Goal: Task Accomplishment & Management: Manage account settings

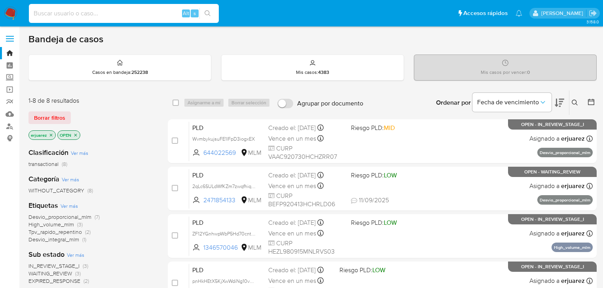
click at [106, 18] on input at bounding box center [124, 13] width 190 height 10
click at [111, 14] on input at bounding box center [124, 13] width 190 height 10
paste input "2512491556"
type input "2512491556"
click at [208, 14] on icon "search-icon" at bounding box center [208, 13] width 6 height 6
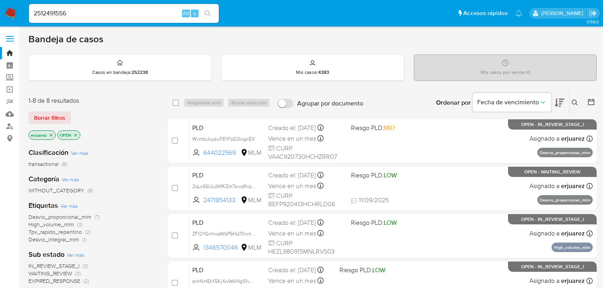
click at [205, 13] on icon "search-icon" at bounding box center [208, 13] width 6 height 6
click at [96, 22] on div "2512491556 Alt s" at bounding box center [124, 13] width 190 height 19
click at [93, 17] on input "2512491556" at bounding box center [124, 13] width 190 height 10
click at [33, 16] on input "2512491556" at bounding box center [124, 13] width 190 height 10
drag, startPoint x: 112, startPoint y: 15, endPoint x: 223, endPoint y: 11, distance: 111.7
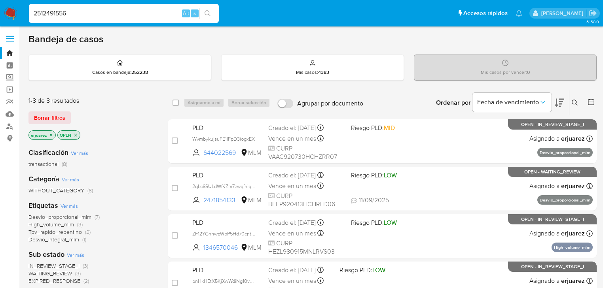
click at [112, 15] on input "2512491556" at bounding box center [124, 13] width 190 height 10
click at [205, 11] on icon "search-icon" at bounding box center [208, 13] width 6 height 6
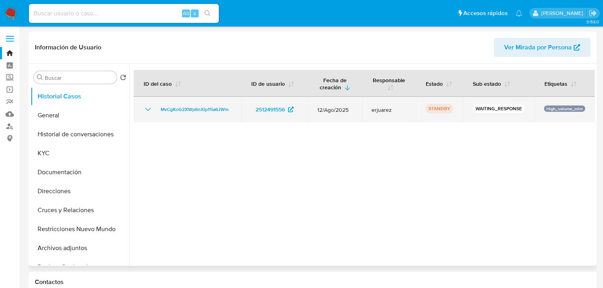
select select "10"
drag, startPoint x: 237, startPoint y: 109, endPoint x: 148, endPoint y: 111, distance: 89.1
click at [148, 111] on td "MvCgKoG2XWp6nXip11ia6JWm" at bounding box center [188, 109] width 108 height 25
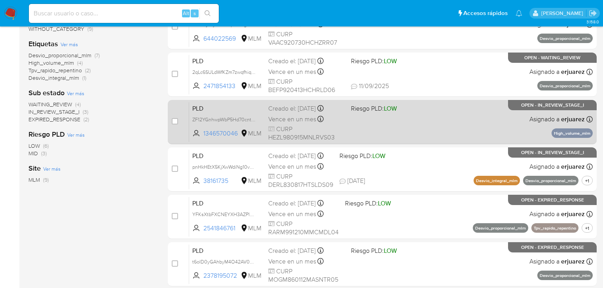
scroll to position [253, 0]
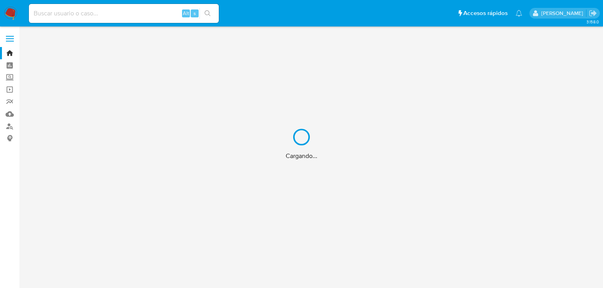
click at [121, 13] on input at bounding box center [124, 13] width 190 height 10
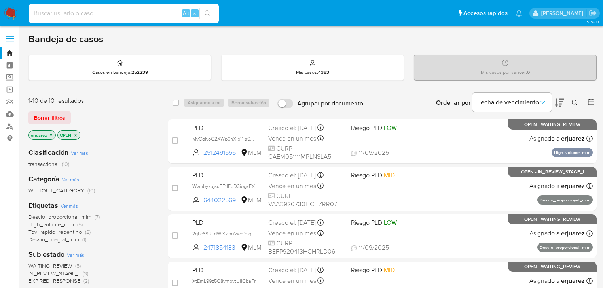
click at [122, 16] on input at bounding box center [124, 13] width 190 height 10
paste input "1779807373"
type input "1779807373"
click at [207, 13] on icon "search-icon" at bounding box center [208, 13] width 6 height 6
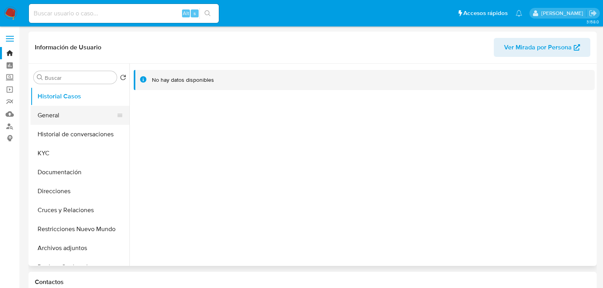
click at [62, 114] on button "General" at bounding box center [76, 115] width 93 height 19
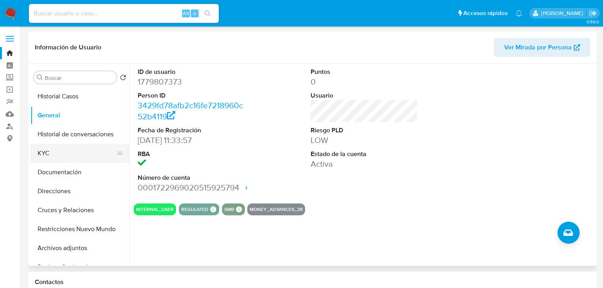
select select "10"
click at [62, 151] on button "KYC" at bounding box center [76, 153] width 93 height 19
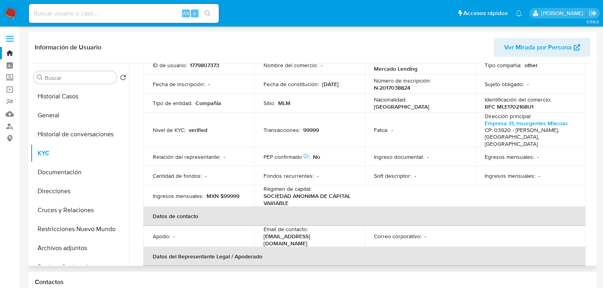
scroll to position [95, 0]
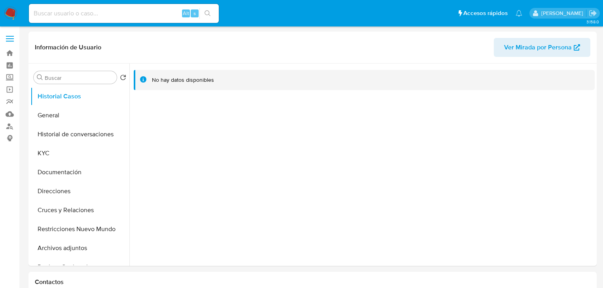
select select "10"
drag, startPoint x: 118, startPoint y: 7, endPoint x: 118, endPoint y: 12, distance: 5.1
click at [118, 8] on div "Alt s" at bounding box center [124, 13] width 190 height 19
click at [119, 14] on input at bounding box center [124, 13] width 190 height 10
paste input "152394481"
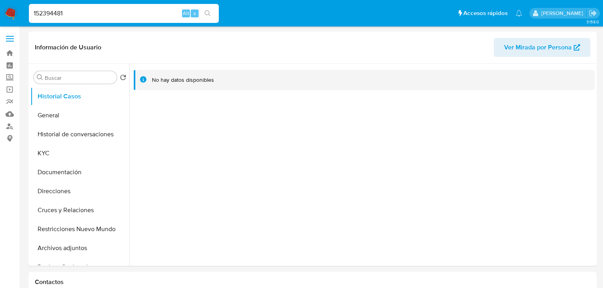
type input "152394481"
click at [203, 10] on button "search-icon" at bounding box center [207, 13] width 16 height 11
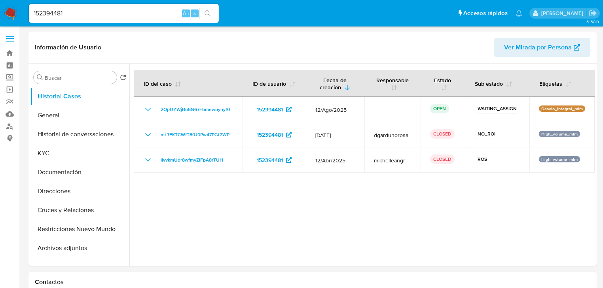
select select "10"
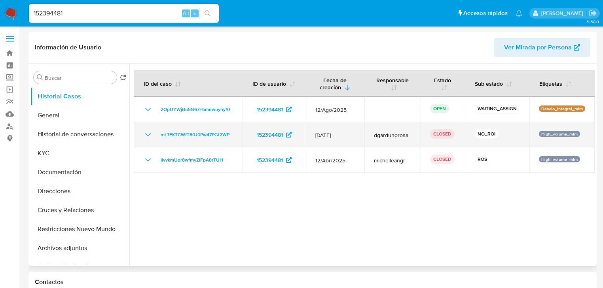
click at [144, 135] on icon "Mostrar/Ocultar" at bounding box center [147, 134] width 9 height 9
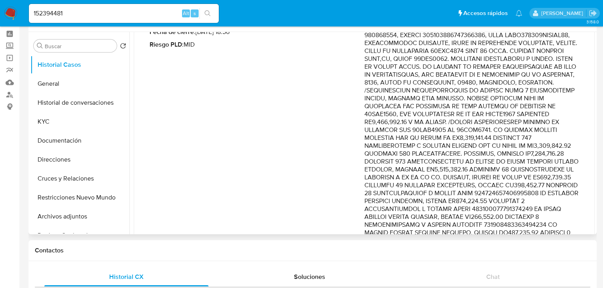
scroll to position [76, 0]
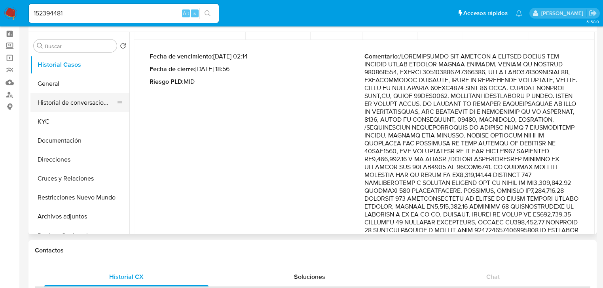
drag, startPoint x: 98, startPoint y: 101, endPoint x: 107, endPoint y: 103, distance: 9.4
click at [100, 102] on button "Historial de conversaciones" at bounding box center [76, 102] width 93 height 19
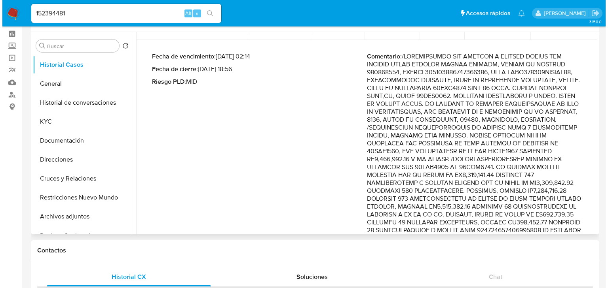
scroll to position [0, 0]
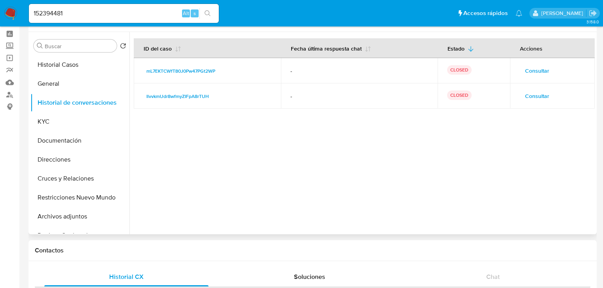
click at [532, 95] on span "Consultar" at bounding box center [537, 96] width 24 height 11
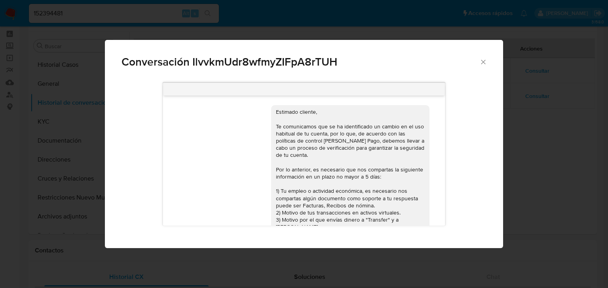
click at [547, 137] on div "Conversación IlvvkmUdr8wfmyZIFpA8rTUH Estimado cliente, Te comunicamos que se h…" at bounding box center [304, 144] width 608 height 288
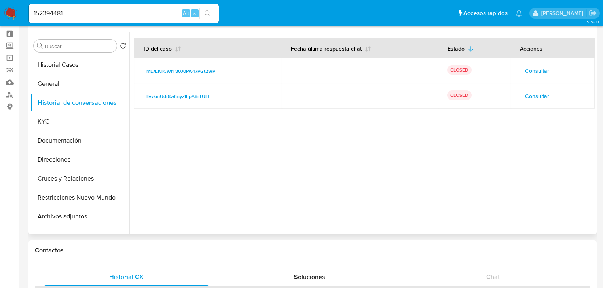
click at [533, 78] on td "Consultar" at bounding box center [552, 70] width 85 height 25
click at [534, 72] on span "Consultar" at bounding box center [537, 70] width 24 height 11
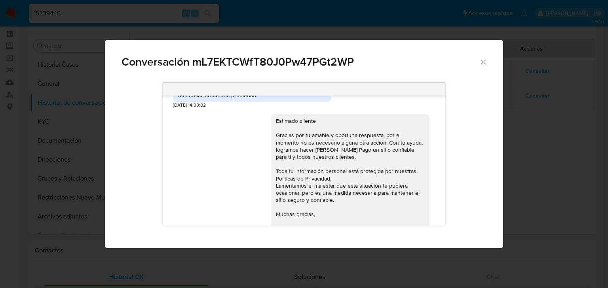
scroll to position [506, 0]
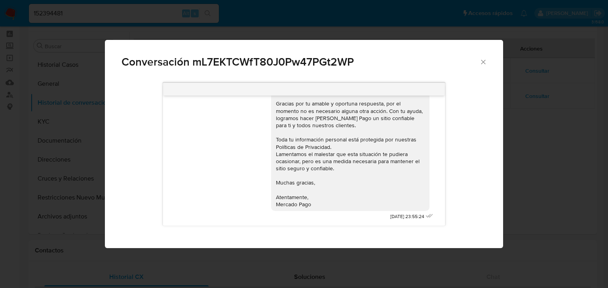
click at [559, 145] on div "Conversación mL7EKTCWfT80J0Pw47PGt2WP 03/06/2025 21:22:23 PDF PDF SAT CSF TOMAS…" at bounding box center [304, 144] width 608 height 288
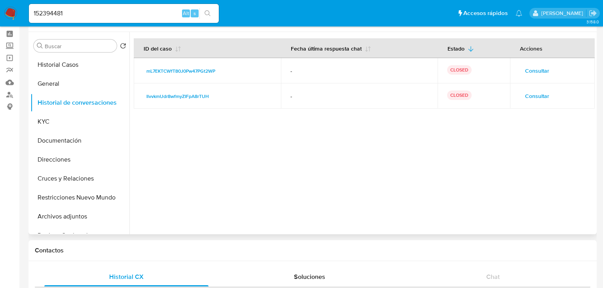
click at [540, 70] on span "Consultar" at bounding box center [537, 70] width 24 height 11
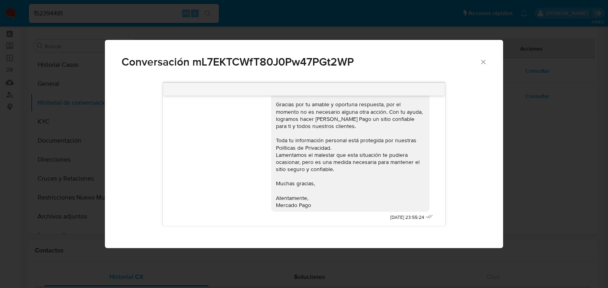
scroll to position [285, 0]
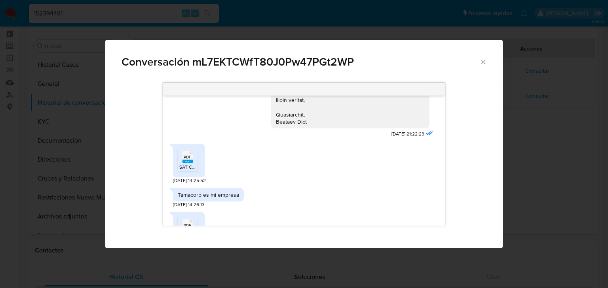
click at [188, 161] on rect "Comunicación" at bounding box center [187, 162] width 10 height 4
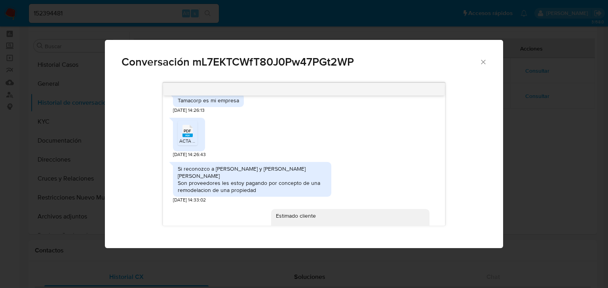
scroll to position [380, 0]
click at [190, 132] on span "PDF" at bounding box center [188, 130] width 8 height 5
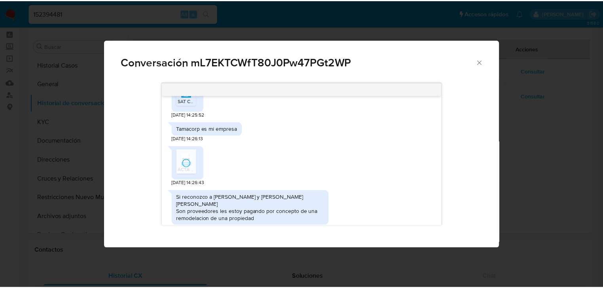
scroll to position [317, 0]
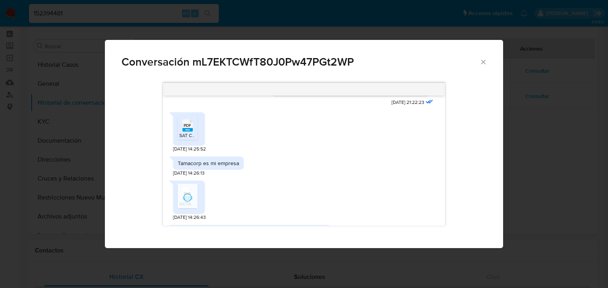
click at [579, 141] on div "Conversación mL7EKTCWfT80J0Pw47PGt2WP 03/06/2025 21:22:23 PDF PDF SAT CSF TOMAS…" at bounding box center [304, 144] width 608 height 288
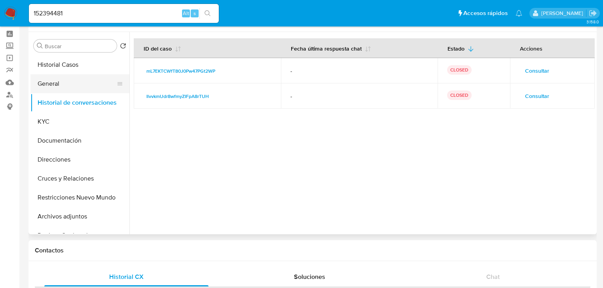
drag, startPoint x: 44, startPoint y: 89, endPoint x: 18, endPoint y: 89, distance: 26.5
click at [45, 89] on button "General" at bounding box center [79, 83] width 99 height 19
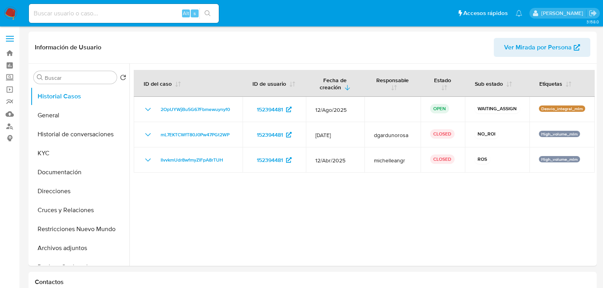
select select "10"
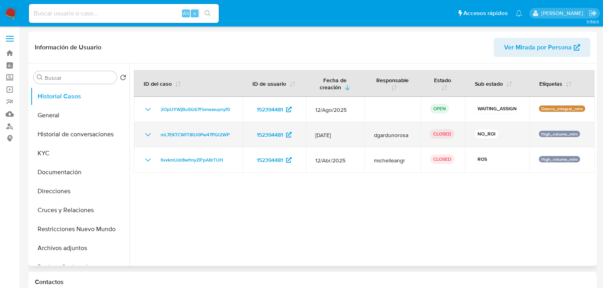
click at [145, 135] on icon "Mostrar/Ocultar" at bounding box center [147, 134] width 9 height 9
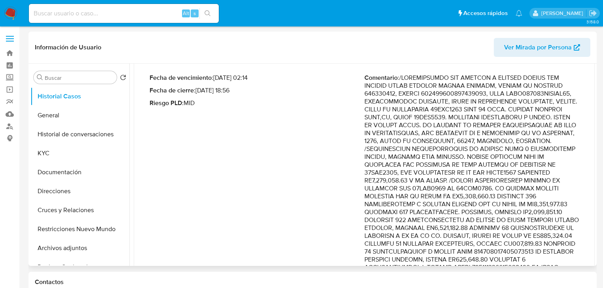
scroll to position [95, 0]
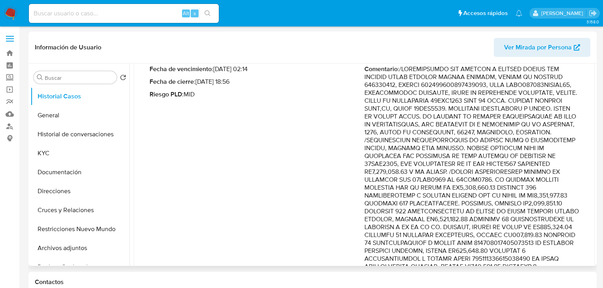
drag, startPoint x: 430, startPoint y: 179, endPoint x: 565, endPoint y: 196, distance: 136.4
click at [56, 145] on button "KYC" at bounding box center [76, 153] width 93 height 19
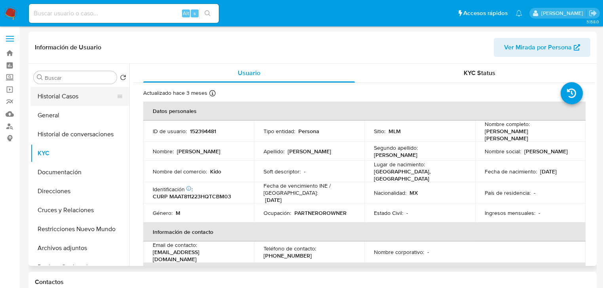
drag, startPoint x: 81, startPoint y: 95, endPoint x: 88, endPoint y: 95, distance: 7.1
click at [81, 95] on button "Historial Casos" at bounding box center [76, 96] width 93 height 19
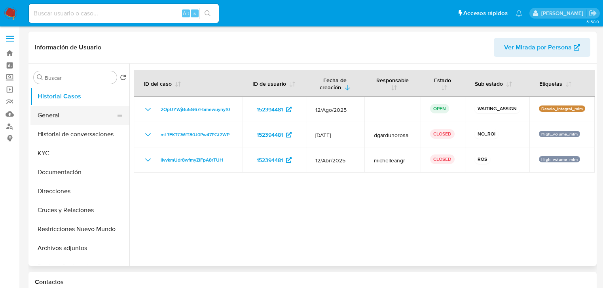
click at [70, 119] on button "General" at bounding box center [76, 115] width 93 height 19
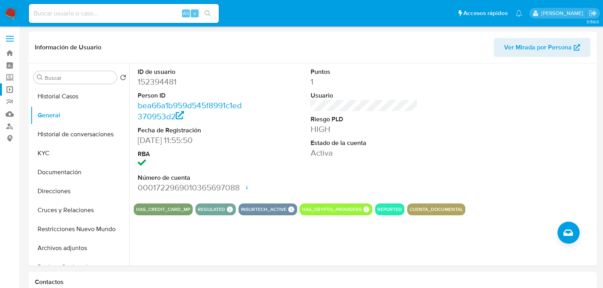
drag, startPoint x: 53, startPoint y: 97, endPoint x: 11, endPoint y: 89, distance: 42.2
click at [53, 97] on button "Historial Casos" at bounding box center [79, 96] width 99 height 19
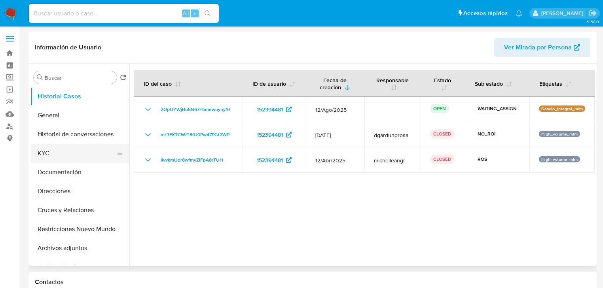
click at [44, 156] on button "KYC" at bounding box center [76, 153] width 93 height 19
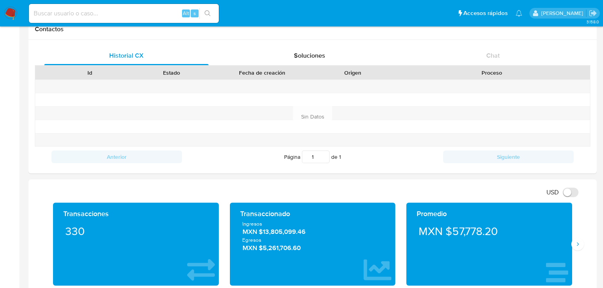
scroll to position [348, 0]
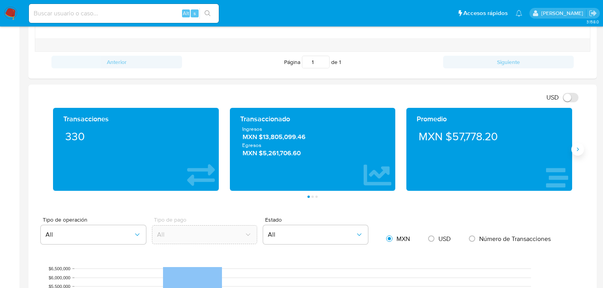
drag, startPoint x: 574, startPoint y: 148, endPoint x: 566, endPoint y: 144, distance: 8.7
click at [574, 148] on button "Siguiente" at bounding box center [577, 149] width 13 height 13
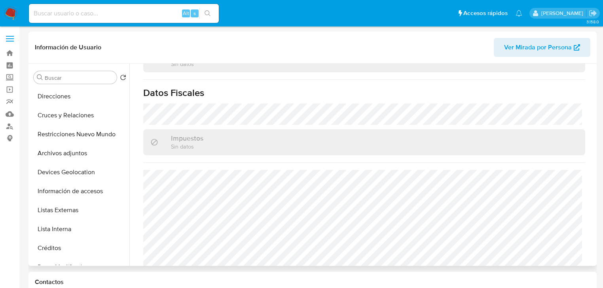
scroll to position [127, 0]
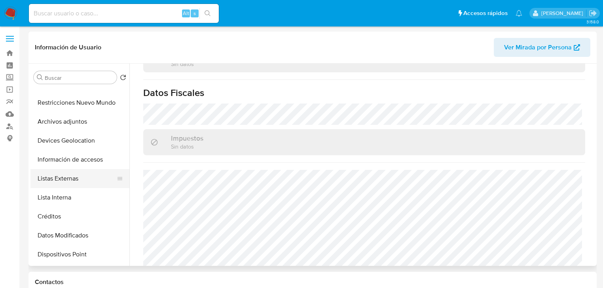
click at [74, 174] on button "Listas Externas" at bounding box center [76, 178] width 93 height 19
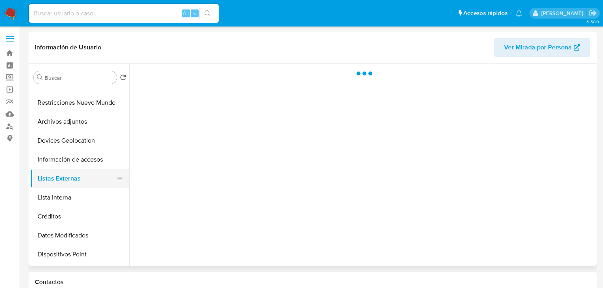
scroll to position [0, 0]
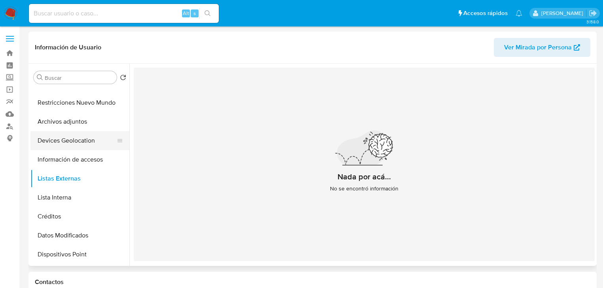
click at [81, 141] on button "Devices Geolocation" at bounding box center [76, 140] width 93 height 19
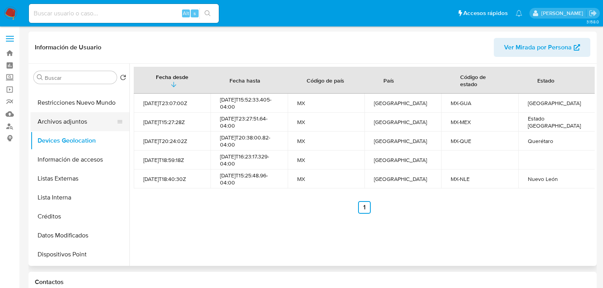
scroll to position [63, 0]
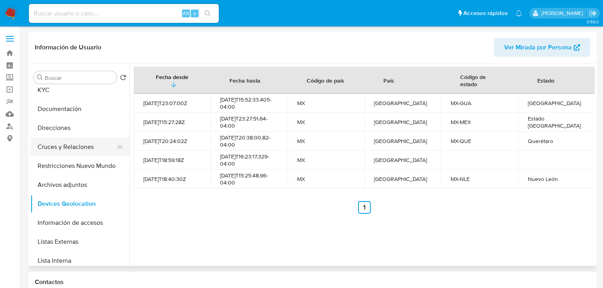
click at [76, 150] on button "Cruces y Relaciones" at bounding box center [76, 147] width 93 height 19
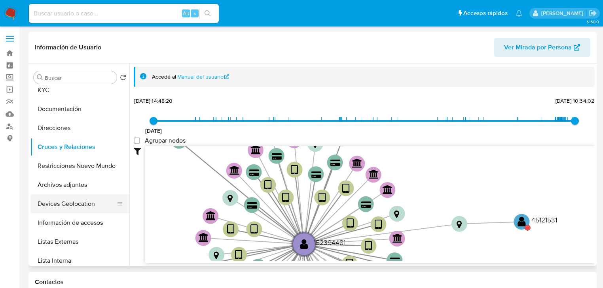
click at [78, 205] on button "Devices Geolocation" at bounding box center [76, 204] width 93 height 19
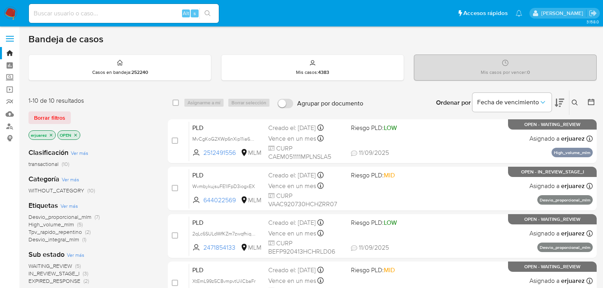
click at [573, 100] on icon at bounding box center [575, 103] width 6 height 6
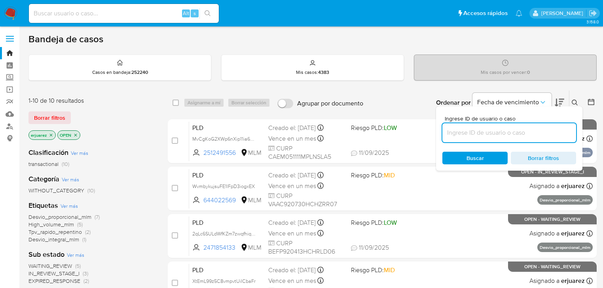
click at [515, 132] on input at bounding box center [509, 133] width 134 height 10
type input "152394481"
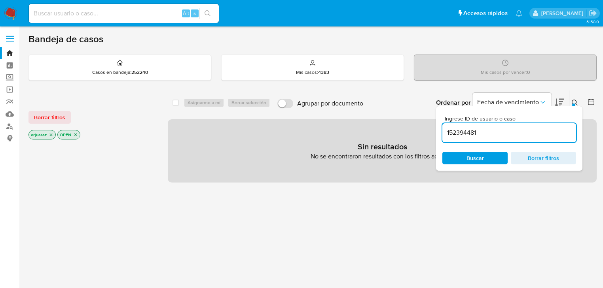
click at [51, 133] on icon "close-filter" at bounding box center [51, 135] width 5 height 5
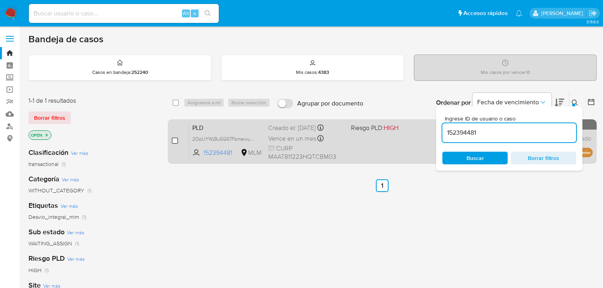
click at [172, 138] on input "checkbox" at bounding box center [175, 141] width 6 height 6
checkbox input "true"
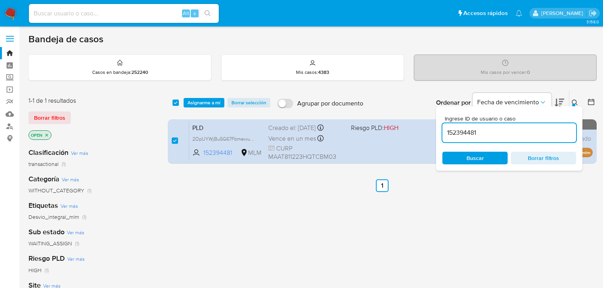
click at [575, 100] on icon at bounding box center [575, 103] width 6 height 6
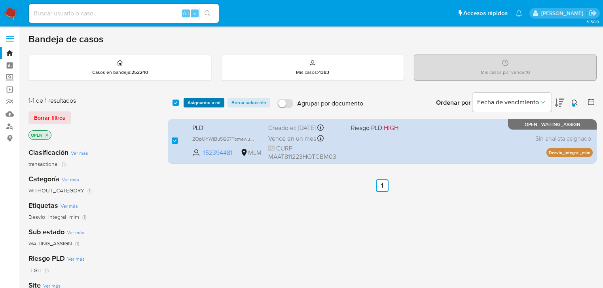
click at [205, 101] on span "Asignarme a mí" at bounding box center [204, 103] width 33 height 8
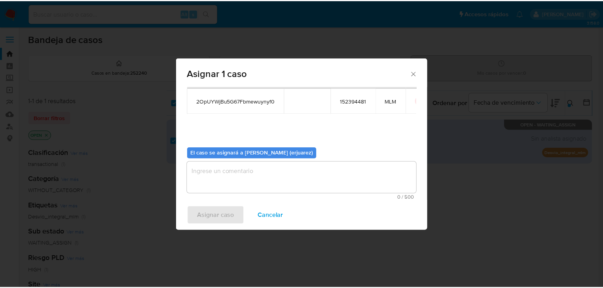
scroll to position [41, 0]
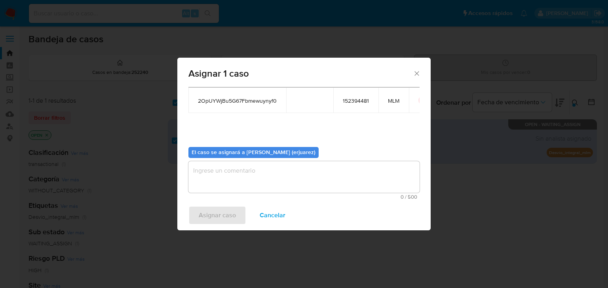
click at [219, 182] on textarea "assign-modal" at bounding box center [303, 177] width 231 height 32
type textarea "e"
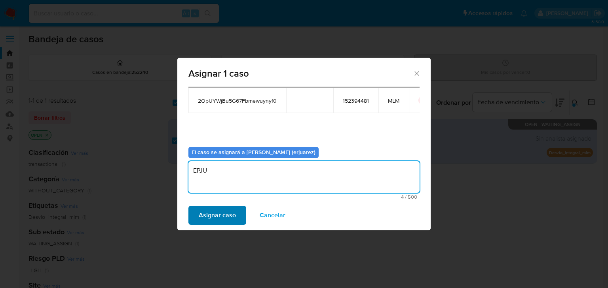
type textarea "EPJU"
click at [222, 212] on span "Asignar caso" at bounding box center [217, 215] width 37 height 17
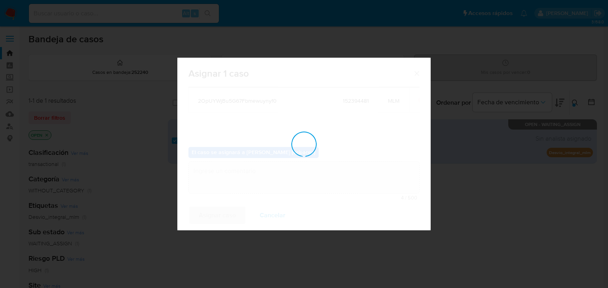
checkbox input "false"
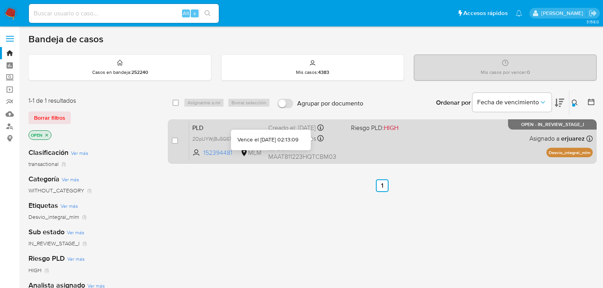
click at [320, 136] on icon at bounding box center [320, 138] width 6 height 6
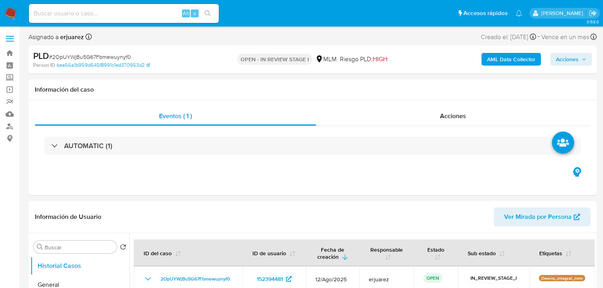
select select "10"
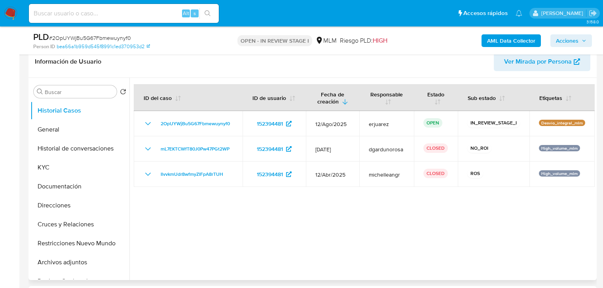
scroll to position [158, 0]
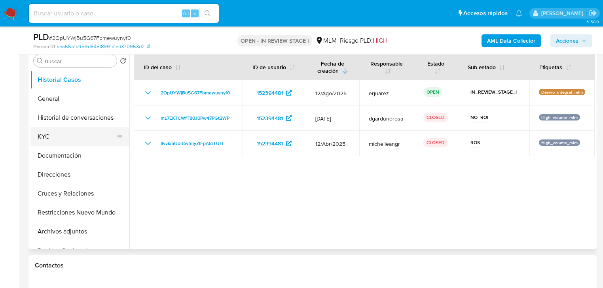
click at [43, 141] on button "KYC" at bounding box center [76, 136] width 93 height 19
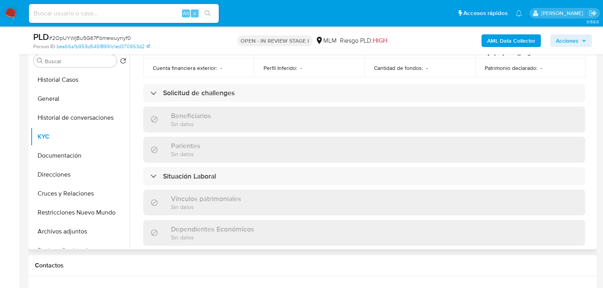
scroll to position [492, 0]
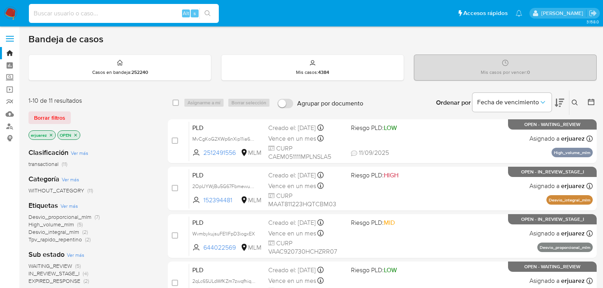
click at [108, 17] on input at bounding box center [124, 13] width 190 height 10
click at [111, 11] on input at bounding box center [124, 13] width 190 height 10
paste input "152394481"
type input "152394481"
click at [207, 13] on icon "search-icon" at bounding box center [208, 13] width 6 height 6
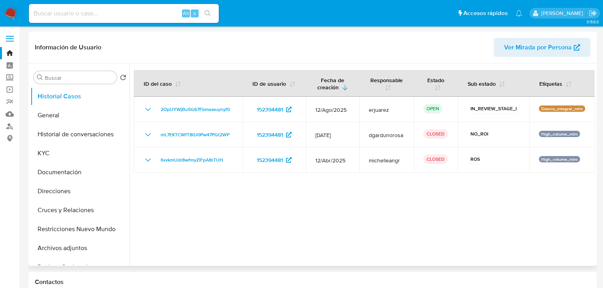
select select "10"
click at [81, 172] on button "Documentación" at bounding box center [76, 172] width 93 height 19
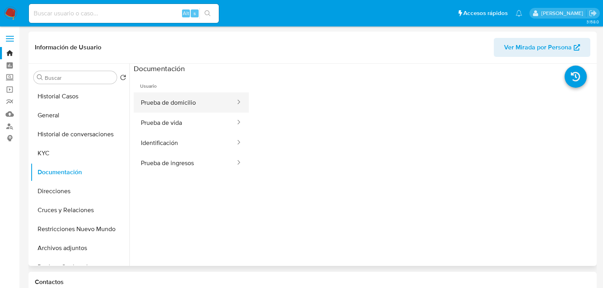
click at [180, 99] on button "Prueba de domicilio" at bounding box center [185, 103] width 102 height 20
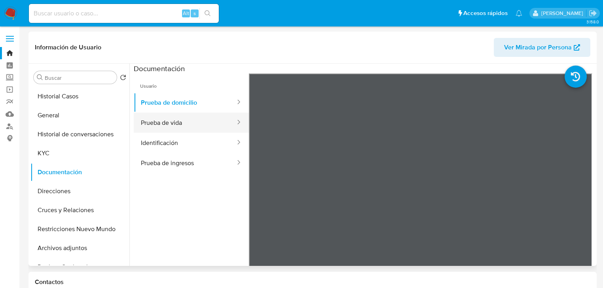
click at [181, 120] on button "Prueba de vida" at bounding box center [185, 123] width 102 height 20
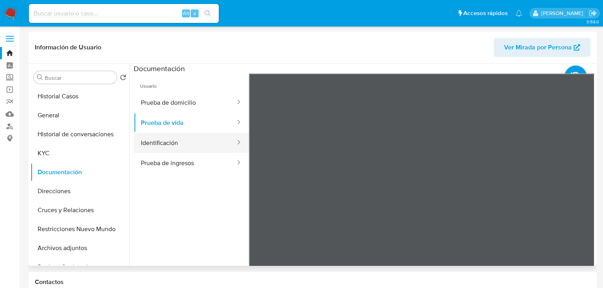
click at [169, 143] on button "Identificación" at bounding box center [185, 143] width 102 height 20
click at [159, 146] on button "Identificación" at bounding box center [185, 143] width 102 height 20
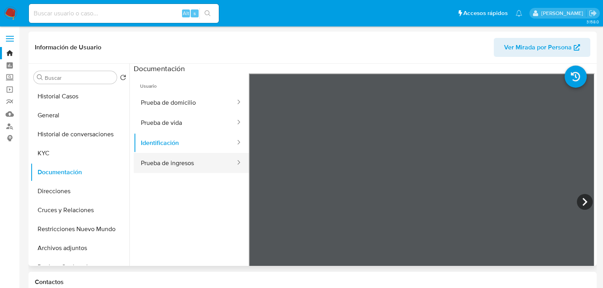
click at [168, 163] on button "Prueba de ingresos" at bounding box center [185, 163] width 102 height 20
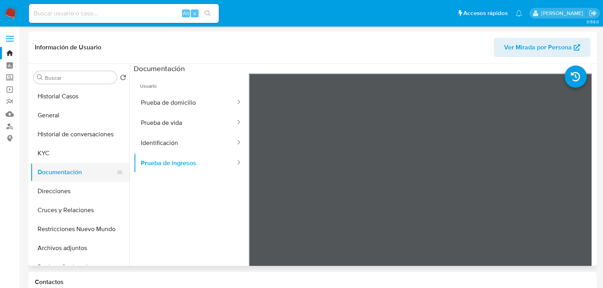
drag, startPoint x: 78, startPoint y: 184, endPoint x: 78, endPoint y: 177, distance: 6.7
click at [78, 184] on button "Direcciones" at bounding box center [79, 191] width 99 height 19
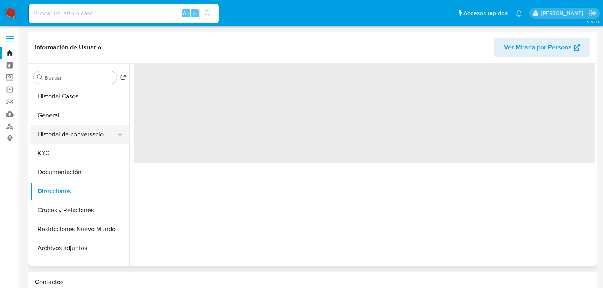
click at [68, 142] on button "Historial de conversaciones" at bounding box center [76, 134] width 93 height 19
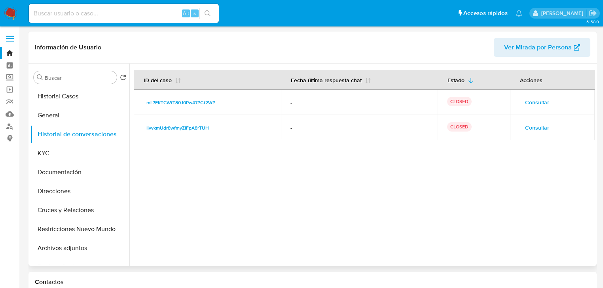
click at [532, 103] on span "Consultar" at bounding box center [537, 102] width 24 height 11
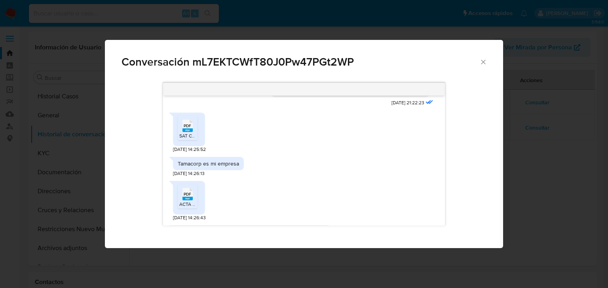
scroll to position [348, 0]
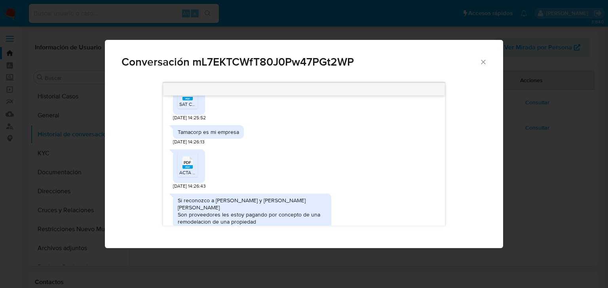
click at [187, 167] on rect "Comunicación" at bounding box center [187, 167] width 10 height 4
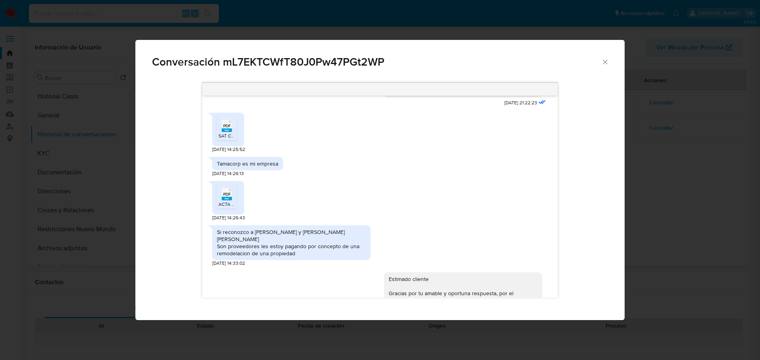
scroll to position [317, 0]
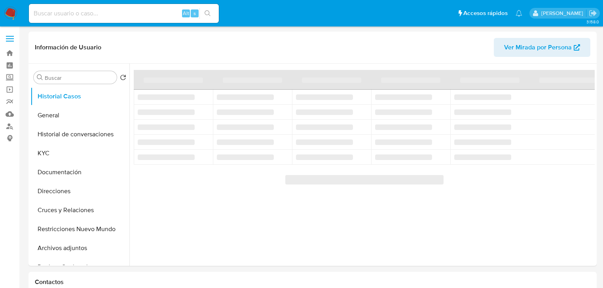
select select "10"
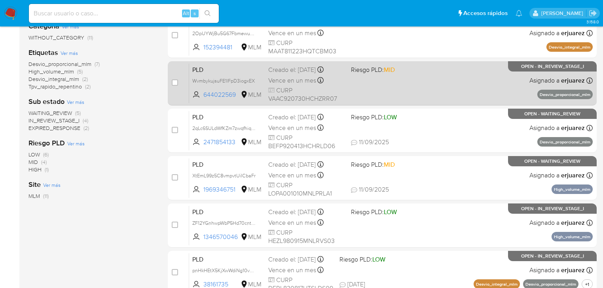
scroll to position [158, 0]
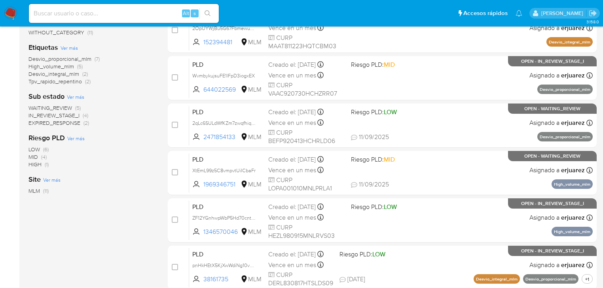
click at [64, 116] on span "IN_REVIEW_STAGE_I" at bounding box center [53, 116] width 51 height 8
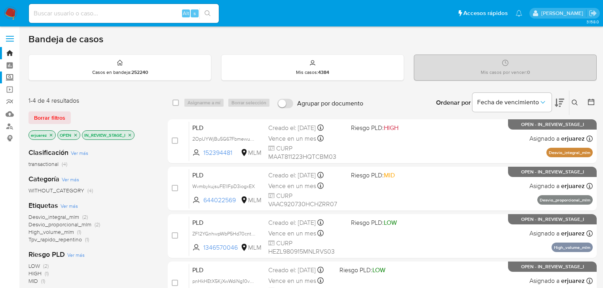
click at [8, 76] on label "Screening" at bounding box center [47, 78] width 94 height 12
click at [0, 0] on input "Screening" at bounding box center [0, 0] width 0 height 0
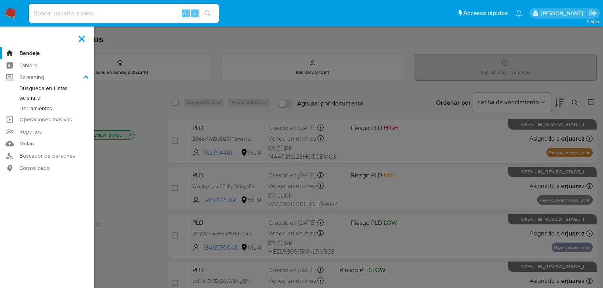
click at [45, 108] on link "Herramientas" at bounding box center [47, 109] width 94 height 10
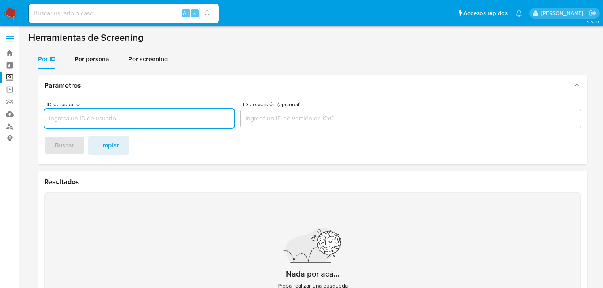
drag, startPoint x: 93, startPoint y: 60, endPoint x: 94, endPoint y: 70, distance: 10.0
click at [93, 62] on span "Por persona" at bounding box center [91, 59] width 35 height 9
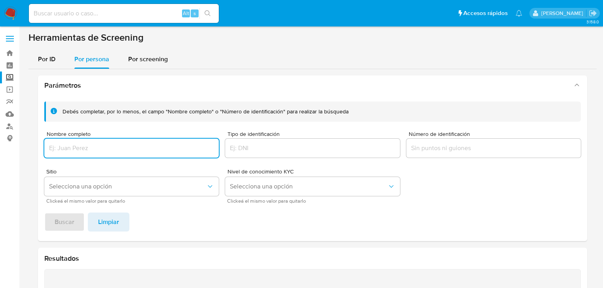
click at [78, 148] on input "Nombre completo" at bounding box center [131, 148] width 174 height 10
click at [70, 216] on span "Buscar" at bounding box center [65, 222] width 20 height 17
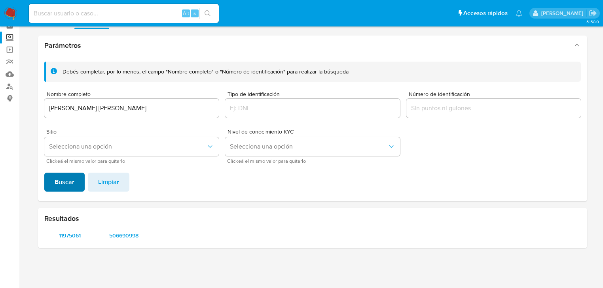
scroll to position [40, 0]
click at [119, 237] on span "506690998" at bounding box center [124, 236] width 40 height 11
click at [130, 236] on span "506690998" at bounding box center [124, 236] width 40 height 11
click at [73, 237] on span "11975061" at bounding box center [70, 236] width 40 height 11
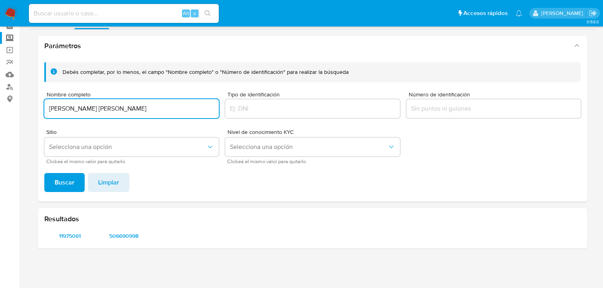
drag, startPoint x: 181, startPoint y: 109, endPoint x: 109, endPoint y: 110, distance: 72.0
click at [2, 89] on section "Bandeja Tablero Screening Búsqueda en Listas Watchlist Herramientas Operaciones…" at bounding box center [301, 124] width 603 height 328
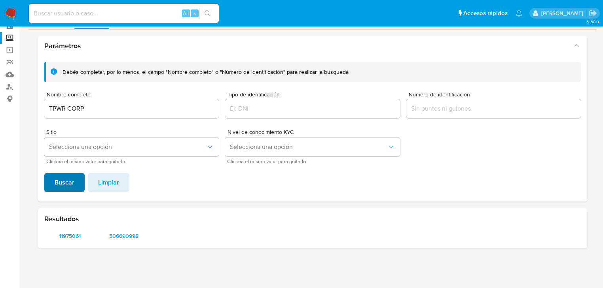
click at [66, 181] on span "Buscar" at bounding box center [65, 182] width 20 height 17
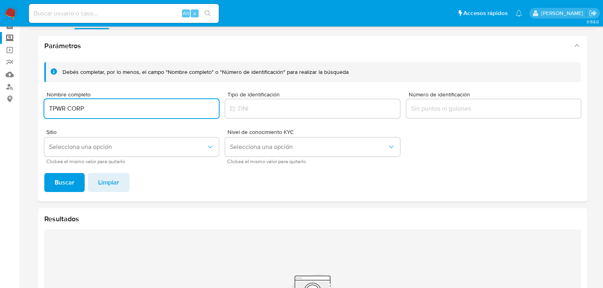
click at [104, 111] on input "TPWR CORP" at bounding box center [131, 109] width 174 height 10
type input "TPWR CORP SOCIEDAD ANONIMA DE CAPITAL VARIABLE"
click at [44, 173] on button "Buscar" at bounding box center [64, 182] width 40 height 19
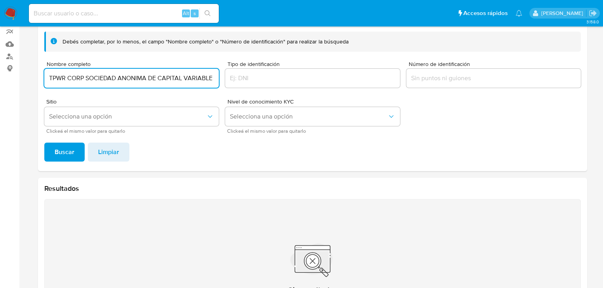
scroll to position [7, 0]
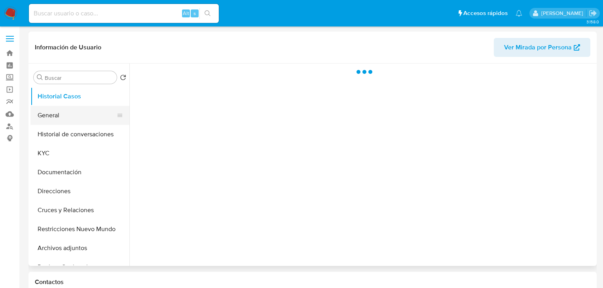
click at [59, 112] on button "General" at bounding box center [76, 115] width 93 height 19
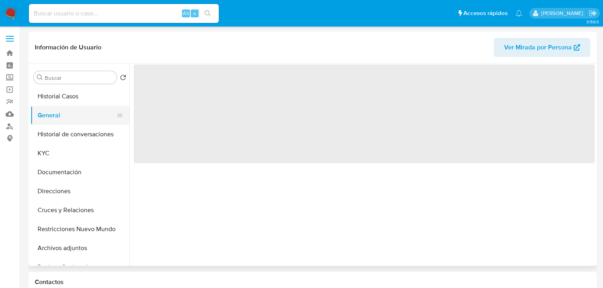
select select "10"
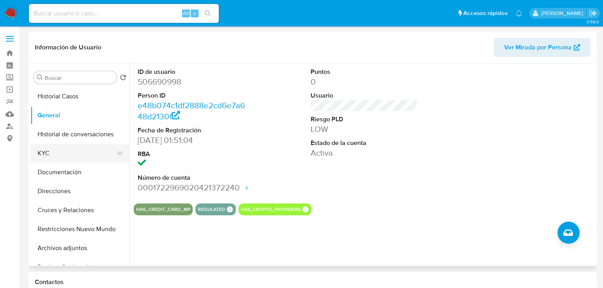
drag, startPoint x: 53, startPoint y: 154, endPoint x: 123, endPoint y: 166, distance: 70.8
click at [53, 154] on button "KYC" at bounding box center [79, 153] width 99 height 19
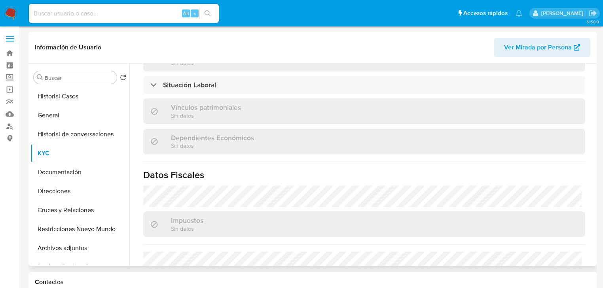
scroll to position [502, 0]
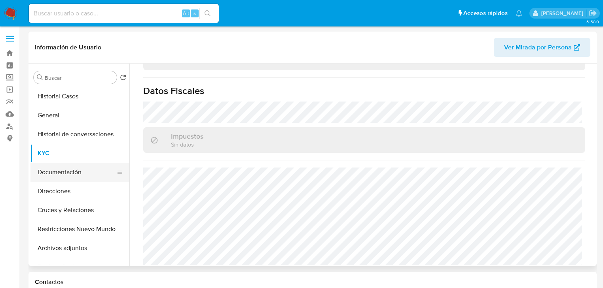
drag, startPoint x: 76, startPoint y: 167, endPoint x: 83, endPoint y: 169, distance: 6.8
click at [78, 169] on button "Documentación" at bounding box center [76, 172] width 93 height 19
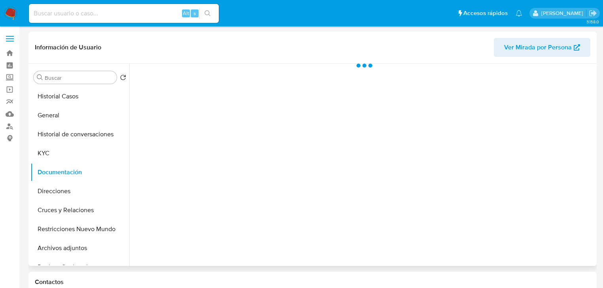
scroll to position [0, 0]
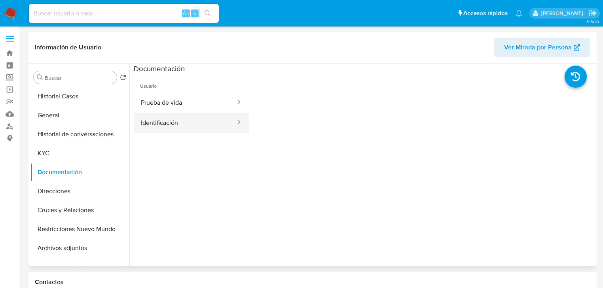
click at [196, 118] on button "Identificación" at bounding box center [185, 123] width 102 height 20
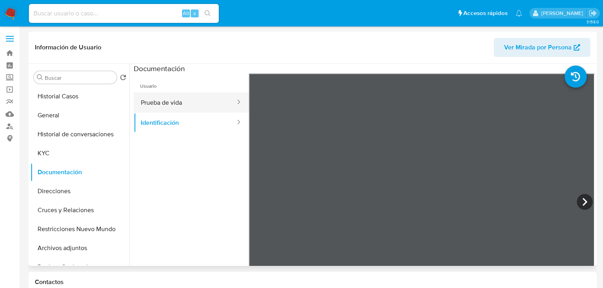
click at [171, 100] on button "Prueba de vida" at bounding box center [185, 103] width 102 height 20
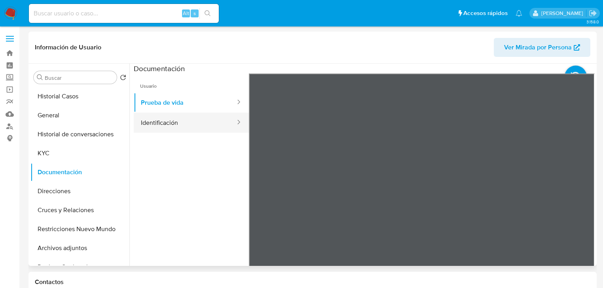
click at [163, 124] on button "Identificación" at bounding box center [185, 123] width 102 height 20
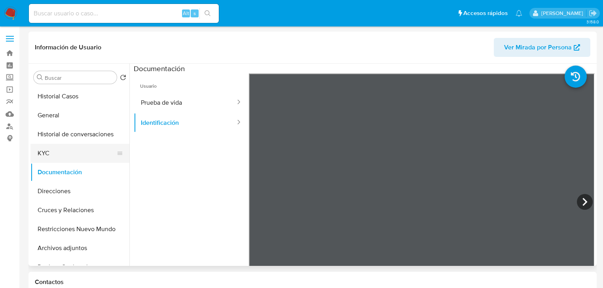
click at [66, 148] on button "KYC" at bounding box center [76, 153] width 93 height 19
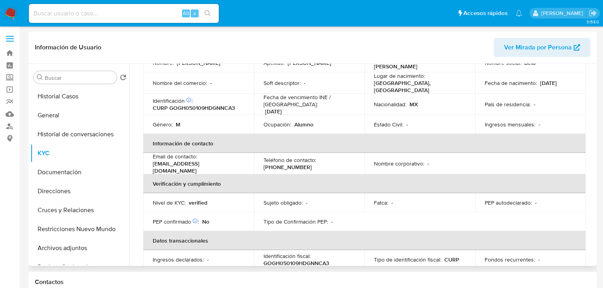
scroll to position [190, 0]
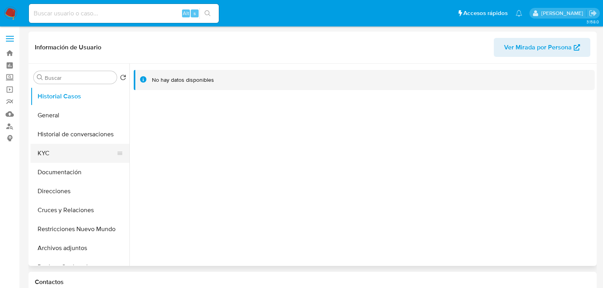
select select "10"
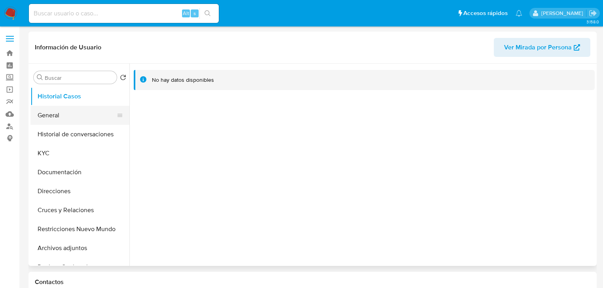
click at [50, 112] on button "General" at bounding box center [76, 115] width 93 height 19
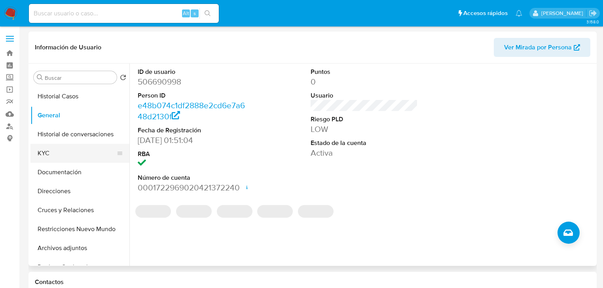
click at [51, 155] on button "KYC" at bounding box center [76, 153] width 93 height 19
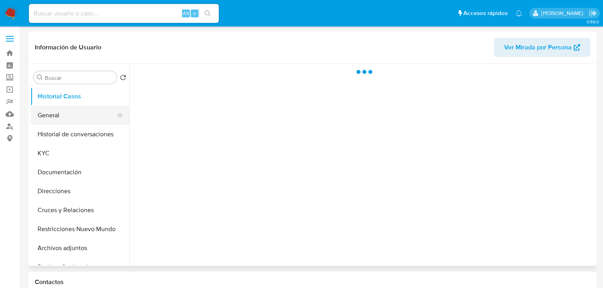
click at [51, 115] on button "General" at bounding box center [76, 115] width 93 height 19
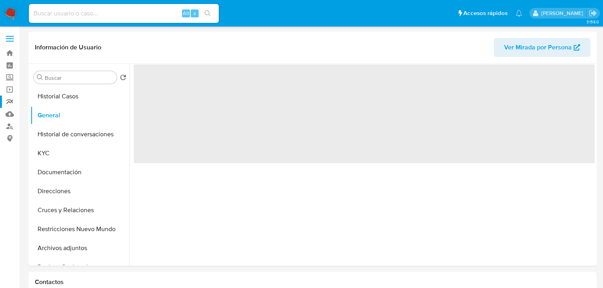
select select "10"
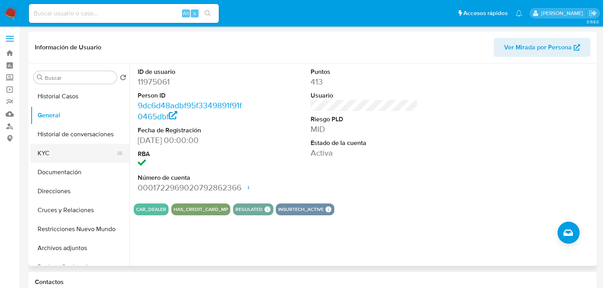
click at [47, 152] on button "KYC" at bounding box center [76, 153] width 93 height 19
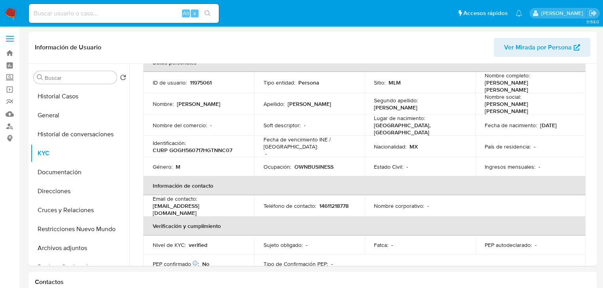
scroll to position [27, 0]
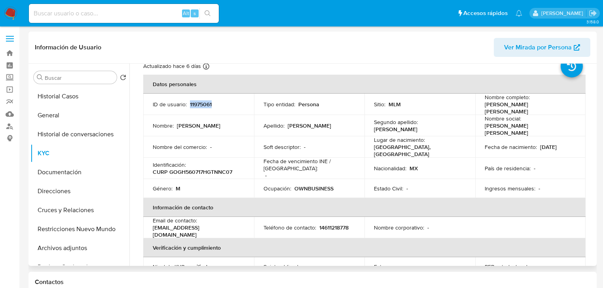
drag, startPoint x: 189, startPoint y: 104, endPoint x: 222, endPoint y: 104, distance: 32.4
click at [222, 104] on div "ID de usuario : 11975061" at bounding box center [199, 103] width 92 height 7
copy p "11975061"
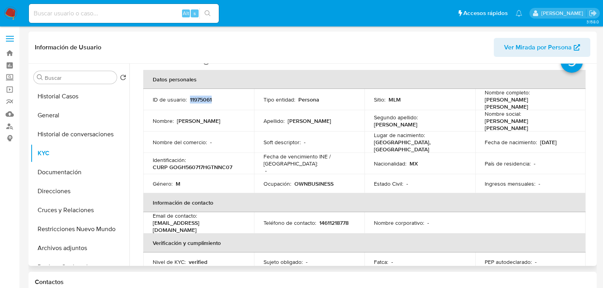
scroll to position [0, 0]
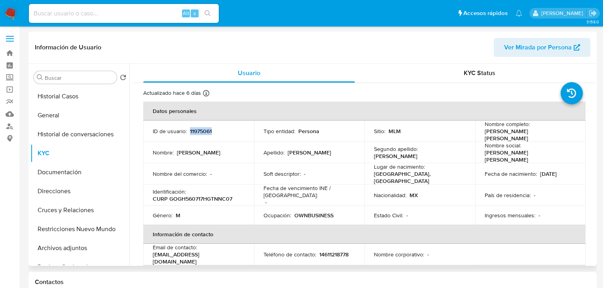
drag, startPoint x: 63, startPoint y: 168, endPoint x: 231, endPoint y: 121, distance: 174.3
click at [63, 168] on button "Documentación" at bounding box center [79, 172] width 99 height 19
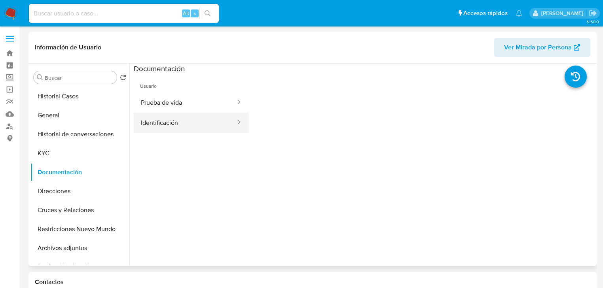
drag, startPoint x: 180, startPoint y: 122, endPoint x: 180, endPoint y: 117, distance: 5.2
click at [180, 122] on button "Identificación" at bounding box center [185, 123] width 102 height 20
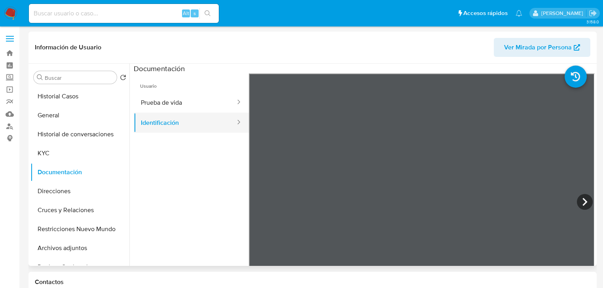
click at [400, 142] on div "Usuario Prueba de vida Identificación" at bounding box center [364, 200] width 461 height 253
click at [172, 101] on button "Prueba de vida" at bounding box center [185, 103] width 102 height 20
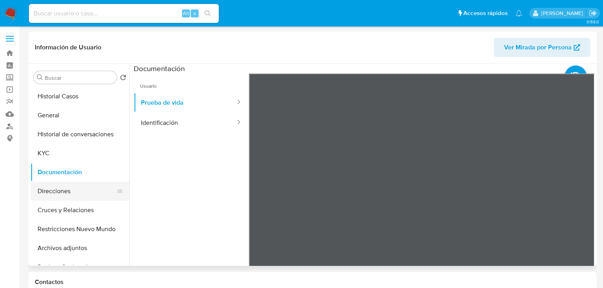
click at [64, 196] on button "Direcciones" at bounding box center [76, 191] width 93 height 19
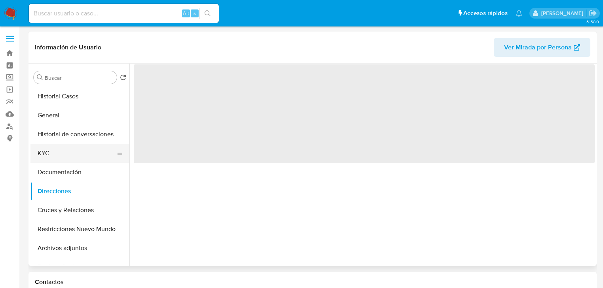
click at [46, 157] on button "KYC" at bounding box center [76, 153] width 93 height 19
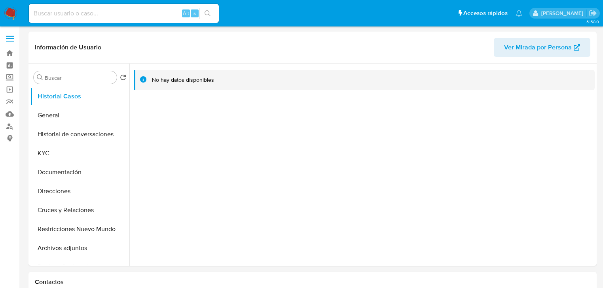
select select "10"
click at [9, 13] on img at bounding box center [10, 13] width 13 height 13
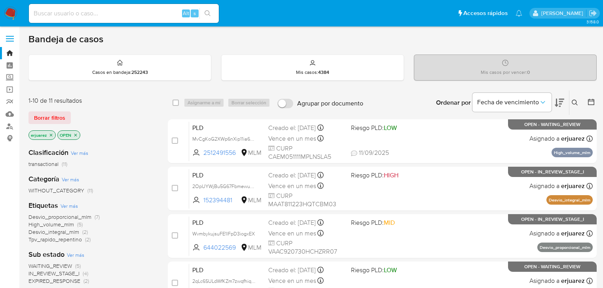
drag, startPoint x: 52, startPoint y: 133, endPoint x: 130, endPoint y: 137, distance: 78.0
click at [52, 133] on icon "close-filter" at bounding box center [51, 135] width 5 height 5
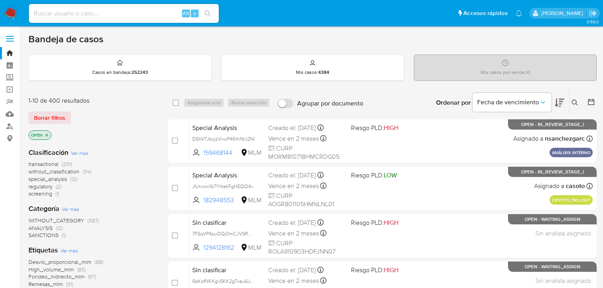
click at [574, 103] on icon at bounding box center [575, 103] width 6 height 6
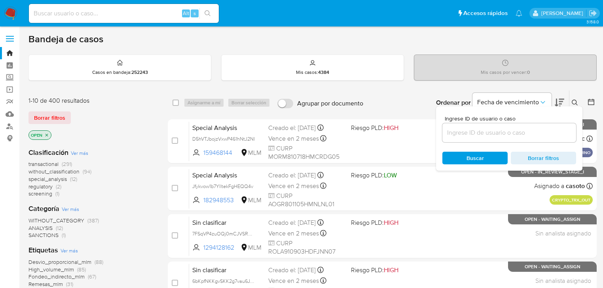
drag, startPoint x: 475, startPoint y: 146, endPoint x: 471, endPoint y: 142, distance: 4.8
click at [472, 143] on div "Ingrese ID de usuario o caso Buscar Borrar filtros" at bounding box center [509, 138] width 146 height 64
click at [468, 136] on input at bounding box center [509, 133] width 134 height 10
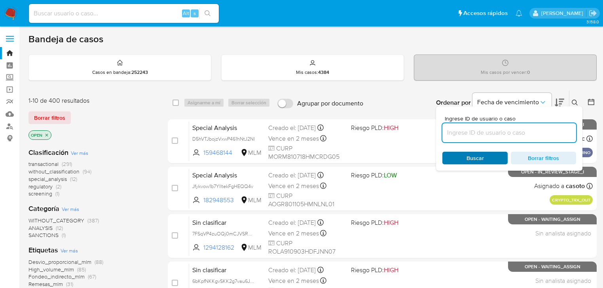
paste input "152394481"
type input "152394481"
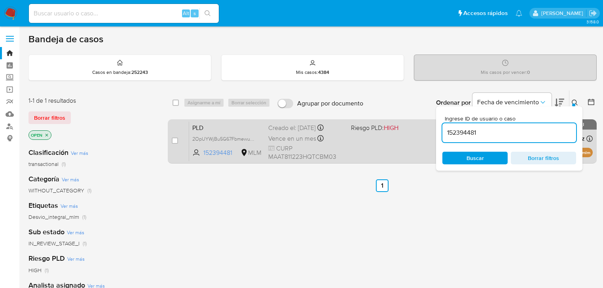
click at [411, 147] on div "PLD 2OpUYWjBu5G67Fbmewuynyf0 152394481 MLM Riesgo PLD: HIGH Creado el: 12/08/20…" at bounding box center [391, 141] width 404 height 40
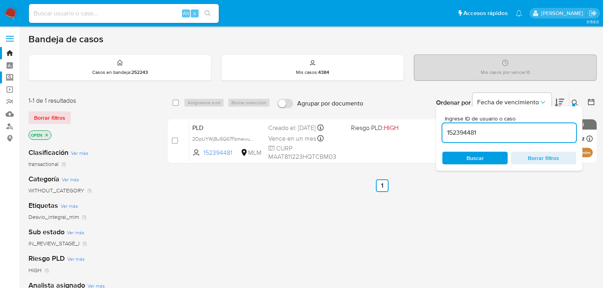
click at [6, 77] on label "Screening" at bounding box center [47, 78] width 94 height 12
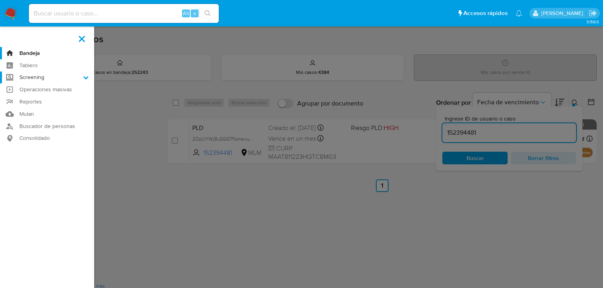
click at [0, 0] on input "Screening" at bounding box center [0, 0] width 0 height 0
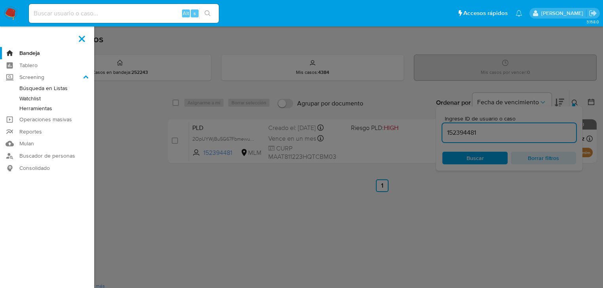
click at [34, 110] on link "Herramientas" at bounding box center [47, 109] width 94 height 10
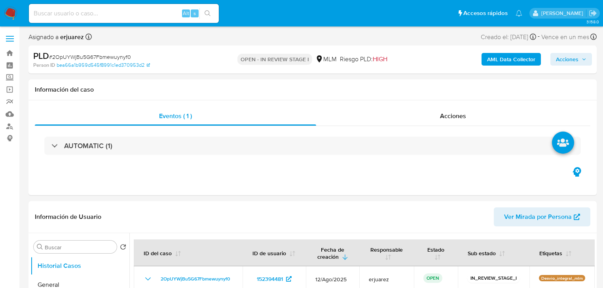
select select "10"
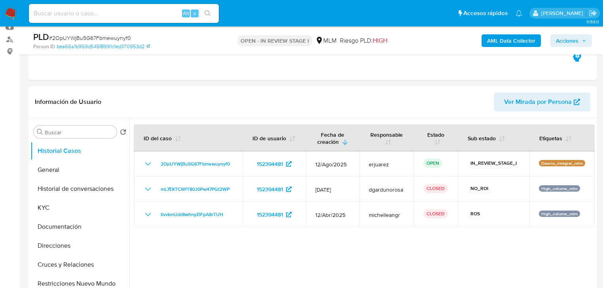
scroll to position [95, 0]
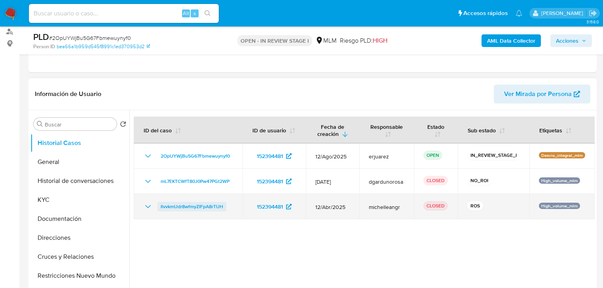
click at [178, 207] on span "IlvvkmUdr8wfmyZIFpA8rTUH" at bounding box center [192, 206] width 63 height 9
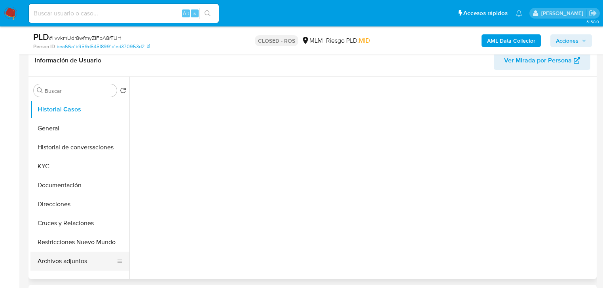
scroll to position [190, 0]
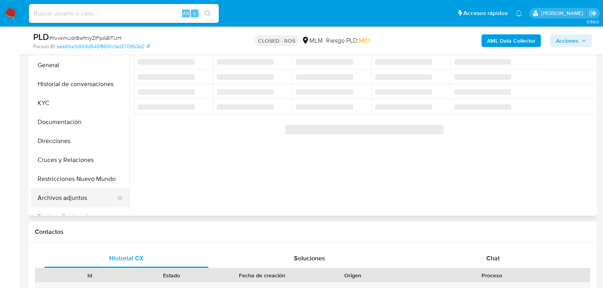
select select "10"
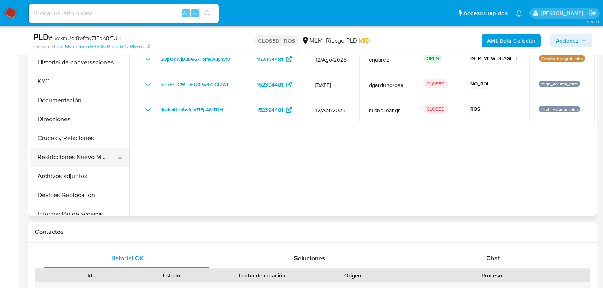
scroll to position [32, 0]
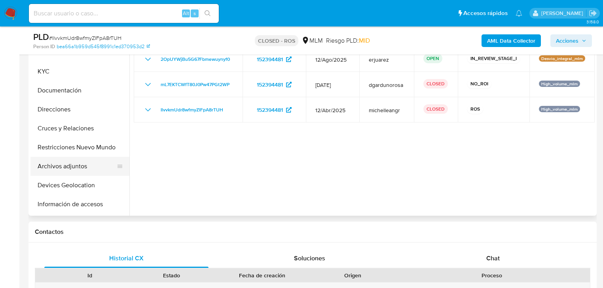
click at [73, 166] on button "Archivos adjuntos" at bounding box center [76, 166] width 93 height 19
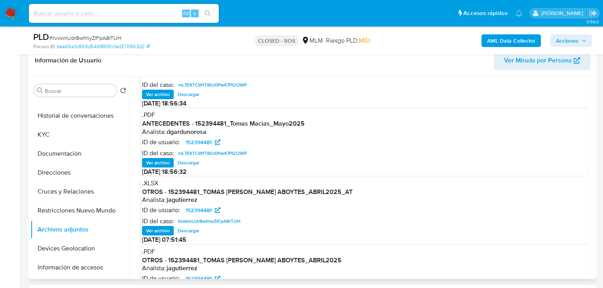
scroll to position [44, 0]
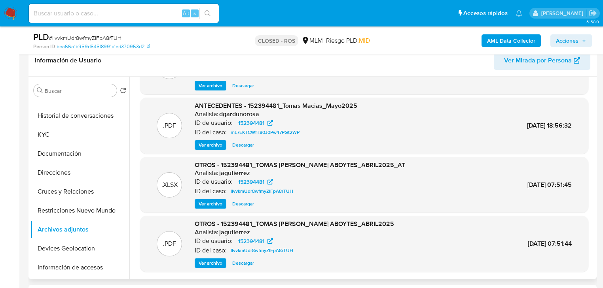
click at [205, 266] on span "Ver archivo" at bounding box center [211, 264] width 24 height 8
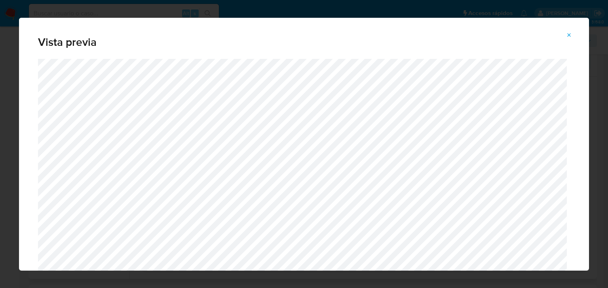
click at [568, 32] on icon "Attachment preview" at bounding box center [569, 35] width 6 height 6
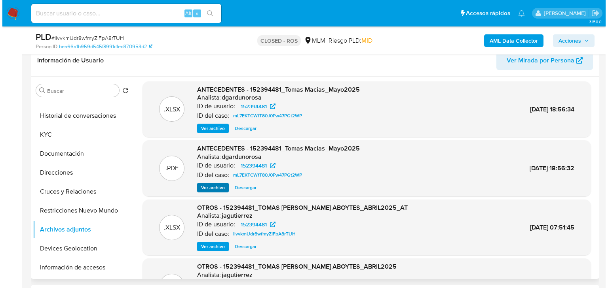
scroll to position [0, 0]
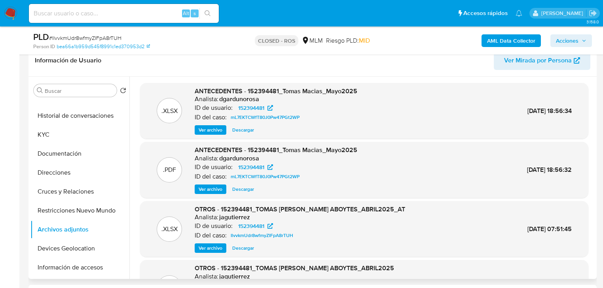
click at [199, 193] on span "Ver archivo" at bounding box center [211, 190] width 24 height 8
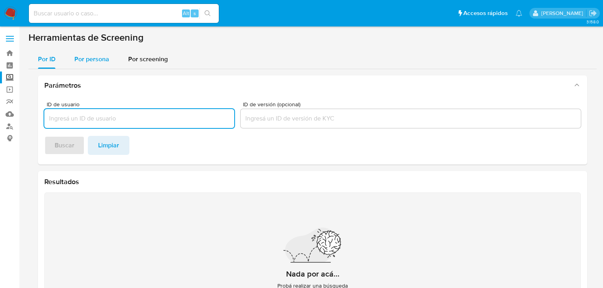
click at [81, 63] on span "Por persona" at bounding box center [91, 59] width 35 height 9
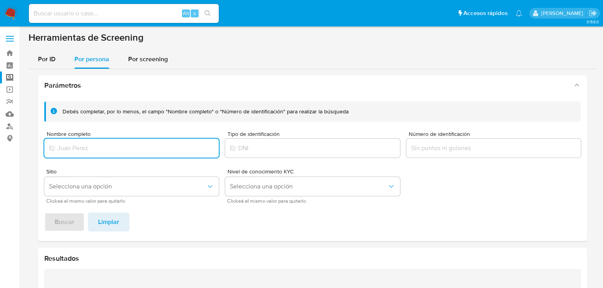
click at [60, 149] on input "Nombre completo" at bounding box center [131, 148] width 174 height 10
type input "EDGAR ANTONIO BATRES MARTINEZ"
click at [64, 218] on span "Buscar" at bounding box center [65, 222] width 20 height 17
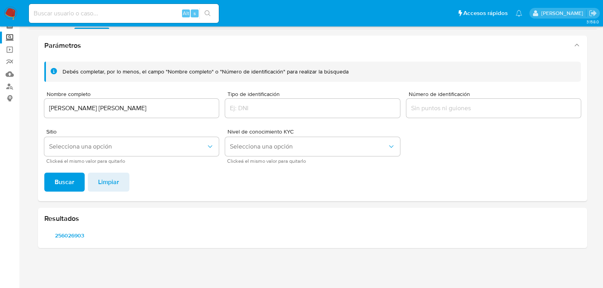
scroll to position [40, 0]
click at [55, 237] on span "256026903" at bounding box center [70, 236] width 40 height 11
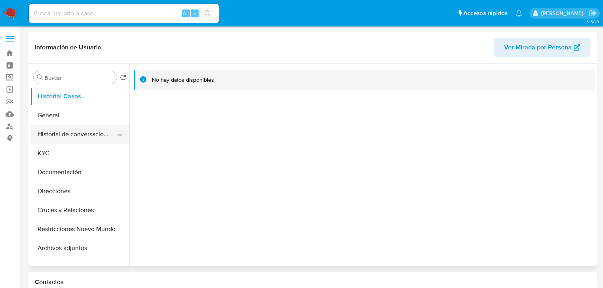
select select "10"
click at [59, 121] on button "General" at bounding box center [76, 115] width 93 height 19
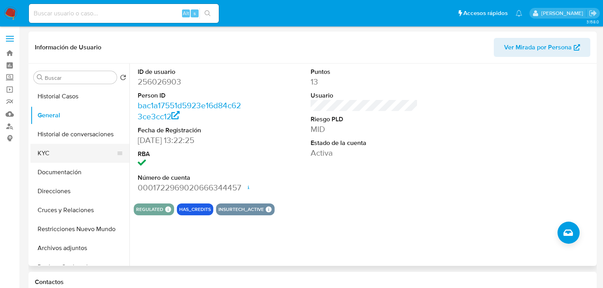
click at [49, 157] on button "KYC" at bounding box center [76, 153] width 93 height 19
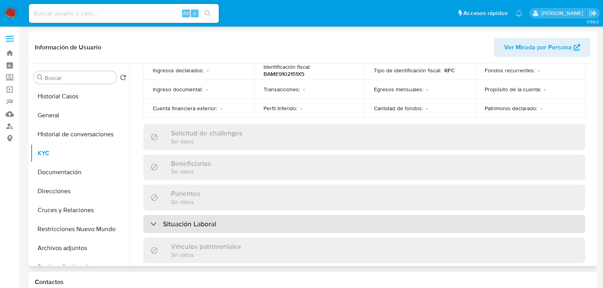
scroll to position [25, 0]
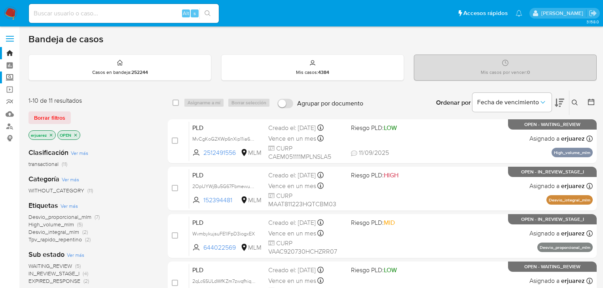
drag, startPoint x: 8, startPoint y: 76, endPoint x: 27, endPoint y: 80, distance: 19.5
click at [8, 76] on label "Screening" at bounding box center [47, 78] width 94 height 12
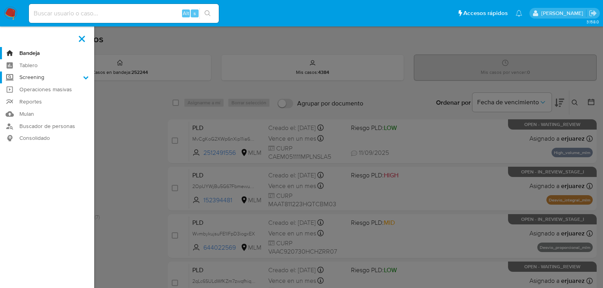
click at [0, 0] on input "Screening" at bounding box center [0, 0] width 0 height 0
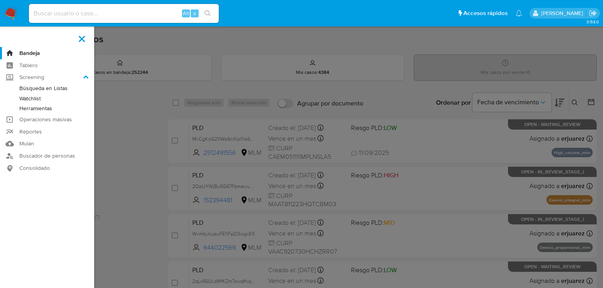
click at [36, 111] on link "Herramientas" at bounding box center [47, 109] width 94 height 10
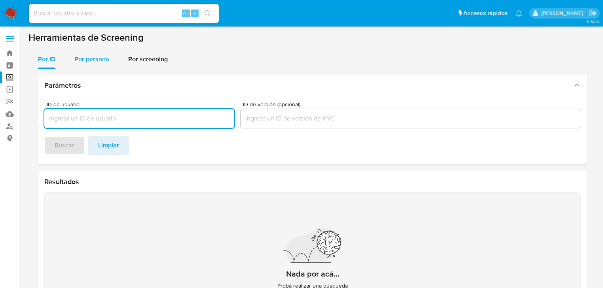
click at [89, 58] on span "Por persona" at bounding box center [91, 59] width 35 height 9
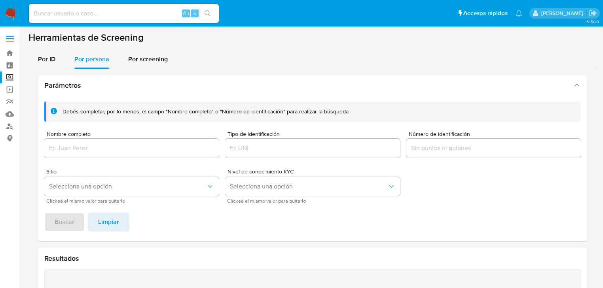
drag, startPoint x: 83, startPoint y: 142, endPoint x: 81, endPoint y: 148, distance: 7.0
click at [82, 142] on div at bounding box center [131, 148] width 174 height 19
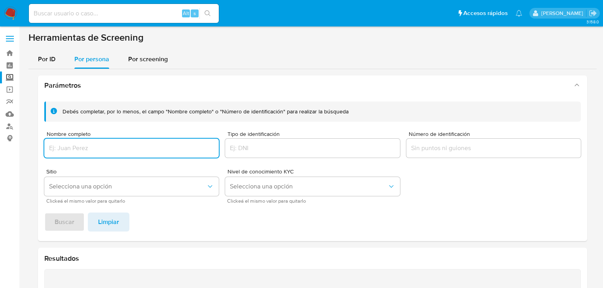
click at [81, 151] on input "Nombre completo" at bounding box center [131, 148] width 174 height 10
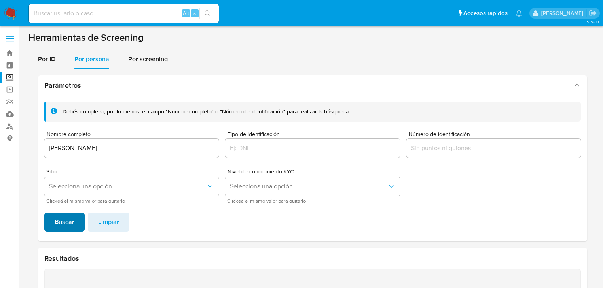
click at [64, 224] on span "Buscar" at bounding box center [65, 222] width 20 height 17
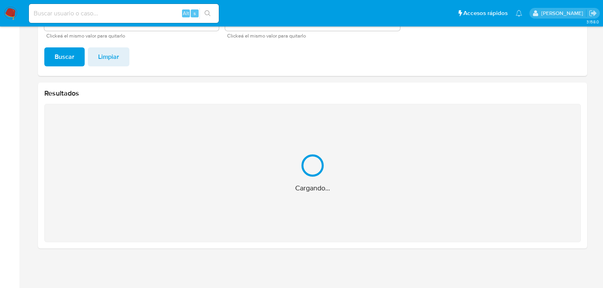
scroll to position [40, 0]
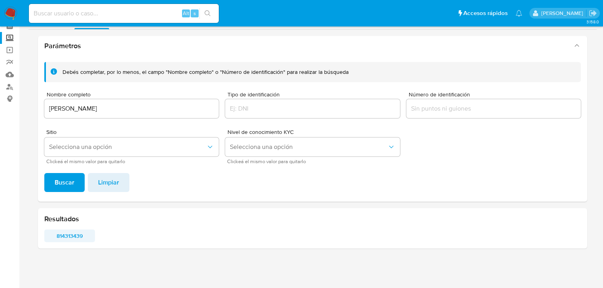
click at [60, 235] on span "814313439" at bounding box center [70, 236] width 40 height 11
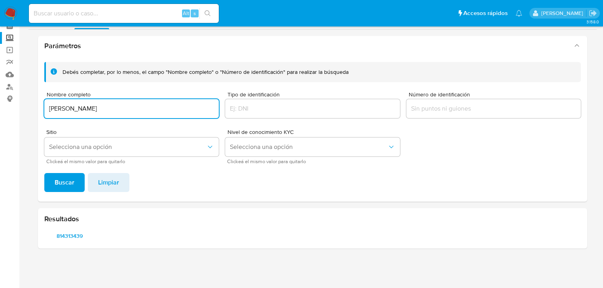
drag, startPoint x: 154, startPoint y: 106, endPoint x: 44, endPoint y: 127, distance: 112.4
click at [0, 92] on html "Pausado Ver notificaciones Alt s Accesos rápidos Presiona las siguientes teclas…" at bounding box center [301, 124] width 603 height 328
click at [66, 178] on span "Buscar" at bounding box center [65, 182] width 20 height 17
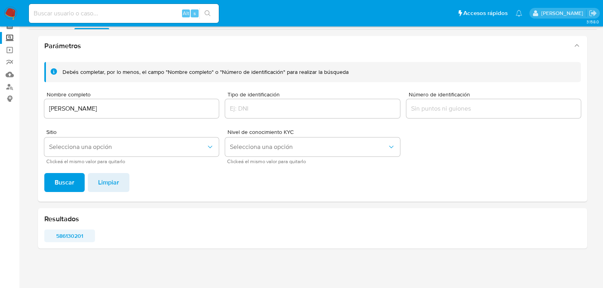
click at [66, 235] on span "586130201" at bounding box center [70, 236] width 40 height 11
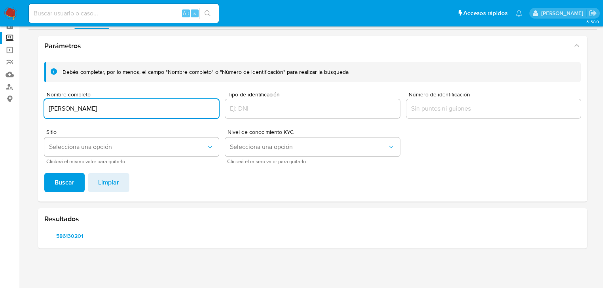
drag, startPoint x: 152, startPoint y: 107, endPoint x: 71, endPoint y: 159, distance: 95.9
click at [0, 109] on html "Pausado Ver notificaciones Alt s Accesos rápidos Presiona las siguientes teclas…" at bounding box center [301, 124] width 603 height 328
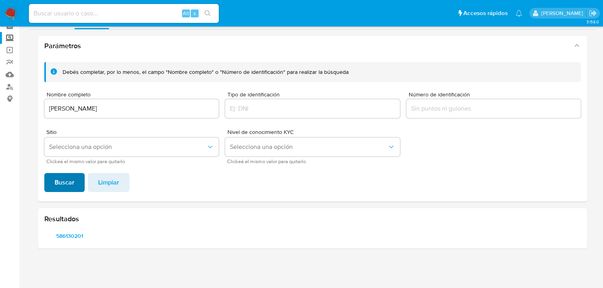
click at [63, 179] on span "Buscar" at bounding box center [65, 182] width 20 height 17
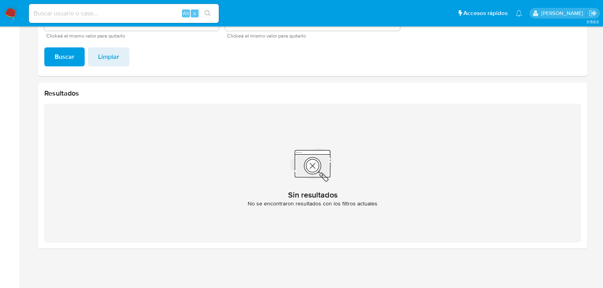
scroll to position [39, 0]
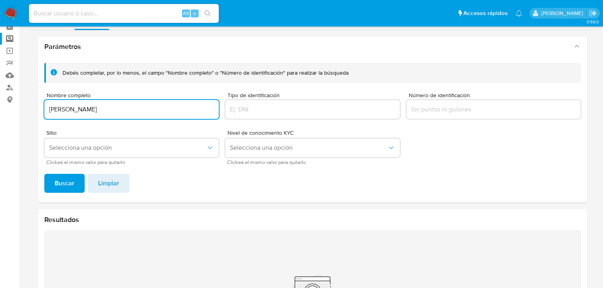
drag, startPoint x: 169, startPoint y: 106, endPoint x: 32, endPoint y: 105, distance: 136.1
click at [28, 104] on main "3.158.0" at bounding box center [301, 188] width 603 height 454
click at [69, 182] on span "Buscar" at bounding box center [65, 183] width 20 height 17
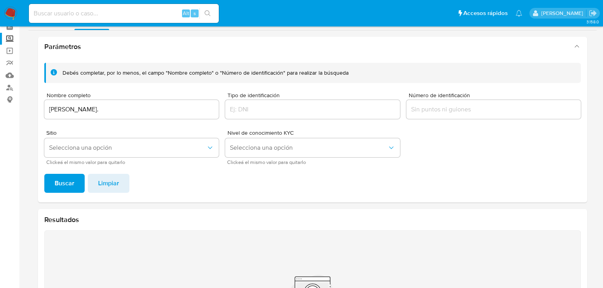
drag, startPoint x: 172, startPoint y: 111, endPoint x: 167, endPoint y: 113, distance: 5.7
click at [170, 111] on input "JOAQUIN ENRIQUE ALEMAN LOZANO." at bounding box center [131, 109] width 174 height 10
click at [68, 177] on span "Buscar" at bounding box center [65, 183] width 20 height 17
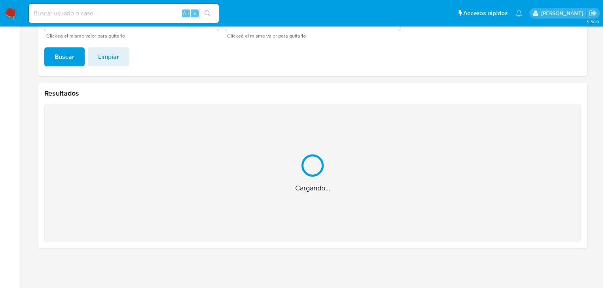
scroll to position [40, 0]
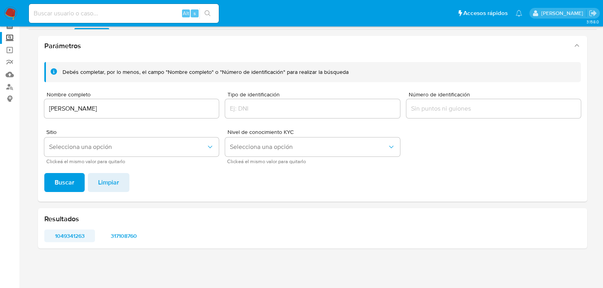
click at [65, 238] on span "1049341263" at bounding box center [70, 236] width 40 height 11
click at [124, 236] on span "317108760" at bounding box center [124, 236] width 40 height 11
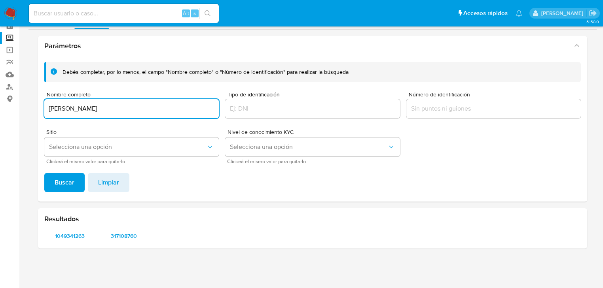
drag, startPoint x: 168, startPoint y: 106, endPoint x: 63, endPoint y: 172, distance: 123.4
click html "Pausado Ver notificaciones Alt s Accesos rápidos Presiona las siguientes teclas…"
click span "Buscar"
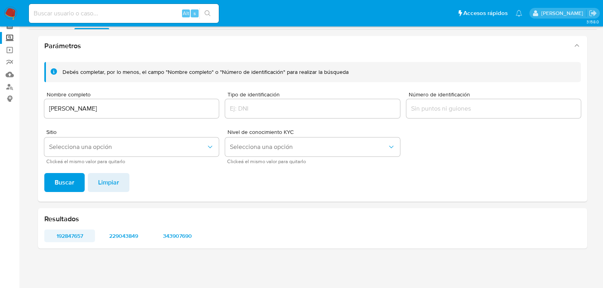
click span "192847657"
click span "229043849"
click span "343907690"
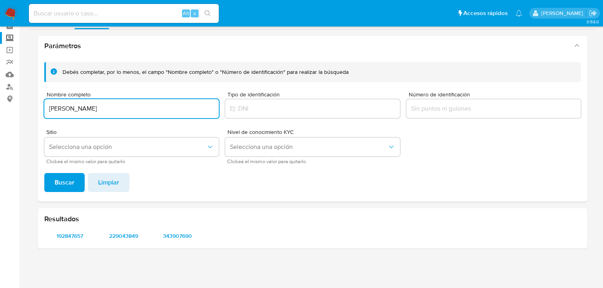
drag, startPoint x: 168, startPoint y: 104, endPoint x: 25, endPoint y: 81, distance: 144.7
click main "3.158.0"
click span "Buscar"
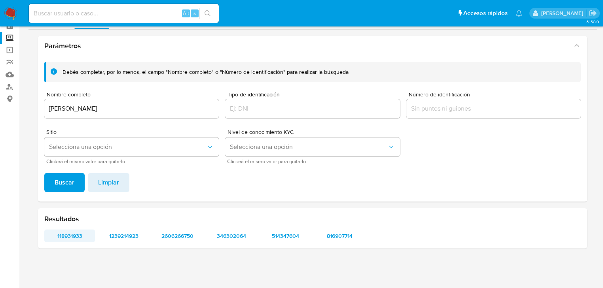
click span "118931933"
click span "1239214923"
click span "2606266750"
click span "346302064"
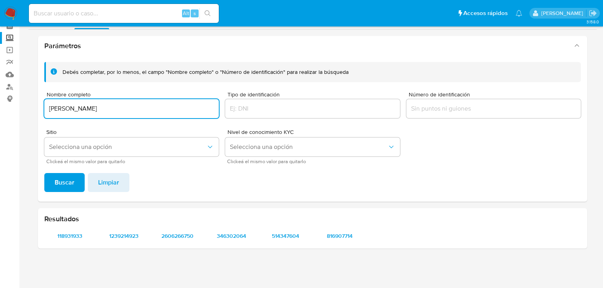
drag, startPoint x: 148, startPoint y: 108, endPoint x: 0, endPoint y: 107, distance: 148.8
click html "Pausado Ver notificaciones Alt s Accesos rápidos Presiona las siguientes teclas…"
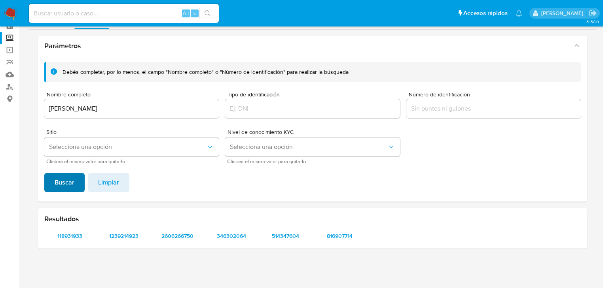
click span "Buscar"
click span "1266007969"
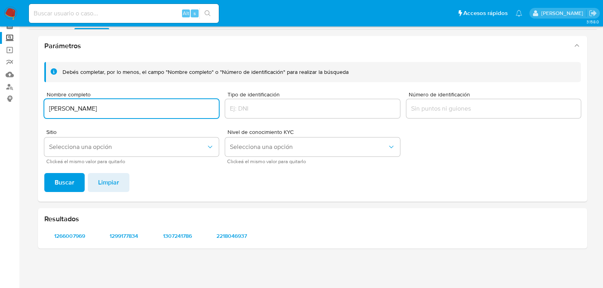
drag, startPoint x: 29, startPoint y: 104, endPoint x: 30, endPoint y: 112, distance: 8.8
click section "Bandeja Tablero Screening Búsqueda en Listas Watchlist Herramientas Operaciones…"
click span "Buscar"
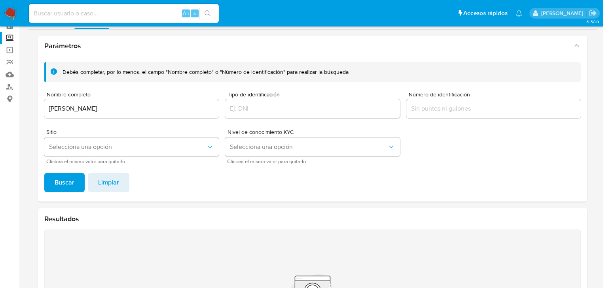
click input "Miguel Enrique Zamora Torre"
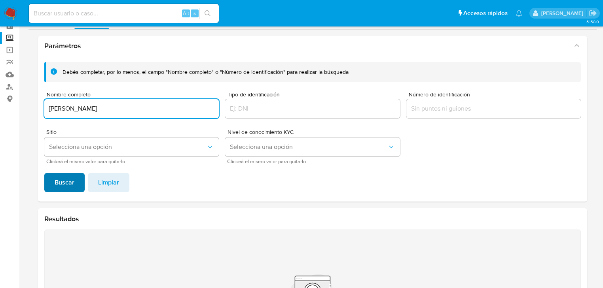
type input "Miguel Enrique Zamora Torres"
click button "Buscar"
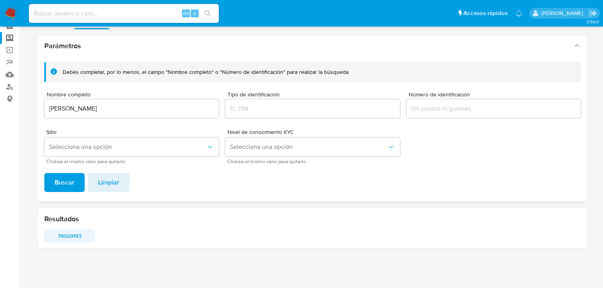
click span "79929193"
click img
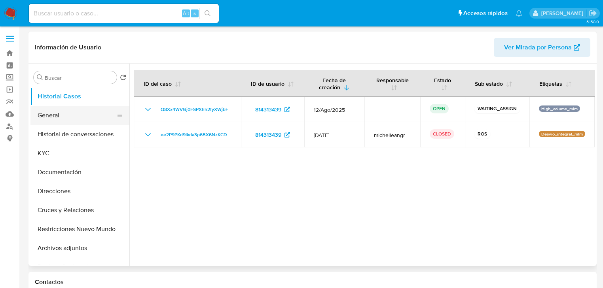
select select "10"
click at [62, 112] on button "General" at bounding box center [76, 115] width 93 height 19
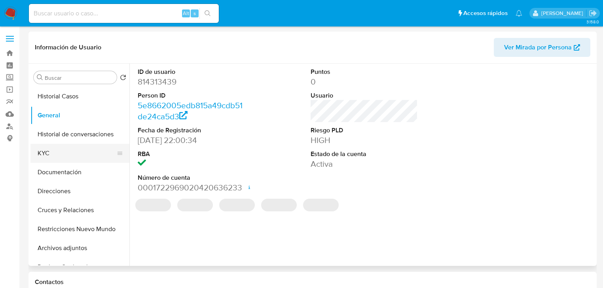
click at [46, 157] on button "KYC" at bounding box center [76, 153] width 93 height 19
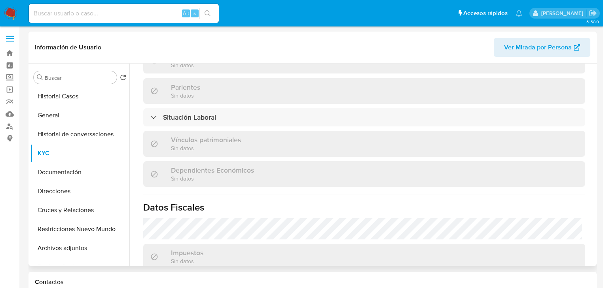
scroll to position [492, 0]
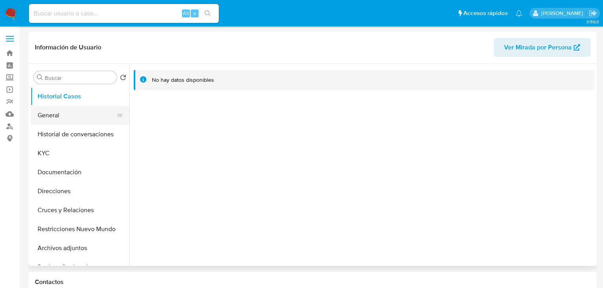
select select "10"
click at [63, 122] on button "General" at bounding box center [76, 115] width 93 height 19
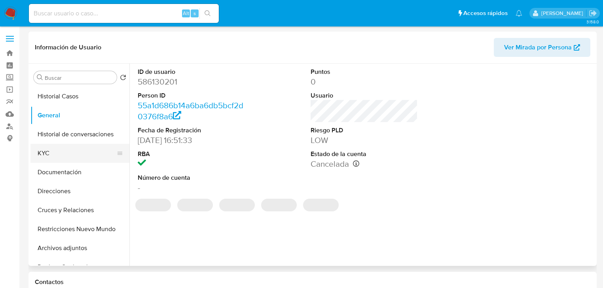
click at [49, 146] on button "KYC" at bounding box center [76, 153] width 93 height 19
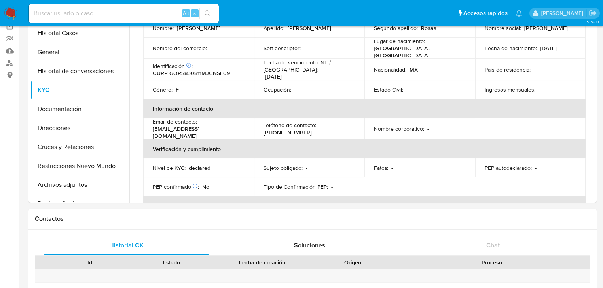
scroll to position [57, 0]
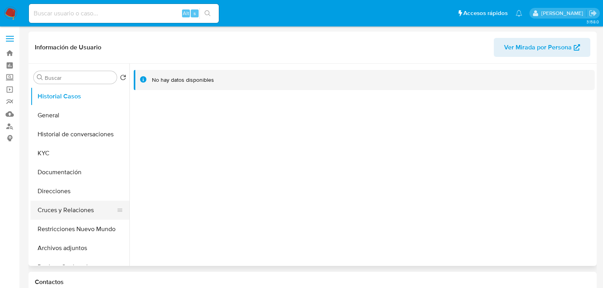
select select "10"
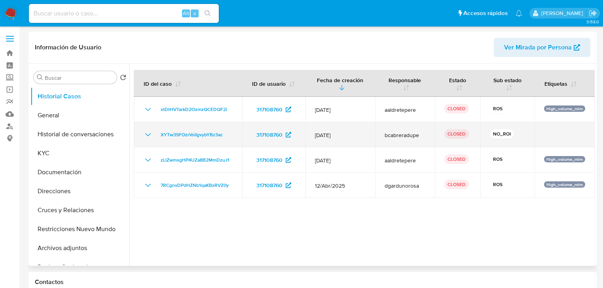
select select "10"
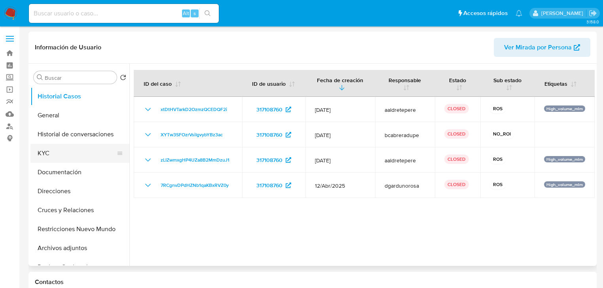
click at [57, 156] on button "KYC" at bounding box center [76, 153] width 93 height 19
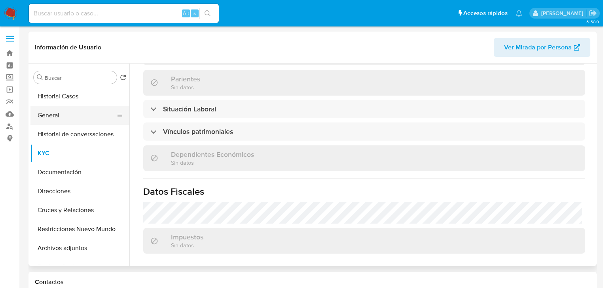
scroll to position [304, 0]
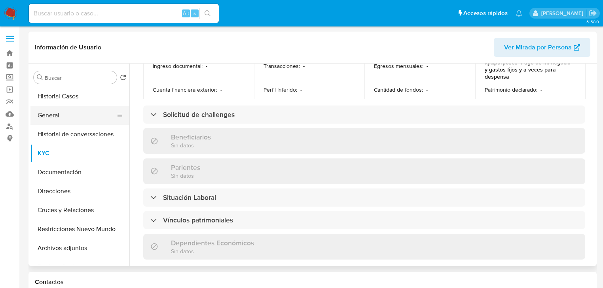
drag, startPoint x: 68, startPoint y: 115, endPoint x: 118, endPoint y: 108, distance: 50.7
click at [70, 116] on button "General" at bounding box center [76, 115] width 93 height 19
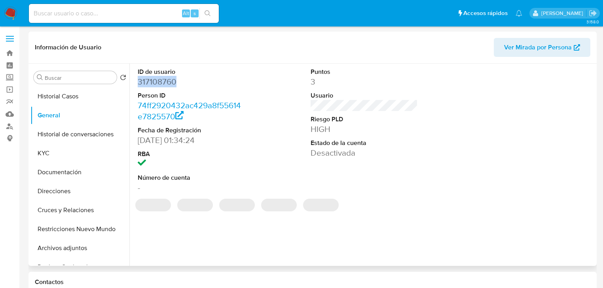
drag, startPoint x: 192, startPoint y: 84, endPoint x: 138, endPoint y: 84, distance: 53.8
click at [138, 84] on dd "317108760" at bounding box center [191, 81] width 107 height 11
copy dd "317108760"
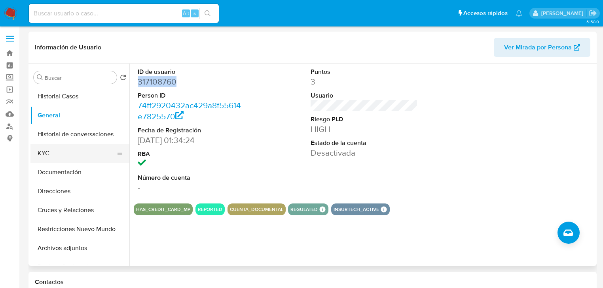
click at [49, 154] on button "KYC" at bounding box center [76, 153] width 93 height 19
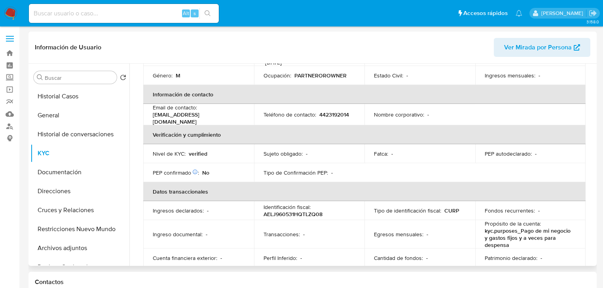
scroll to position [51, 0]
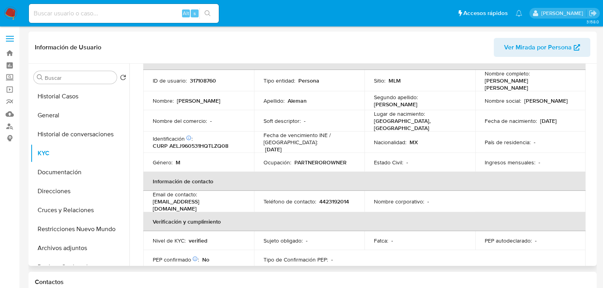
click at [485, 102] on td "Nombre social : Joaquin Enrique" at bounding box center [530, 100] width 111 height 19
drag, startPoint x: 71, startPoint y: 100, endPoint x: 19, endPoint y: 104, distance: 52.4
click at [70, 100] on button "Historial Casos" at bounding box center [79, 96] width 99 height 19
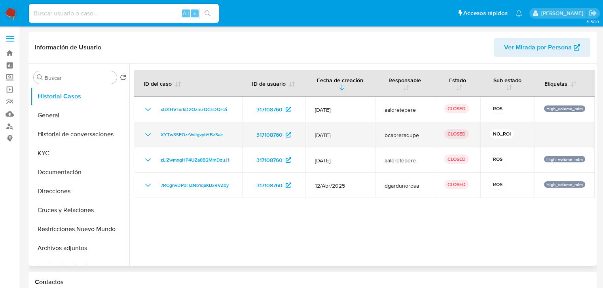
click at [147, 133] on icon "Mostrar/Ocultar" at bounding box center [147, 134] width 9 height 9
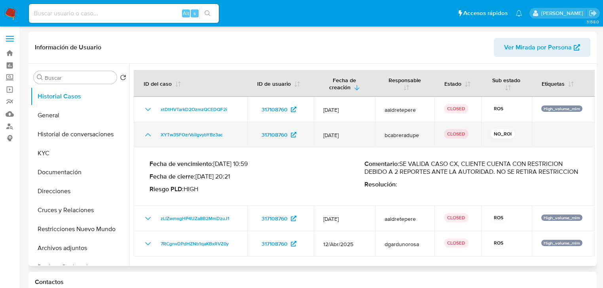
click at [147, 133] on icon "Mostrar/Ocultar" at bounding box center [147, 134] width 9 height 9
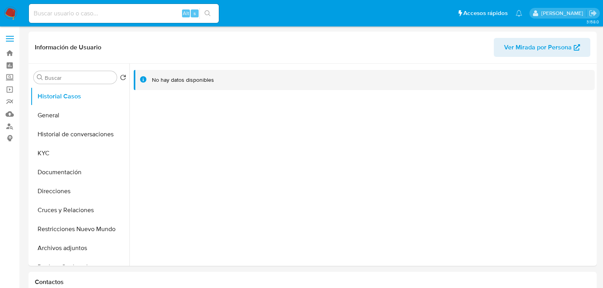
select select "10"
click at [55, 156] on button "KYC" at bounding box center [76, 153] width 93 height 19
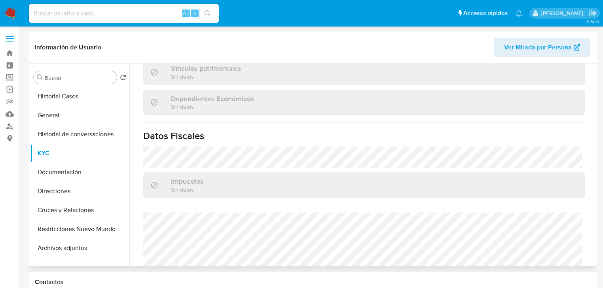
scroll to position [500, 0]
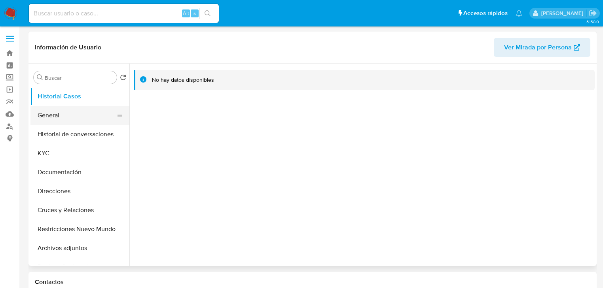
select select "10"
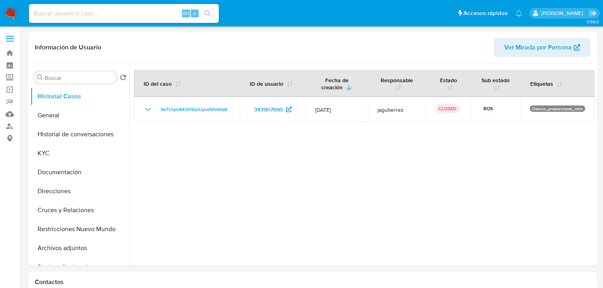
select select "10"
click at [41, 155] on button "KYC" at bounding box center [76, 153] width 93 height 19
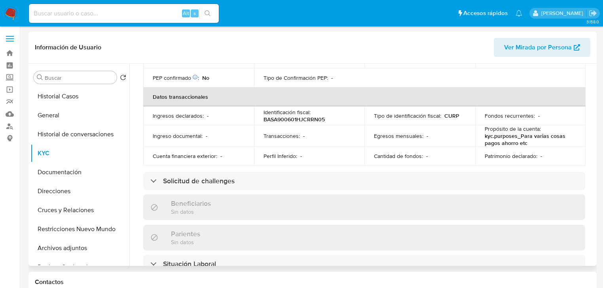
scroll to position [170, 0]
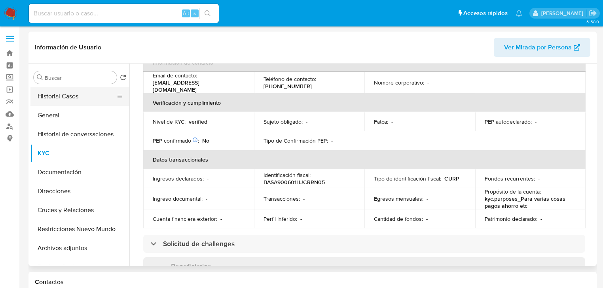
click at [69, 95] on button "Historial Casos" at bounding box center [76, 96] width 93 height 19
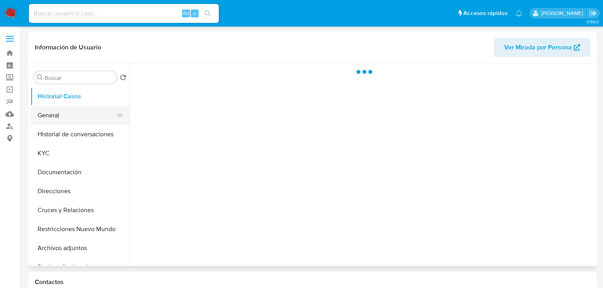
scroll to position [0, 0]
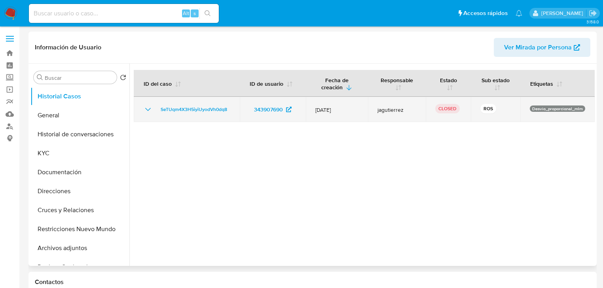
click at [153, 111] on div "SeTUqm4X3H5iyiUyodVh0dq8" at bounding box center [186, 109] width 87 height 9
click at [148, 109] on icon "Mostrar/Ocultar" at bounding box center [147, 109] width 9 height 9
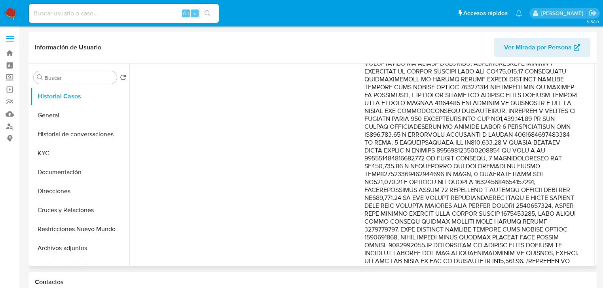
scroll to position [190, 0]
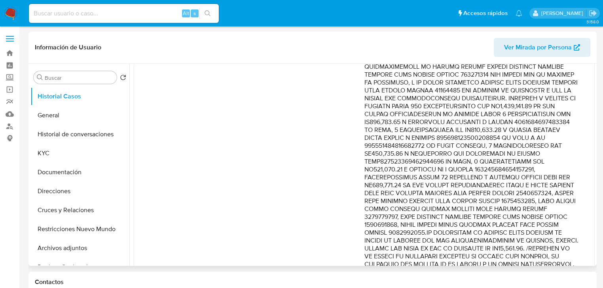
drag, startPoint x: 444, startPoint y: 180, endPoint x: 546, endPoint y: 211, distance: 105.8
click at [546, 211] on p "Comentario :" at bounding box center [471, 185] width 215 height 467
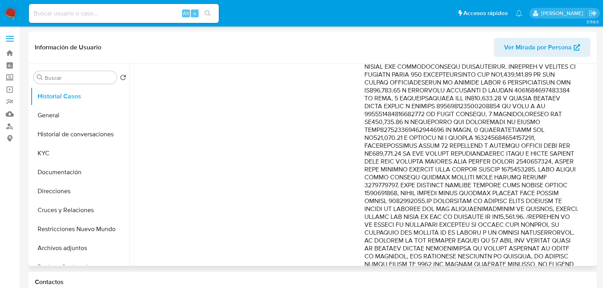
scroll to position [253, 0]
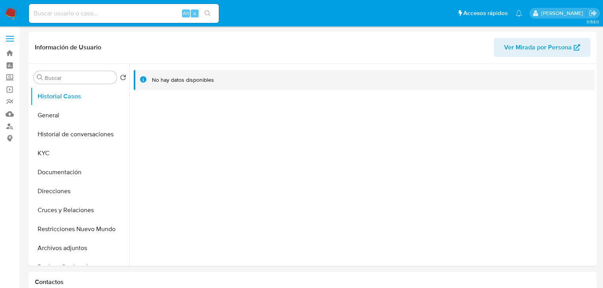
select select "10"
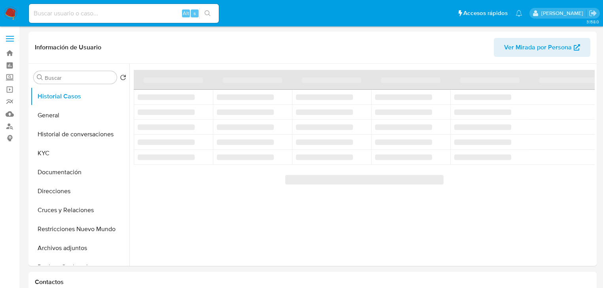
select select "10"
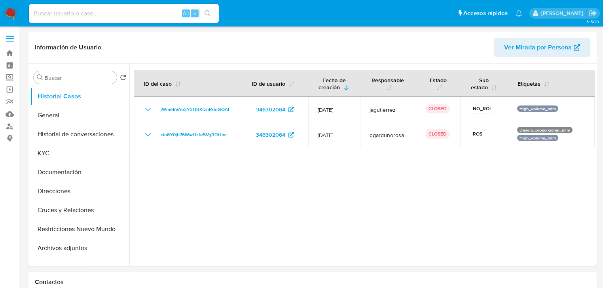
select select "10"
click at [57, 155] on button "KYC" at bounding box center [76, 153] width 93 height 19
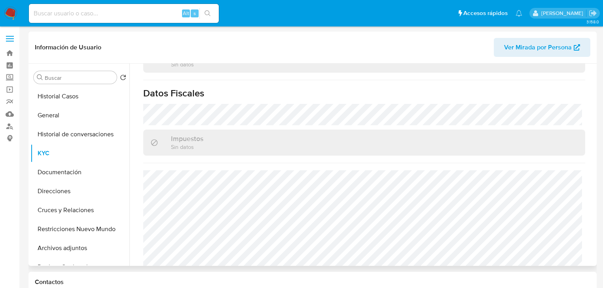
scroll to position [494, 0]
click at [64, 181] on button "Documentación" at bounding box center [76, 172] width 93 height 19
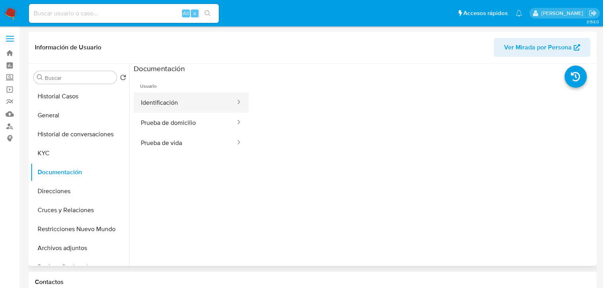
click at [201, 103] on button "Identificación" at bounding box center [185, 103] width 102 height 20
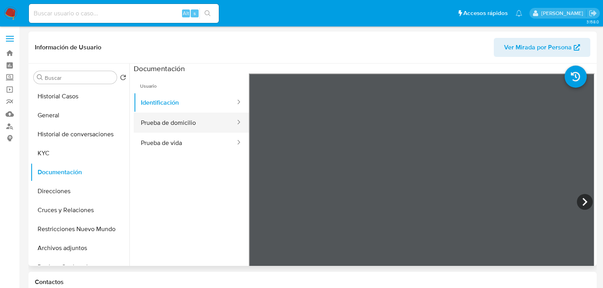
click at [170, 124] on button "Prueba de domicilio" at bounding box center [185, 123] width 102 height 20
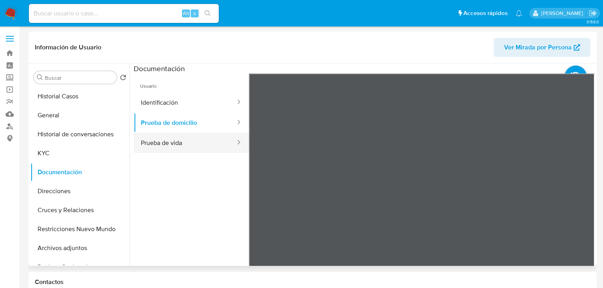
click at [167, 152] on button "Prueba de vida" at bounding box center [185, 143] width 102 height 20
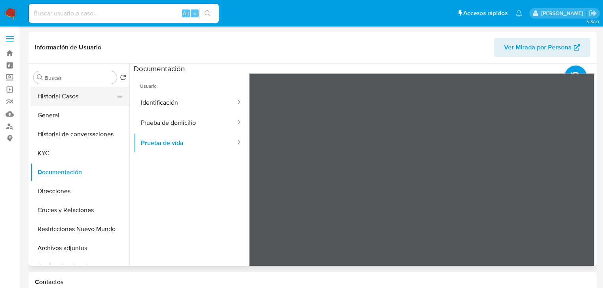
click at [68, 97] on button "Historial Casos" at bounding box center [76, 96] width 93 height 19
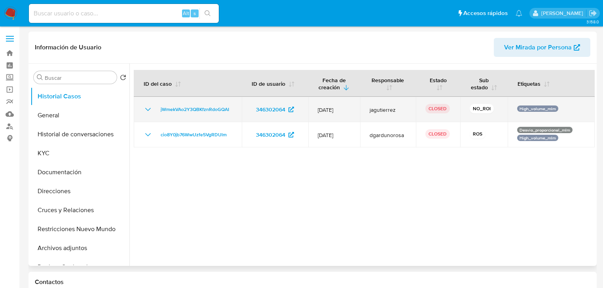
click at [145, 110] on icon "Mostrar/Ocultar" at bounding box center [147, 109] width 9 height 9
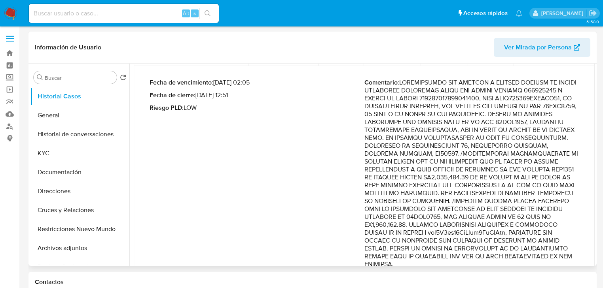
scroll to position [95, 0]
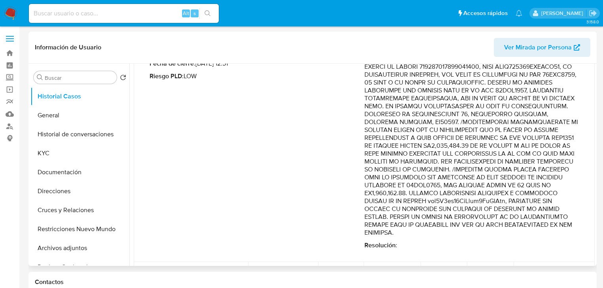
drag, startPoint x: 454, startPoint y: 162, endPoint x: 466, endPoint y: 182, distance: 22.9
click at [466, 182] on p "Comentario :" at bounding box center [471, 142] width 215 height 190
click at [419, 193] on p "Comentario :" at bounding box center [471, 142] width 215 height 190
drag, startPoint x: 428, startPoint y: 175, endPoint x: 561, endPoint y: 241, distance: 147.9
click at [561, 241] on div "Comentario : Resolución :" at bounding box center [471, 148] width 215 height 203
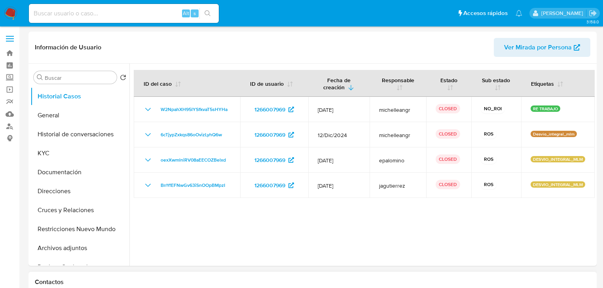
select select "10"
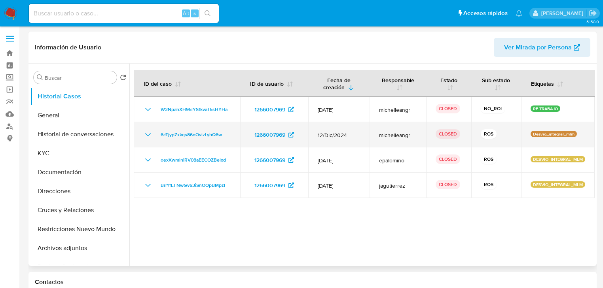
click at [147, 135] on icon "Mostrar/Ocultar" at bounding box center [147, 134] width 9 height 9
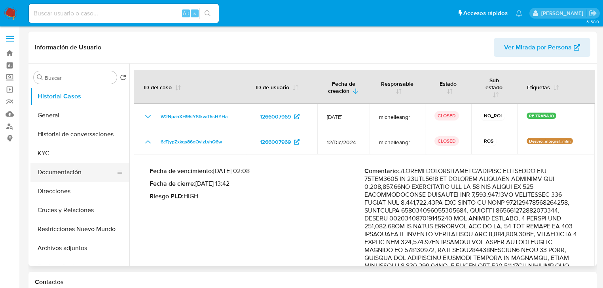
drag, startPoint x: 84, startPoint y: 172, endPoint x: 90, endPoint y: 171, distance: 6.4
click at [84, 172] on button "Documentación" at bounding box center [76, 172] width 93 height 19
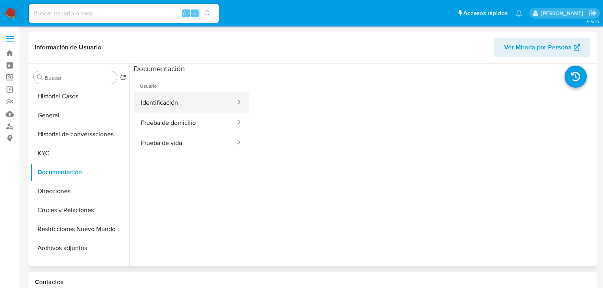
click at [166, 100] on button "Identificación" at bounding box center [185, 103] width 102 height 20
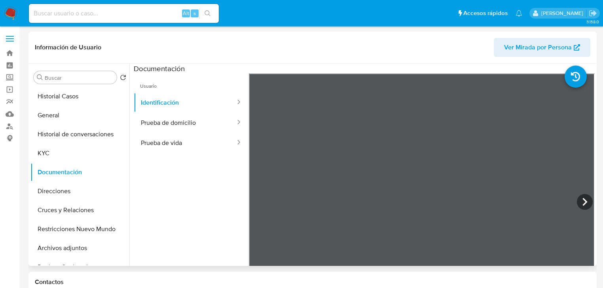
drag, startPoint x: 153, startPoint y: 139, endPoint x: 246, endPoint y: 160, distance: 95.3
click at [153, 139] on button "Prueba de vida" at bounding box center [185, 143] width 102 height 20
click at [84, 14] on input at bounding box center [124, 13] width 190 height 10
paste input "2548355026"
type input "2548355026"
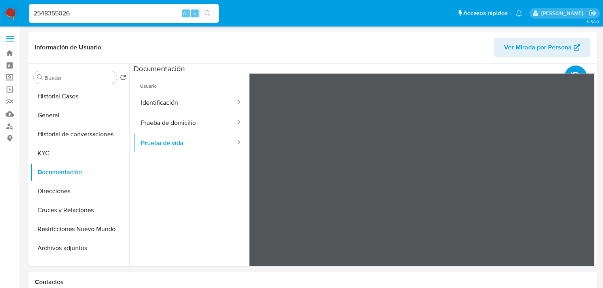
click at [207, 13] on icon "search-icon" at bounding box center [208, 13] width 6 height 6
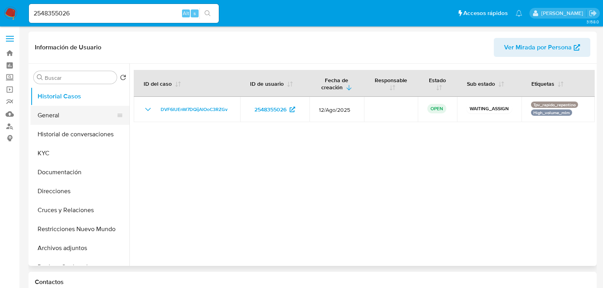
select select "10"
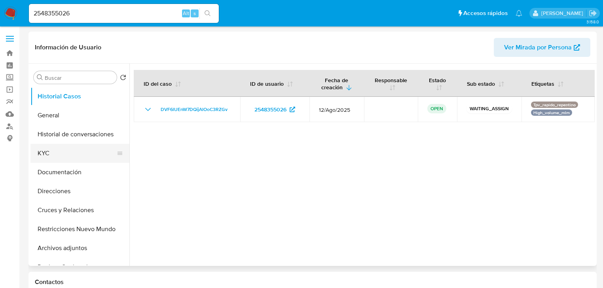
click at [49, 150] on button "KYC" at bounding box center [76, 153] width 93 height 19
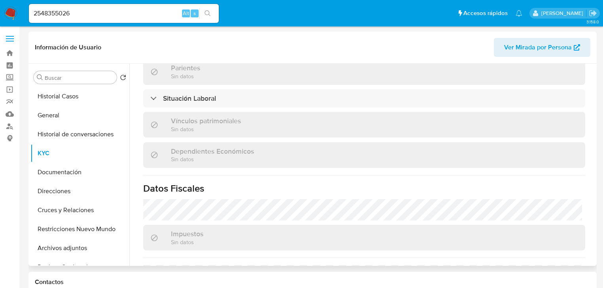
scroll to position [500, 0]
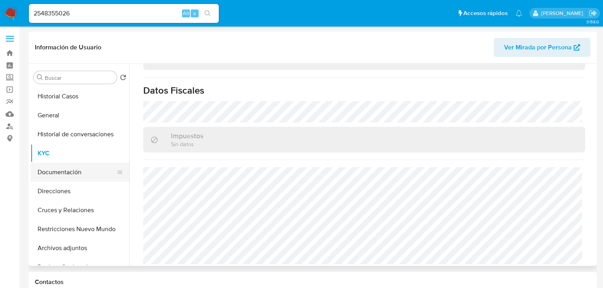
click at [75, 179] on button "Documentación" at bounding box center [76, 172] width 93 height 19
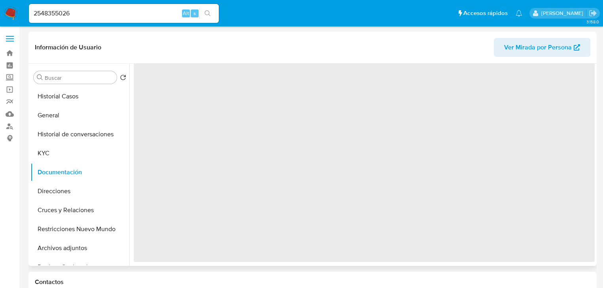
scroll to position [0, 0]
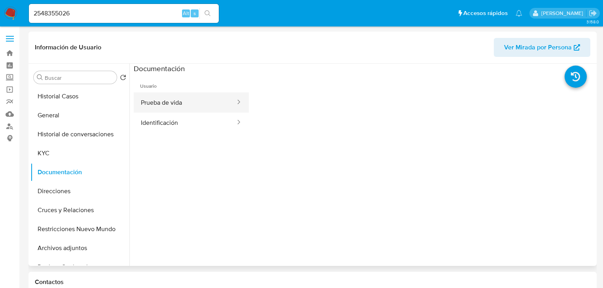
click at [175, 101] on button "Prueba de vida" at bounding box center [185, 103] width 102 height 20
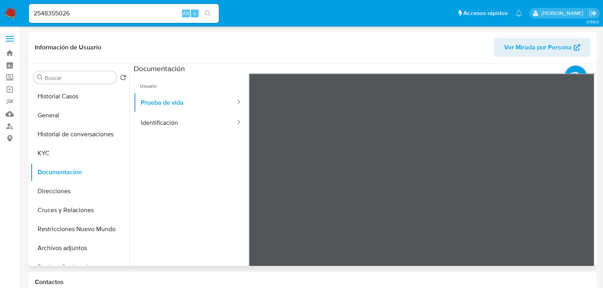
click at [193, 135] on ul "Usuario Prueba de vida Identificación" at bounding box center [191, 188] width 115 height 228
click at [193, 119] on button "Identificación" at bounding box center [185, 123] width 102 height 20
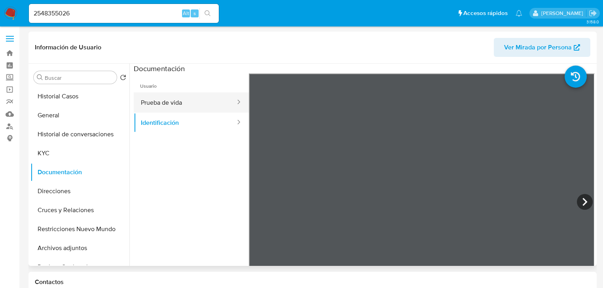
click at [176, 109] on button "Prueba de vida" at bounding box center [185, 103] width 102 height 20
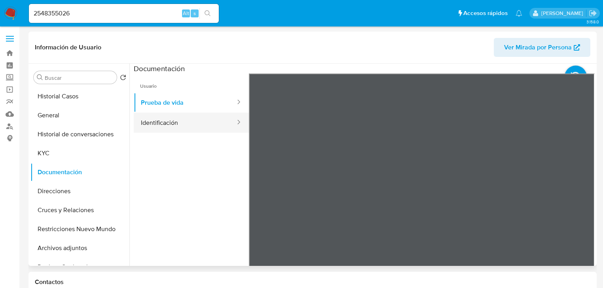
click at [180, 123] on button "Identificación" at bounding box center [185, 123] width 102 height 20
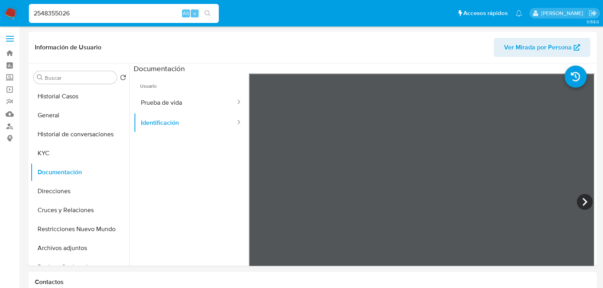
drag, startPoint x: 56, startPoint y: 13, endPoint x: 33, endPoint y: 9, distance: 23.3
click at [9, 7] on nav "Pausado Ver notificaciones 2548355026 Alt s Accesos rápidos Presiona las siguie…" at bounding box center [301, 13] width 603 height 27
paste input "35852275"
type input "235852275"
click at [206, 11] on icon "search-icon" at bounding box center [208, 13] width 6 height 6
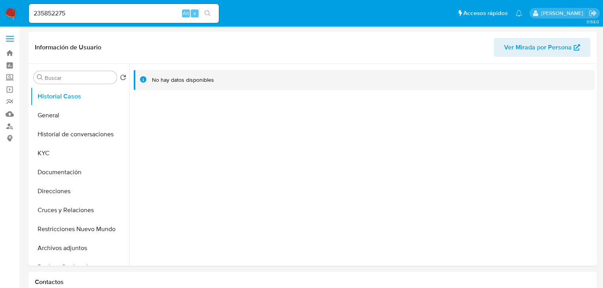
select select "10"
drag, startPoint x: 108, startPoint y: 15, endPoint x: 98, endPoint y: 9, distance: 11.5
paste input "487056847"
type input "2487056847"
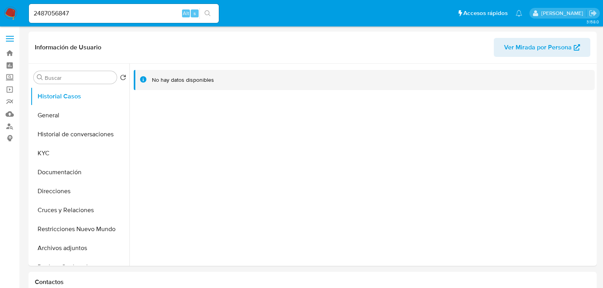
click at [206, 9] on button "search-icon" at bounding box center [207, 13] width 16 height 11
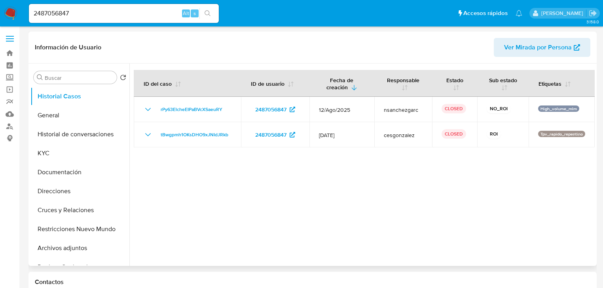
select select "10"
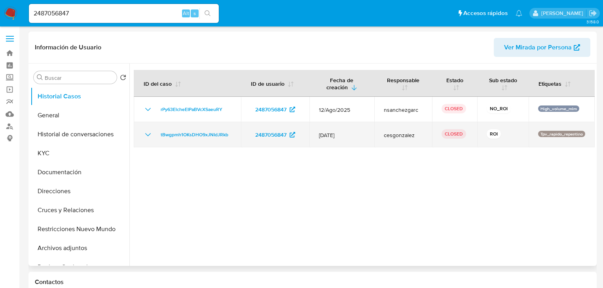
click at [152, 133] on icon "Mostrar/Ocultar" at bounding box center [147, 134] width 9 height 9
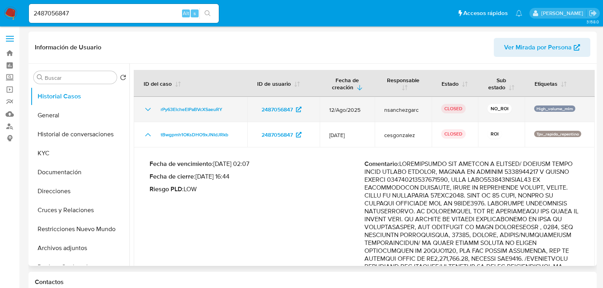
click at [152, 114] on icon "Mostrar/Ocultar" at bounding box center [147, 109] width 9 height 9
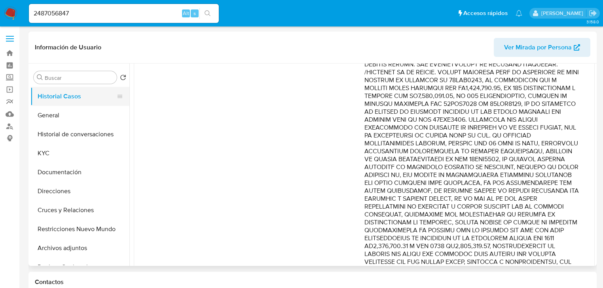
scroll to position [95, 0]
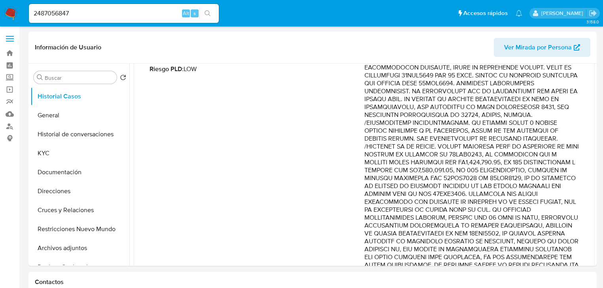
click at [13, 14] on img at bounding box center [10, 13] width 13 height 13
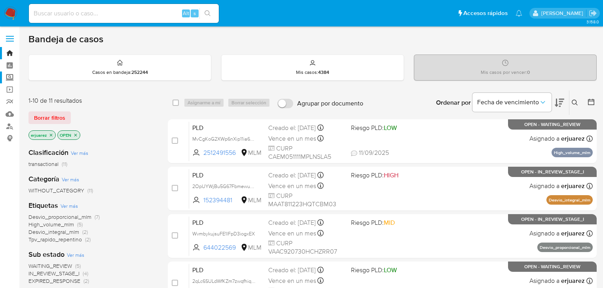
click at [9, 76] on label "Screening" at bounding box center [47, 78] width 94 height 12
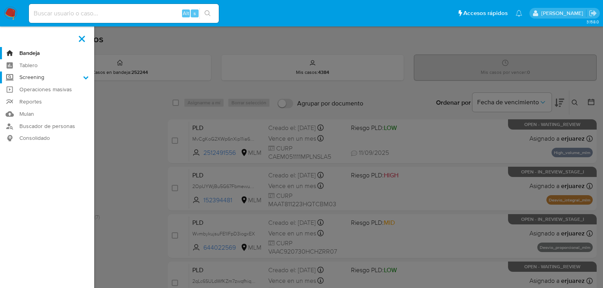
click at [0, 0] on input "Screening" at bounding box center [0, 0] width 0 height 0
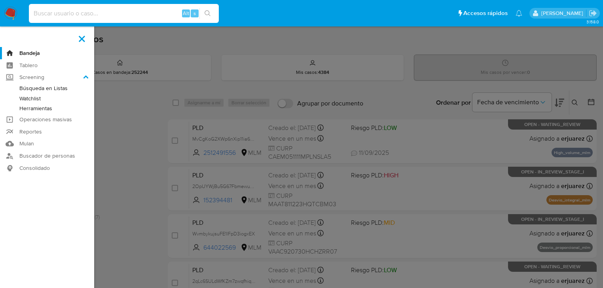
click at [62, 8] on input at bounding box center [124, 13] width 190 height 10
paste input "346302064"
type input "346302064"
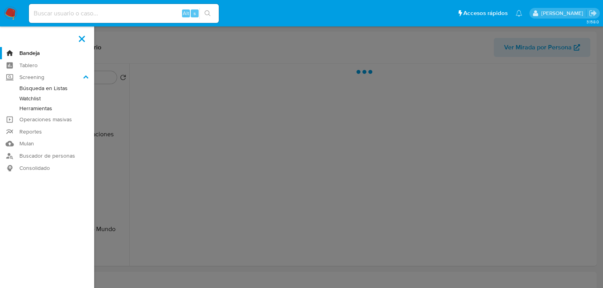
select select "10"
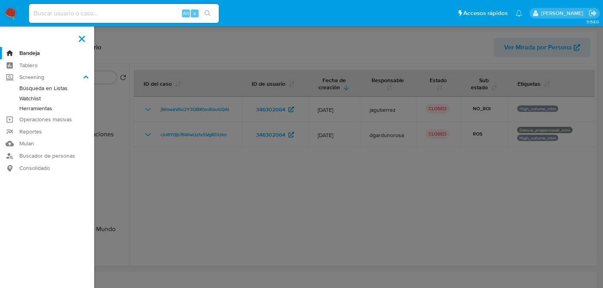
click at [287, 187] on label at bounding box center [301, 144] width 603 height 288
click at [0, 0] on input "checkbox" at bounding box center [0, 0] width 0 height 0
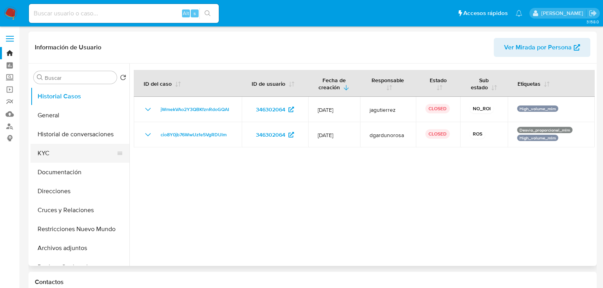
click at [51, 152] on button "KYC" at bounding box center [76, 153] width 93 height 19
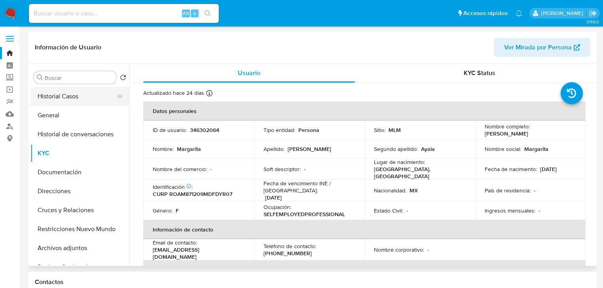
click at [65, 96] on button "Historial Casos" at bounding box center [76, 96] width 93 height 19
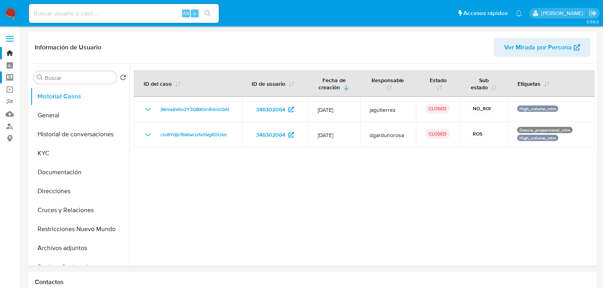
drag, startPoint x: 13, startPoint y: 76, endPoint x: 36, endPoint y: 81, distance: 23.1
click at [13, 76] on label "Screening" at bounding box center [47, 78] width 94 height 12
click at [0, 0] on input "Screening" at bounding box center [0, 0] width 0 height 0
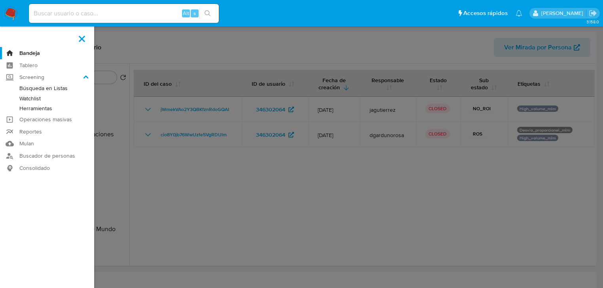
click at [53, 109] on link "Herramientas" at bounding box center [47, 109] width 94 height 10
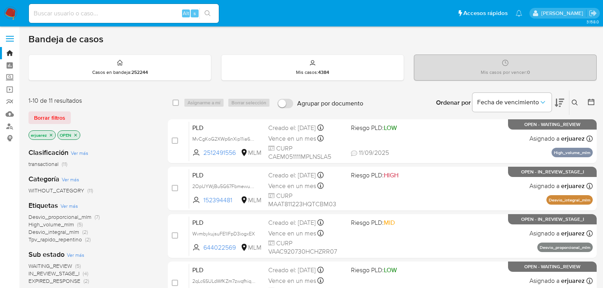
click at [57, 13] on input at bounding box center [124, 13] width 190 height 10
paste input "[PERSON_NAME]"
type input "[PERSON_NAME]"
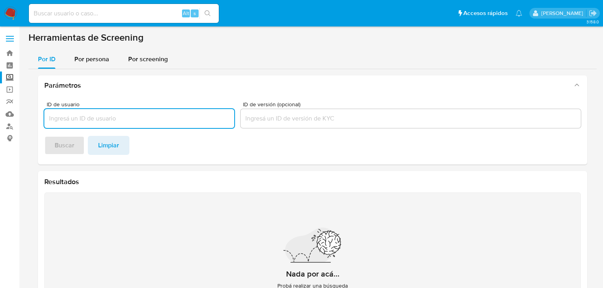
click at [98, 63] on span "Por persona" at bounding box center [91, 59] width 35 height 9
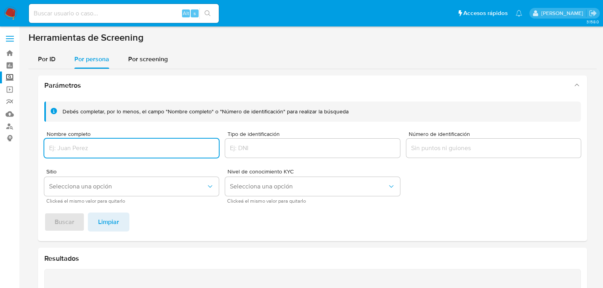
click at [70, 146] on input "Nombre completo" at bounding box center [131, 148] width 174 height 10
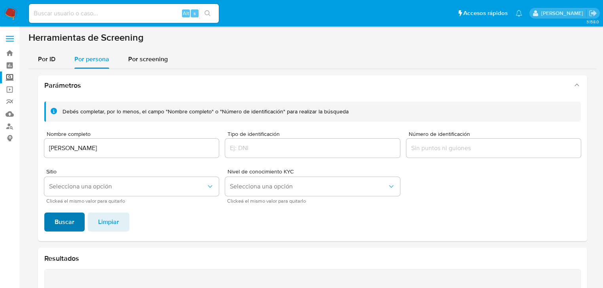
click at [62, 223] on span "Buscar" at bounding box center [65, 222] width 20 height 17
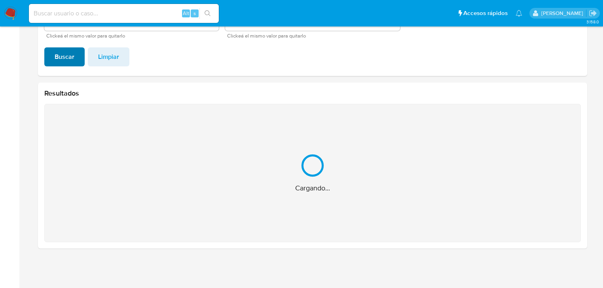
scroll to position [40, 0]
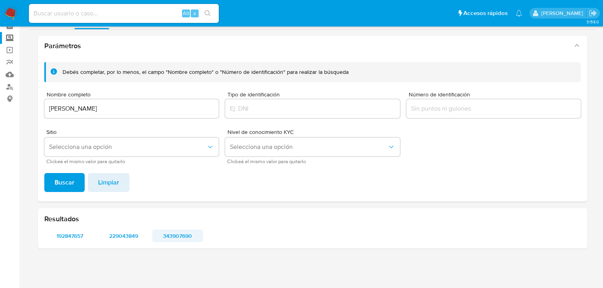
click at [180, 235] on span "343907690" at bounding box center [178, 236] width 40 height 11
click at [125, 233] on span "229043849" at bounding box center [124, 236] width 40 height 11
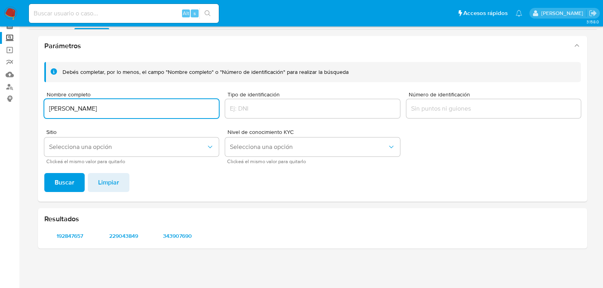
drag, startPoint x: 162, startPoint y: 107, endPoint x: 43, endPoint y: 150, distance: 126.5
click at [0, 110] on html "Pausado Ver notificaciones Alt s Accesos rápidos Presiona las siguientes teclas…" at bounding box center [301, 124] width 603 height 328
click at [68, 178] on span "Buscar" at bounding box center [65, 182] width 20 height 17
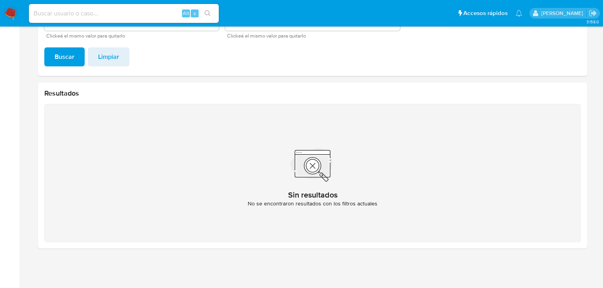
scroll to position [39, 0]
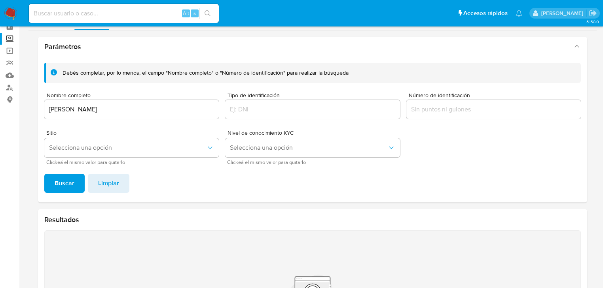
drag, startPoint x: 171, startPoint y: 112, endPoint x: 156, endPoint y: 112, distance: 15.4
click at [171, 112] on input "SAMUEL ELIHU PADRON CABRERA" at bounding box center [131, 109] width 174 height 10
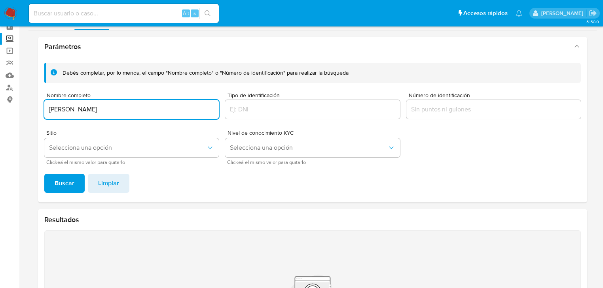
click at [97, 111] on input "SAMUEL ELIHU PADRON CABRERA" at bounding box center [131, 109] width 174 height 10
click at [96, 111] on input "SAMUEL ELIHU PADRON CABRERA" at bounding box center [131, 109] width 174 height 10
click at [141, 110] on input "SAMUEL ELIHU PADRON CABRERA" at bounding box center [131, 109] width 174 height 10
drag, startPoint x: 145, startPoint y: 111, endPoint x: 167, endPoint y: 114, distance: 21.6
click at [167, 114] on input "SAMUEL ELIHU PADRON CABRERA" at bounding box center [131, 109] width 174 height 10
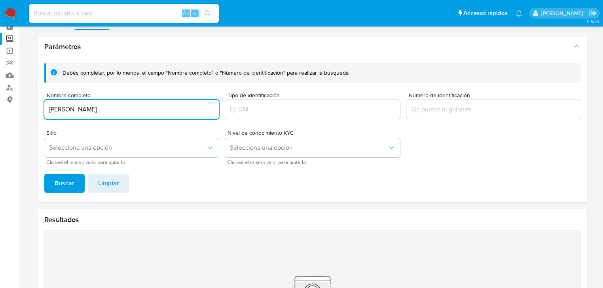
click at [62, 188] on span "Buscar" at bounding box center [65, 183] width 20 height 17
drag, startPoint x: 90, startPoint y: 110, endPoint x: 25, endPoint y: 110, distance: 65.3
click at [25, 110] on main "3.158.0" at bounding box center [301, 188] width 603 height 454
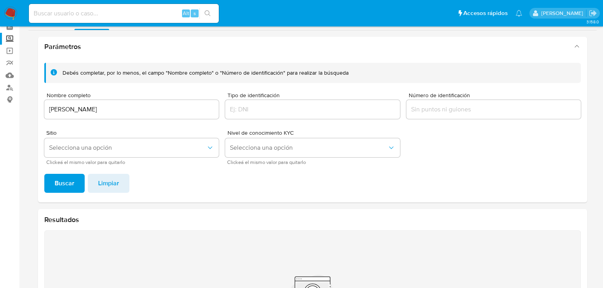
click at [73, 179] on span "Buscar" at bounding box center [65, 183] width 20 height 17
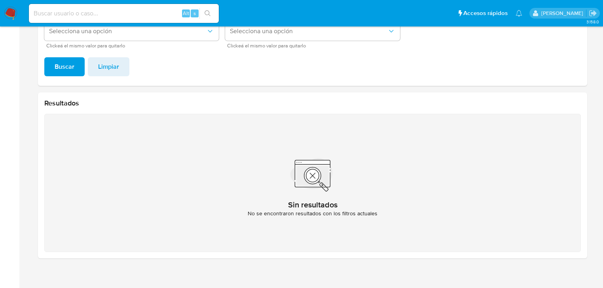
scroll to position [70, 0]
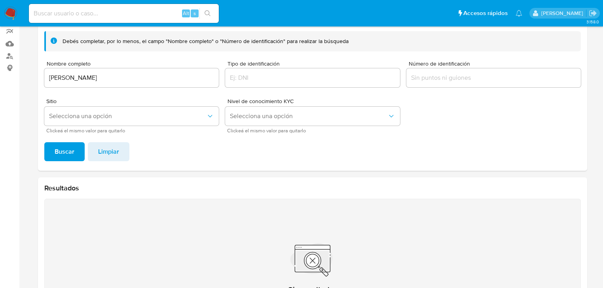
click at [148, 82] on input "SAMUEL ELIHU PADRON CABRER" at bounding box center [131, 78] width 174 height 10
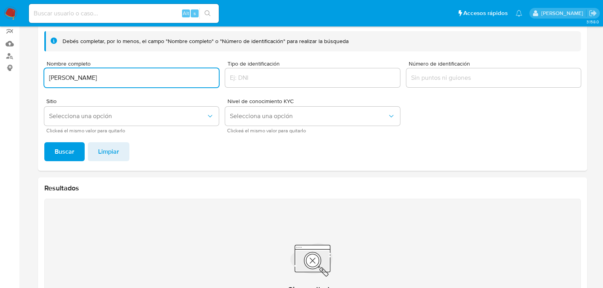
click at [66, 154] on span "Buscar" at bounding box center [65, 151] width 20 height 17
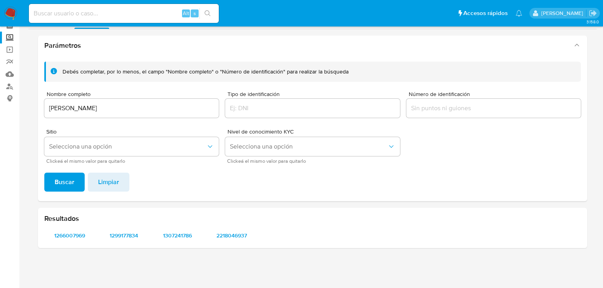
scroll to position [40, 0]
click at [222, 236] on span "2218046937" at bounding box center [232, 236] width 40 height 11
click at [76, 234] on span "1266007969" at bounding box center [70, 236] width 40 height 11
drag, startPoint x: 161, startPoint y: 106, endPoint x: -2, endPoint y: 89, distance: 163.6
click at [0, 89] on html "Pausado Ver notificaciones Alt s Accesos rápidos Presiona las siguientes teclas…" at bounding box center [301, 124] width 603 height 328
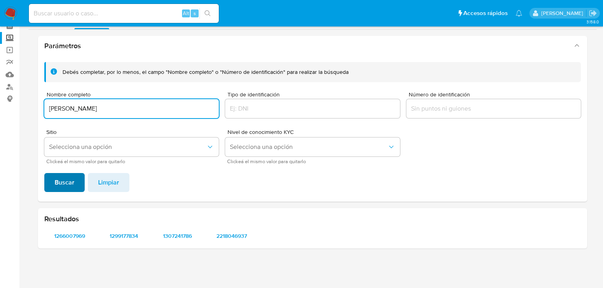
type input "LEYVIS ARTURO CUEVAS BARRADAS"
click at [55, 180] on span "Buscar" at bounding box center [65, 182] width 20 height 17
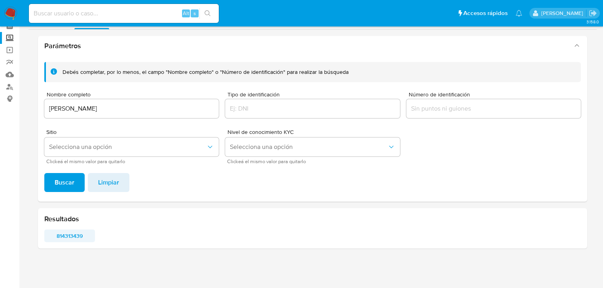
click at [74, 241] on span "814313439" at bounding box center [70, 236] width 40 height 11
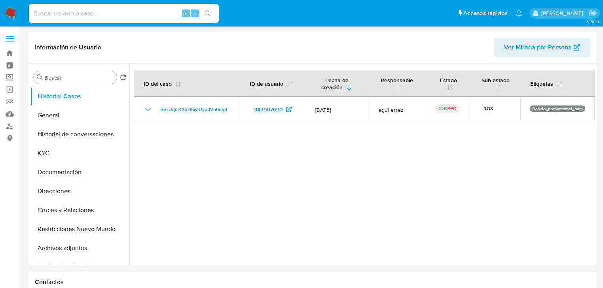
select select "10"
click at [51, 116] on button "General" at bounding box center [76, 115] width 93 height 19
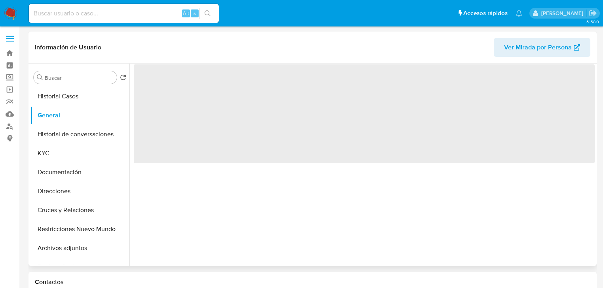
click at [192, 80] on span "‌" at bounding box center [364, 113] width 461 height 99
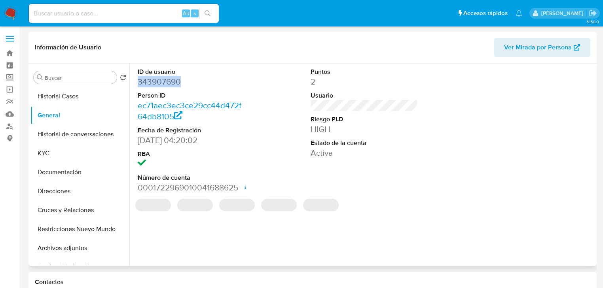
drag, startPoint x: 182, startPoint y: 80, endPoint x: 134, endPoint y: 79, distance: 47.9
click at [134, 79] on div "ID de usuario 343907690 Person ID ec71aec3ec3ce29cc44d472f64db8105 Fecha de Reg…" at bounding box center [191, 131] width 115 height 134
copy dd "343907690"
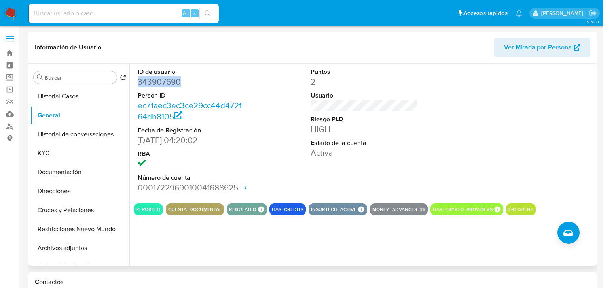
drag, startPoint x: 66, startPoint y: 153, endPoint x: 129, endPoint y: 145, distance: 63.9
click at [66, 152] on button "KYC" at bounding box center [79, 153] width 99 height 19
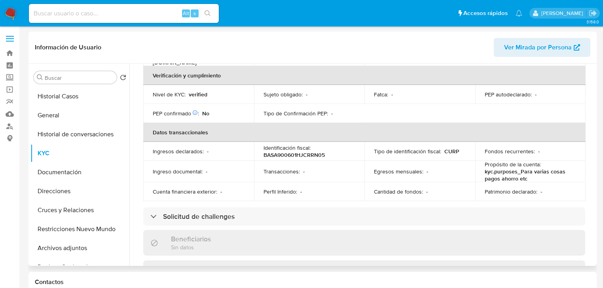
scroll to position [75, 0]
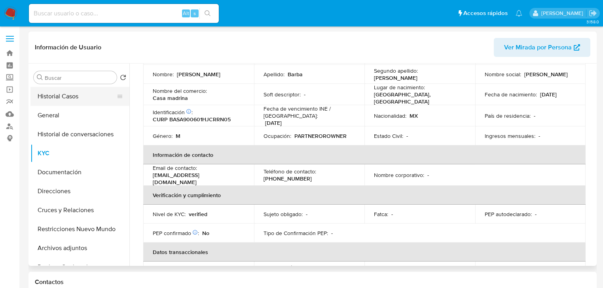
click at [60, 97] on button "Historial Casos" at bounding box center [76, 96] width 93 height 19
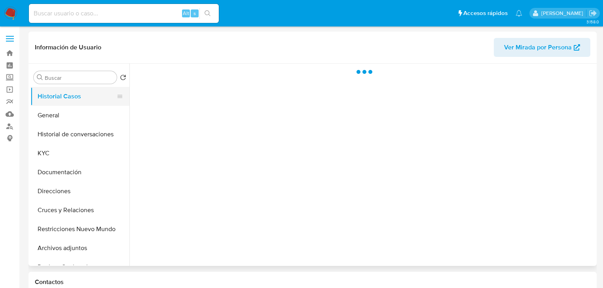
scroll to position [0, 0]
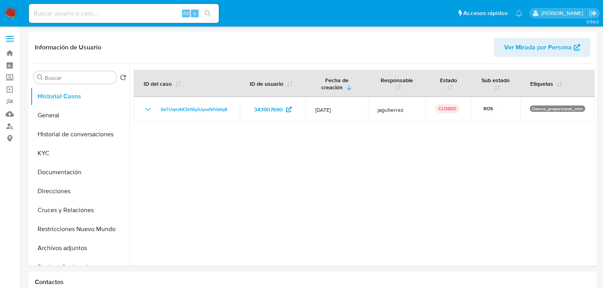
click at [83, 18] on input at bounding box center [124, 13] width 190 height 10
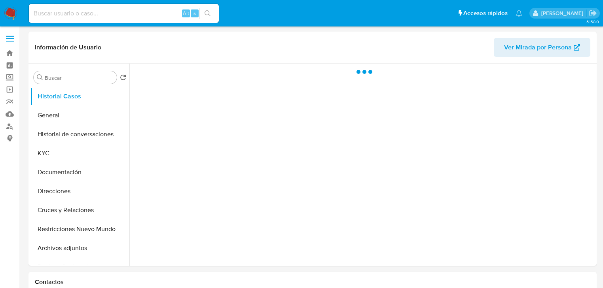
select select "10"
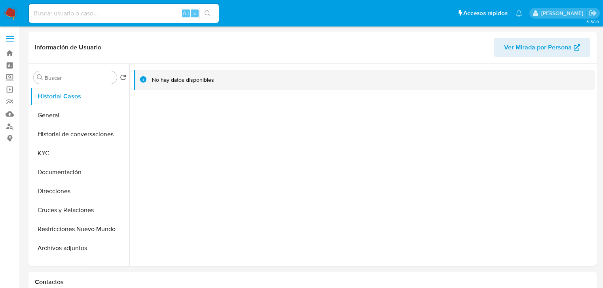
select select "10"
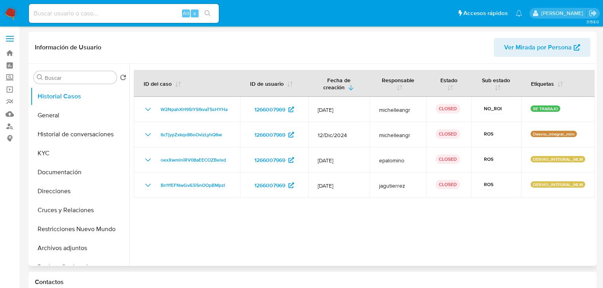
select select "10"
drag, startPoint x: 71, startPoint y: 103, endPoint x: 70, endPoint y: 116, distance: 13.1
click at [70, 103] on button "Historial Casos" at bounding box center [79, 96] width 99 height 19
click at [70, 116] on button "General" at bounding box center [76, 115] width 93 height 19
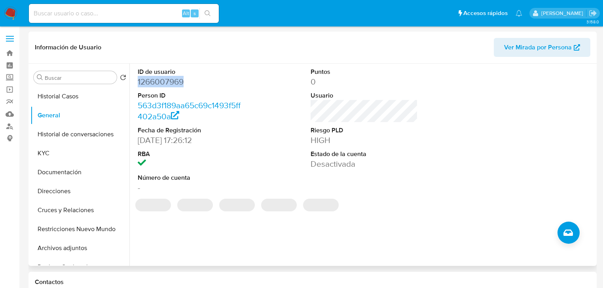
drag, startPoint x: 138, startPoint y: 83, endPoint x: 190, endPoint y: 83, distance: 52.2
click at [190, 83] on dd "1266007969" at bounding box center [191, 81] width 107 height 11
copy dd "1266007969"
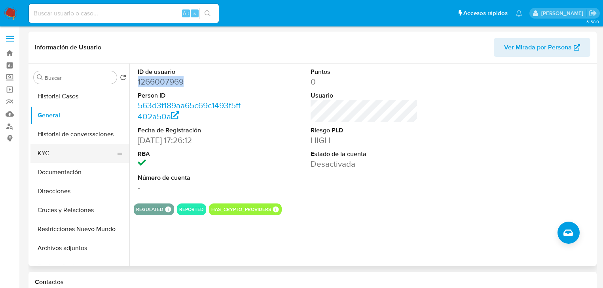
click at [47, 156] on button "KYC" at bounding box center [76, 153] width 93 height 19
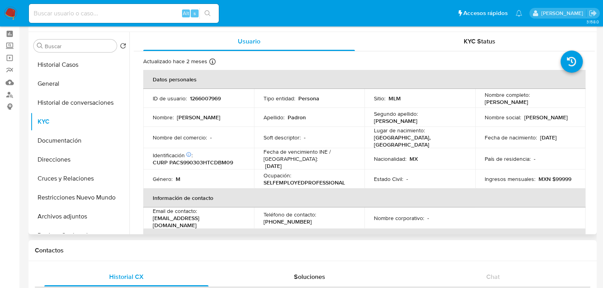
click at [495, 222] on table "Datos personales ID de usuario : 1266007969 Tipo entidad : Persona Sitio : MLM …" at bounding box center [364, 217] width 442 height 294
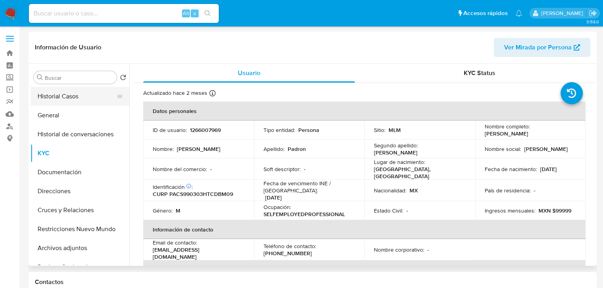
click at [82, 97] on button "Historial Casos" at bounding box center [76, 96] width 93 height 19
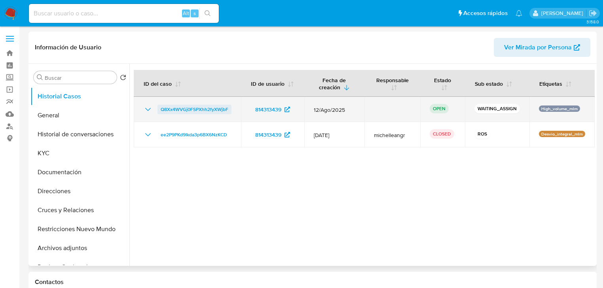
select select "10"
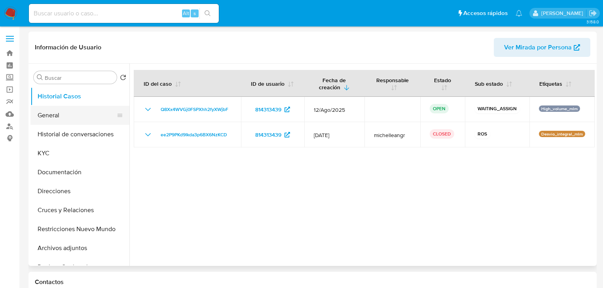
click at [69, 120] on button "General" at bounding box center [76, 115] width 93 height 19
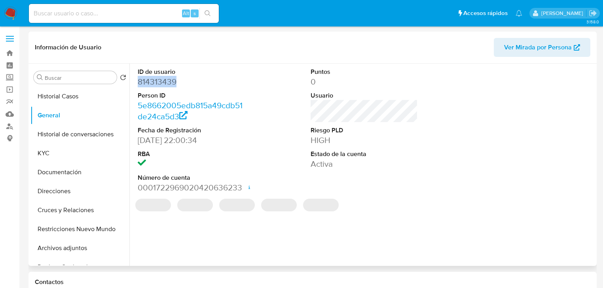
drag, startPoint x: 181, startPoint y: 82, endPoint x: 29, endPoint y: 93, distance: 152.4
click at [130, 81] on div "ID de usuario 814313439 Person ID 5e8662005edb815a49cdb51de24ca5d3 Fecha de Reg…" at bounding box center [361, 165] width 465 height 203
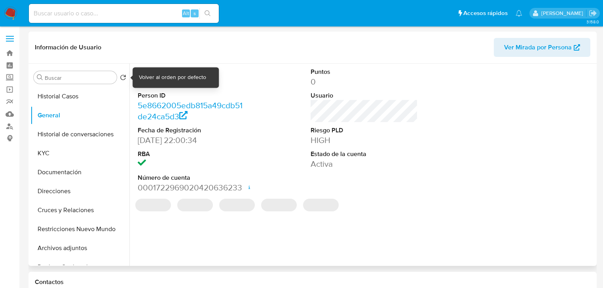
copy dd "814313439"
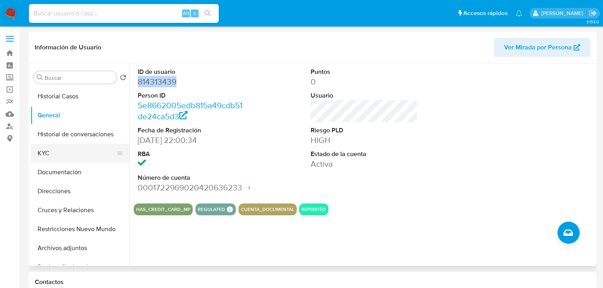
drag, startPoint x: 79, startPoint y: 154, endPoint x: 93, endPoint y: 154, distance: 14.6
click at [79, 154] on button "KYC" at bounding box center [76, 153] width 93 height 19
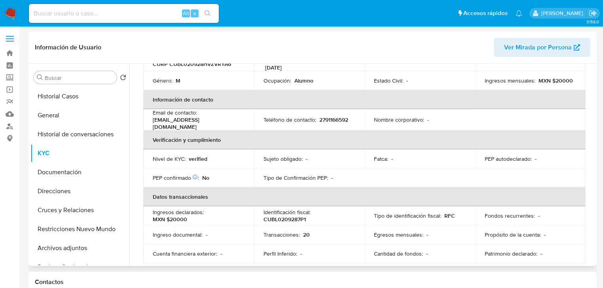
scroll to position [32, 0]
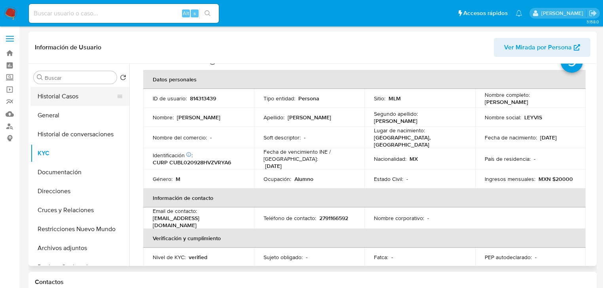
click at [67, 97] on button "Historial Casos" at bounding box center [76, 96] width 93 height 19
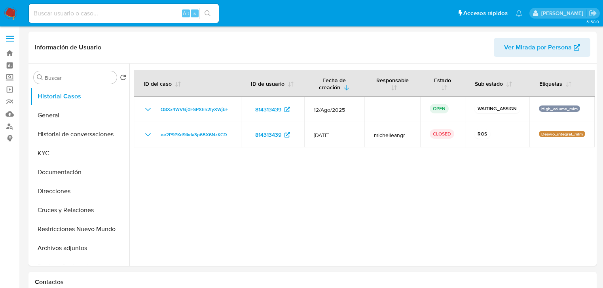
click at [133, 9] on input at bounding box center [124, 13] width 190 height 10
paste input "152394481"
type input "152394481"
click at [210, 9] on button "search-icon" at bounding box center [207, 13] width 16 height 11
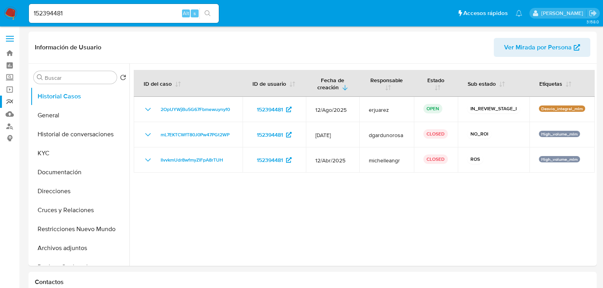
select select "10"
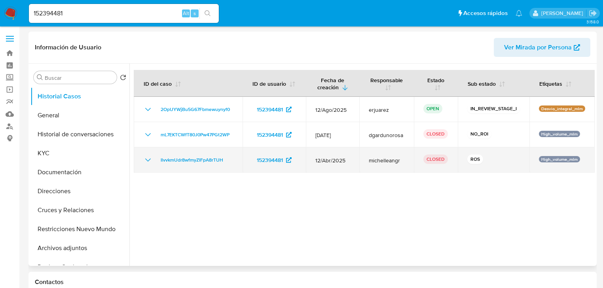
click at [149, 159] on icon "Mostrar/Ocultar" at bounding box center [147, 160] width 9 height 9
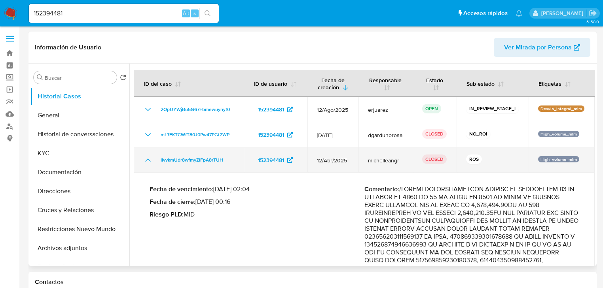
click at [149, 159] on icon "Mostrar/Ocultar" at bounding box center [147, 160] width 9 height 9
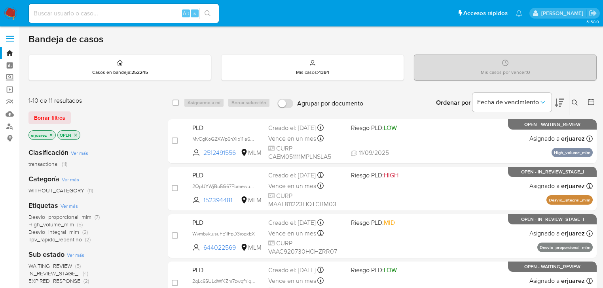
click at [574, 100] on icon at bounding box center [575, 103] width 6 height 6
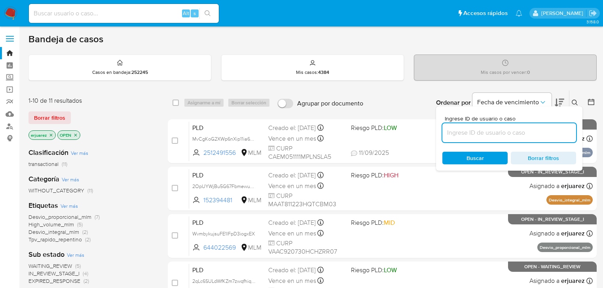
click at [518, 128] on input at bounding box center [509, 133] width 134 height 10
type input "152394481"
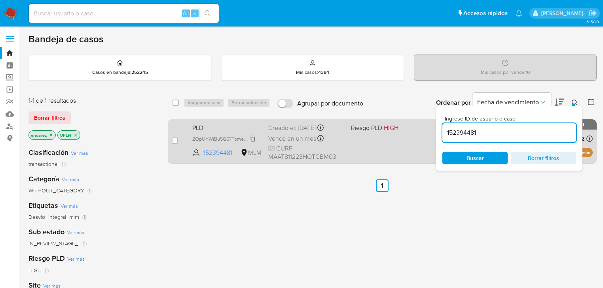
click at [207, 140] on span "2OpUYWjBu5G67Fbmewuynyf0" at bounding box center [227, 138] width 70 height 9
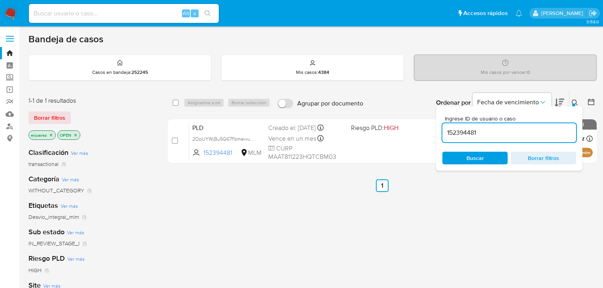
drag, startPoint x: 307, startPoint y: 232, endPoint x: 308, endPoint y: 228, distance: 4.0
click at [308, 229] on div "select-all-cases-checkbox Asignarme a mí Borrar selección Agrupar por documento…" at bounding box center [382, 269] width 429 height 358
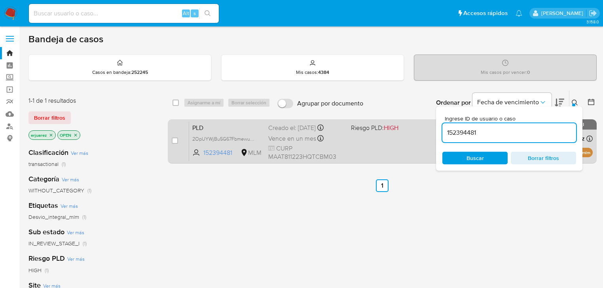
click at [299, 146] on span "CURP MAAT811223HQTCBM03" at bounding box center [306, 152] width 76 height 17
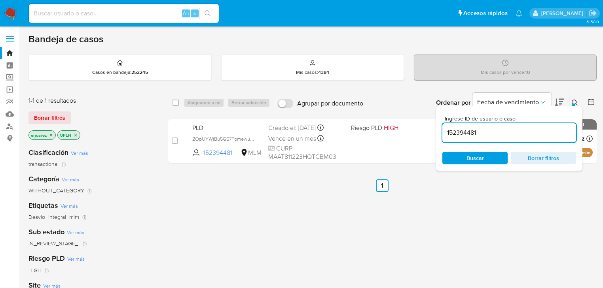
click at [107, 8] on input at bounding box center [124, 13] width 190 height 10
paste input "1484843352"
type input "1484843352"
click at [207, 14] on icon "search-icon" at bounding box center [208, 13] width 6 height 6
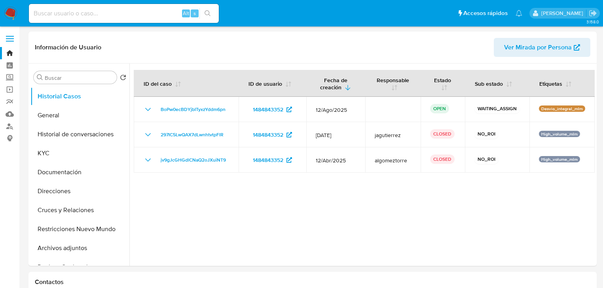
select select "10"
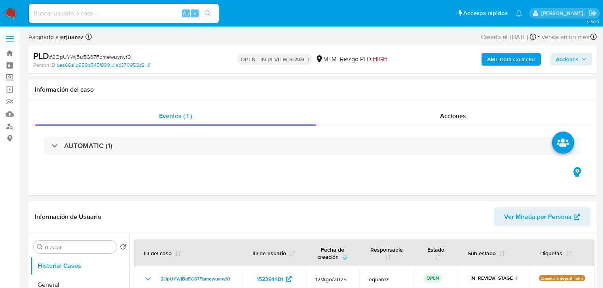
select select "10"
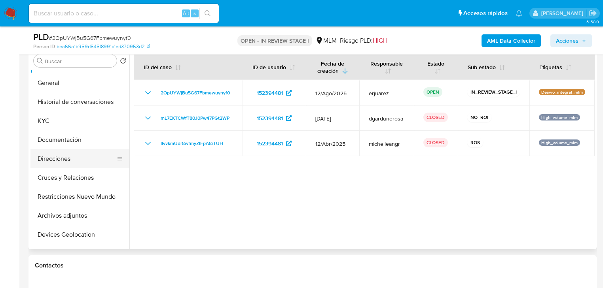
scroll to position [32, 0]
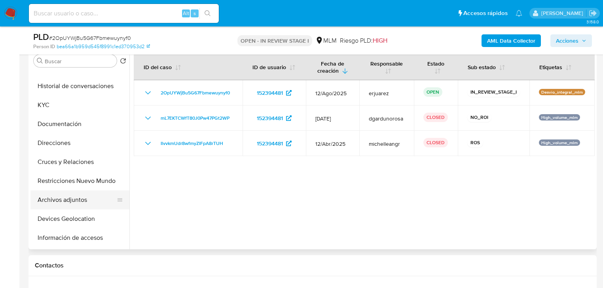
click at [76, 201] on button "Archivos adjuntos" at bounding box center [76, 200] width 93 height 19
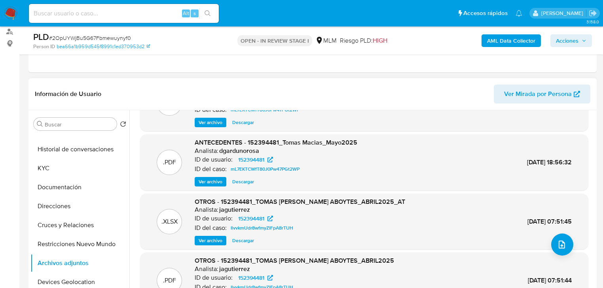
scroll to position [44, 0]
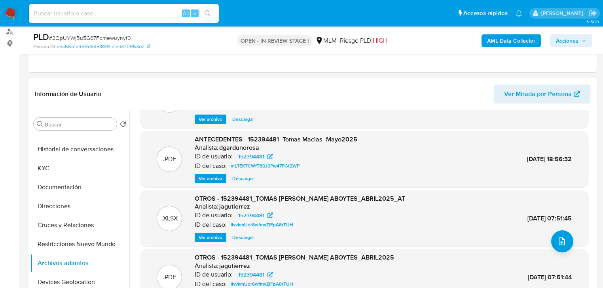
drag, startPoint x: 11, startPoint y: 10, endPoint x: 19, endPoint y: 0, distance: 12.9
click at [11, 10] on img at bounding box center [10, 13] width 13 height 13
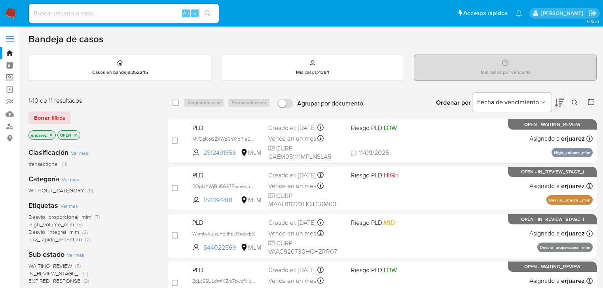
click at [50, 135] on icon "close-filter" at bounding box center [51, 135] width 5 height 5
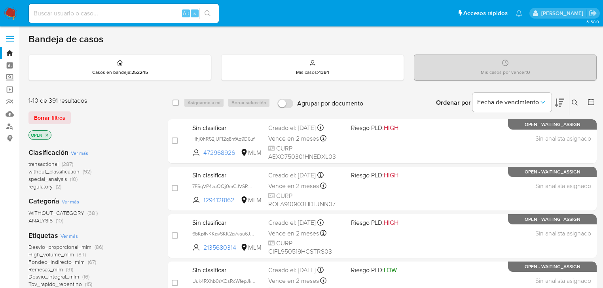
drag, startPoint x: 573, startPoint y: 101, endPoint x: 527, endPoint y: 119, distance: 49.7
click at [573, 101] on icon at bounding box center [575, 103] width 6 height 6
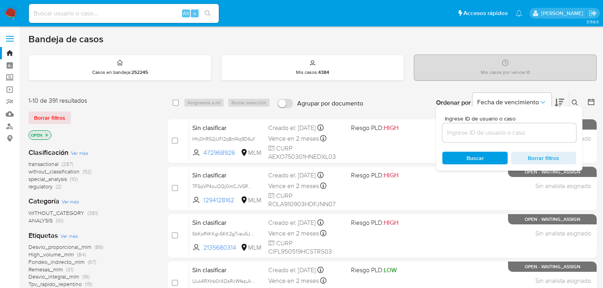
click at [495, 137] on input at bounding box center [509, 133] width 134 height 10
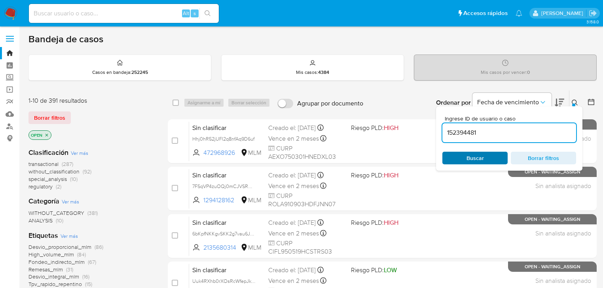
type input "152394481"
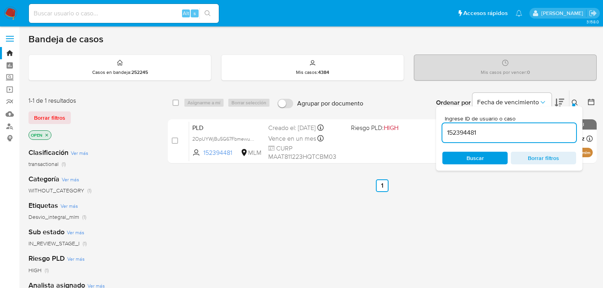
click at [390, 142] on div "PLD 2OpUYWjBu5G67Fbmewuynyf0 152394481 MLM Riesgo PLD: HIGH Creado el: 12/08/20…" at bounding box center [391, 141] width 404 height 40
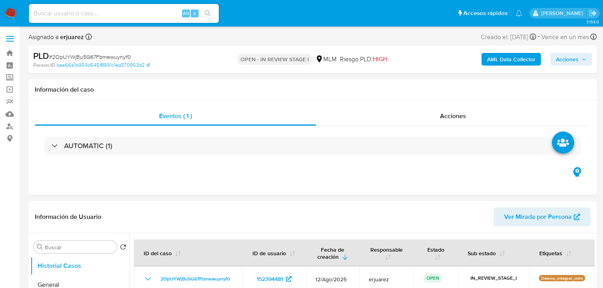
select select "10"
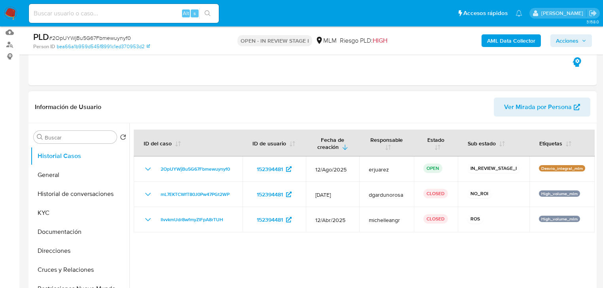
scroll to position [190, 0]
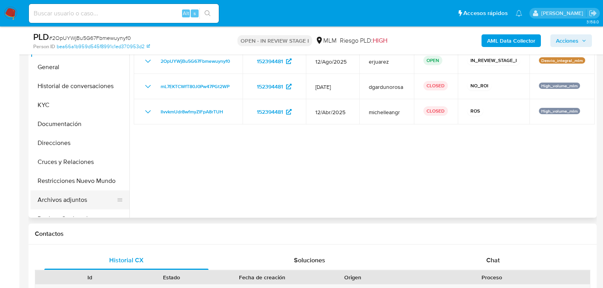
drag, startPoint x: 63, startPoint y: 197, endPoint x: 71, endPoint y: 199, distance: 8.2
click at [63, 198] on button "Archivos adjuntos" at bounding box center [76, 200] width 93 height 19
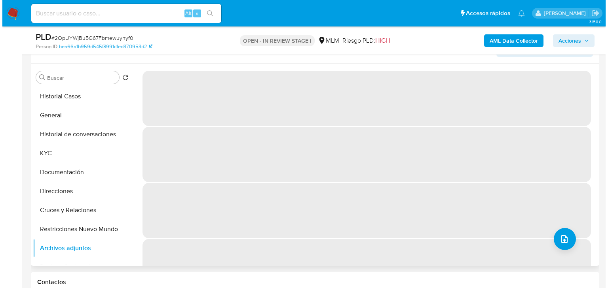
scroll to position [127, 0]
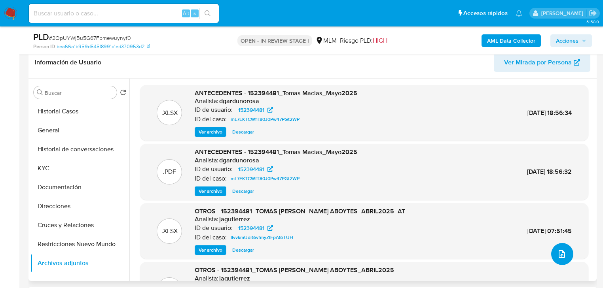
click at [559, 250] on icon "upload-file" at bounding box center [561, 254] width 9 height 9
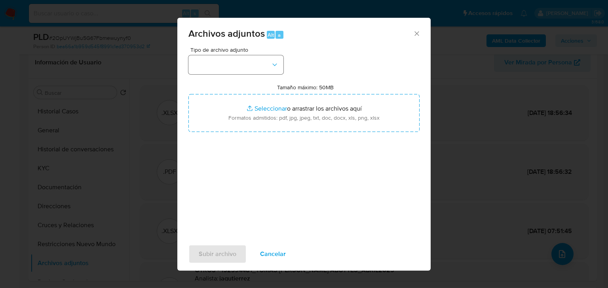
drag, startPoint x: 254, startPoint y: 53, endPoint x: 248, endPoint y: 68, distance: 16.0
click at [253, 55] on div "Tipo de archivo adjunto" at bounding box center [235, 60] width 95 height 27
drag, startPoint x: 237, startPoint y: 70, endPoint x: 239, endPoint y: 66, distance: 4.6
click at [237, 70] on button "button" at bounding box center [235, 64] width 95 height 19
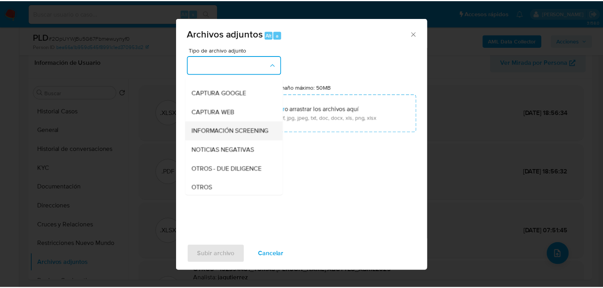
scroll to position [63, 0]
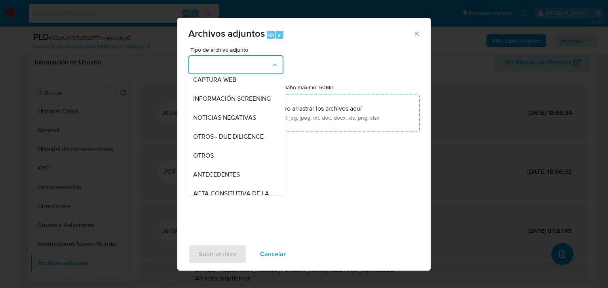
click at [209, 160] on span "OTROS" at bounding box center [203, 156] width 21 height 8
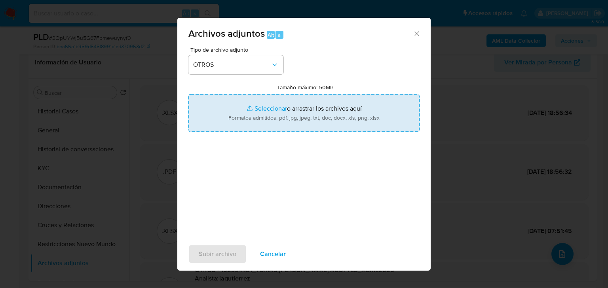
click at [271, 104] on input "Tamaño máximo: 50MB Seleccionar archivos" at bounding box center [303, 113] width 231 height 38
type input "C:\fakepath\152394481_Tomas Antonio Macias Aboytes_Ago25.pdf"
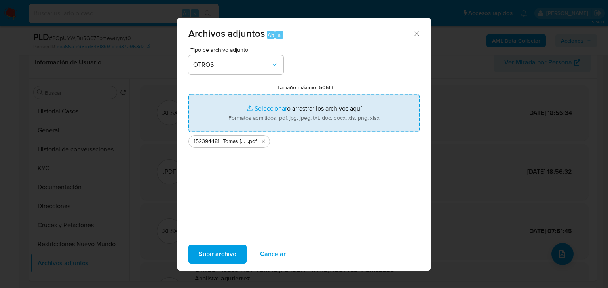
click at [268, 108] on input "Tamaño máximo: 50MB Seleccionar archivos" at bounding box center [303, 113] width 231 height 38
type input "C:\fakepath\152394481_Tomas Antonio Macias Aboytes_Ago25.xlsx"
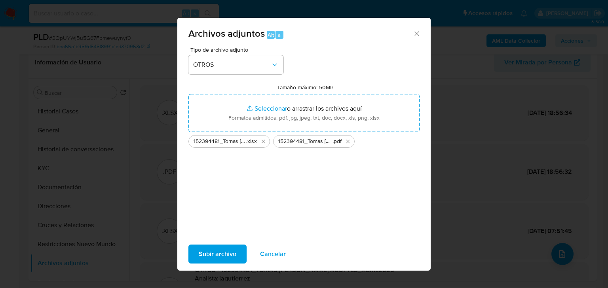
click at [209, 252] on span "Subir archivo" at bounding box center [218, 254] width 38 height 17
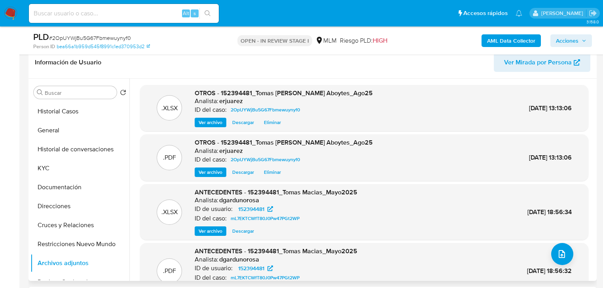
click at [218, 172] on span "Ver archivo" at bounding box center [211, 173] width 24 height 8
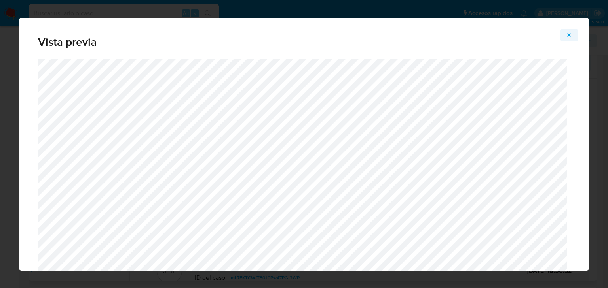
click at [571, 35] on icon "Attachment preview" at bounding box center [569, 35] width 6 height 6
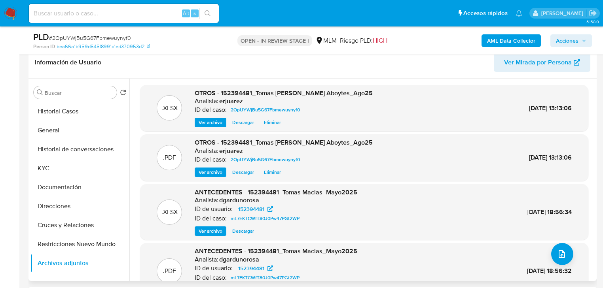
click at [577, 36] on span "Acciones" at bounding box center [567, 40] width 23 height 13
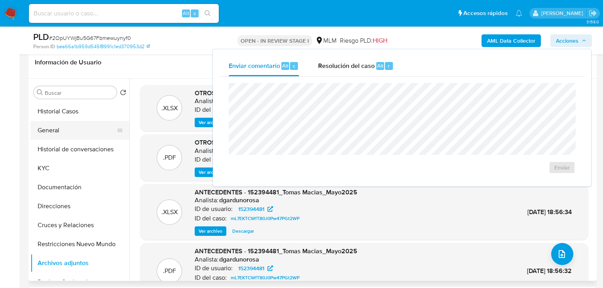
click at [59, 129] on button "General" at bounding box center [76, 130] width 93 height 19
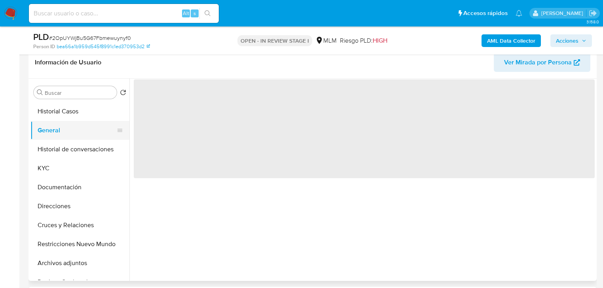
click at [59, 133] on button "General" at bounding box center [76, 130] width 93 height 19
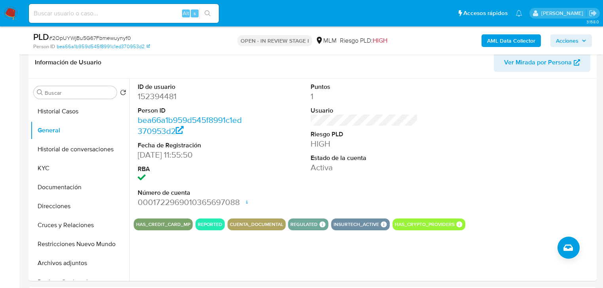
drag, startPoint x: 572, startPoint y: 42, endPoint x: 567, endPoint y: 40, distance: 6.0
click at [571, 42] on span "Acciones" at bounding box center [567, 40] width 23 height 13
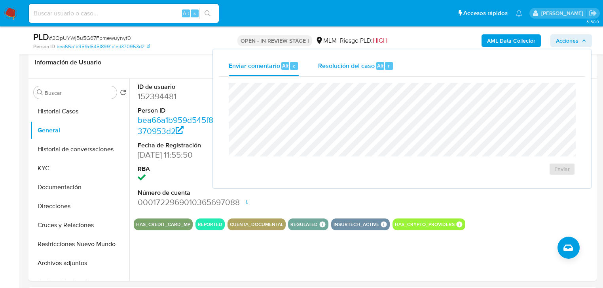
drag, startPoint x: 368, startPoint y: 70, endPoint x: 364, endPoint y: 68, distance: 4.5
click at [367, 70] on span "Resolución del caso" at bounding box center [346, 65] width 57 height 9
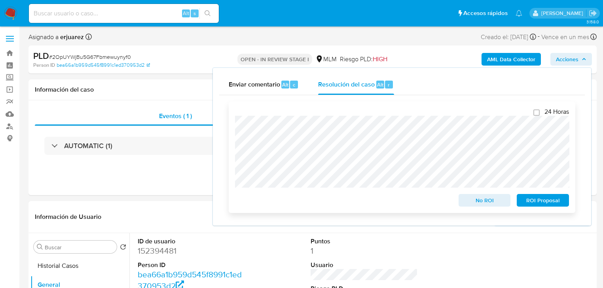
scroll to position [32, 0]
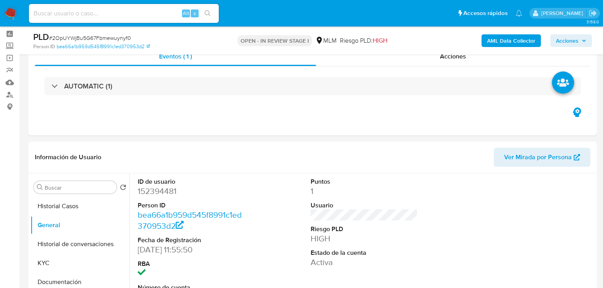
click at [573, 41] on span "Acciones" at bounding box center [567, 40] width 23 height 13
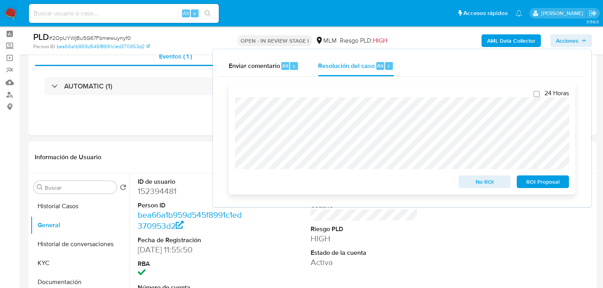
click at [534, 180] on span "ROI Proposal" at bounding box center [542, 181] width 41 height 11
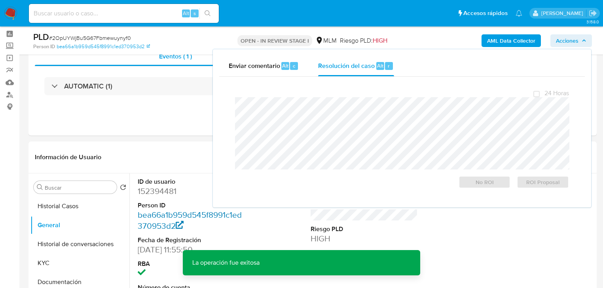
click at [154, 215] on link "bea66a1b959d545f8991c1ed370953d2" at bounding box center [190, 220] width 104 height 23
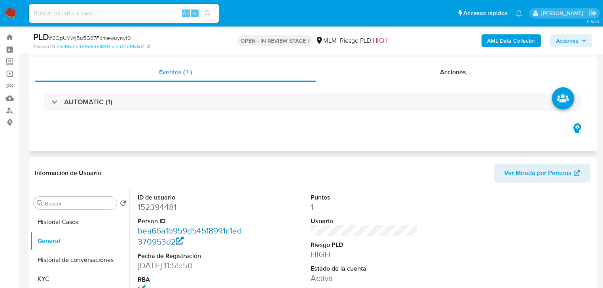
scroll to position [0, 0]
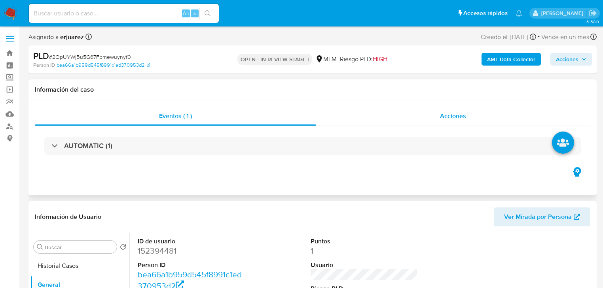
click at [428, 118] on div "Acciones" at bounding box center [453, 116] width 275 height 19
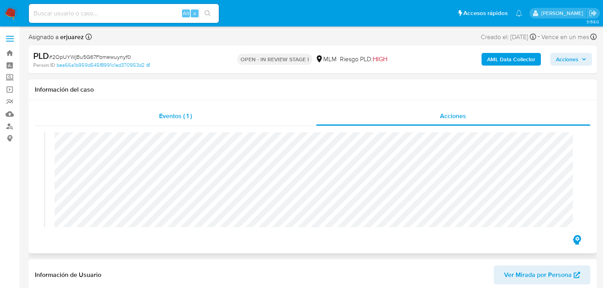
scroll to position [32, 0]
click at [9, 11] on img at bounding box center [10, 13] width 13 height 13
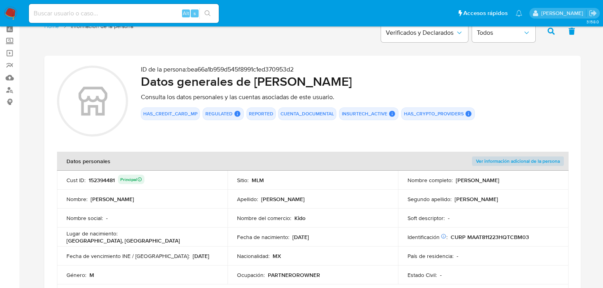
scroll to position [95, 0]
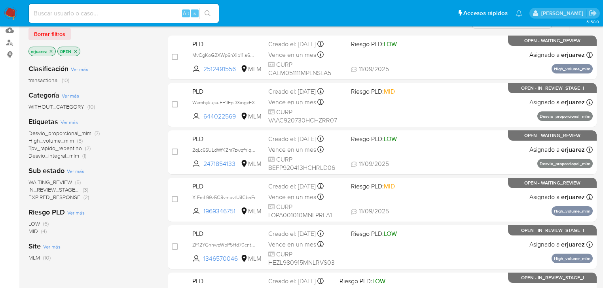
scroll to position [127, 0]
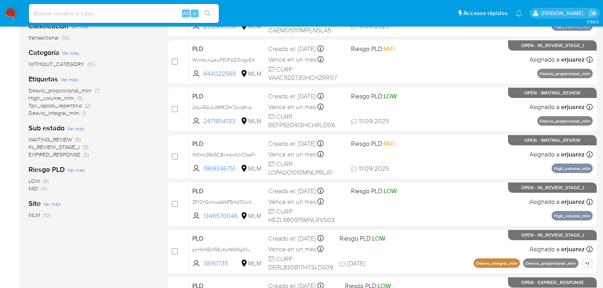
click at [62, 148] on span "IN_REVIEW_STAGE_I" at bounding box center [53, 147] width 51 height 8
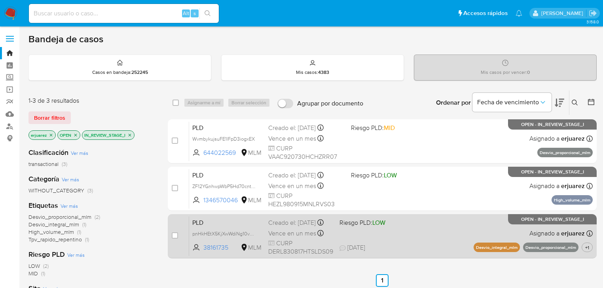
click at [314, 238] on span "Vence en un mes" at bounding box center [292, 233] width 48 height 9
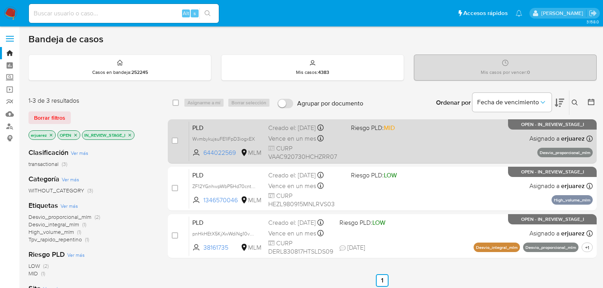
click at [354, 149] on div "PLD WvmbykujsuFE1lFpD3iogxEX 644022569 MLM Riesgo PLD: MID Creado el: [DATE] Cr…" at bounding box center [391, 141] width 404 height 40
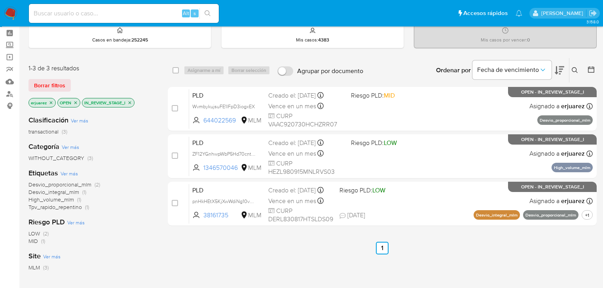
scroll to position [63, 0]
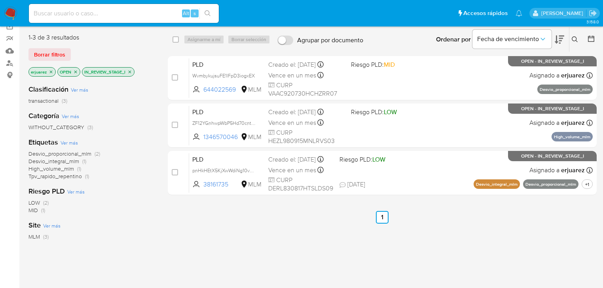
click at [7, 14] on img at bounding box center [10, 13] width 13 height 13
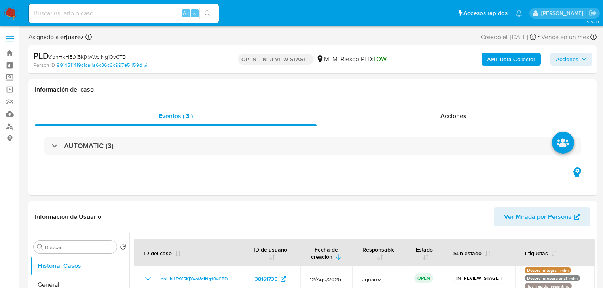
select select "10"
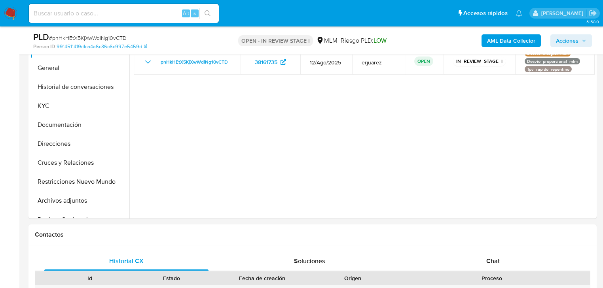
scroll to position [190, 0]
click at [490, 260] on span "Chat" at bounding box center [492, 260] width 13 height 9
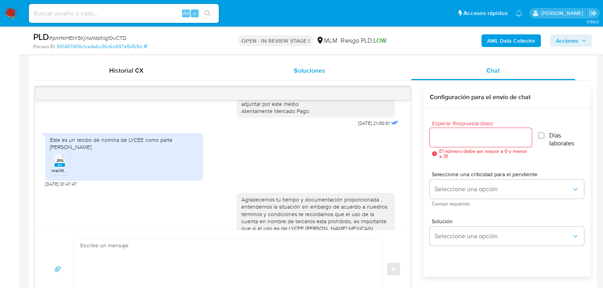
scroll to position [235, 0]
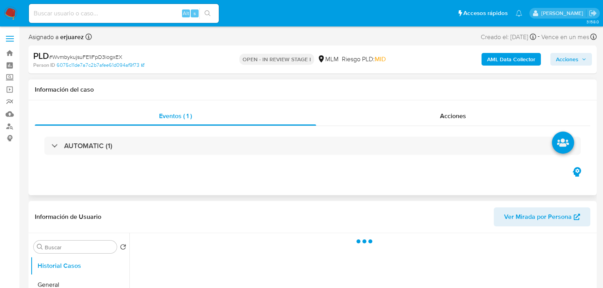
scroll to position [127, 0]
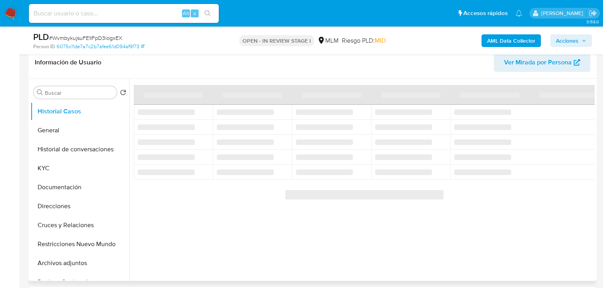
select select "10"
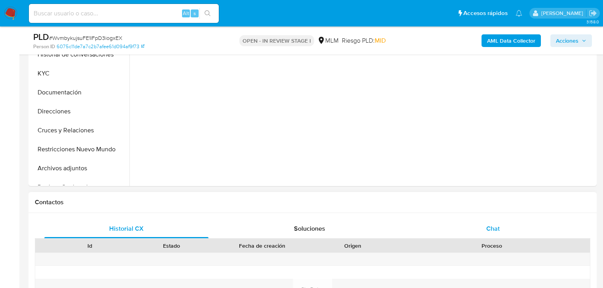
click at [487, 222] on div "Chat" at bounding box center [493, 229] width 164 height 19
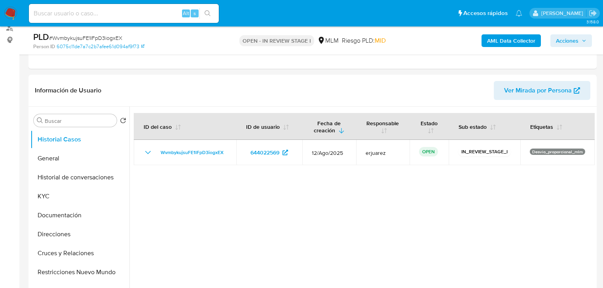
scroll to position [63, 0]
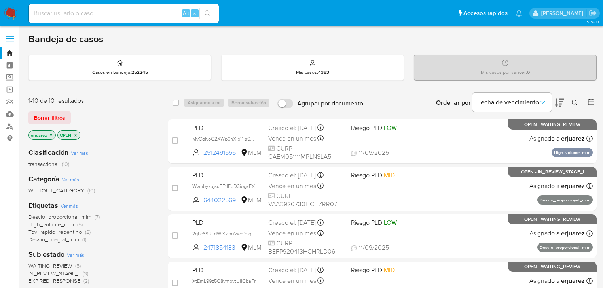
drag, startPoint x: 52, startPoint y: 135, endPoint x: 123, endPoint y: 138, distance: 71.7
click at [52, 135] on icon "close-filter" at bounding box center [51, 135] width 3 height 3
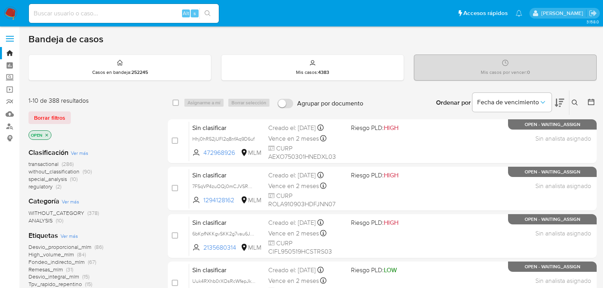
click at [576, 99] on button at bounding box center [575, 102] width 13 height 9
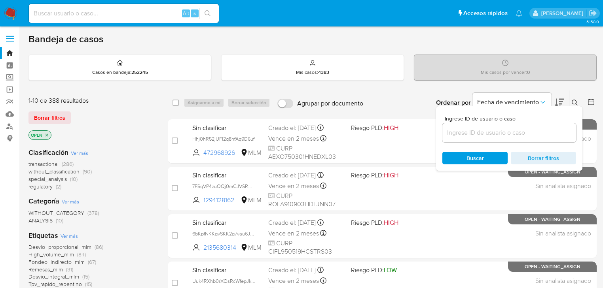
click at [495, 136] on input at bounding box center [509, 133] width 134 height 10
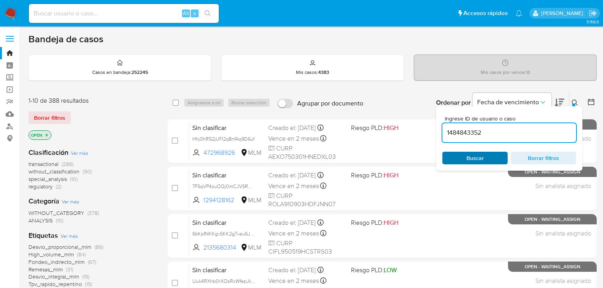
type input "1484843352"
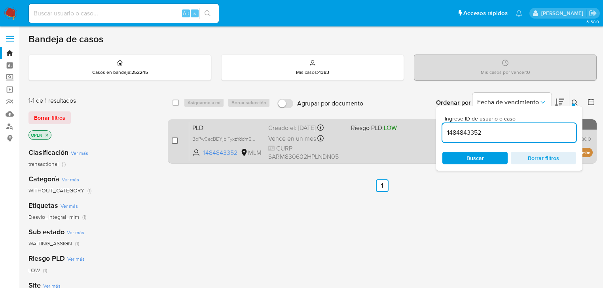
click at [175, 141] on input "checkbox" at bounding box center [175, 141] width 6 height 6
checkbox input "true"
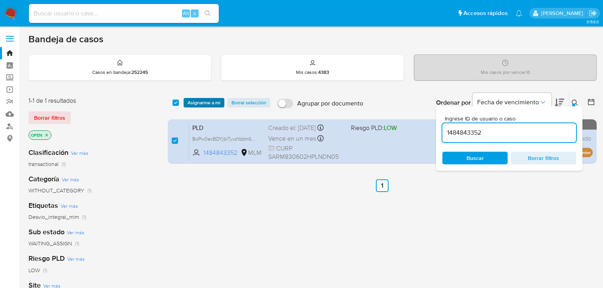
click at [195, 101] on span "Asignarme a mí" at bounding box center [204, 103] width 33 height 8
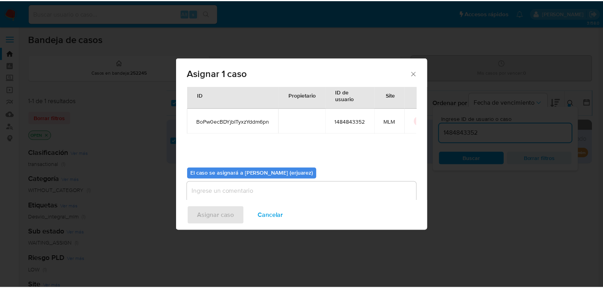
scroll to position [41, 0]
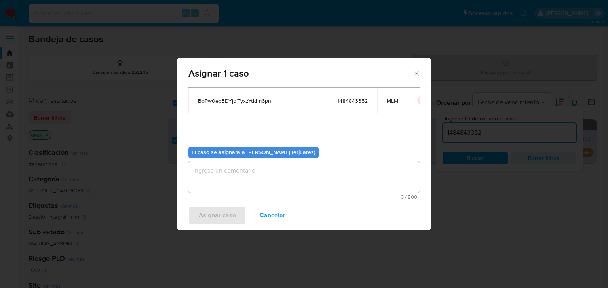
click at [217, 176] on textarea "assign-modal" at bounding box center [303, 177] width 231 height 32
type textarea "E"
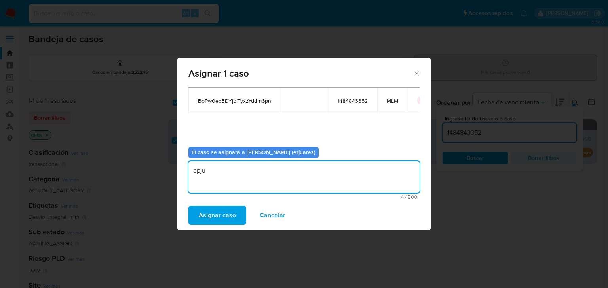
drag, startPoint x: 234, startPoint y: 175, endPoint x: 72, endPoint y: 160, distance: 162.6
click at [72, 160] on div "Asignar 1 caso Casos a asignar: ID Propietario ID de usuario Site BoPw0ecBDYjbI…" at bounding box center [304, 144] width 608 height 288
type textarea "EPJU"
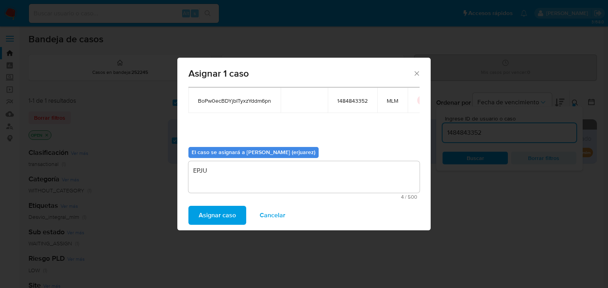
click at [222, 217] on span "Asignar caso" at bounding box center [217, 215] width 37 height 17
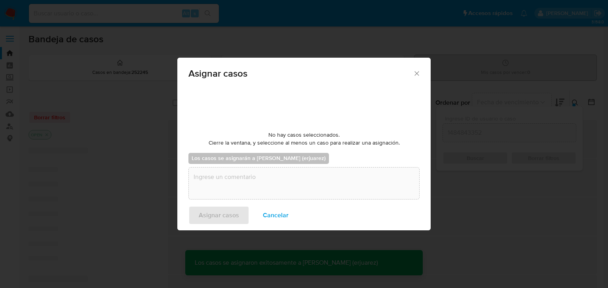
checkbox input "false"
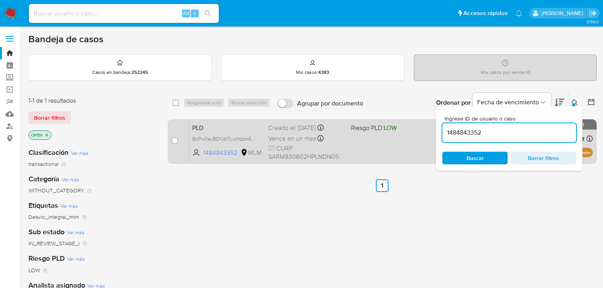
click at [333, 134] on div "Vence en un mes Vence el 11/10/2025 02:06:13" at bounding box center [306, 138] width 76 height 11
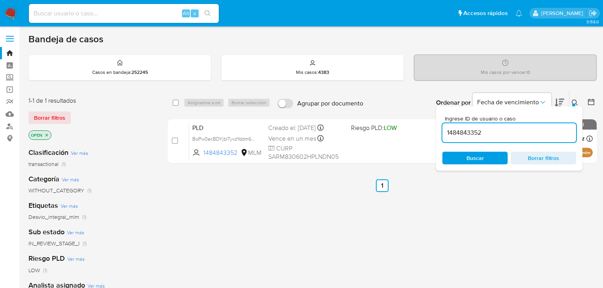
click at [36, 12] on input at bounding box center [124, 13] width 190 height 10
paste input "2466671520"
type input "2466671520"
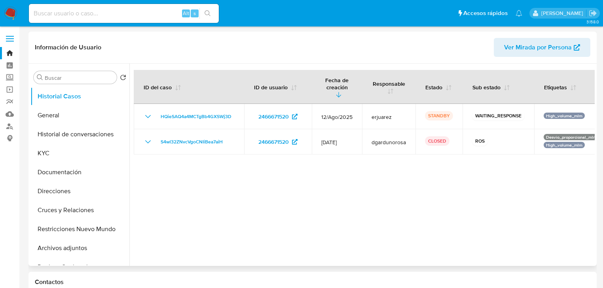
select select "10"
click at [105, 9] on input at bounding box center [124, 13] width 190 height 10
paste input "1484843352"
type input "1484843352"
click at [203, 13] on button "search-icon" at bounding box center [207, 13] width 16 height 11
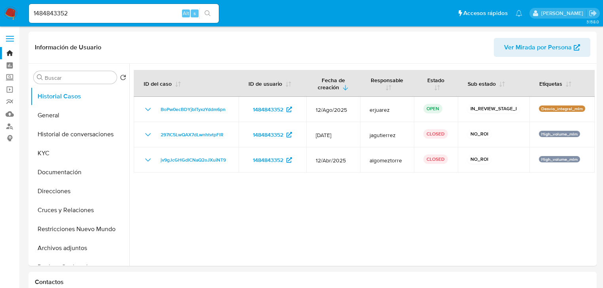
select select "10"
click at [51, 151] on button "KYC" at bounding box center [76, 153] width 93 height 19
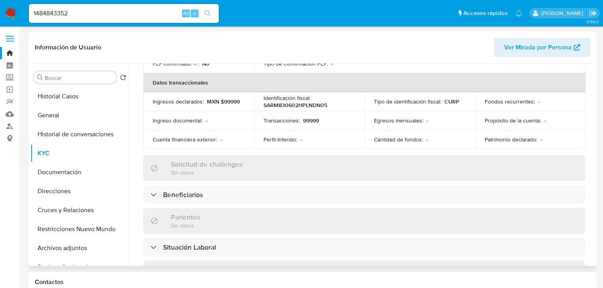
scroll to position [317, 0]
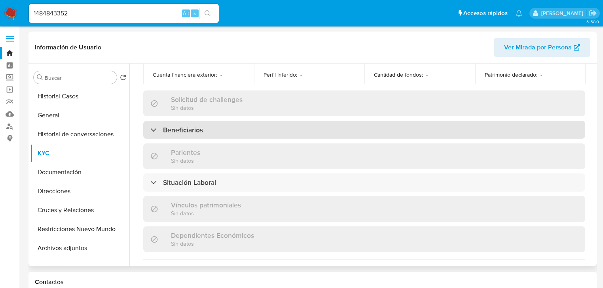
click at [199, 126] on h3 "Beneficiarios" at bounding box center [183, 130] width 40 height 9
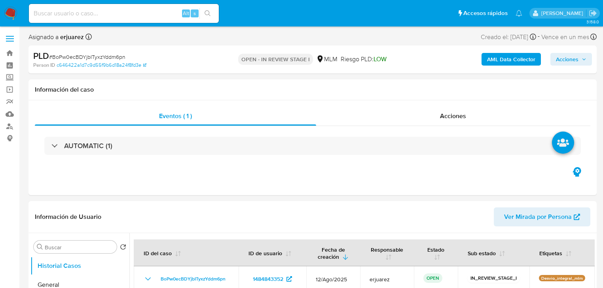
select select "10"
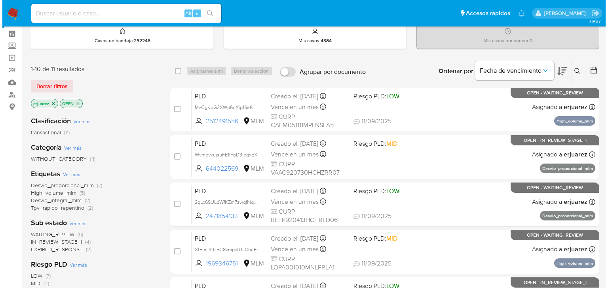
scroll to position [63, 0]
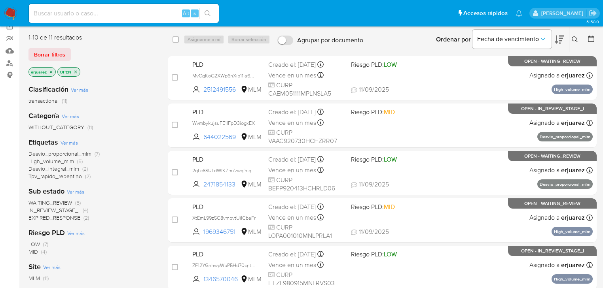
click at [52, 72] on icon "close-filter" at bounding box center [51, 72] width 5 height 5
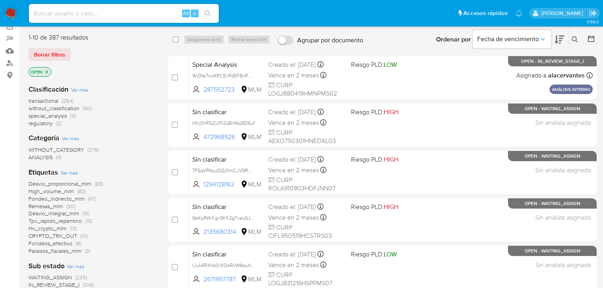
click at [575, 38] on icon at bounding box center [575, 39] width 6 height 6
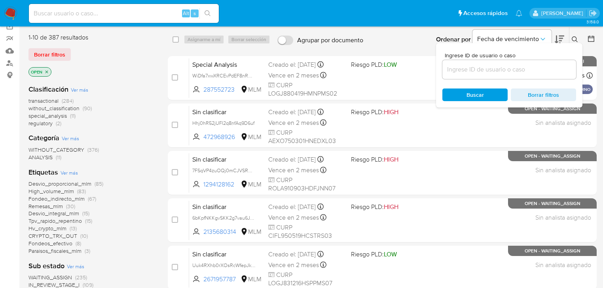
click at [491, 68] on input at bounding box center [509, 69] width 134 height 10
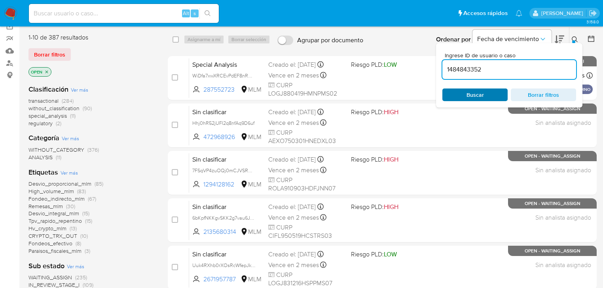
type input "1484843352"
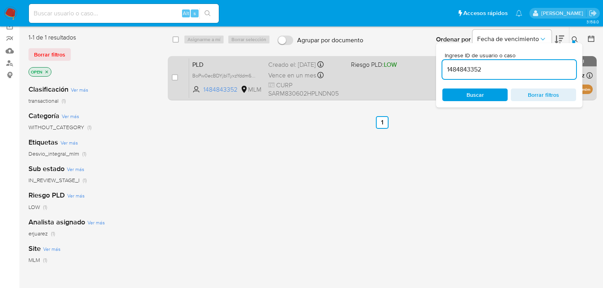
drag, startPoint x: 220, startPoint y: 185, endPoint x: 286, endPoint y: 76, distance: 127.2
click at [225, 182] on div "select-all-cases-checkbox Asignarme a mí Borrar selección Agrupar por documento…" at bounding box center [382, 206] width 429 height 358
click at [173, 74] on input "checkbox" at bounding box center [175, 77] width 6 height 6
checkbox input "true"
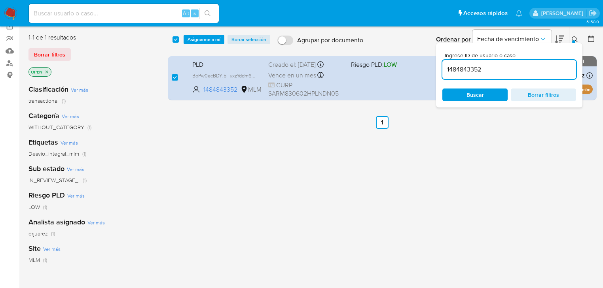
click at [207, 44] on div "select-all-cases-checkbox Asignarme a mí Borrar selección Agrupar por documento…" at bounding box center [382, 39] width 429 height 25
click at [209, 41] on span "Asignarme a mí" at bounding box center [204, 40] width 33 height 8
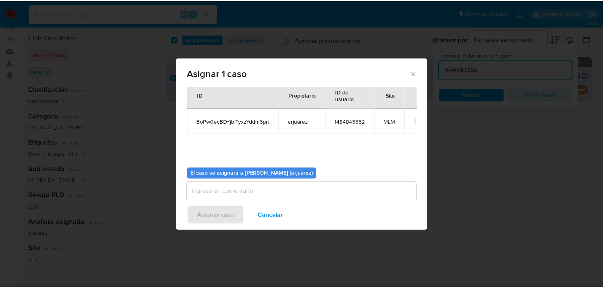
scroll to position [41, 0]
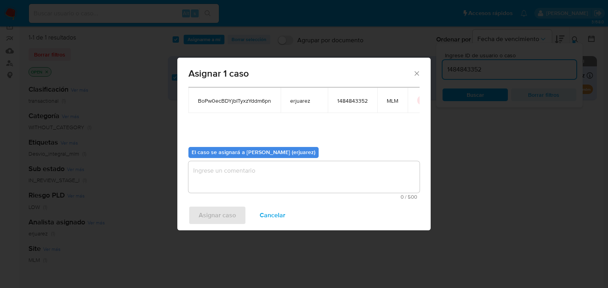
click at [248, 186] on textarea "assign-modal" at bounding box center [303, 177] width 231 height 32
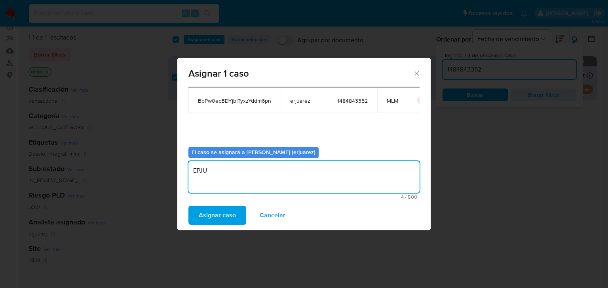
type textarea "EPJU"
click at [216, 228] on div "Asignar caso Cancelar" at bounding box center [303, 216] width 253 height 30
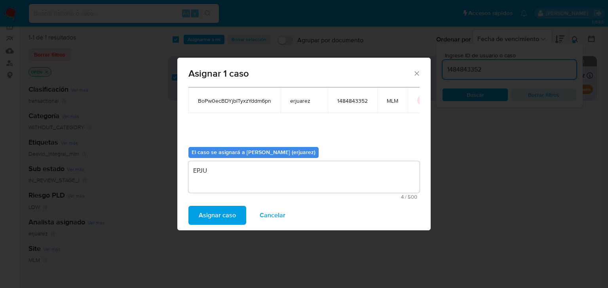
click at [216, 216] on span "Asignar caso" at bounding box center [217, 215] width 37 height 17
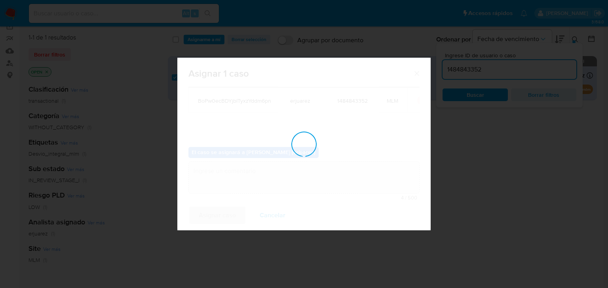
checkbox input "false"
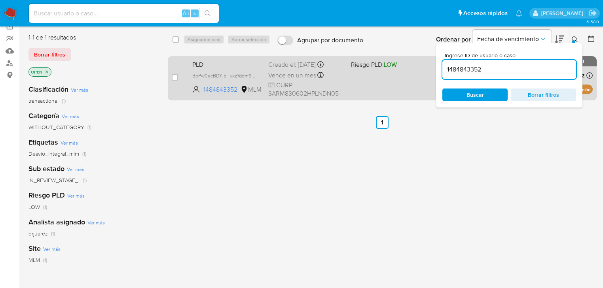
click at [351, 89] on div "PLD BoPw0ecBDYjbITyxzYddm6pn 1484843352 MLM Riesgo PLD: LOW Creado el: 12/08/20…" at bounding box center [391, 78] width 404 height 40
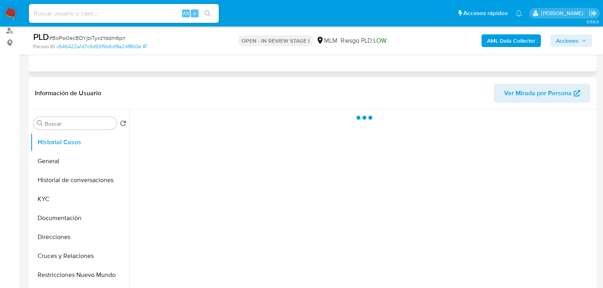
scroll to position [158, 0]
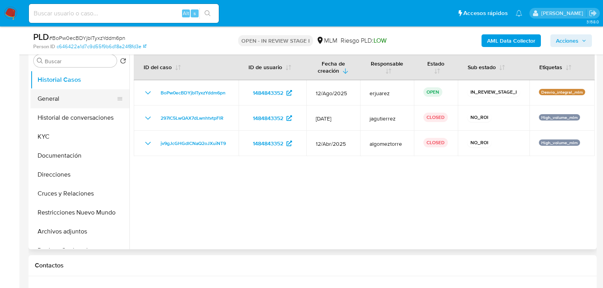
select select "10"
click at [62, 99] on button "General" at bounding box center [76, 98] width 93 height 19
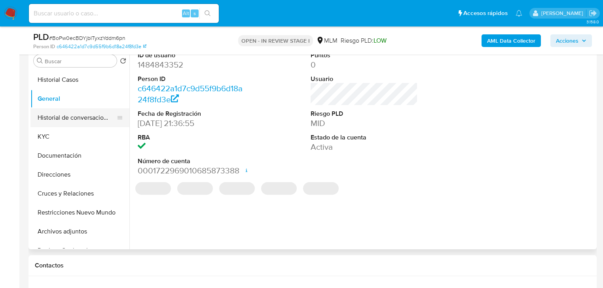
click at [90, 122] on button "Historial de conversaciones" at bounding box center [76, 117] width 93 height 19
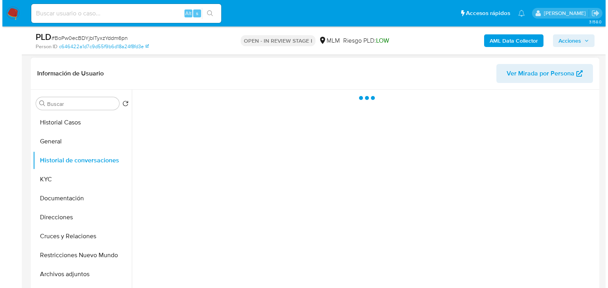
scroll to position [63, 0]
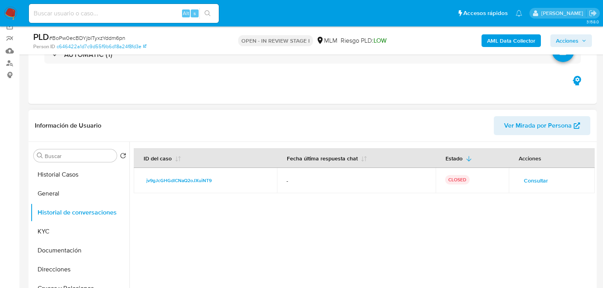
click at [535, 177] on span "Consultar" at bounding box center [536, 180] width 24 height 11
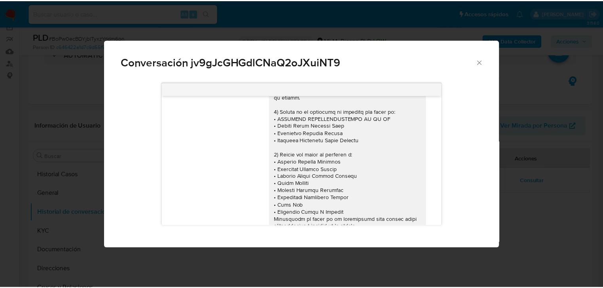
scroll to position [111, 0]
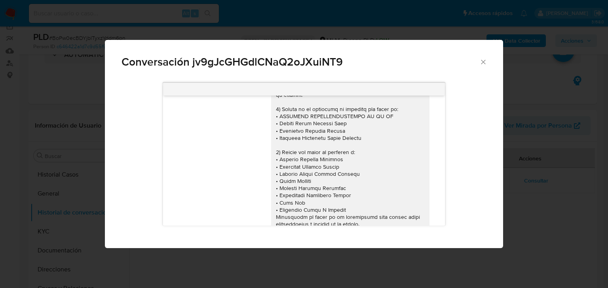
click at [568, 223] on div "Conversación jv9gJcGHGdlCNaQ2oJXuiNT9 [DATE] 21:31:04" at bounding box center [304, 144] width 608 height 288
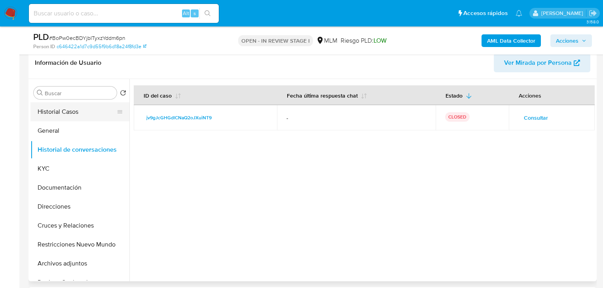
scroll to position [127, 0]
click at [72, 111] on button "Historial Casos" at bounding box center [76, 111] width 93 height 19
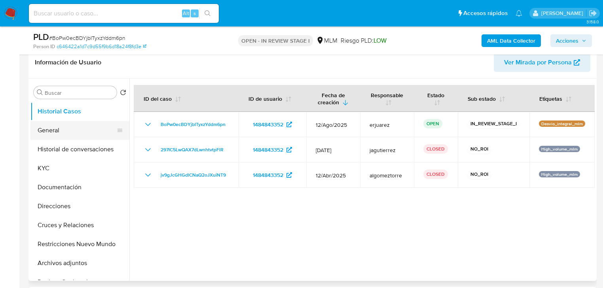
click at [93, 136] on button "General" at bounding box center [76, 130] width 93 height 19
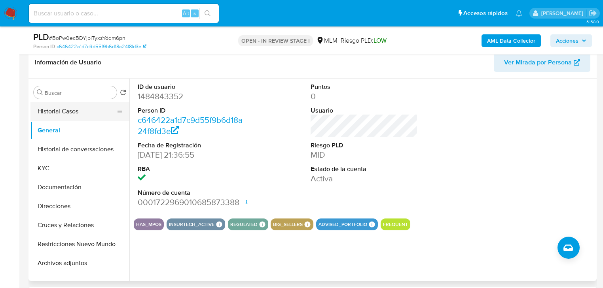
click at [84, 110] on button "Historial Casos" at bounding box center [76, 111] width 93 height 19
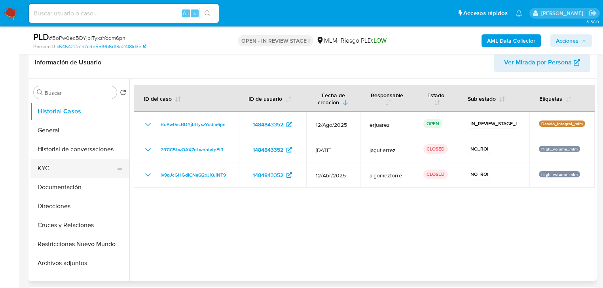
click at [67, 170] on button "KYC" at bounding box center [76, 168] width 93 height 19
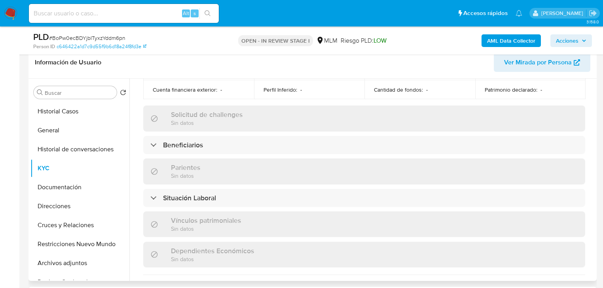
scroll to position [317, 0]
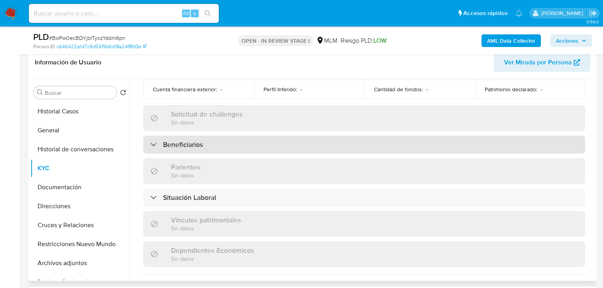
click at [240, 136] on div "Beneficiarios" at bounding box center [364, 145] width 442 height 18
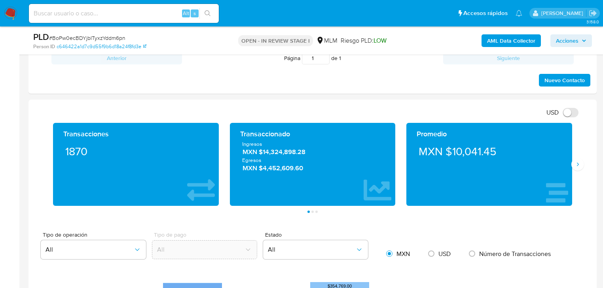
scroll to position [443, 0]
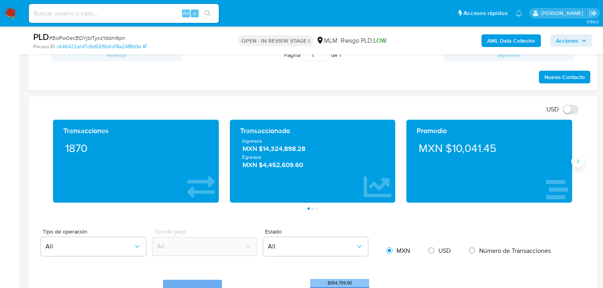
click at [577, 162] on icon "Siguiente" at bounding box center [578, 161] width 6 height 6
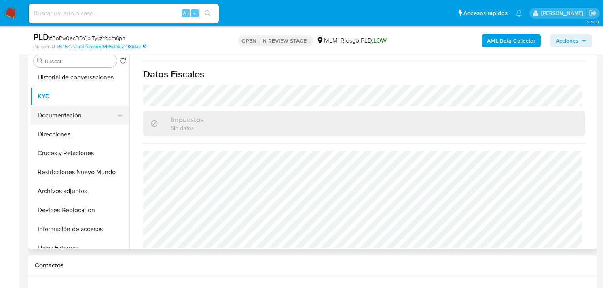
scroll to position [95, 0]
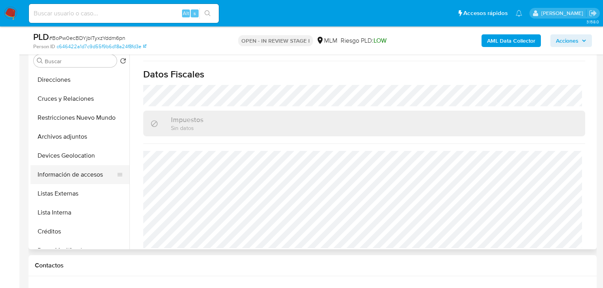
drag, startPoint x: 76, startPoint y: 193, endPoint x: 110, endPoint y: 182, distance: 35.3
click at [76, 195] on button "Listas Externas" at bounding box center [79, 193] width 99 height 19
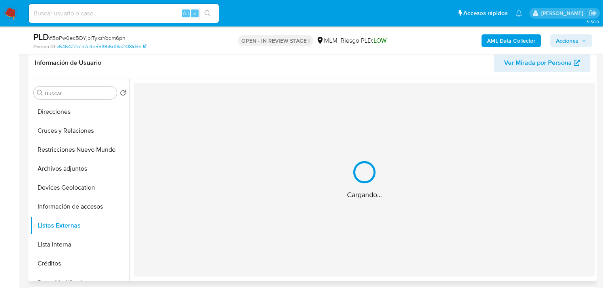
scroll to position [127, 0]
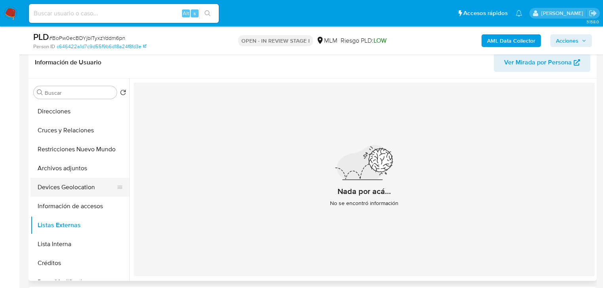
click at [89, 184] on button "Devices Geolocation" at bounding box center [76, 187] width 93 height 19
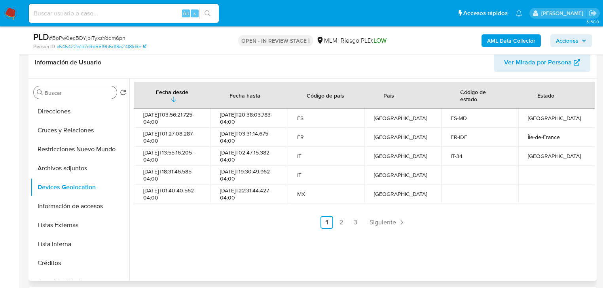
drag, startPoint x: 59, startPoint y: 101, endPoint x: 63, endPoint y: 88, distance: 14.1
click at [59, 102] on button "Direcciones" at bounding box center [79, 111] width 99 height 19
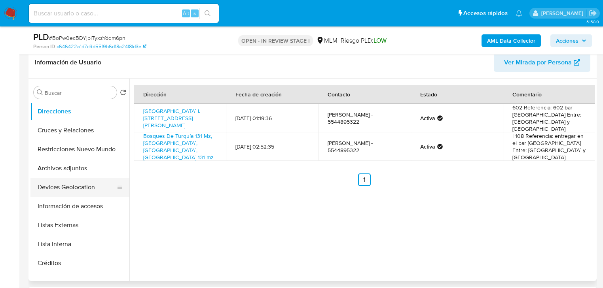
drag, startPoint x: 65, startPoint y: 188, endPoint x: 83, endPoint y: 182, distance: 18.4
click at [66, 189] on button "Devices Geolocation" at bounding box center [76, 187] width 93 height 19
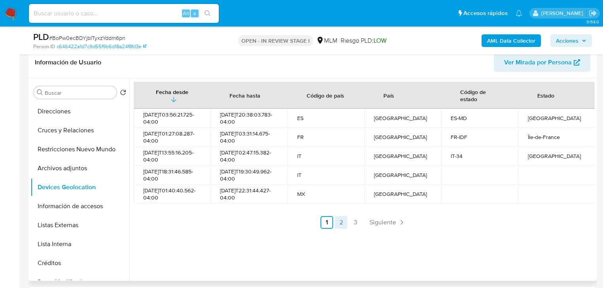
click at [336, 223] on link "2" at bounding box center [341, 222] width 13 height 13
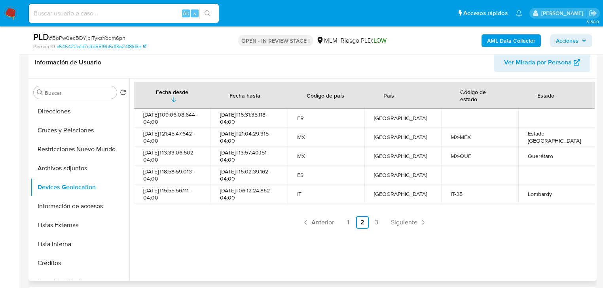
click at [376, 224] on link "3" at bounding box center [376, 222] width 13 height 13
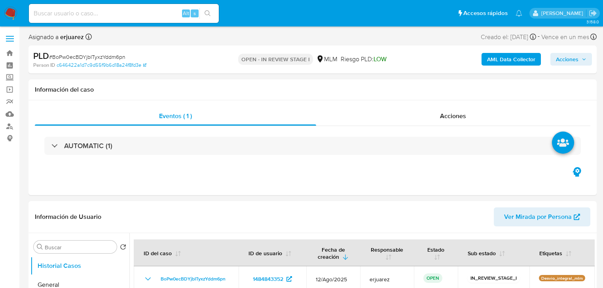
select select "10"
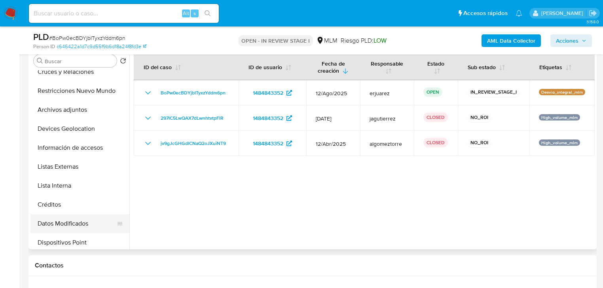
scroll to position [158, 0]
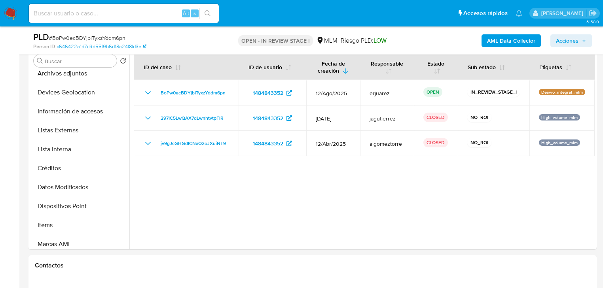
click at [72, 20] on div "Alt s" at bounding box center [124, 13] width 190 height 19
click at [78, 15] on input at bounding box center [124, 13] width 190 height 10
paste input "1969346751"
type input "1969346751"
click at [209, 13] on icon "search-icon" at bounding box center [208, 13] width 6 height 6
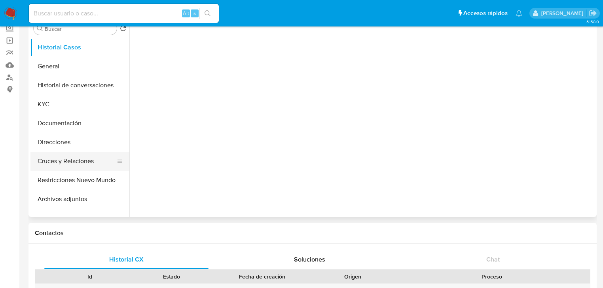
scroll to position [32, 0]
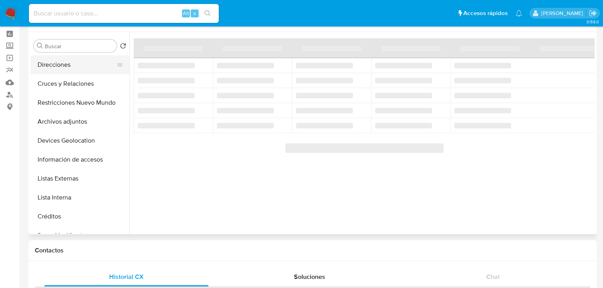
select select "10"
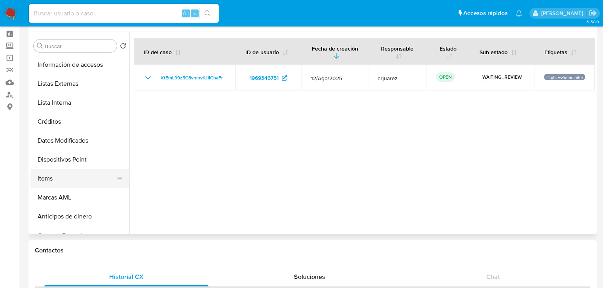
scroll to position [222, 0]
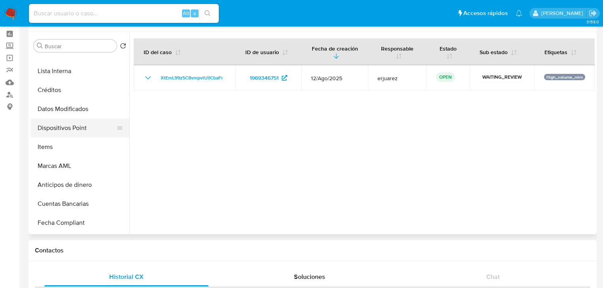
drag, startPoint x: 61, startPoint y: 131, endPoint x: 121, endPoint y: 125, distance: 60.9
click at [61, 131] on button "Dispositivos Point" at bounding box center [76, 128] width 93 height 19
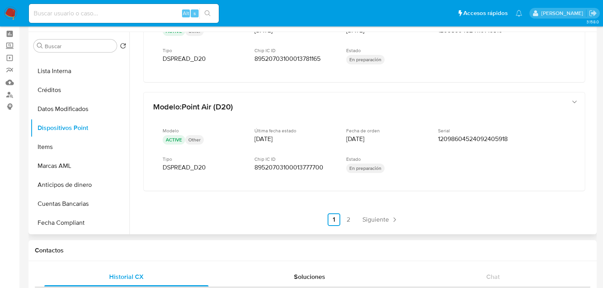
scroll to position [385, 0]
click at [349, 219] on link "2" at bounding box center [348, 220] width 13 height 13
click at [374, 215] on link "1" at bounding box center [378, 220] width 13 height 13
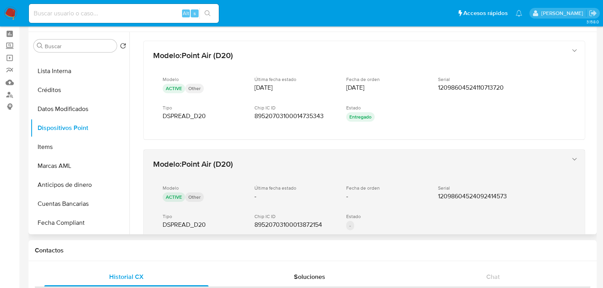
scroll to position [0, 0]
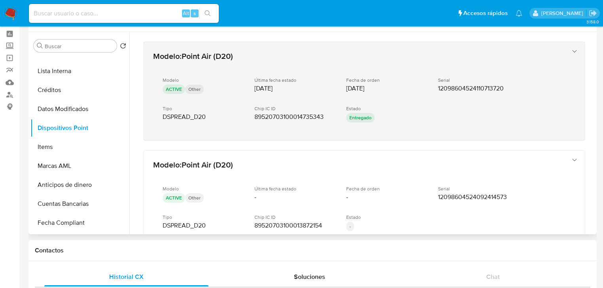
drag, startPoint x: 254, startPoint y: 110, endPoint x: 279, endPoint y: 109, distance: 24.5
click at [279, 109] on div "Chip IC ID 89520703100014735343" at bounding box center [293, 113] width 79 height 15
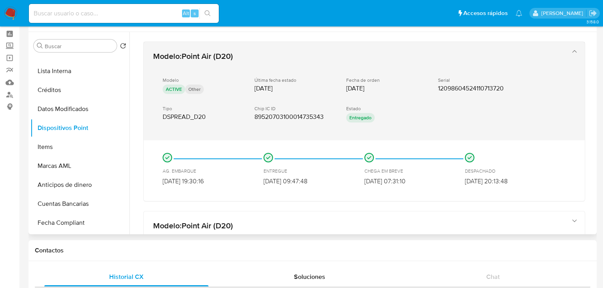
drag, startPoint x: 253, startPoint y: 107, endPoint x: 287, endPoint y: 107, distance: 33.6
click at [287, 107] on div "Modelo ACTIVE Other Última fecha estado [DATE] Fecha de orden [DATE] Serial 120…" at bounding box center [356, 101] width 406 height 60
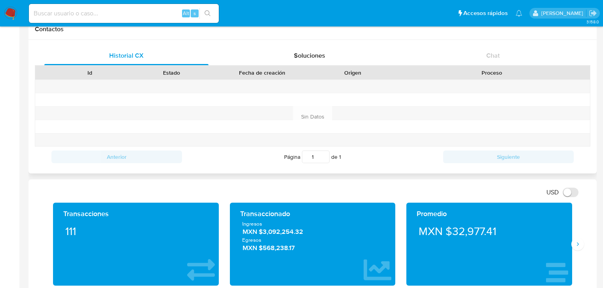
scroll to position [158, 0]
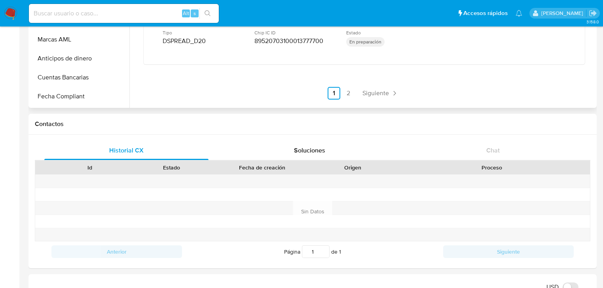
click at [349, 91] on link "2" at bounding box center [348, 93] width 13 height 13
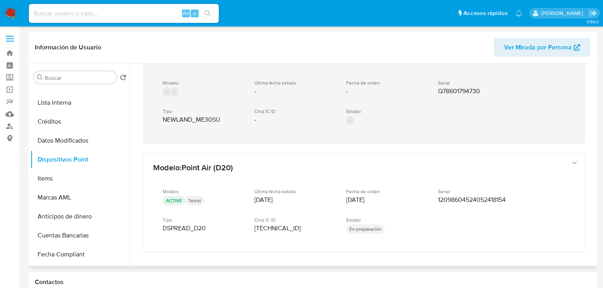
scroll to position [385, 0]
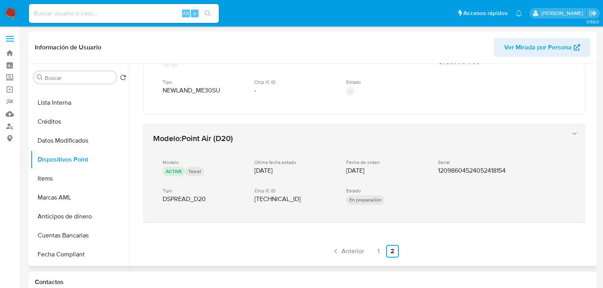
drag, startPoint x: 332, startPoint y: 195, endPoint x: 253, endPoint y: 195, distance: 78.7
click at [253, 195] on div "Modelo ACTIVE Telcel Última fecha estado [DATE] Fecha de orden [DATE] Serial 12…" at bounding box center [356, 183] width 406 height 60
drag, startPoint x: 254, startPoint y: 195, endPoint x: 313, endPoint y: 195, distance: 59.0
click at [301, 195] on span "[TECHNICAL_ID]" at bounding box center [277, 199] width 46 height 8
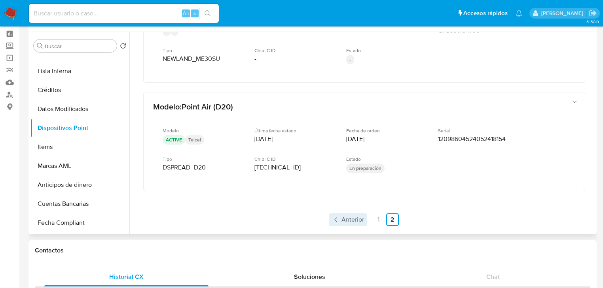
click at [347, 217] on span "Anterior" at bounding box center [352, 220] width 23 height 6
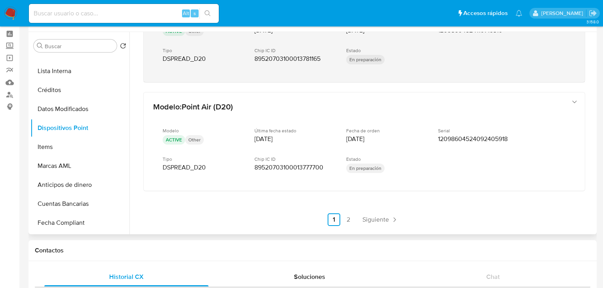
scroll to position [63, 0]
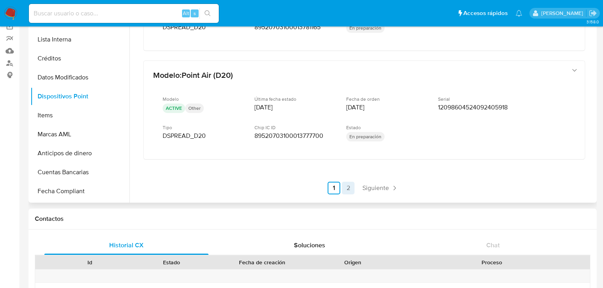
click at [347, 182] on link "2" at bounding box center [348, 188] width 13 height 13
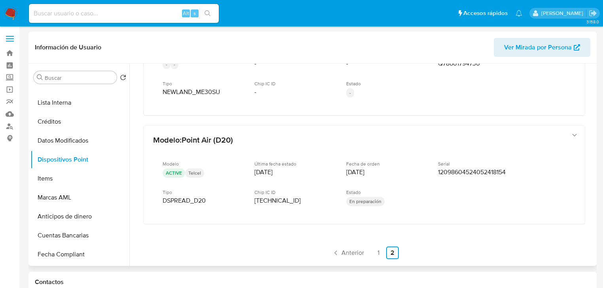
scroll to position [385, 0]
click at [378, 252] on link "1" at bounding box center [378, 251] width 13 height 13
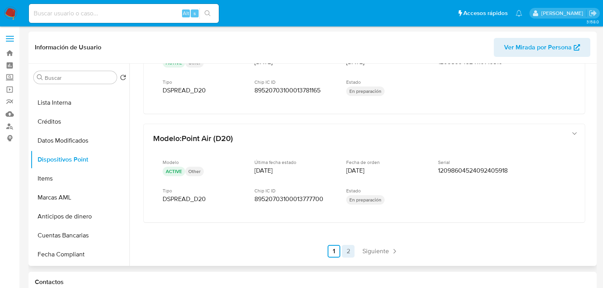
click at [348, 248] on link "2" at bounding box center [348, 251] width 13 height 13
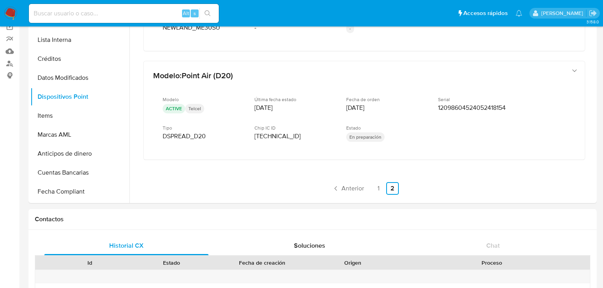
scroll to position [63, 0]
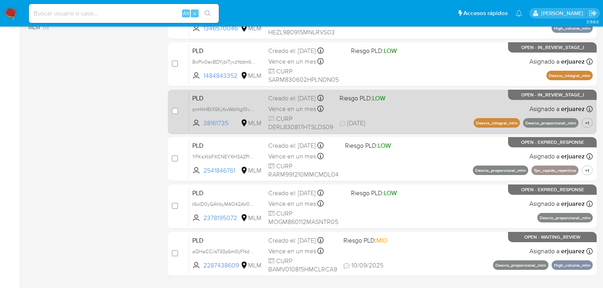
scroll to position [364, 0]
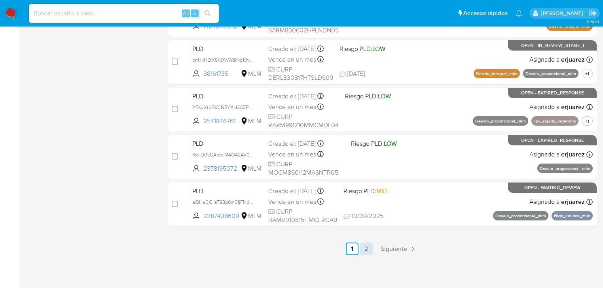
click at [366, 253] on link "2" at bounding box center [366, 249] width 13 height 13
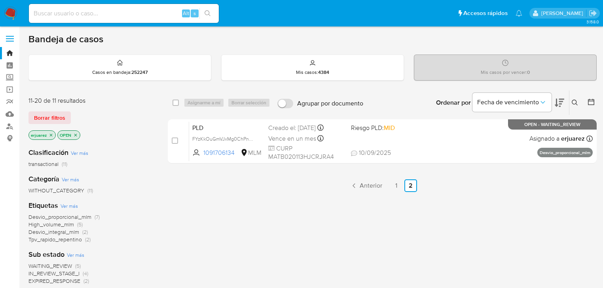
click at [96, 14] on input at bounding box center [124, 13] width 190 height 10
paste input "1969346751"
click at [36, 14] on input "1969346751" at bounding box center [124, 13] width 190 height 10
click at [33, 13] on input "1969346751" at bounding box center [124, 13] width 190 height 10
type input "1969346751"
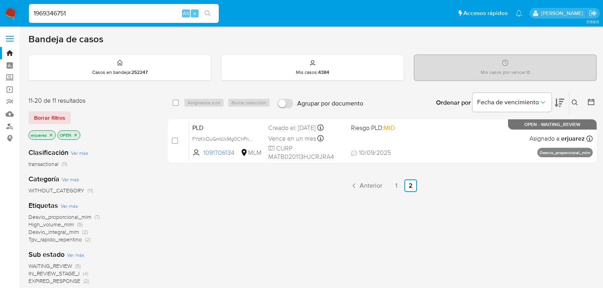
click at [209, 8] on button "search-icon" at bounding box center [207, 13] width 16 height 11
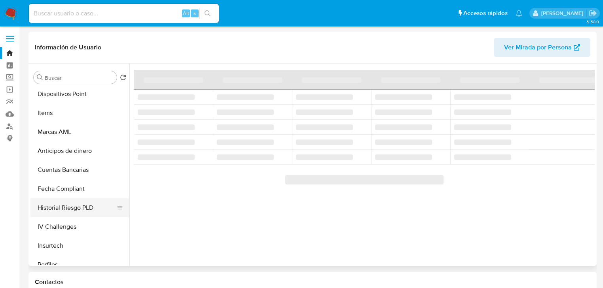
scroll to position [334, 0]
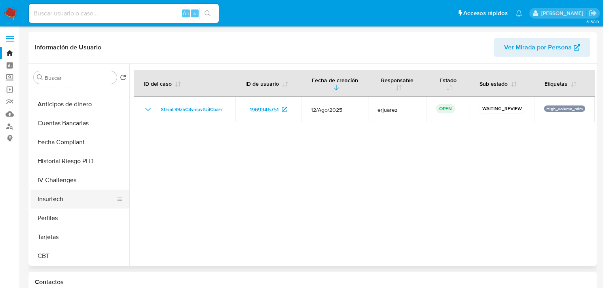
select select "10"
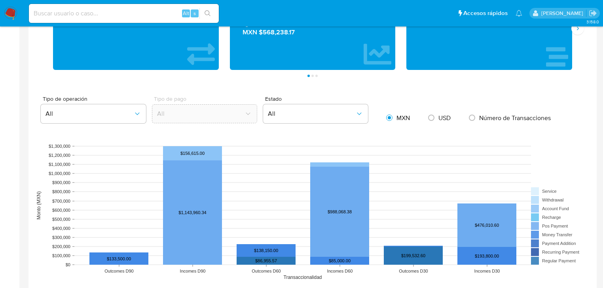
scroll to position [570, 0]
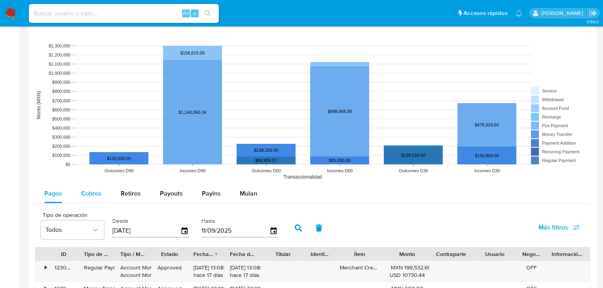
click at [88, 188] on div "Cobros" at bounding box center [91, 193] width 21 height 19
select select "10"
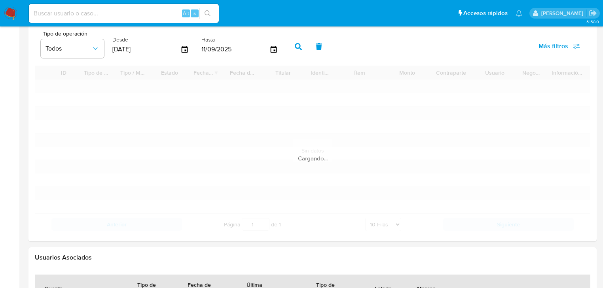
scroll to position [760, 0]
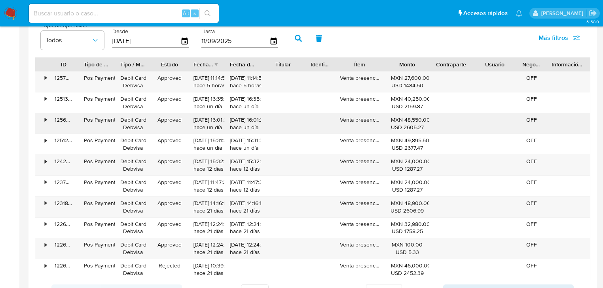
click at [44, 120] on div "•" at bounding box center [42, 124] width 14 height 21
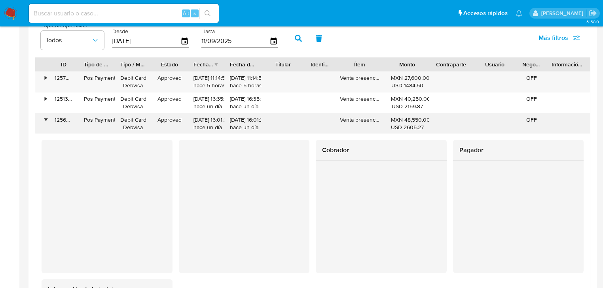
click at [45, 120] on div "•" at bounding box center [46, 120] width 2 height 8
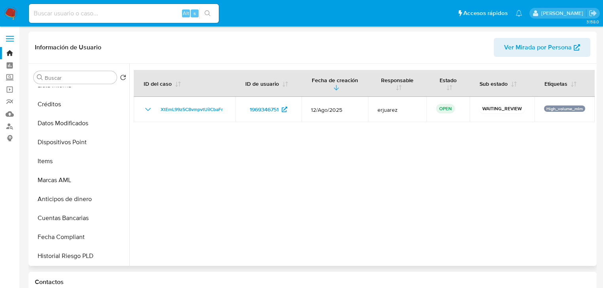
scroll to position [207, 0]
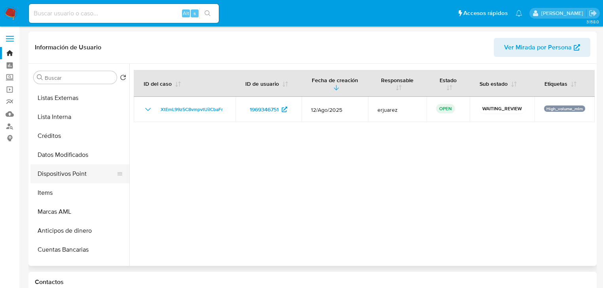
click at [72, 170] on button "Dispositivos Point" at bounding box center [76, 174] width 93 height 19
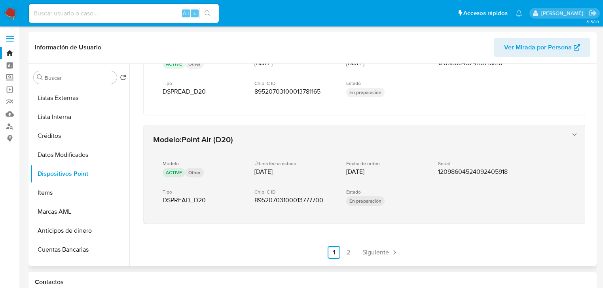
scroll to position [385, 0]
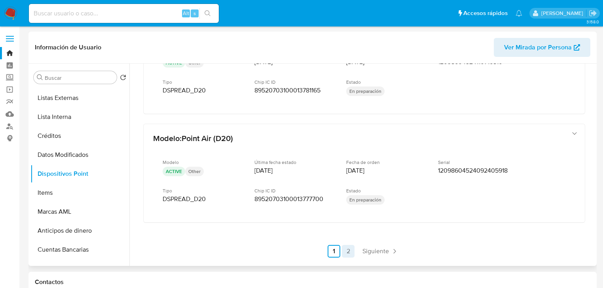
click at [348, 247] on link "2" at bounding box center [348, 251] width 13 height 13
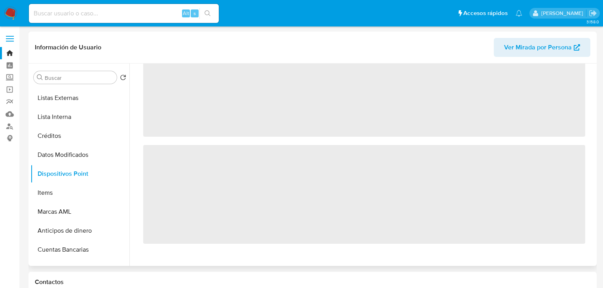
scroll to position [0, 0]
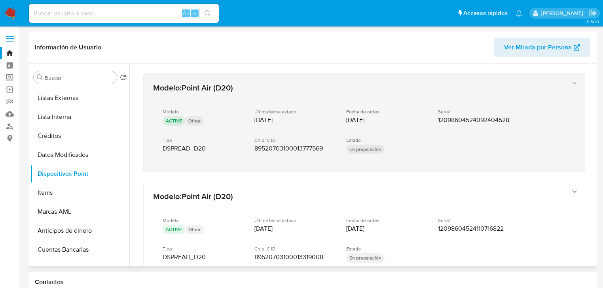
drag, startPoint x: 436, startPoint y: 119, endPoint x: 525, endPoint y: 119, distance: 88.2
click at [525, 119] on div "Modelo ACTIVE Other Última fecha estado [DATE] Fecha de orden [DATE] Serial 120…" at bounding box center [356, 132] width 406 height 60
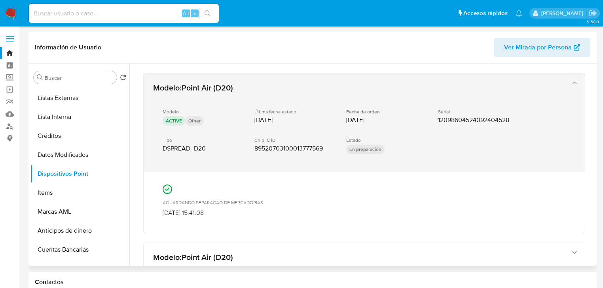
drag, startPoint x: 515, startPoint y: 118, endPoint x: 440, endPoint y: 121, distance: 74.5
click at [442, 123] on div "Serial 12098604524092404528" at bounding box center [477, 116] width 79 height 15
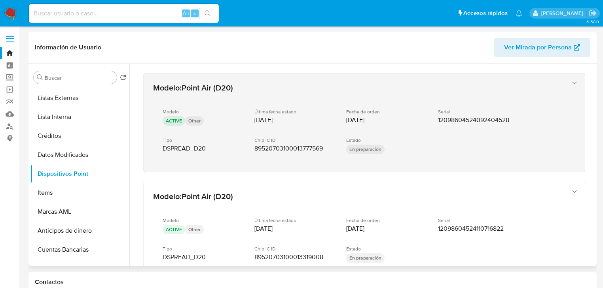
drag, startPoint x: 438, startPoint y: 120, endPoint x: 499, endPoint y: 122, distance: 60.6
click at [509, 125] on div "Modelo ACTIVE Other Última fecha estado 12/05/2025 Fecha de orden 12/05/2025 Se…" at bounding box center [356, 132] width 406 height 60
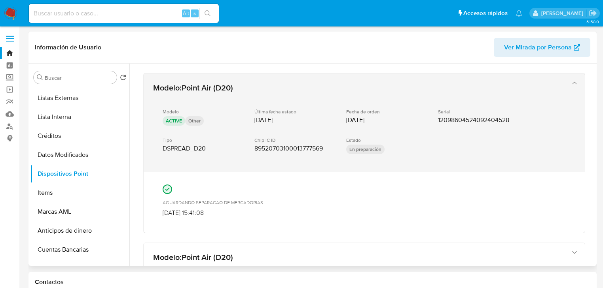
drag, startPoint x: 470, startPoint y: 122, endPoint x: 405, endPoint y: 127, distance: 65.9
click at [396, 131] on div "Modelo ACTIVE Other Última fecha estado 12/05/2025 Fecha de orden 12/05/2025 Se…" at bounding box center [356, 132] width 406 height 60
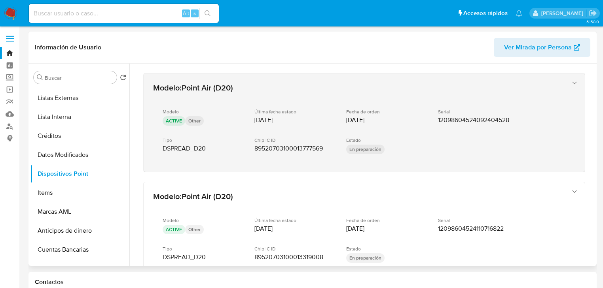
drag, startPoint x: 420, startPoint y: 119, endPoint x: 510, endPoint y: 131, distance: 90.1
click at [510, 131] on div "Modelo ACTIVE Other Última fecha estado 12/05/2025 Fecha de orden 12/05/2025 Se…" at bounding box center [356, 132] width 406 height 60
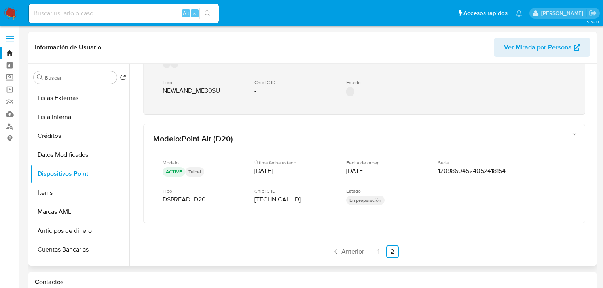
scroll to position [446, 0]
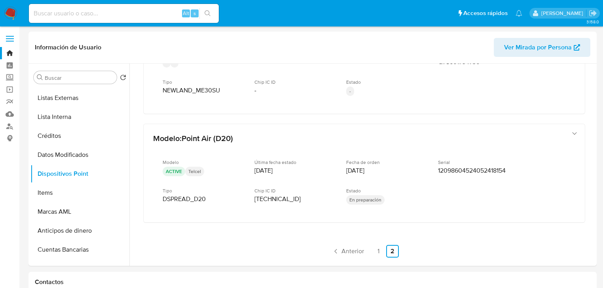
click at [17, 13] on img at bounding box center [10, 13] width 13 height 13
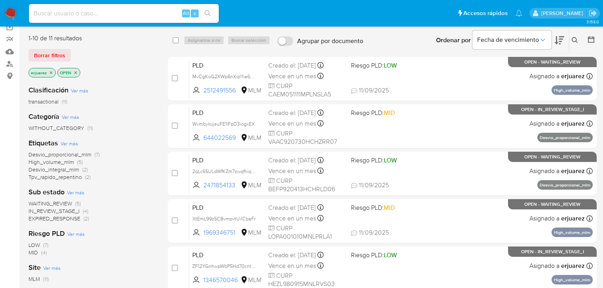
scroll to position [63, 0]
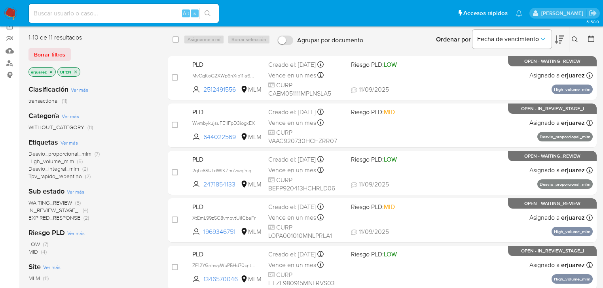
click at [133, 16] on input at bounding box center [124, 13] width 190 height 10
paste input "1484843352"
type input "1484843352"
click at [211, 11] on button "search-icon" at bounding box center [207, 13] width 16 height 11
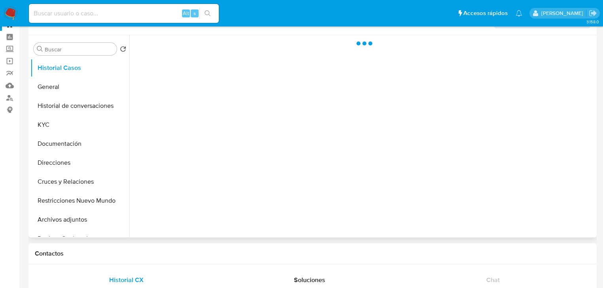
scroll to position [63, 0]
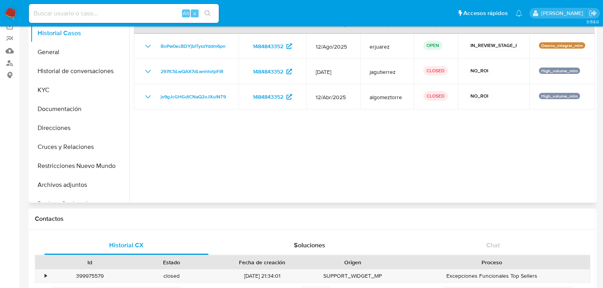
select select "10"
click at [50, 109] on button "Documentación" at bounding box center [76, 109] width 93 height 19
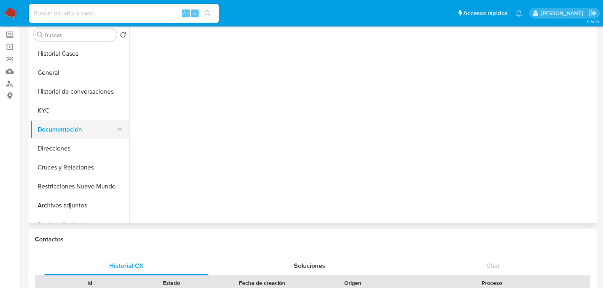
scroll to position [32, 0]
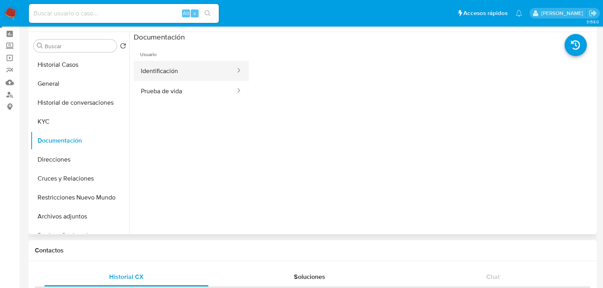
drag, startPoint x: 193, startPoint y: 90, endPoint x: 186, endPoint y: 72, distance: 19.9
click at [192, 90] on button "Prueba de vida" at bounding box center [185, 91] width 102 height 20
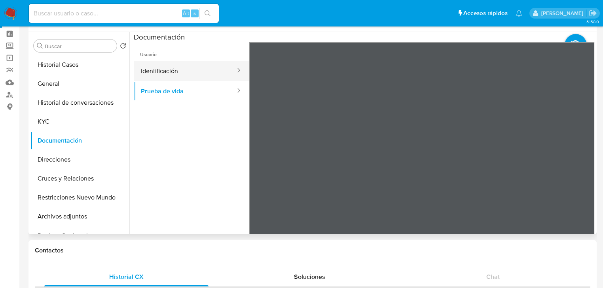
click at [180, 62] on button "Identificación" at bounding box center [185, 71] width 102 height 20
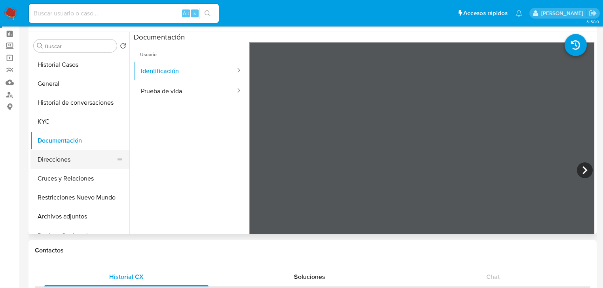
click at [64, 160] on button "Direcciones" at bounding box center [76, 159] width 93 height 19
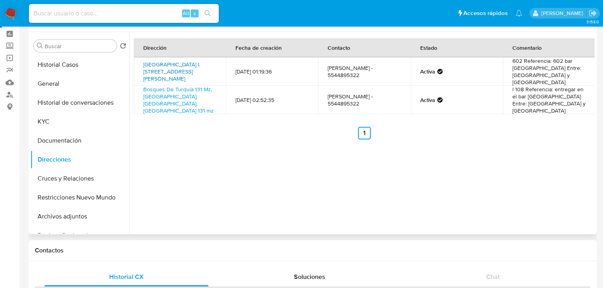
click at [183, 71] on link "Calle Francisco I. Madero 20, Cuauhtémoc, Distrito Federal, 06000, Mexico 20" at bounding box center [171, 72] width 57 height 22
click at [56, 86] on button "General" at bounding box center [76, 83] width 93 height 19
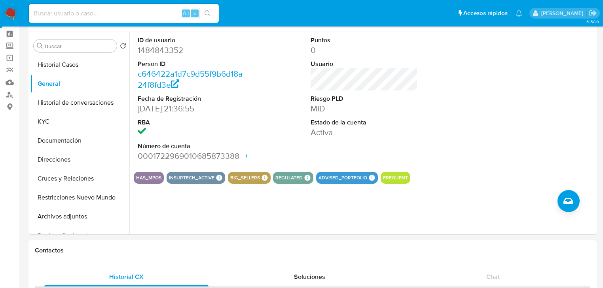
click at [87, 18] on input at bounding box center [124, 13] width 190 height 10
paste input "1969346751"
type input "1969346751"
drag, startPoint x: 205, startPoint y: 12, endPoint x: 15, endPoint y: 40, distance: 191.5
click at [204, 13] on button "search-icon" at bounding box center [207, 13] width 16 height 11
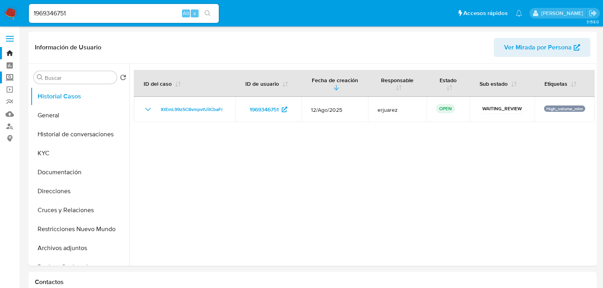
select select "10"
drag, startPoint x: 116, startPoint y: 16, endPoint x: -8, endPoint y: -5, distance: 126.1
click at [59, 157] on button "KYC" at bounding box center [76, 153] width 93 height 19
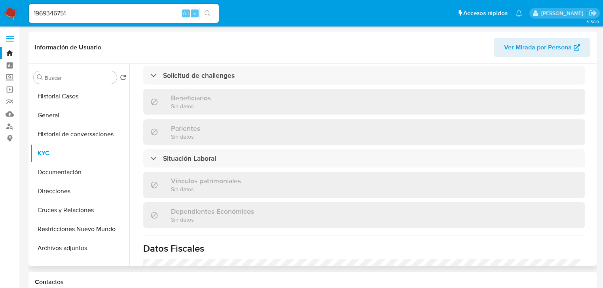
scroll to position [175, 0]
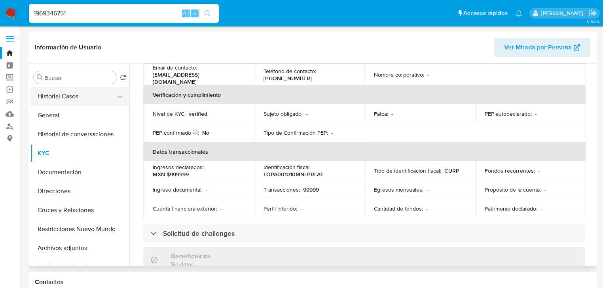
click at [79, 97] on button "Historial Casos" at bounding box center [76, 96] width 93 height 19
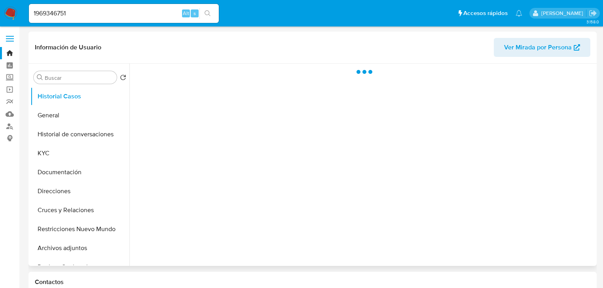
drag, startPoint x: 82, startPoint y: 134, endPoint x: 159, endPoint y: 135, distance: 77.6
click at [85, 135] on button "Historial de conversaciones" at bounding box center [79, 134] width 99 height 19
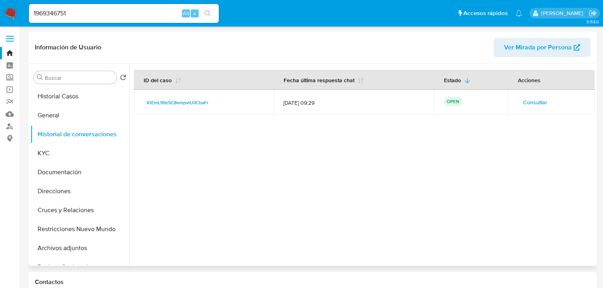
click at [537, 101] on span "Consultar" at bounding box center [535, 102] width 24 height 11
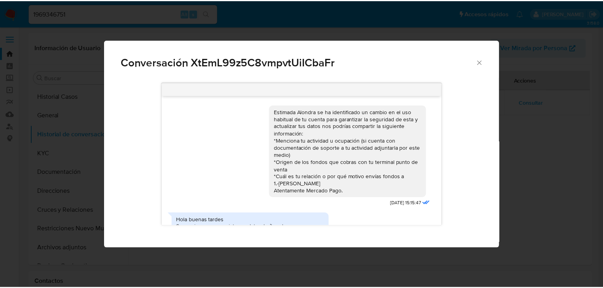
scroll to position [145, 0]
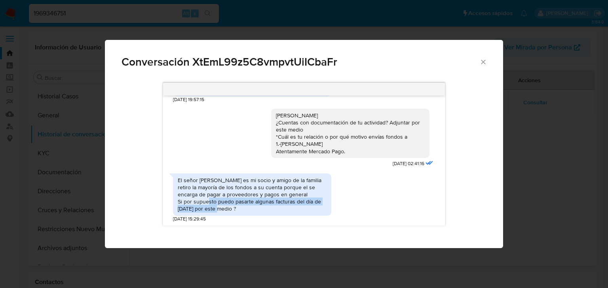
drag, startPoint x: 219, startPoint y: 205, endPoint x: 279, endPoint y: 225, distance: 62.7
click at [263, 222] on div "Estimada Alondra se ha identificado un cambio en el uso habitual de tu cuenta p…" at bounding box center [304, 161] width 282 height 130
click at [548, 164] on div "Conversación XtEmL99z5C8vmpvtUiICbaFr Estimada Alondra se ha identificado un ca…" at bounding box center [304, 144] width 608 height 288
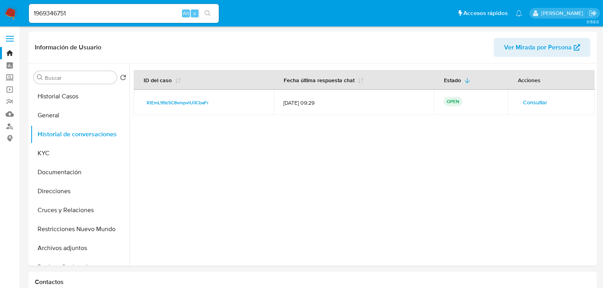
click at [13, 13] on img at bounding box center [10, 13] width 13 height 13
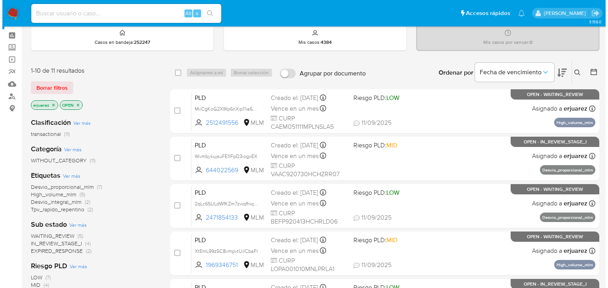
scroll to position [63, 0]
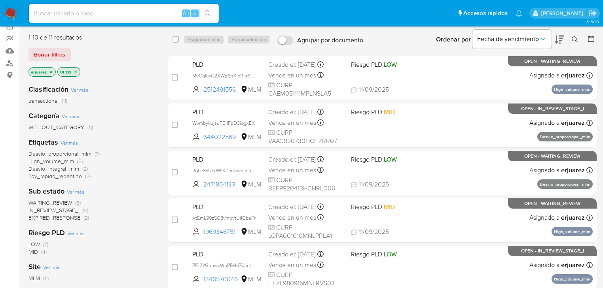
click at [49, 72] on icon "close-filter" at bounding box center [51, 72] width 5 height 5
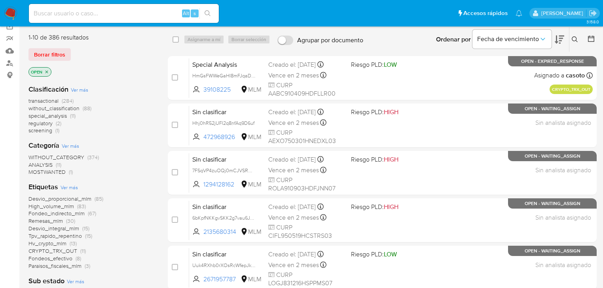
click at [575, 37] on icon at bounding box center [575, 39] width 6 height 6
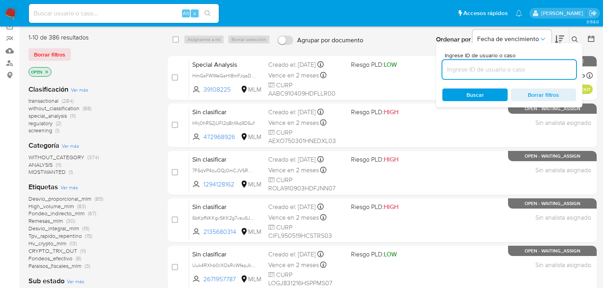
click at [493, 72] on input at bounding box center [509, 69] width 134 height 10
type input "1969346751"
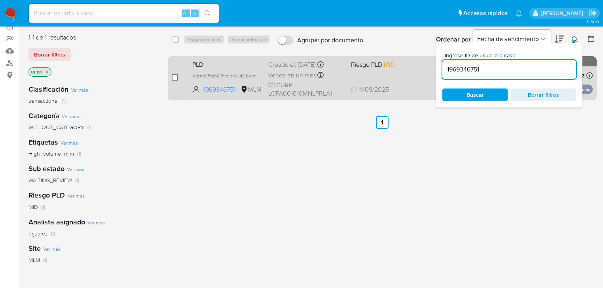
click at [176, 80] on input "checkbox" at bounding box center [175, 77] width 6 height 6
checkbox input "true"
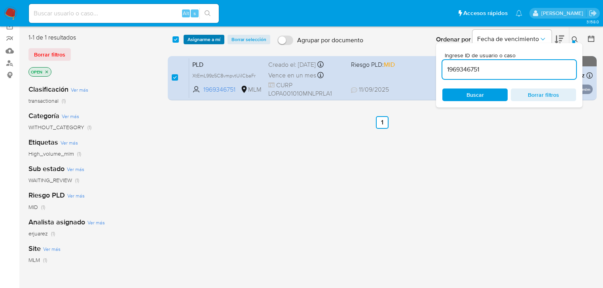
click at [208, 38] on span "Asignarme a mí" at bounding box center [204, 40] width 33 height 8
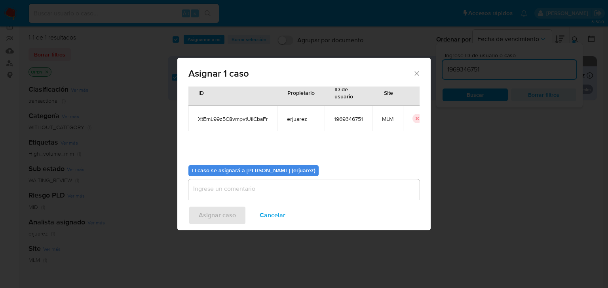
scroll to position [41, 0]
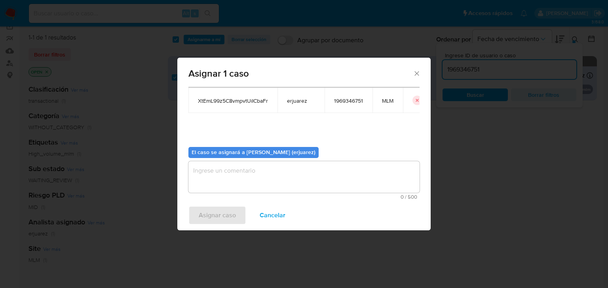
click at [259, 173] on textarea "assign-modal" at bounding box center [303, 177] width 231 height 32
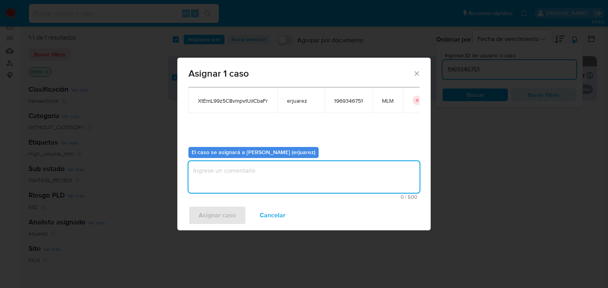
click at [577, 36] on div "Asignar 1 caso Casos a asignar: ID Propietario ID de usuario Site XtEmL99z5C8vm…" at bounding box center [304, 144] width 608 height 288
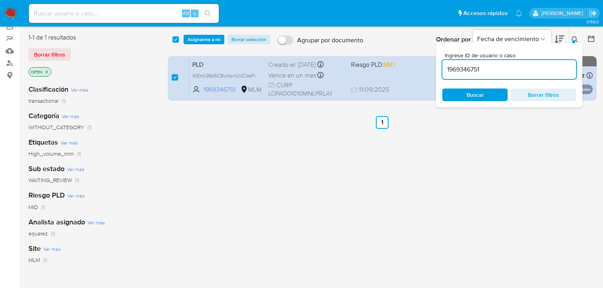
click at [575, 38] on icon at bounding box center [575, 39] width 6 height 6
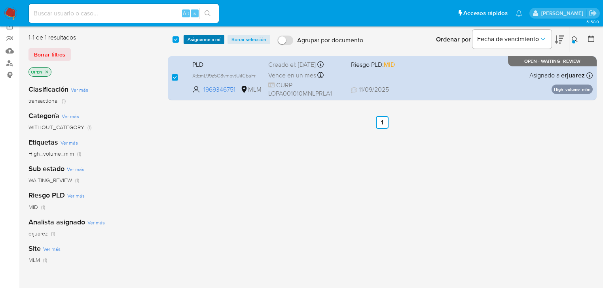
click at [199, 36] on span "Asignarme a mí" at bounding box center [204, 40] width 33 height 8
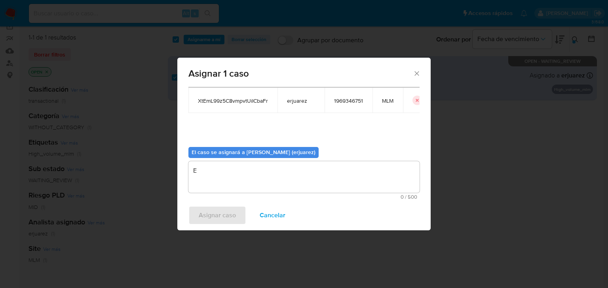
click at [222, 192] on textarea "E" at bounding box center [303, 177] width 231 height 32
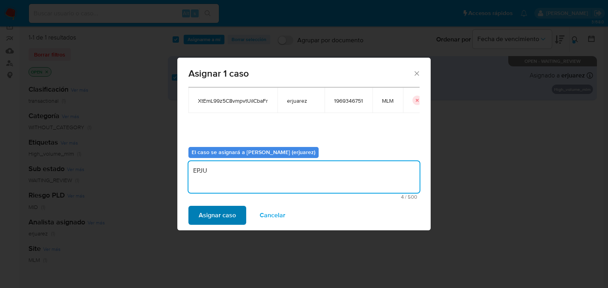
type textarea "EPJU"
click at [234, 214] on span "Asignar caso" at bounding box center [217, 215] width 37 height 17
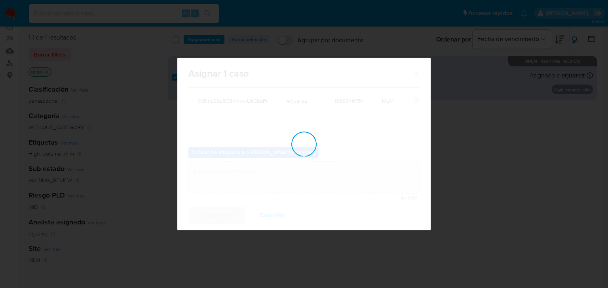
checkbox input "false"
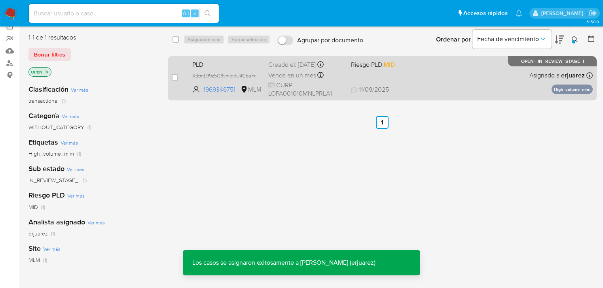
click at [425, 85] on span "[DATE] [DATE] 09:29" at bounding box center [430, 89] width 159 height 9
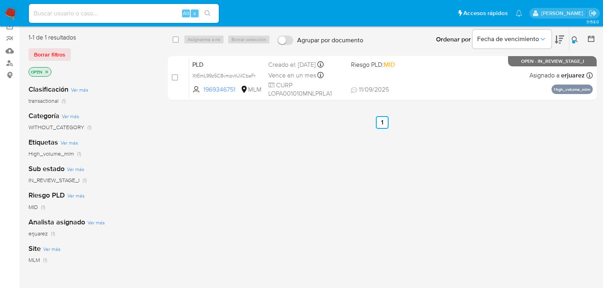
click at [13, 12] on img at bounding box center [10, 13] width 13 height 13
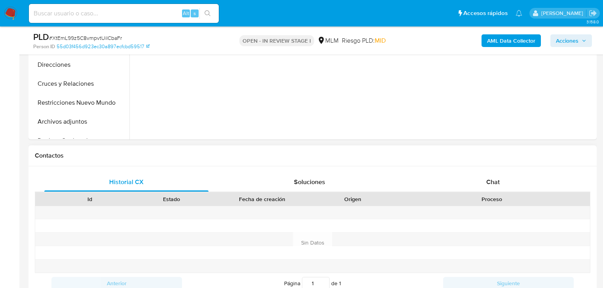
scroll to position [348, 0]
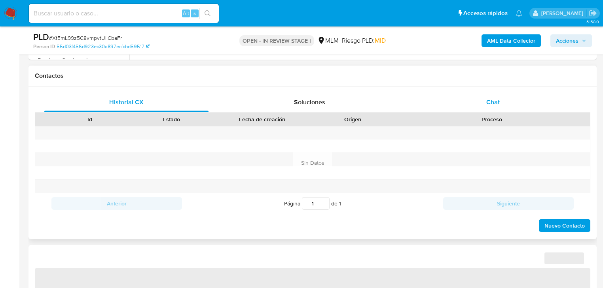
click at [498, 104] on span "Chat" at bounding box center [492, 102] width 13 height 9
select select "10"
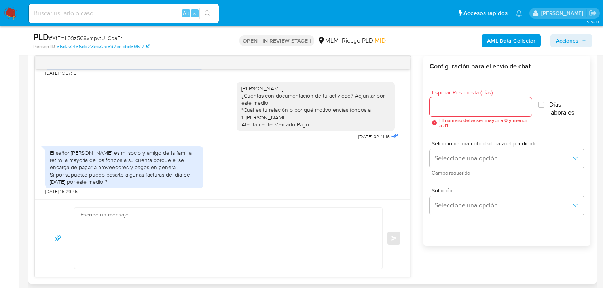
scroll to position [412, 0]
click at [182, 229] on textarea at bounding box center [226, 237] width 292 height 61
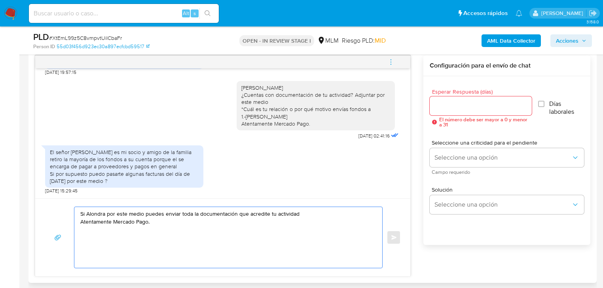
type textarea "Si Alondra por este medio puedes enviar toda la documentación que acredite tu a…"
drag, startPoint x: 192, startPoint y: 223, endPoint x: 47, endPoint y: 201, distance: 146.1
click at [47, 201] on div "Si Alondra por este medio puedes enviar toda la documentación que acredite tu a…" at bounding box center [222, 238] width 375 height 78
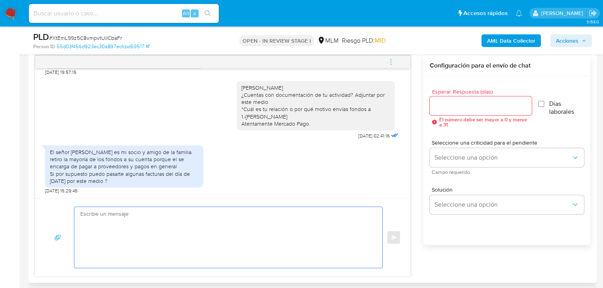
click at [438, 106] on input "Esperar Respuesta (días)" at bounding box center [481, 106] width 102 height 10
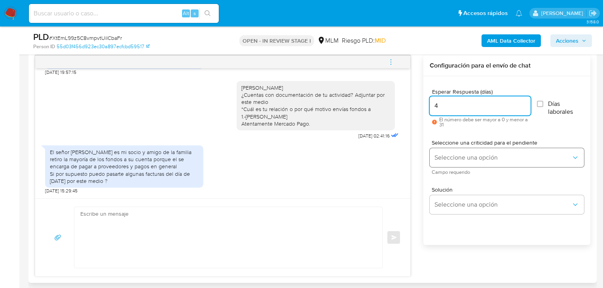
type input "4"
click at [472, 159] on span "Seleccione una opción" at bounding box center [502, 158] width 137 height 8
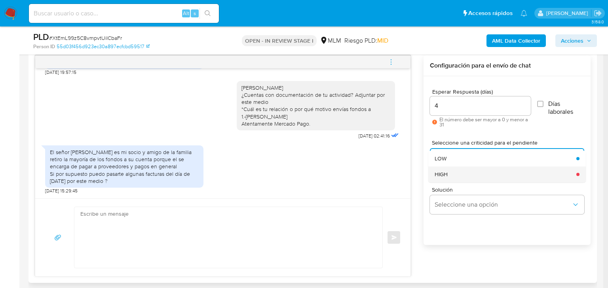
click at [451, 167] on div "HIGH" at bounding box center [502, 175] width 137 height 16
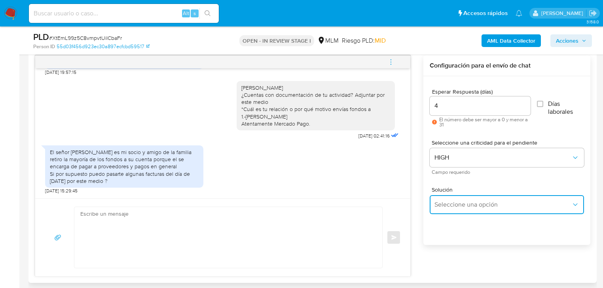
click at [455, 205] on span "Seleccione una opción" at bounding box center [502, 205] width 137 height 8
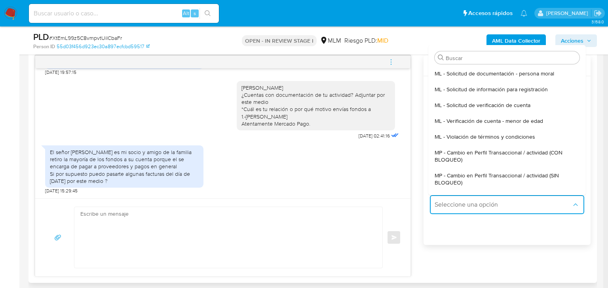
drag, startPoint x: 510, startPoint y: 178, endPoint x: 500, endPoint y: 177, distance: 9.6
click at [510, 178] on span "MP - Cambio en Perfil Transaccional / actividad (SIN BLOQUEO)" at bounding box center [504, 179] width 140 height 14
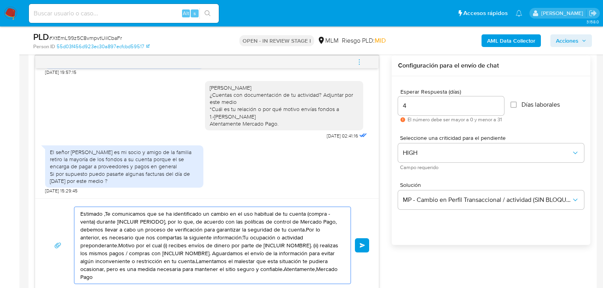
drag, startPoint x: 269, startPoint y: 264, endPoint x: 275, endPoint y: 258, distance: 8.2
click at [28, 209] on div "Historial CX Soluciones Chat Id Estado Fecha de creación Origen Proceso Anterio…" at bounding box center [312, 161] width 568 height 276
paste textarea "Si Alondra por este medio puedes enviar toda la documentación que acredite tu a…"
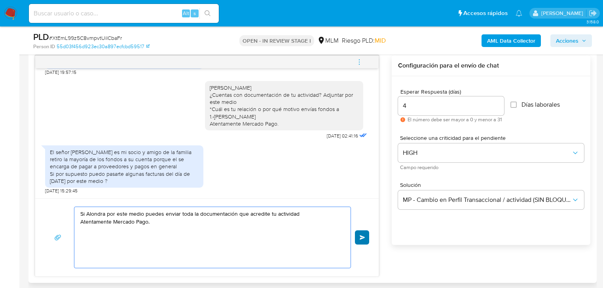
type textarea "Si Alondra por este medio puedes enviar toda la documentación que acredite tu a…"
click at [356, 234] on button "Enviar" at bounding box center [362, 238] width 14 height 14
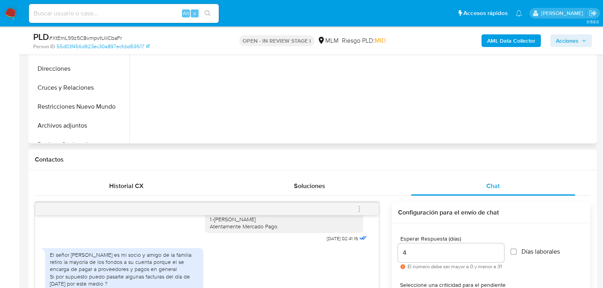
scroll to position [253, 0]
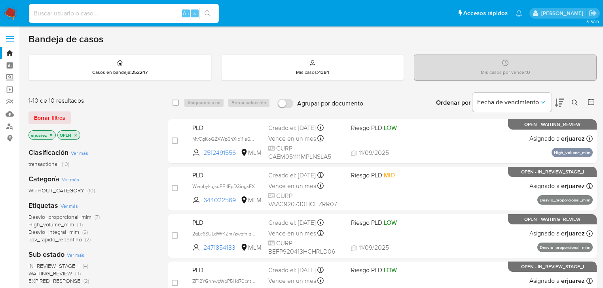
click at [116, 11] on input at bounding box center [124, 13] width 190 height 10
paste input "1969346751"
type input "1969346751"
click at [208, 10] on icon "search-icon" at bounding box center [208, 13] width 6 height 6
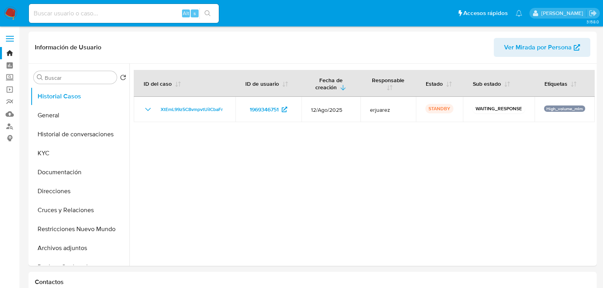
select select "10"
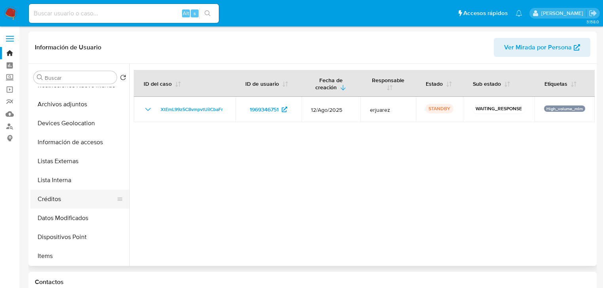
scroll to position [176, 0]
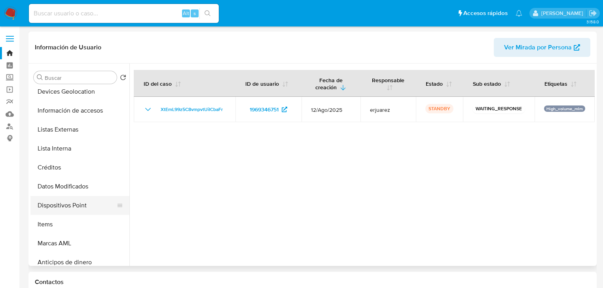
drag, startPoint x: 63, startPoint y: 210, endPoint x: 57, endPoint y: 207, distance: 6.4
click at [63, 209] on button "Dispositivos Point" at bounding box center [76, 205] width 93 height 19
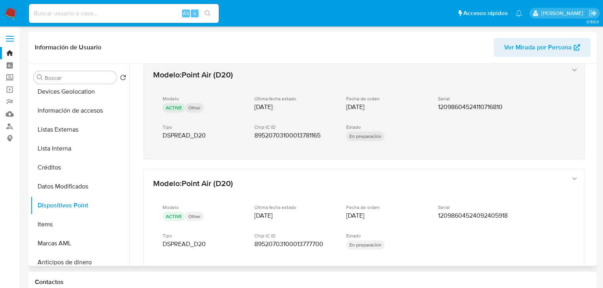
scroll to position [385, 0]
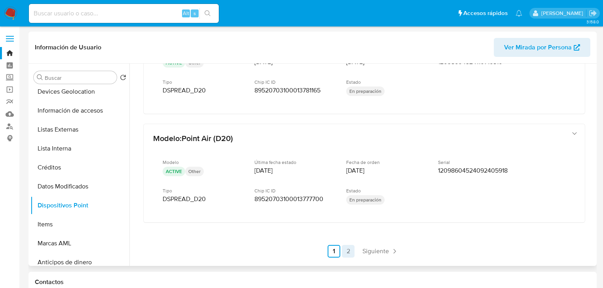
click at [347, 247] on link "2" at bounding box center [348, 251] width 13 height 13
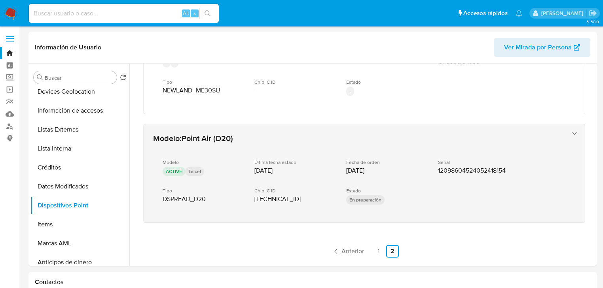
drag, startPoint x: 434, startPoint y: 166, endPoint x: 506, endPoint y: 166, distance: 71.2
click at [510, 166] on div "Modelo ACTIVE Telcel Última fecha estado 05/11/2024 Fecha de orden 05/11/2024 S…" at bounding box center [356, 183] width 406 height 60
click at [501, 167] on span "12098604524052418154" at bounding box center [472, 171] width 68 height 8
drag, startPoint x: 501, startPoint y: 166, endPoint x: 404, endPoint y: 204, distance: 104.1
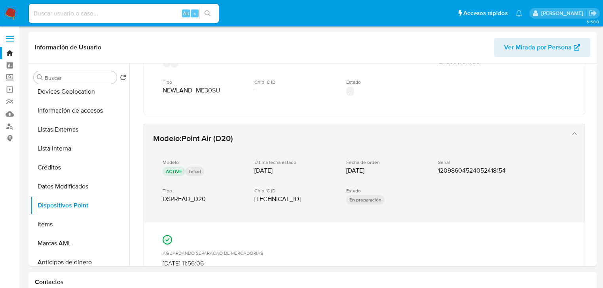
click at [409, 203] on div "Modelo ACTIVE Telcel Última fecha estado 05/11/2024 Fecha de orden 05/11/2024 S…" at bounding box center [356, 183] width 406 height 60
drag, startPoint x: 254, startPoint y: 193, endPoint x: 318, endPoint y: 192, distance: 63.7
click at [343, 192] on div "Modelo ACTIVE Telcel Última fecha estado 05/11/2024 Fecha de orden 05/11/2024 S…" at bounding box center [356, 183] width 406 height 60
click at [256, 195] on span "8952020924393456620" at bounding box center [277, 199] width 46 height 8
drag, startPoint x: 256, startPoint y: 195, endPoint x: 343, endPoint y: 195, distance: 86.7
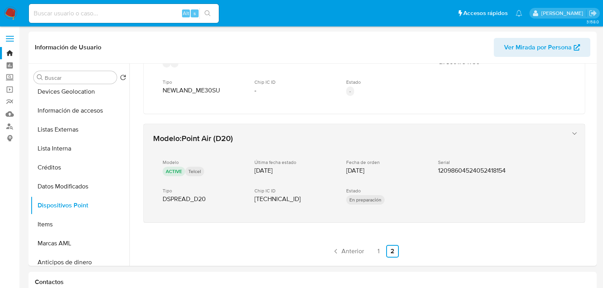
click at [343, 195] on div "Modelo ACTIVE Telcel Última fecha estado 05/11/2024 Fecha de orden 05/11/2024 S…" at bounding box center [356, 183] width 406 height 60
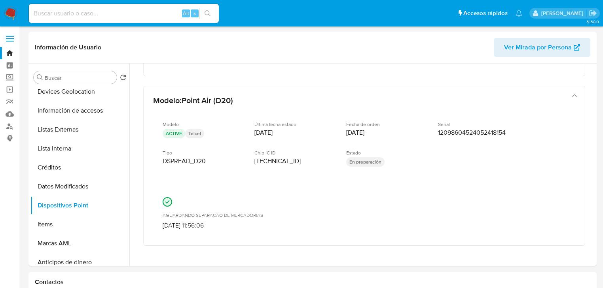
scroll to position [446, 0]
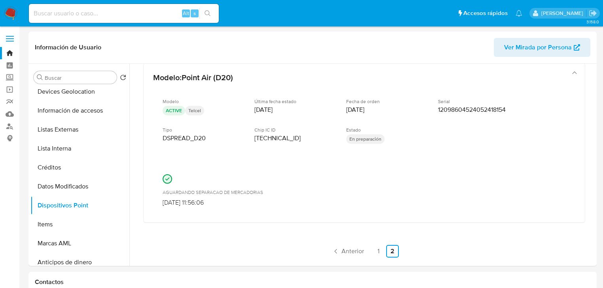
click at [535, 49] on span "Ver Mirada por Persona" at bounding box center [538, 47] width 68 height 19
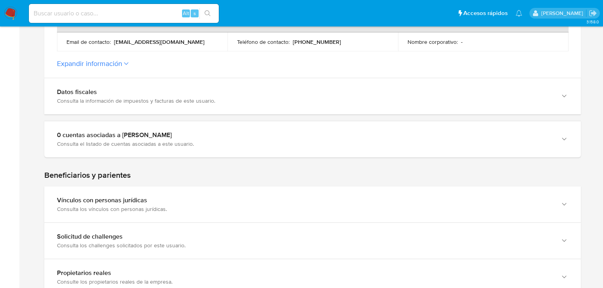
scroll to position [317, 0]
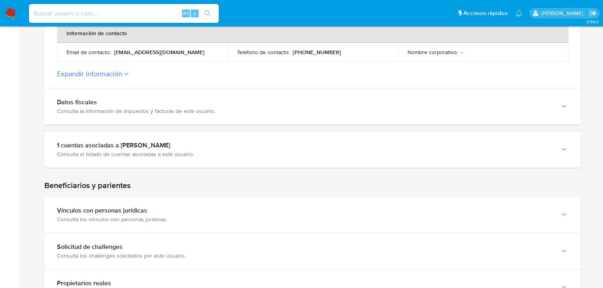
drag, startPoint x: 93, startPoint y: 82, endPoint x: 102, endPoint y: 78, distance: 9.6
click at [106, 75] on button "Expandir información" at bounding box center [89, 74] width 65 height 9
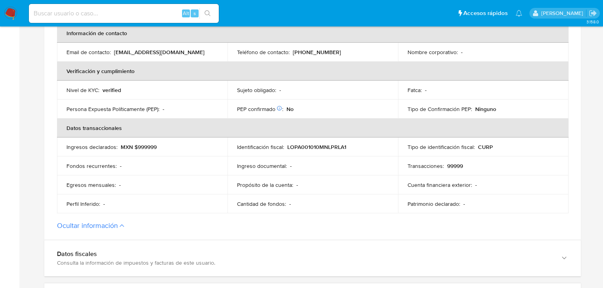
click at [106, 75] on th "Verificación y cumplimiento" at bounding box center [313, 71] width 512 height 19
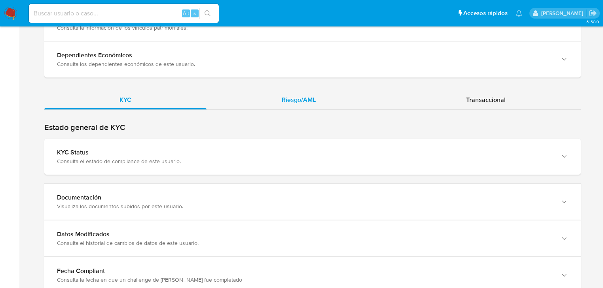
scroll to position [877, 0]
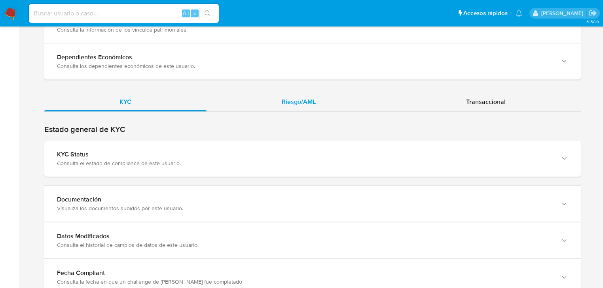
drag, startPoint x: 294, startPoint y: 104, endPoint x: 301, endPoint y: 106, distance: 6.5
click at [294, 104] on span "Riesgo/AML" at bounding box center [299, 101] width 34 height 9
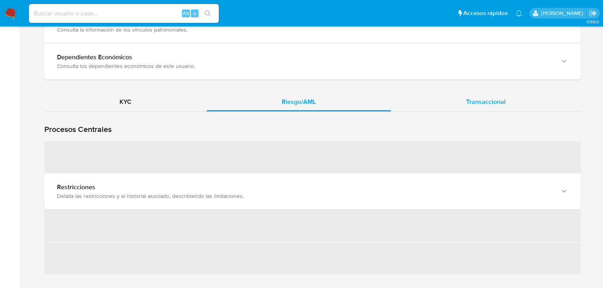
click at [484, 104] on span "Transaccional" at bounding box center [486, 101] width 40 height 9
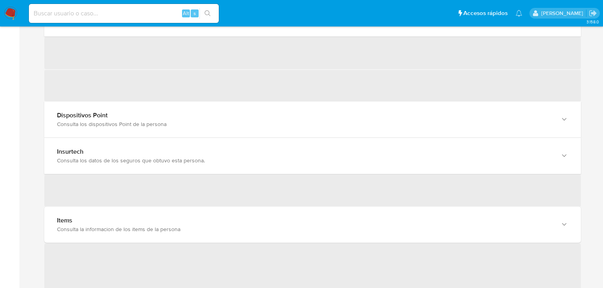
scroll to position [1162, 0]
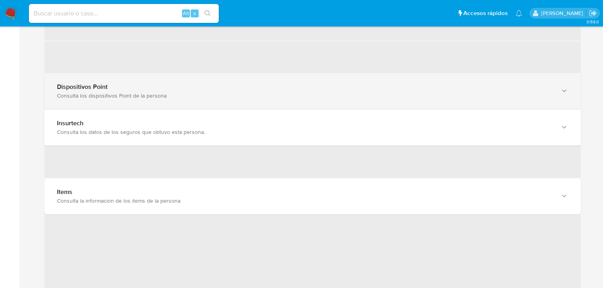
click at [134, 92] on div "Dispositivos Point Consulta los dispositivos Point de la persona" at bounding box center [304, 91] width 495 height 16
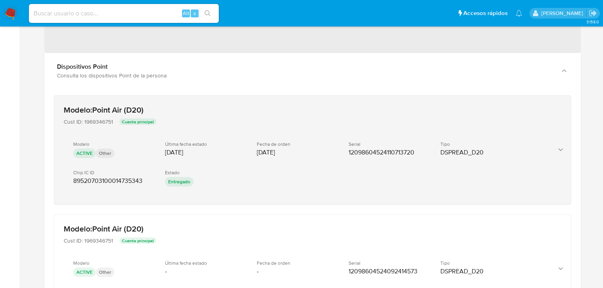
scroll to position [1193, 0]
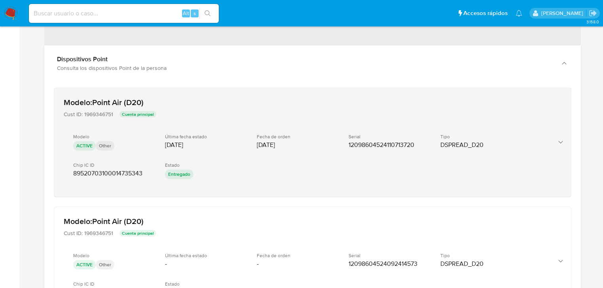
drag, startPoint x: 345, startPoint y: 142, endPoint x: 395, endPoint y: 148, distance: 50.5
click at [429, 141] on div "Modelo ACTIVE Other Última fecha estado [DATE] Fecha de orden [DATE] Serial 120…" at bounding box center [305, 157] width 482 height 60
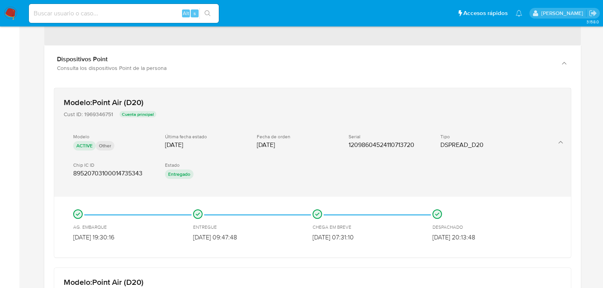
drag, startPoint x: 396, startPoint y: 149, endPoint x: 359, endPoint y: 149, distance: 36.8
click at [353, 149] on span "12098604524110713720" at bounding box center [382, 145] width 66 height 8
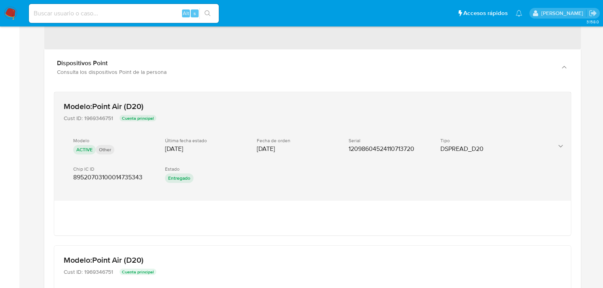
drag, startPoint x: 391, startPoint y: 146, endPoint x: 259, endPoint y: 147, distance: 132.2
click at [428, 150] on div "Modelo ACTIVE Other Última fecha estado [DATE] Fecha de orden [DATE] Serial 120…" at bounding box center [305, 161] width 482 height 60
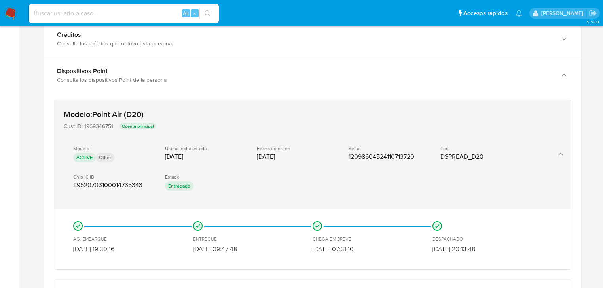
click at [359, 157] on span "12098604524110713720" at bounding box center [382, 157] width 66 height 8
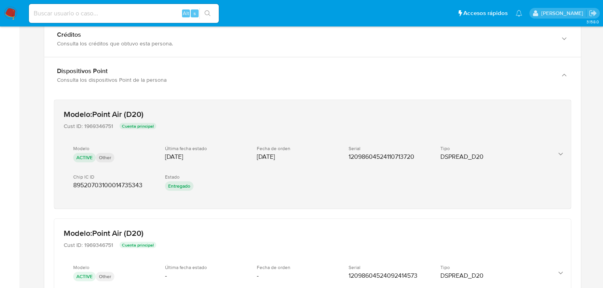
drag, startPoint x: 81, startPoint y: 155, endPoint x: 553, endPoint y: 145, distance: 472.2
click at [551, 146] on div "Modelo : Point Air (D20) Cust ID : 1969346751 Cuenta principal Modelo ACTIVE Ot…" at bounding box center [312, 154] width 517 height 109
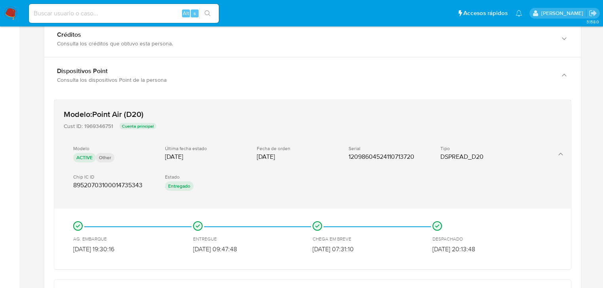
click at [559, 155] on icon "button" at bounding box center [560, 154] width 4 height 2
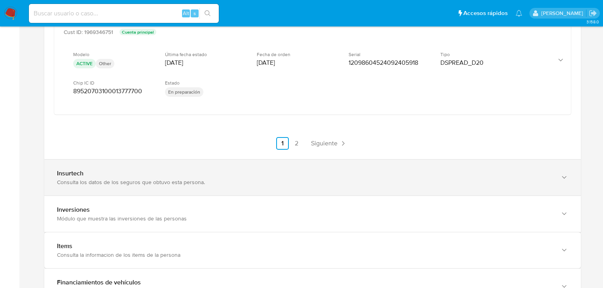
scroll to position [1763, 0]
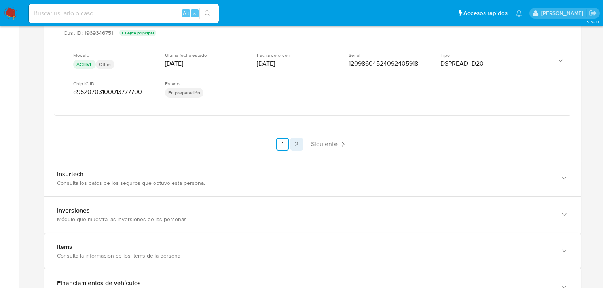
click at [298, 140] on link "2" at bounding box center [296, 144] width 13 height 13
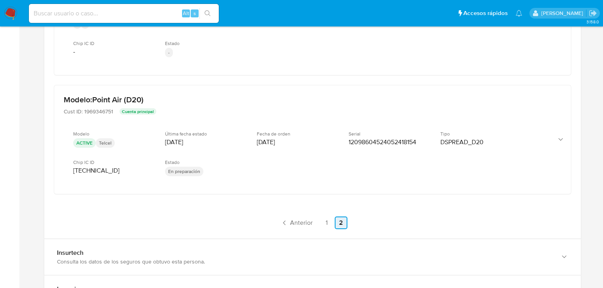
scroll to position [1637, 0]
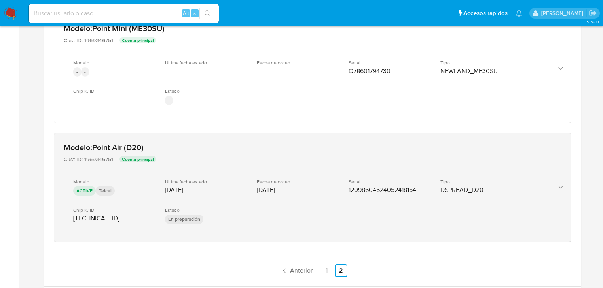
drag, startPoint x: 71, startPoint y: 215, endPoint x: 142, endPoint y: 217, distance: 70.8
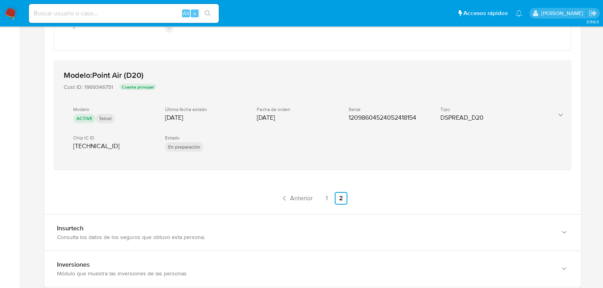
scroll to position [1732, 0]
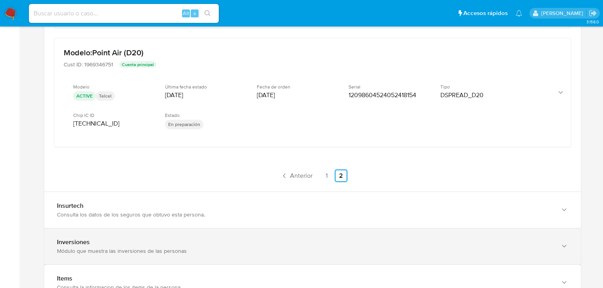
click at [326, 172] on link "1" at bounding box center [327, 176] width 13 height 13
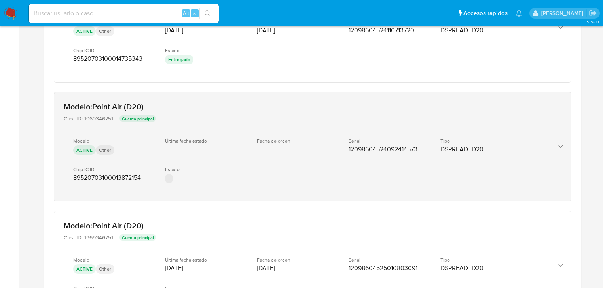
scroll to position [1352, 0]
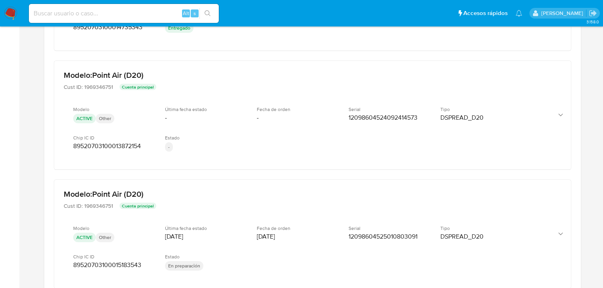
click at [237, 175] on div "Modelo : Point Air (D20) Cust ID : 1969346751 Cuenta principal Modelo ACTIVE Ot…" at bounding box center [313, 251] width 524 height 621
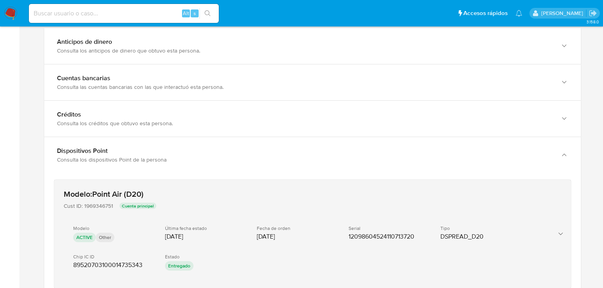
scroll to position [1193, 0]
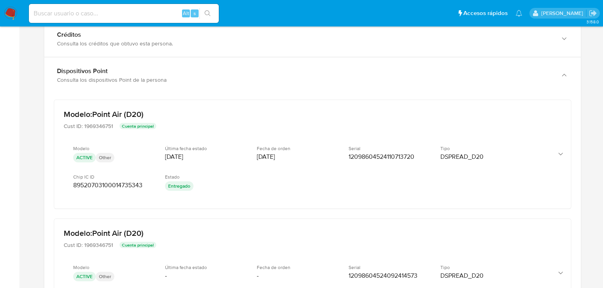
click at [111, 15] on input at bounding box center [124, 13] width 190 height 10
paste input "• 2574841395"
click at [47, 13] on input "• 2574841395" at bounding box center [124, 13] width 190 height 10
click at [88, 13] on input "2574841395" at bounding box center [124, 13] width 190 height 10
type input "2574841395"
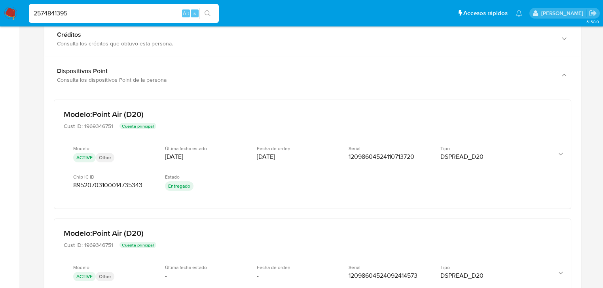
click at [201, 12] on button "search-icon" at bounding box center [207, 13] width 16 height 11
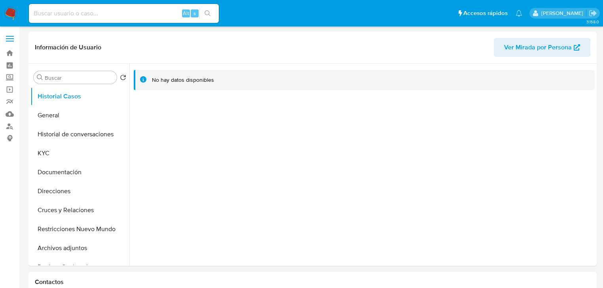
select select "10"
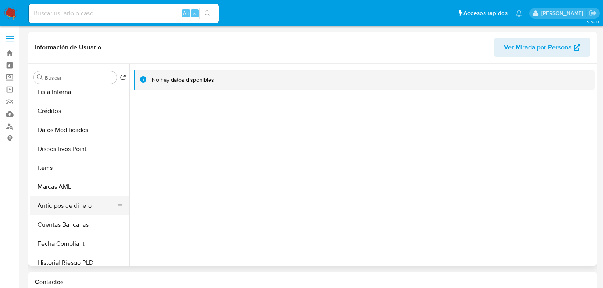
scroll to position [222, 0]
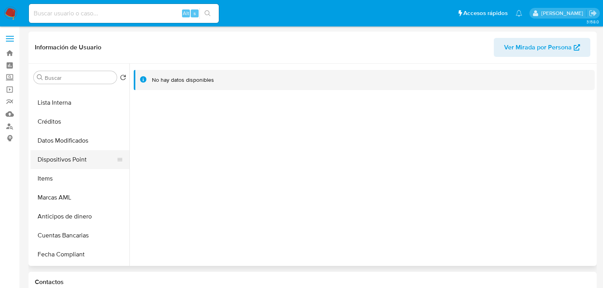
click at [68, 157] on button "Dispositivos Point" at bounding box center [76, 159] width 93 height 19
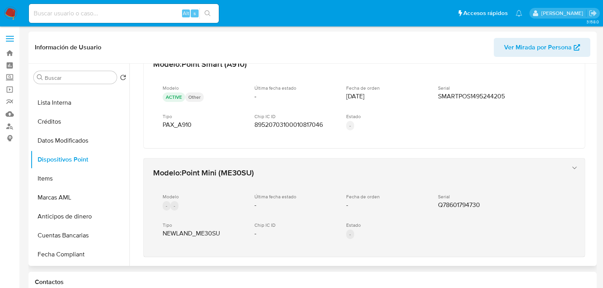
scroll to position [0, 0]
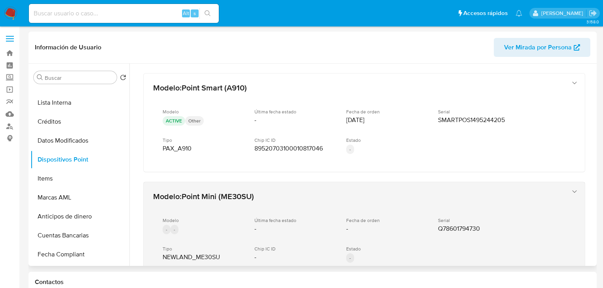
click at [307, 200] on div "Modelo : Point Mini (ME30SU) Modelo - - Última fecha estado - Fecha de orden - …" at bounding box center [356, 231] width 413 height 87
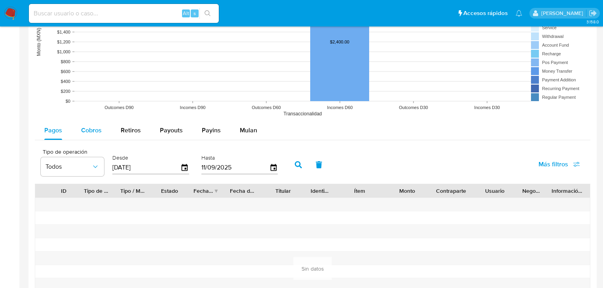
click at [91, 133] on div "Cobros" at bounding box center [91, 130] width 21 height 19
select select "10"
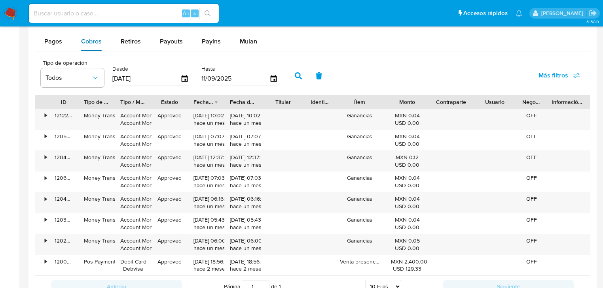
scroll to position [728, 0]
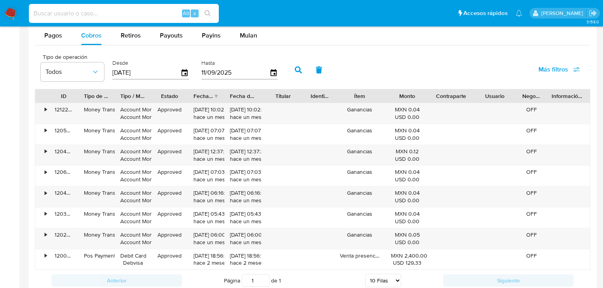
click at [66, 16] on input at bounding box center [124, 13] width 190 height 10
paste input "1843506571"
type input "1843506571"
click at [206, 9] on button "search-icon" at bounding box center [207, 13] width 16 height 11
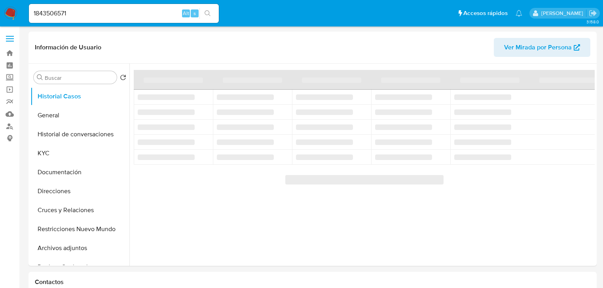
select select "10"
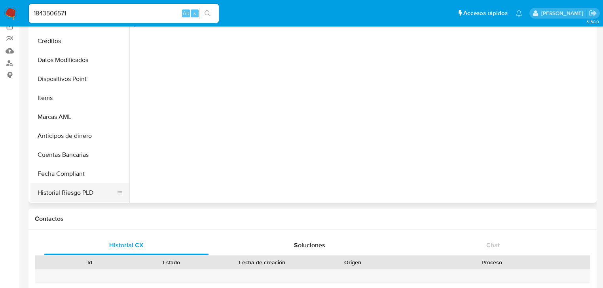
scroll to position [207, 0]
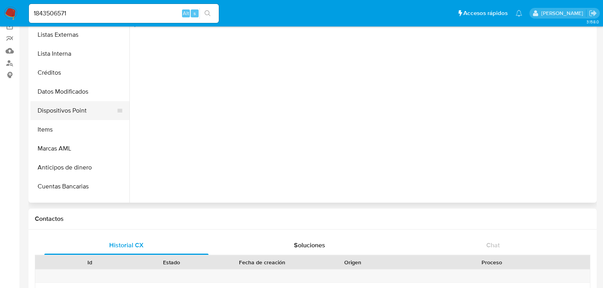
click at [87, 114] on button "Dispositivos Point" at bounding box center [76, 110] width 93 height 19
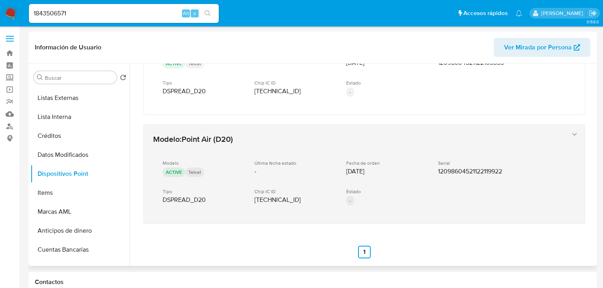
scroll to position [385, 0]
click at [284, 195] on span "8952020622598764554" at bounding box center [277, 199] width 46 height 8
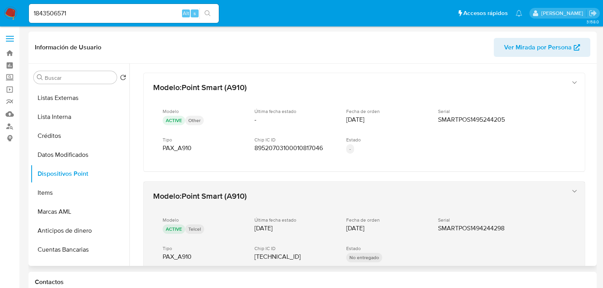
scroll to position [0, 0]
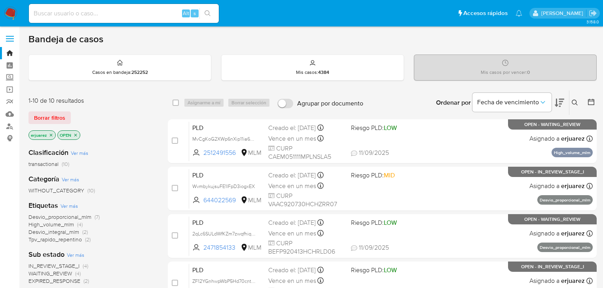
click at [101, 20] on div "Alt s" at bounding box center [124, 13] width 190 height 19
click at [104, 12] on input at bounding box center [124, 13] width 190 height 10
paste input "1484843352"
type input "1484843352"
click at [204, 9] on button "search-icon" at bounding box center [207, 13] width 16 height 11
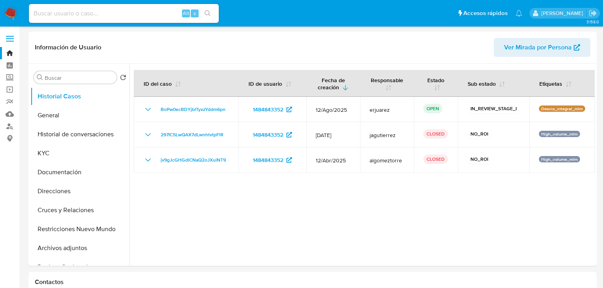
select select "10"
drag, startPoint x: 237, startPoint y: 109, endPoint x: 25, endPoint y: 136, distance: 214.1
click at [146, 110] on td "BoPw0ecBDYjbITyxzYddm6pn" at bounding box center [186, 109] width 105 height 25
click at [49, 23] on nav "Pausado Ver notificaciones Alt s Accesos rápidos Presiona las siguientes teclas…" at bounding box center [301, 13] width 603 height 27
drag, startPoint x: 39, startPoint y: 2, endPoint x: 37, endPoint y: 9, distance: 6.9
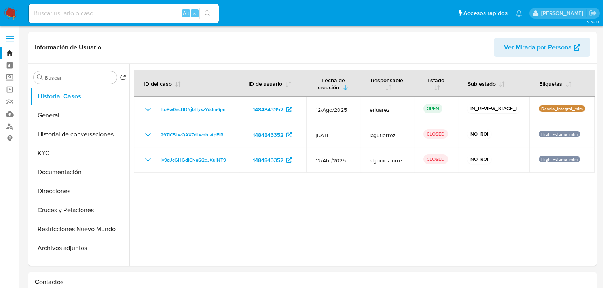
click at [37, 4] on div "Alt s" at bounding box center [124, 13] width 190 height 22
click at [37, 9] on input at bounding box center [124, 13] width 190 height 10
paste input "1327980873"
type input "1327980873"
drag, startPoint x: 207, startPoint y: 13, endPoint x: 204, endPoint y: 16, distance: 4.5
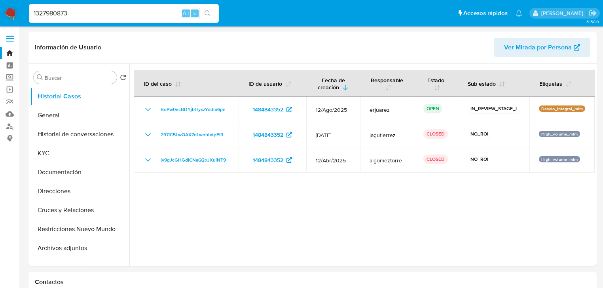
click at [207, 13] on icon "search-icon" at bounding box center [208, 13] width 6 height 6
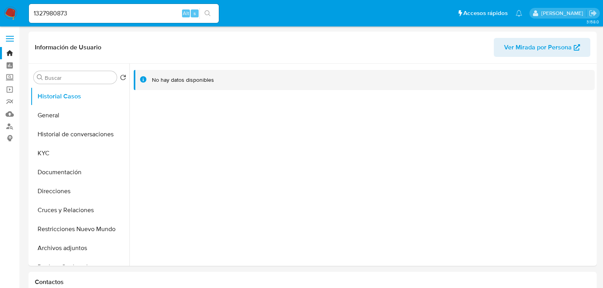
select select "10"
click at [53, 113] on button "General" at bounding box center [76, 115] width 93 height 19
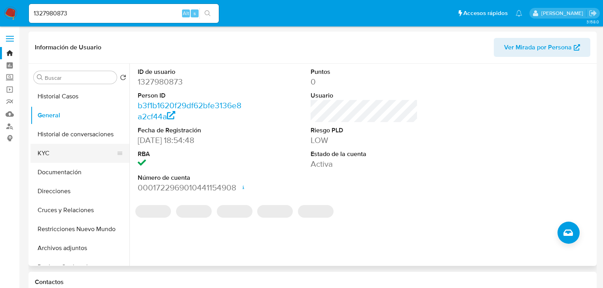
click at [47, 154] on button "KYC" at bounding box center [76, 153] width 93 height 19
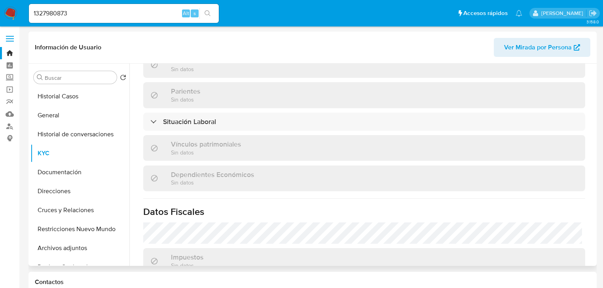
scroll to position [500, 0]
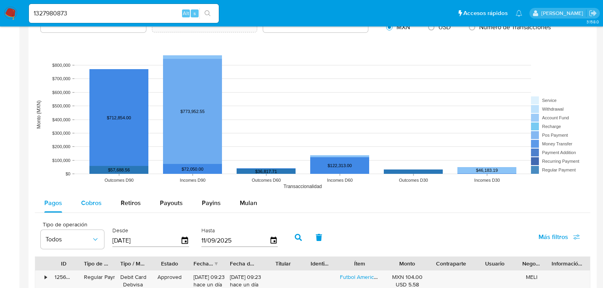
click at [99, 209] on div "Cobros" at bounding box center [91, 203] width 21 height 19
select select "10"
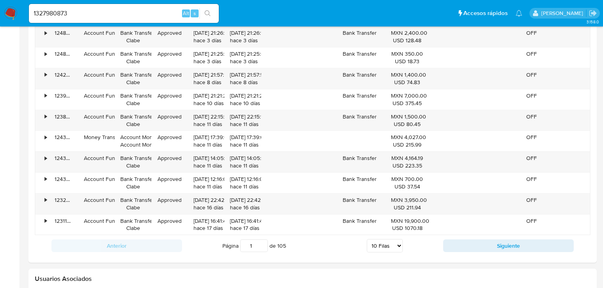
scroll to position [760, 0]
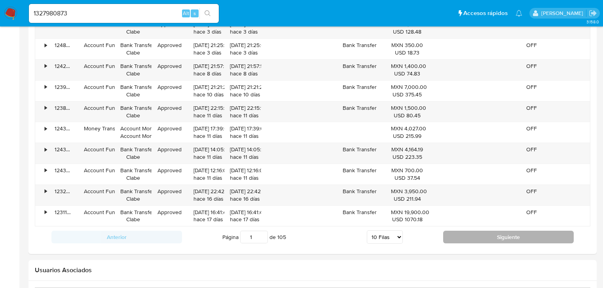
click at [474, 237] on button "Siguiente" at bounding box center [508, 237] width 131 height 13
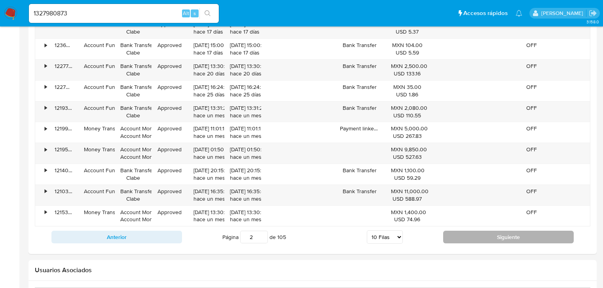
click at [474, 237] on button "Siguiente" at bounding box center [508, 237] width 131 height 13
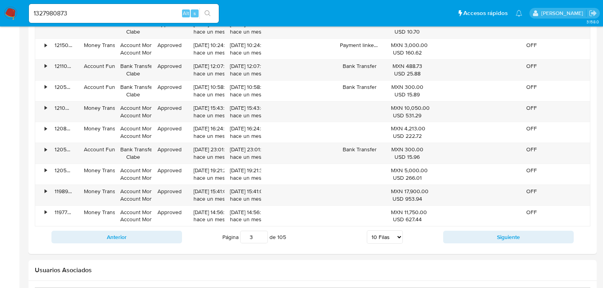
click at [468, 245] on div "Anterior Página 3 de 105 5 Filas 10 Filas 20 Filas 25 Filas 50 Filas 100 Filas …" at bounding box center [313, 237] width 556 height 21
click at [468, 237] on button "Siguiente" at bounding box center [508, 237] width 131 height 13
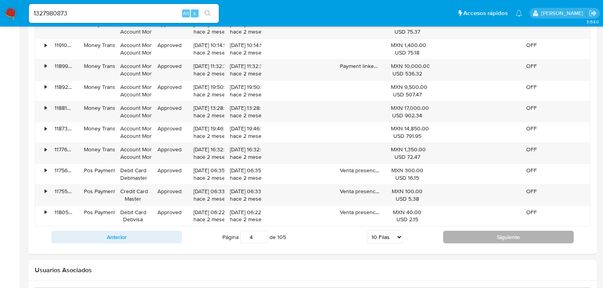
click at [468, 237] on button "Siguiente" at bounding box center [508, 237] width 131 height 13
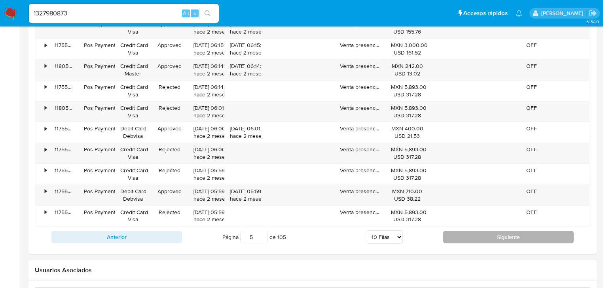
click at [468, 237] on button "Siguiente" at bounding box center [508, 237] width 131 height 13
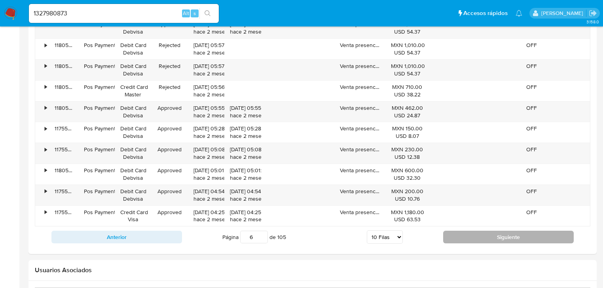
click at [468, 237] on button "Siguiente" at bounding box center [508, 237] width 131 height 13
type input "7"
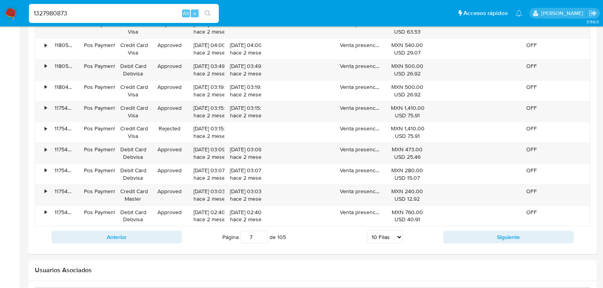
drag, startPoint x: 73, startPoint y: 11, endPoint x: 25, endPoint y: 11, distance: 48.3
click at [13, 7] on nav "Pausado Ver notificaciones 1327980873 Alt s Accesos rápidos Presiona las siguie…" at bounding box center [301, 13] width 603 height 27
paste input "160898191"
type input "1160898191"
click at [207, 11] on icon "search-icon" at bounding box center [208, 13] width 6 height 6
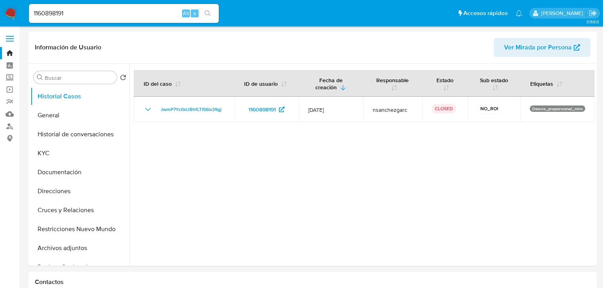
select select "10"
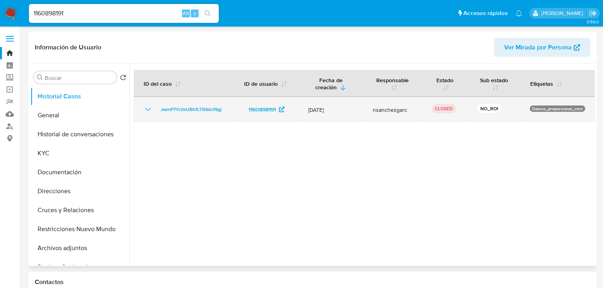
click at [147, 109] on icon "Mostrar/Ocultar" at bounding box center [147, 109] width 9 height 9
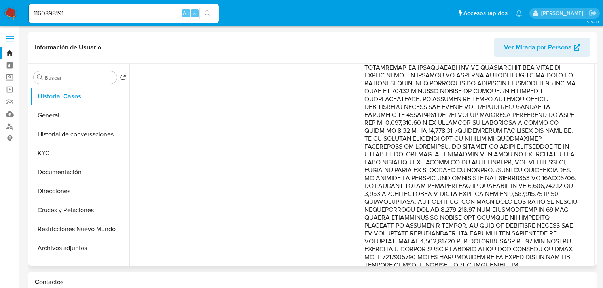
scroll to position [158, 0]
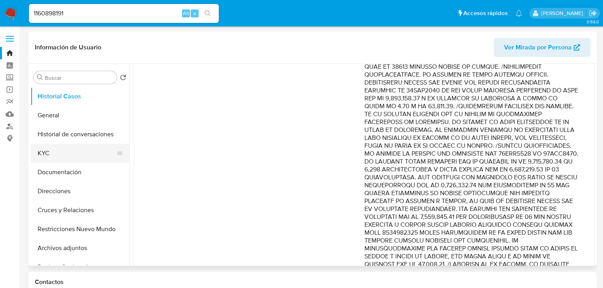
click at [45, 157] on button "KYC" at bounding box center [76, 153] width 93 height 19
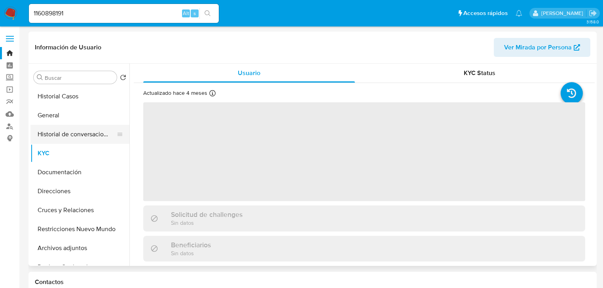
drag, startPoint x: 78, startPoint y: 143, endPoint x: 176, endPoint y: 116, distance: 101.0
click at [79, 143] on button "Historial de conversaciones" at bounding box center [79, 134] width 99 height 19
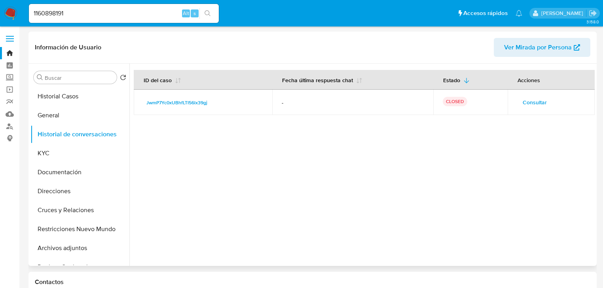
click at [523, 105] on span "Consultar" at bounding box center [535, 102] width 24 height 11
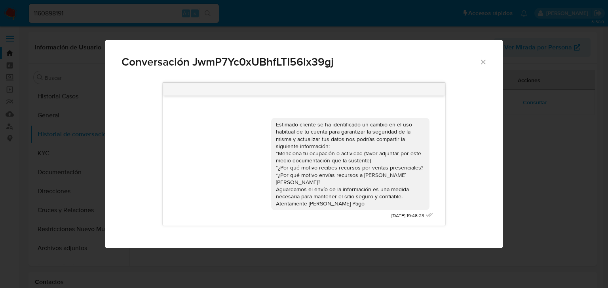
click at [94, 165] on div "Conversación JwmP7Yc0xUBhfLTI56lx39gj Estimado cliente se ha identificado un ca…" at bounding box center [304, 144] width 608 height 288
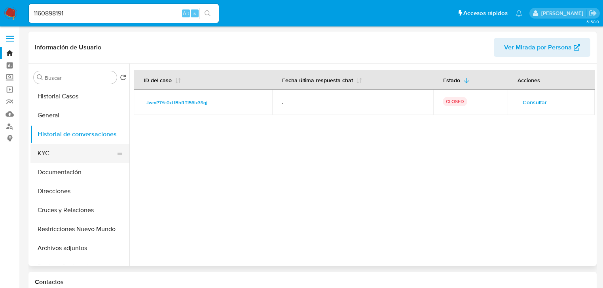
click at [61, 155] on button "KYC" at bounding box center [76, 153] width 93 height 19
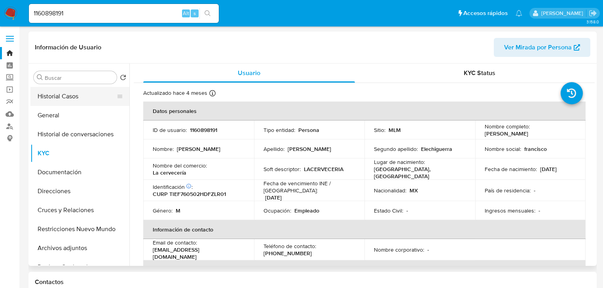
click at [77, 95] on button "Historial Casos" at bounding box center [76, 96] width 93 height 19
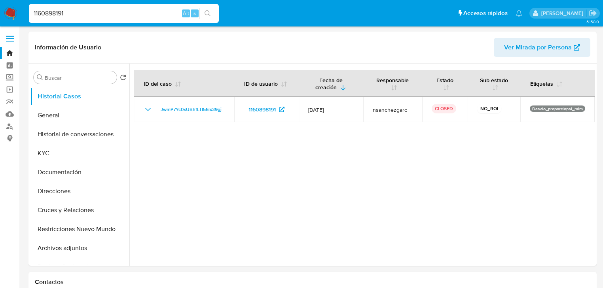
drag, startPoint x: 32, startPoint y: 11, endPoint x: 16, endPoint y: 11, distance: 15.5
click at [14, 11] on nav "Pausado Ver notificaciones 1160898191 Alt s Accesos rápidos Presiona las siguie…" at bounding box center [301, 13] width 603 height 27
paste input "2066753657"
type input "2066753657"
click at [208, 12] on icon "search-icon" at bounding box center [208, 13] width 6 height 6
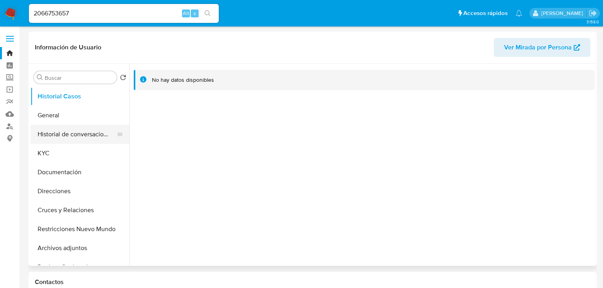
select select "10"
click at [64, 118] on button "General" at bounding box center [76, 115] width 93 height 19
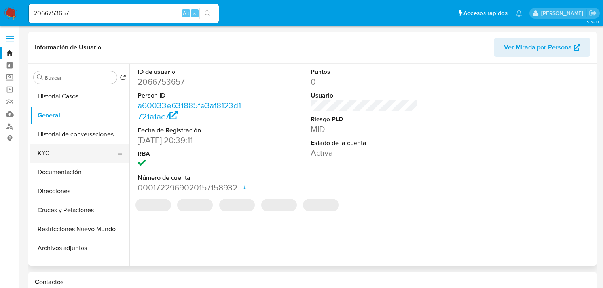
click at [48, 157] on button "KYC" at bounding box center [76, 153] width 93 height 19
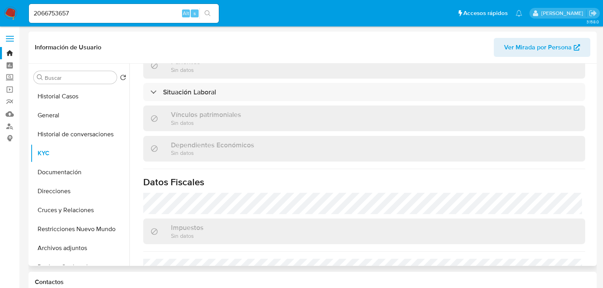
scroll to position [500, 0]
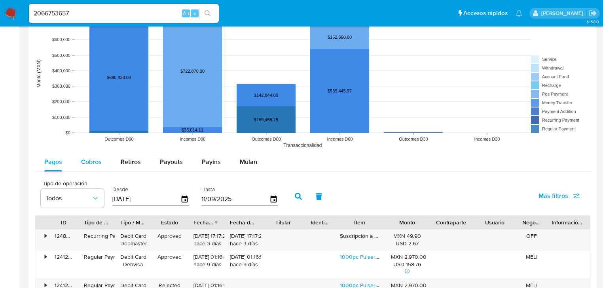
drag, startPoint x: 90, startPoint y: 166, endPoint x: 104, endPoint y: 163, distance: 14.1
click at [90, 165] on span "Cobros" at bounding box center [91, 161] width 21 height 9
select select "10"
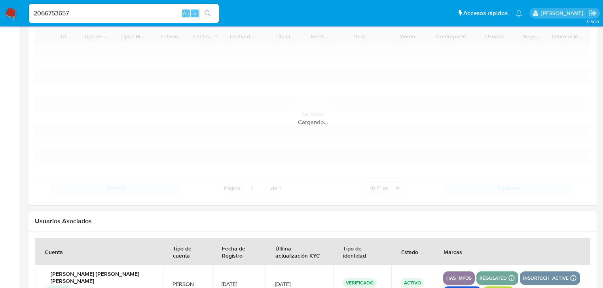
scroll to position [791, 0]
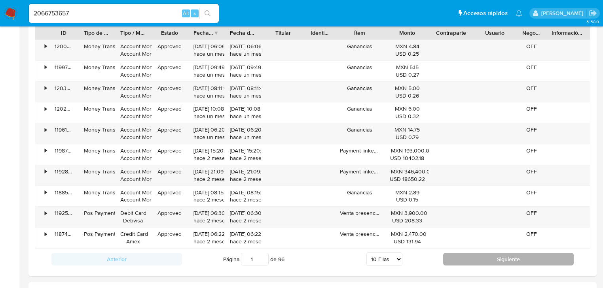
click at [488, 264] on button "Siguiente" at bounding box center [508, 259] width 131 height 13
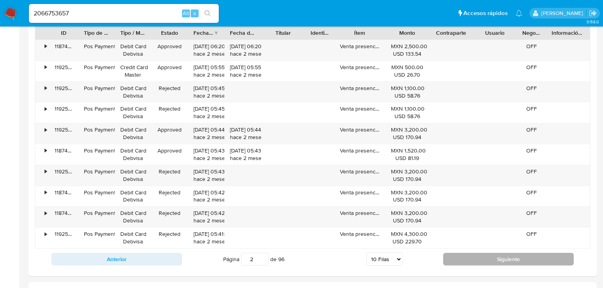
click at [486, 253] on button "Siguiente" at bounding box center [508, 259] width 131 height 13
type input "3"
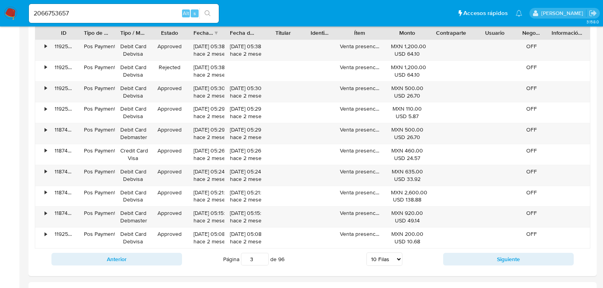
click at [6, 11] on img at bounding box center [10, 13] width 13 height 13
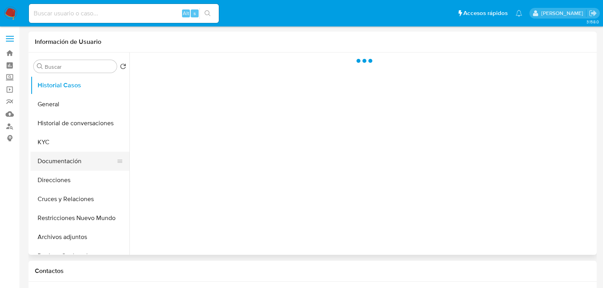
click at [59, 160] on button "Documentación" at bounding box center [76, 161] width 93 height 19
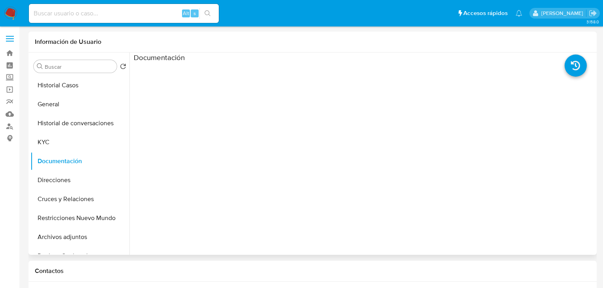
select select "10"
click at [53, 82] on button "Historial Casos" at bounding box center [76, 85] width 93 height 19
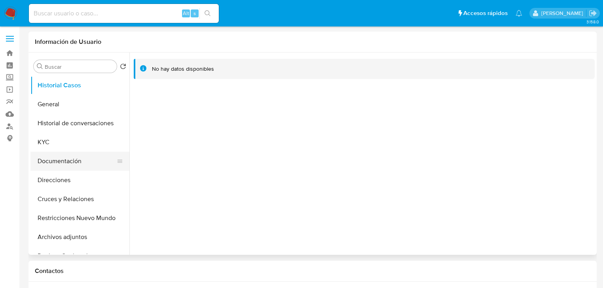
click at [59, 153] on button "Documentación" at bounding box center [76, 161] width 93 height 19
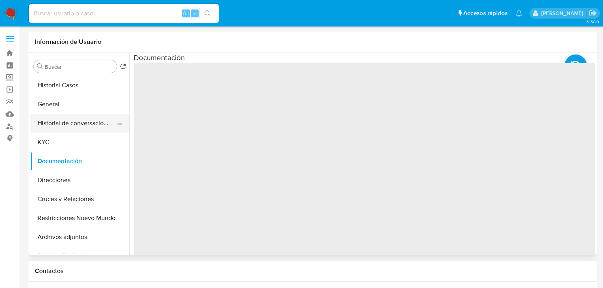
drag, startPoint x: 59, startPoint y: 160, endPoint x: 114, endPoint y: 128, distance: 63.5
click at [59, 160] on button "Documentación" at bounding box center [79, 161] width 99 height 19
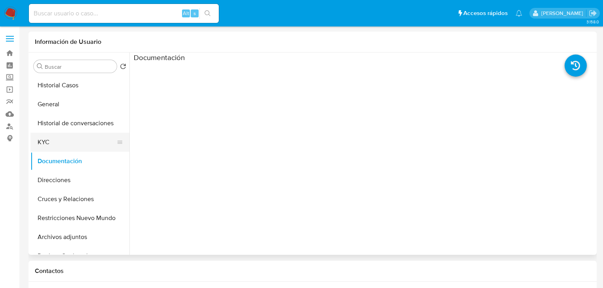
click at [57, 141] on button "KYC" at bounding box center [76, 142] width 93 height 19
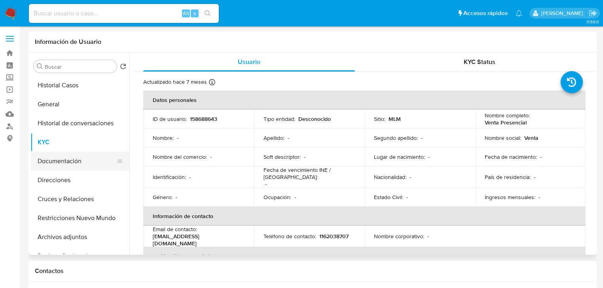
click at [72, 162] on button "Documentación" at bounding box center [76, 161] width 93 height 19
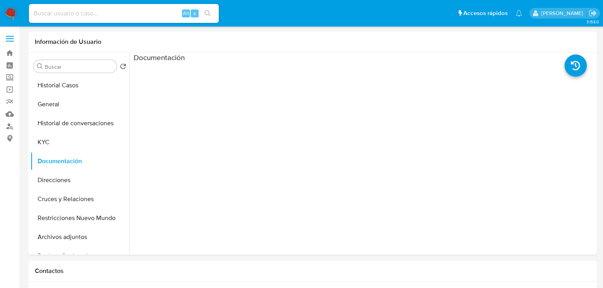
click at [97, 9] on input at bounding box center [124, 13] width 190 height 10
paste input "2066753657"
click at [33, 15] on input "2066753657" at bounding box center [124, 13] width 190 height 10
drag, startPoint x: 97, startPoint y: 16, endPoint x: 220, endPoint y: 31, distance: 123.9
click at [97, 16] on input "2066753657" at bounding box center [124, 13] width 190 height 10
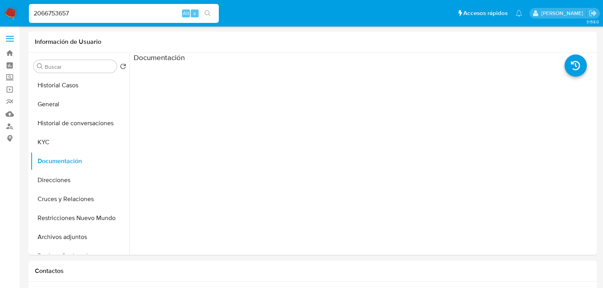
type input "2066753657"
click at [204, 9] on button "search-icon" at bounding box center [207, 13] width 16 height 11
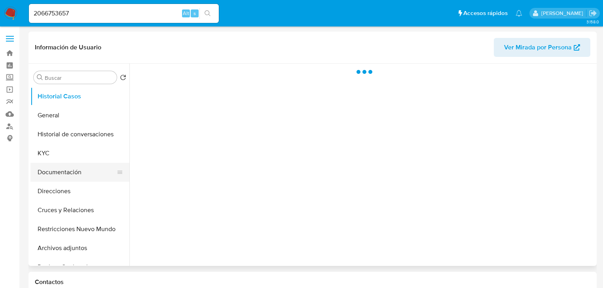
click at [64, 173] on button "Documentación" at bounding box center [76, 172] width 93 height 19
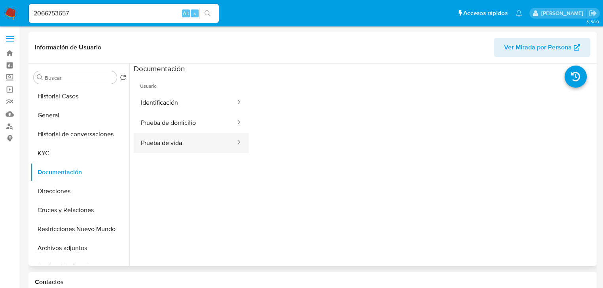
select select "10"
click at [176, 140] on button "Prueba de vida" at bounding box center [185, 143] width 102 height 20
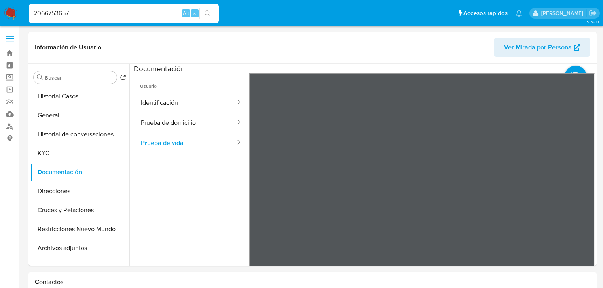
drag, startPoint x: 76, startPoint y: 11, endPoint x: -10, endPoint y: -5, distance: 86.9
paste input "506185182"
type input "2506185182"
click at [211, 13] on button "search-icon" at bounding box center [207, 13] width 16 height 11
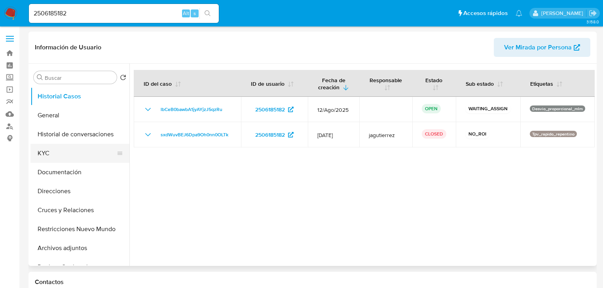
select select "10"
click at [59, 159] on button "KYC" at bounding box center [76, 153] width 93 height 19
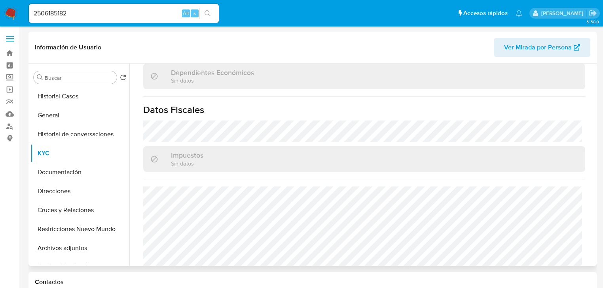
scroll to position [500, 0]
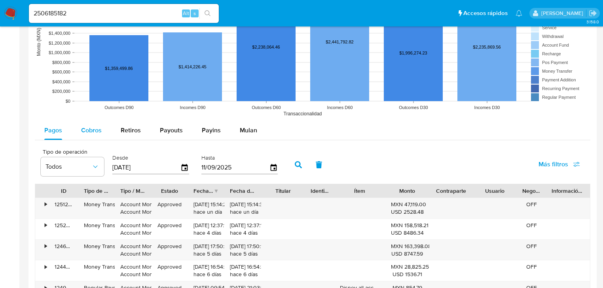
click at [97, 132] on span "Cobros" at bounding box center [91, 130] width 21 height 9
select select "10"
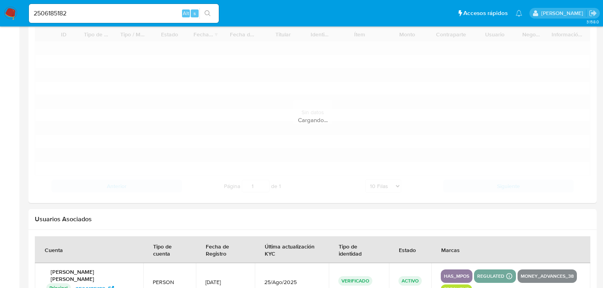
scroll to position [791, 0]
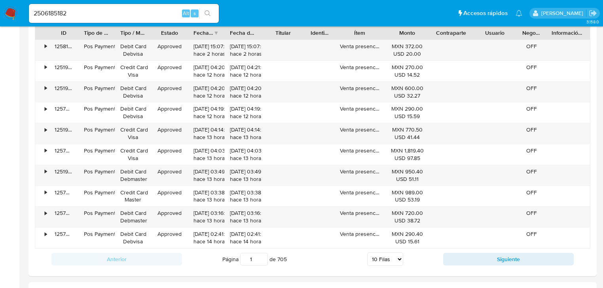
click at [499, 267] on div "Anterior Página 1 de 705 5 Filas 10 Filas 20 Filas 25 Filas 50 Filas 100 Filas …" at bounding box center [313, 259] width 556 height 21
click at [499, 260] on button "Siguiente" at bounding box center [508, 259] width 131 height 13
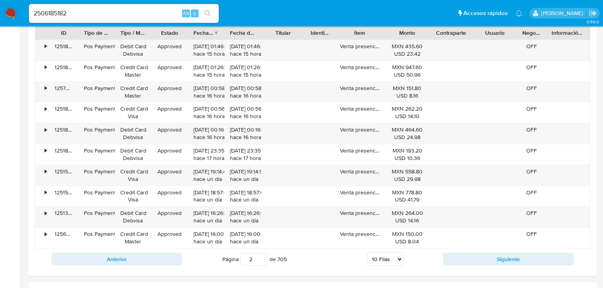
click at [499, 258] on button "Siguiente" at bounding box center [508, 259] width 131 height 13
type input "3"
drag, startPoint x: 78, startPoint y: 11, endPoint x: 26, endPoint y: 10, distance: 52.2
click at [13, 9] on nav "Pausado Ver notificaciones 2506185182 Alt s Accesos rápidos Presiona las siguie…" at bounding box center [301, 13] width 603 height 27
paste input "69115087"
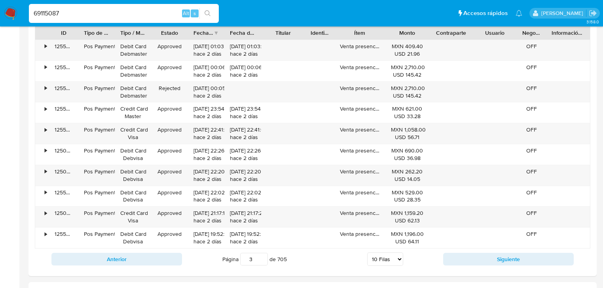
click at [35, 13] on input "69115087" at bounding box center [124, 13] width 190 height 10
click at [90, 12] on input "69115087" at bounding box center [124, 13] width 190 height 10
type input "69115087"
click at [203, 17] on button "search-icon" at bounding box center [207, 13] width 16 height 11
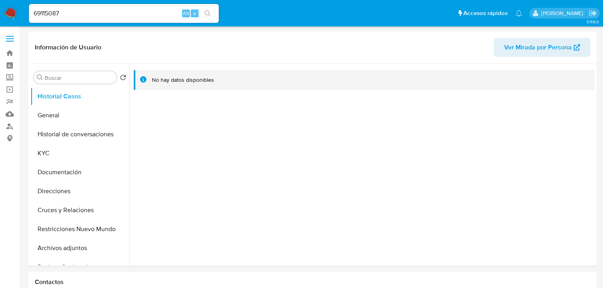
select select "10"
click at [53, 118] on button "General" at bounding box center [76, 115] width 93 height 19
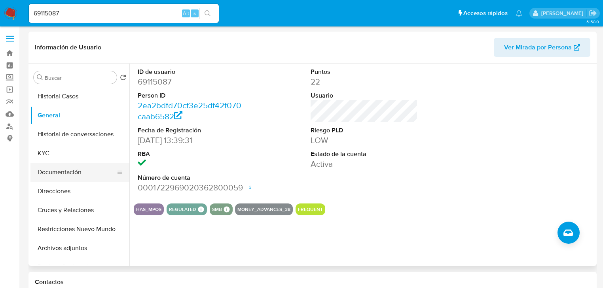
click at [71, 176] on button "Documentación" at bounding box center [76, 172] width 93 height 19
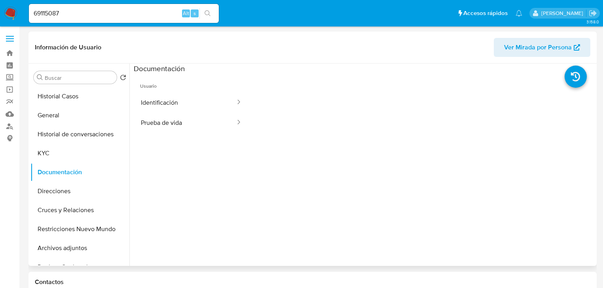
drag, startPoint x: 185, startPoint y: 100, endPoint x: 246, endPoint y: 109, distance: 62.1
click at [185, 100] on button "Identificación" at bounding box center [185, 103] width 102 height 20
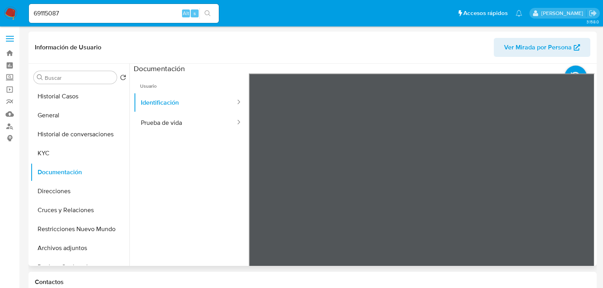
scroll to position [309, 0]
click at [150, 127] on button "Prueba de vida" at bounding box center [185, 123] width 102 height 20
drag, startPoint x: 60, startPoint y: 153, endPoint x: 114, endPoint y: 146, distance: 53.9
click at [62, 152] on button "KYC" at bounding box center [76, 153] width 93 height 19
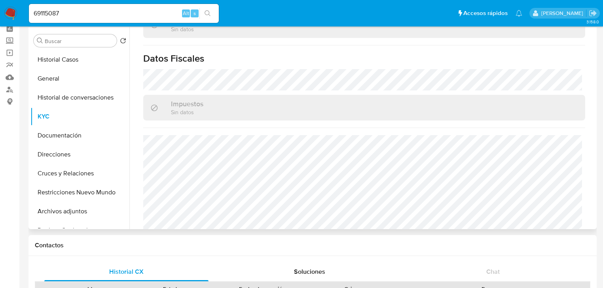
scroll to position [95, 0]
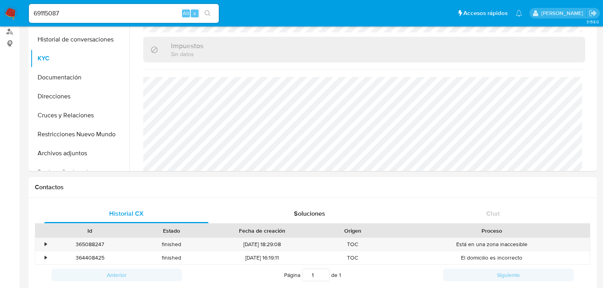
drag, startPoint x: 11, startPoint y: 11, endPoint x: 24, endPoint y: 0, distance: 16.9
click at [11, 11] on img at bounding box center [10, 13] width 13 height 13
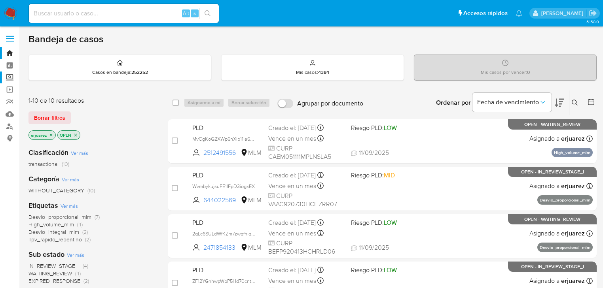
click at [9, 79] on label "Screening" at bounding box center [47, 78] width 94 height 12
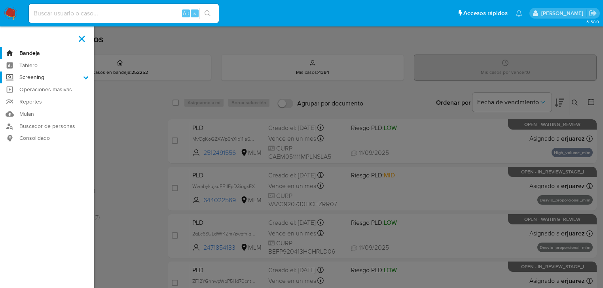
click at [0, 0] on input "Screening" at bounding box center [0, 0] width 0 height 0
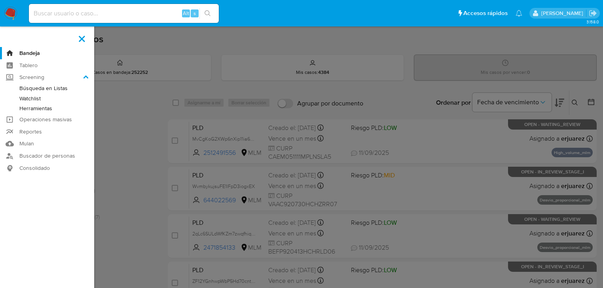
drag, startPoint x: 40, startPoint y: 107, endPoint x: 2, endPoint y: 110, distance: 38.1
click at [40, 108] on link "Herramientas" at bounding box center [47, 109] width 94 height 10
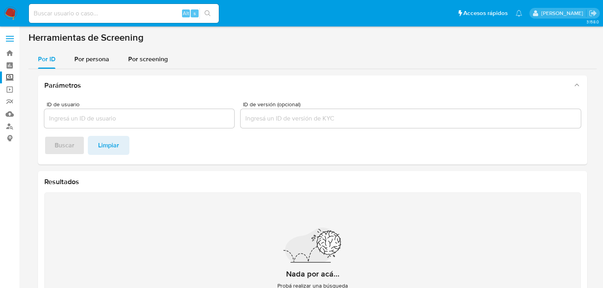
drag, startPoint x: 87, startPoint y: 62, endPoint x: 87, endPoint y: 72, distance: 9.9
click at [88, 63] on span "Por persona" at bounding box center [91, 59] width 35 height 9
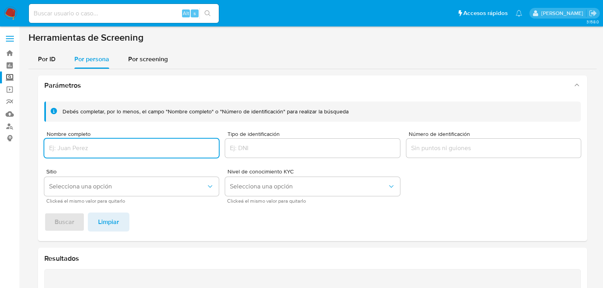
click at [69, 144] on input "Nombre completo" at bounding box center [131, 148] width 174 height 10
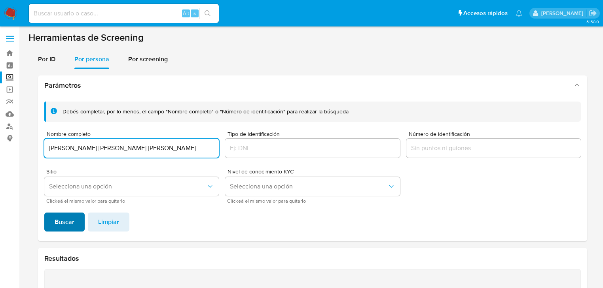
type input "GIOVANNI FRANCISCO REYES TENORIO"
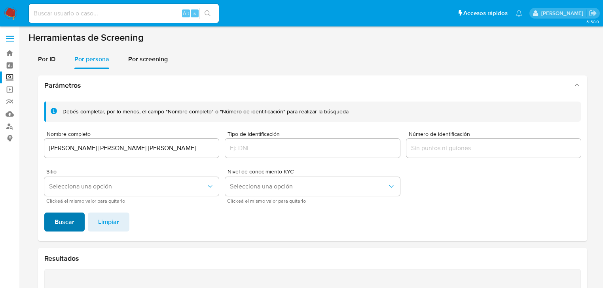
click at [69, 219] on span "Buscar" at bounding box center [65, 222] width 20 height 17
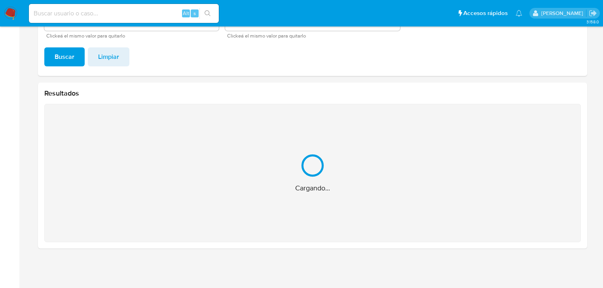
scroll to position [40, 0]
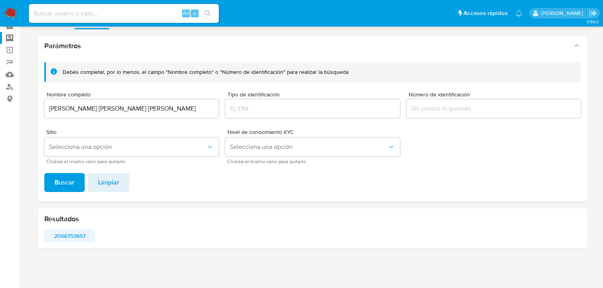
click at [68, 233] on span "2066753657" at bounding box center [70, 236] width 40 height 11
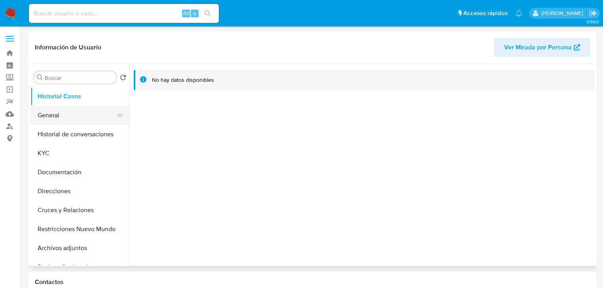
select select "10"
click at [59, 111] on button "General" at bounding box center [76, 115] width 93 height 19
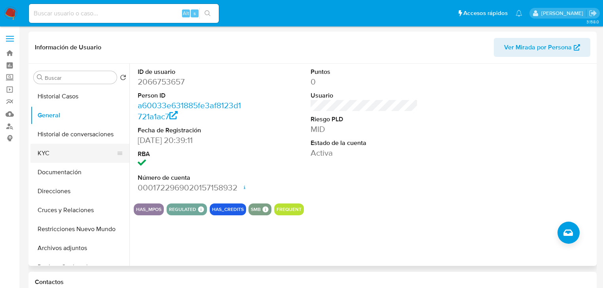
click at [53, 149] on button "KYC" at bounding box center [76, 153] width 93 height 19
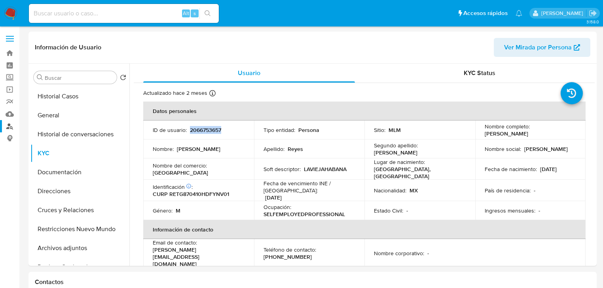
drag, startPoint x: 190, startPoint y: 131, endPoint x: 1, endPoint y: 130, distance: 189.1
click at [235, 131] on div "ID de usuario : 2066753657" at bounding box center [199, 130] width 92 height 7
copy p "2066753657"
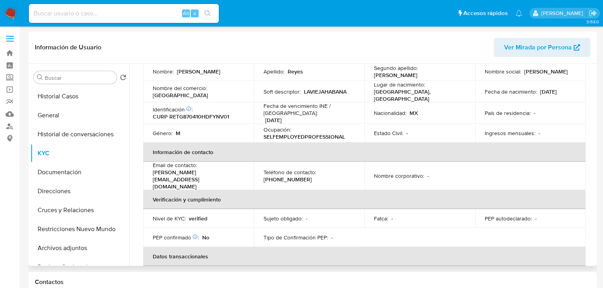
scroll to position [25, 0]
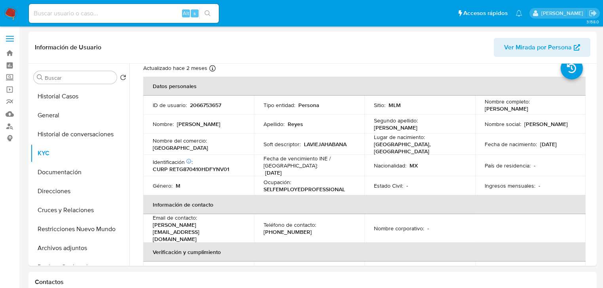
click at [91, 9] on input at bounding box center [124, 13] width 190 height 10
paste input "469226963"
type input "469226963"
click at [209, 13] on icon "search-icon" at bounding box center [208, 13] width 6 height 6
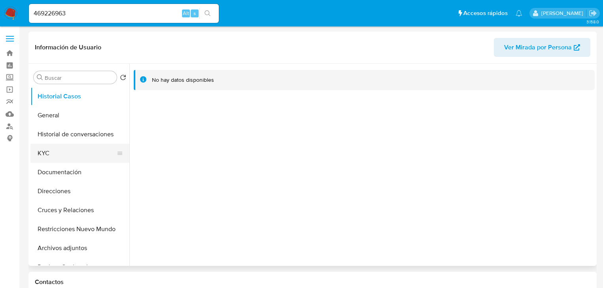
click at [53, 150] on button "KYC" at bounding box center [76, 153] width 93 height 19
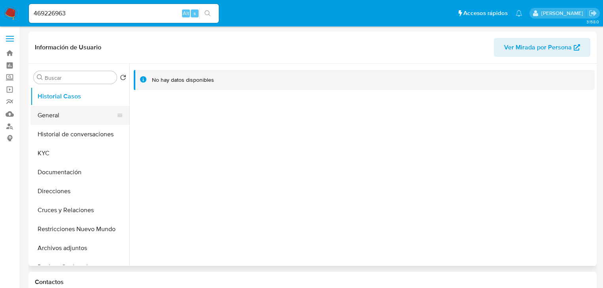
select select "10"
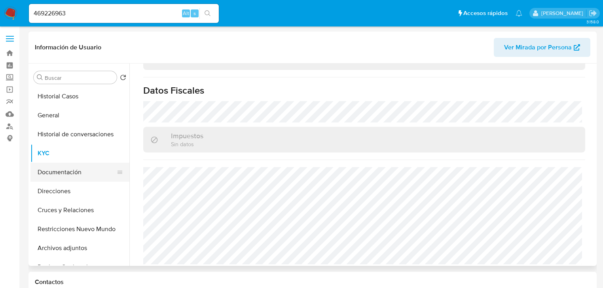
click at [66, 171] on button "Documentación" at bounding box center [76, 172] width 93 height 19
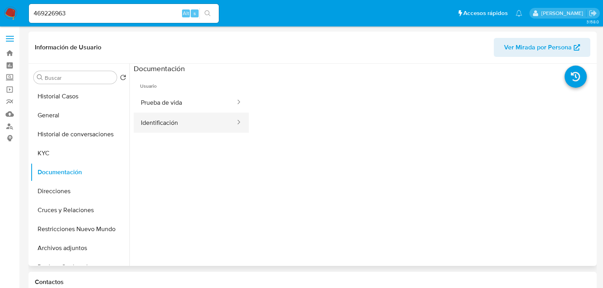
click at [153, 125] on button "Identificación" at bounding box center [185, 123] width 102 height 20
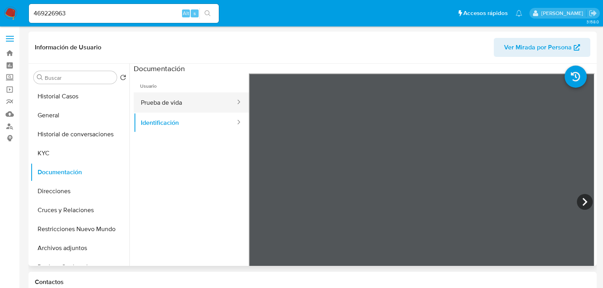
click at [167, 105] on button "Prueba de vida" at bounding box center [185, 103] width 102 height 20
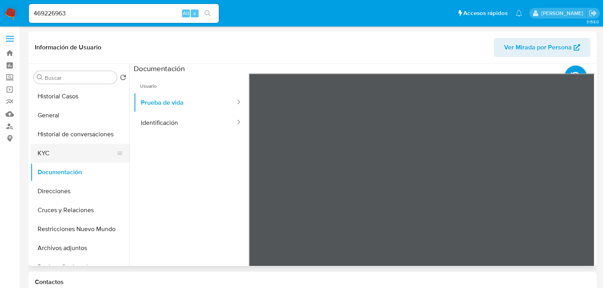
drag, startPoint x: 63, startPoint y: 151, endPoint x: 81, endPoint y: 151, distance: 17.8
click at [63, 151] on button "KYC" at bounding box center [76, 153] width 93 height 19
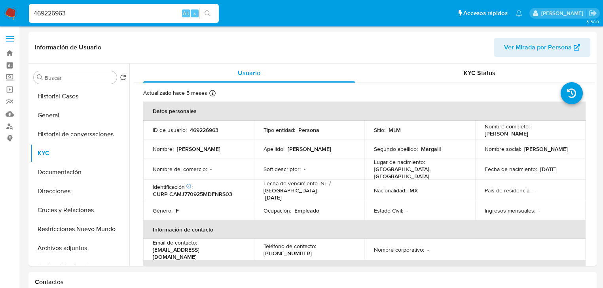
drag, startPoint x: 70, startPoint y: 15, endPoint x: 82, endPoint y: 21, distance: 14.0
paste input "1145526494"
type input "1145526494"
click at [209, 9] on button "search-icon" at bounding box center [207, 13] width 16 height 11
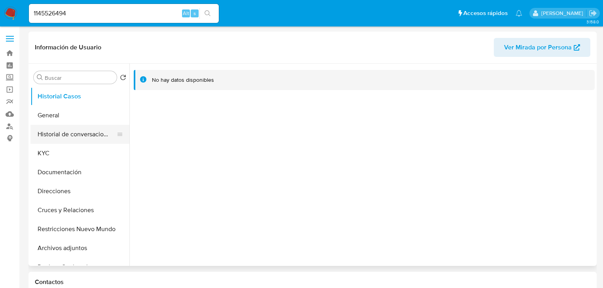
click at [65, 114] on button "General" at bounding box center [79, 115] width 99 height 19
select select "10"
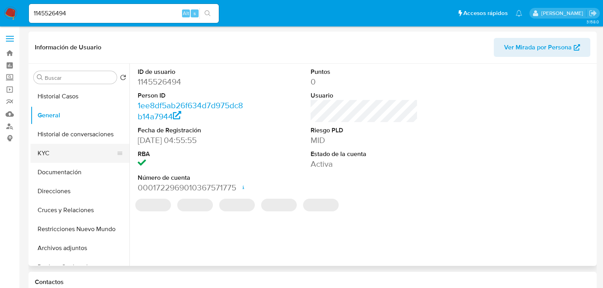
click at [55, 155] on button "KYC" at bounding box center [76, 153] width 93 height 19
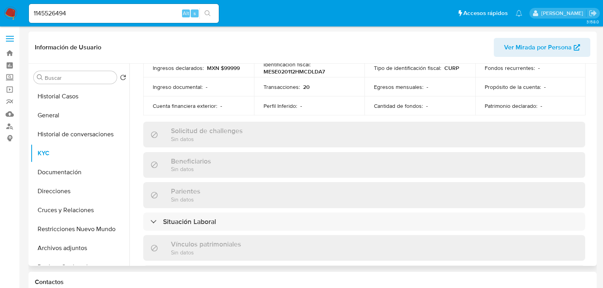
scroll to position [88, 0]
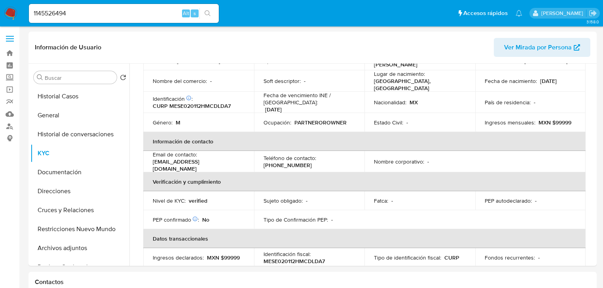
drag, startPoint x: 49, startPoint y: 10, endPoint x: 87, endPoint y: 19, distance: 38.7
click at [29, 11] on div "1145526494 Alt s" at bounding box center [124, 13] width 190 height 19
click at [89, 19] on div "1145526494 Alt s" at bounding box center [124, 13] width 190 height 19
drag, startPoint x: 89, startPoint y: 16, endPoint x: -5, endPoint y: 16, distance: 93.4
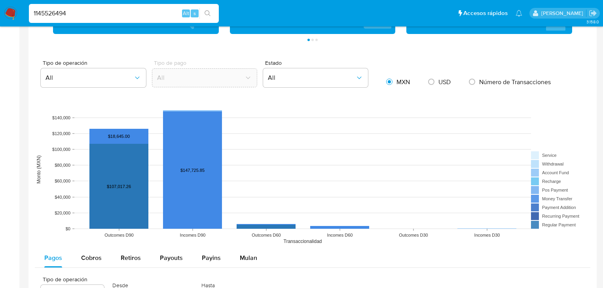
scroll to position [412, 0]
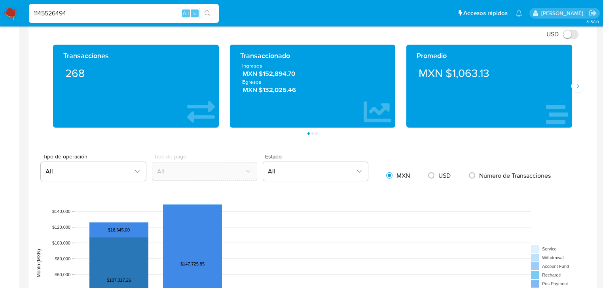
click at [92, 8] on div "1145526494 Alt s" at bounding box center [124, 13] width 190 height 19
drag, startPoint x: 93, startPoint y: 14, endPoint x: 26, endPoint y: 18, distance: 67.4
click at [13, 13] on nav "Pausado Ver notificaciones 1145526494 Alt s Accesos rápidos Presiona las siguie…" at bounding box center [301, 13] width 603 height 27
paste input "2478119669"
type input "2478119669"
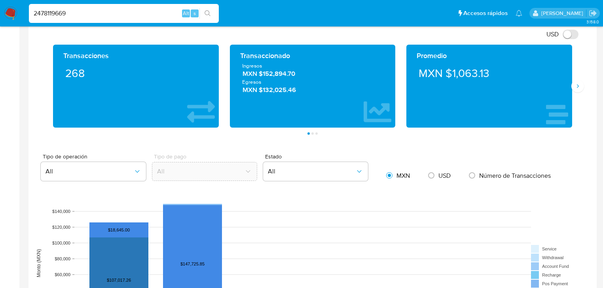
drag, startPoint x: 205, startPoint y: 13, endPoint x: 106, endPoint y: 14, distance: 99.3
click at [205, 13] on icon "search-icon" at bounding box center [208, 13] width 6 height 6
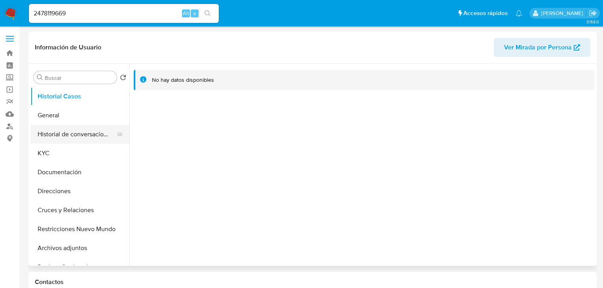
click at [62, 125] on button "Historial de conversaciones" at bounding box center [76, 134] width 93 height 19
select select "10"
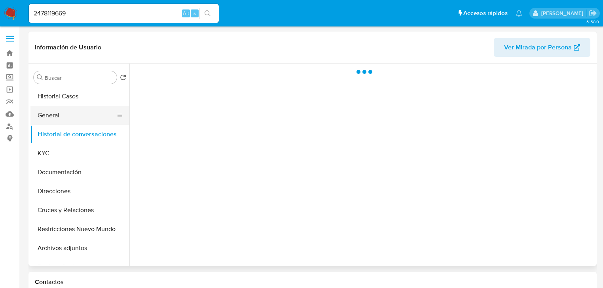
click at [62, 114] on button "General" at bounding box center [76, 115] width 93 height 19
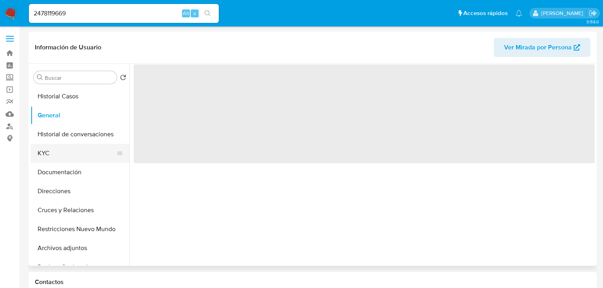
click at [48, 151] on button "KYC" at bounding box center [76, 153] width 93 height 19
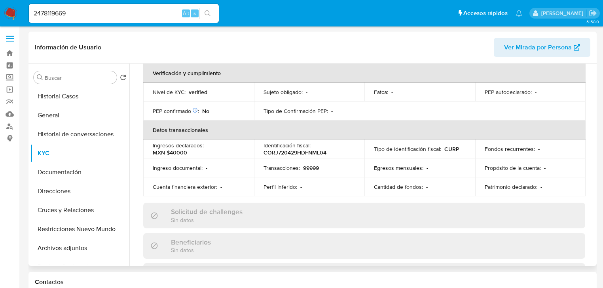
scroll to position [88, 0]
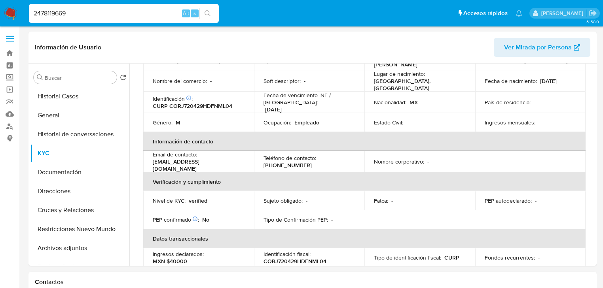
drag, startPoint x: 80, startPoint y: 15, endPoint x: 6, endPoint y: 17, distance: 73.2
paste input "1145526494"
type input "1145526494"
click at [208, 14] on icon "search-icon" at bounding box center [208, 13] width 6 height 6
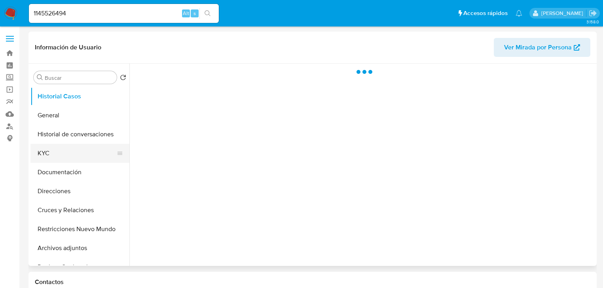
click at [54, 152] on button "KYC" at bounding box center [76, 153] width 93 height 19
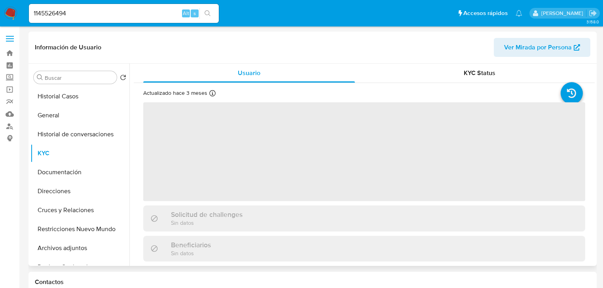
select select "10"
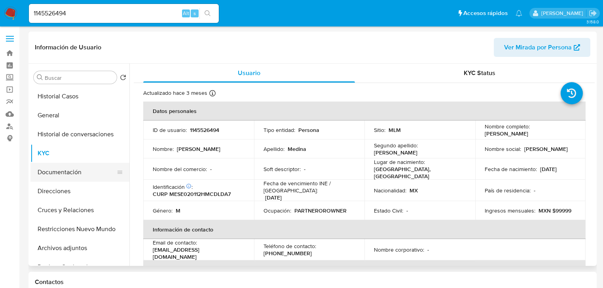
click at [66, 171] on button "Documentación" at bounding box center [76, 172] width 93 height 19
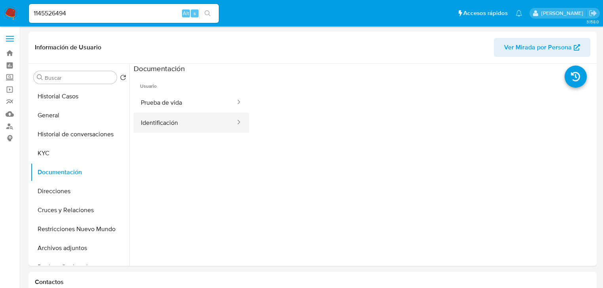
click at [184, 117] on button "Identificación" at bounding box center [185, 123] width 102 height 20
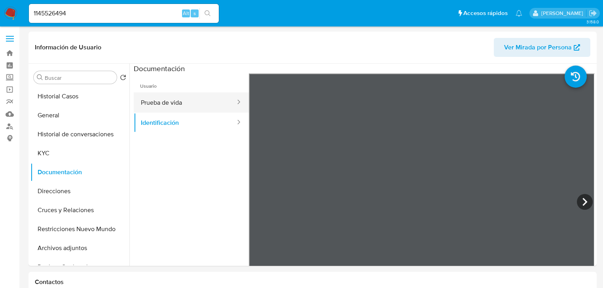
click at [201, 101] on button "Prueba de vida" at bounding box center [185, 103] width 102 height 20
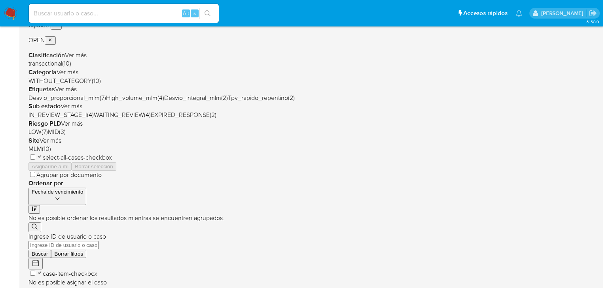
scroll to position [158, 0]
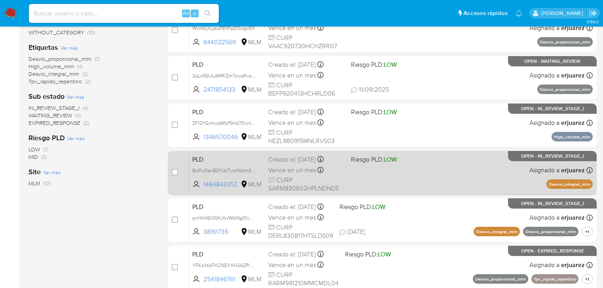
click at [406, 176] on div "PLD BoPw0ecBDYjbITyxzYddm6pn 1484843352 MLM Riesgo PLD: LOW Creado el: [DATE] C…" at bounding box center [391, 173] width 404 height 40
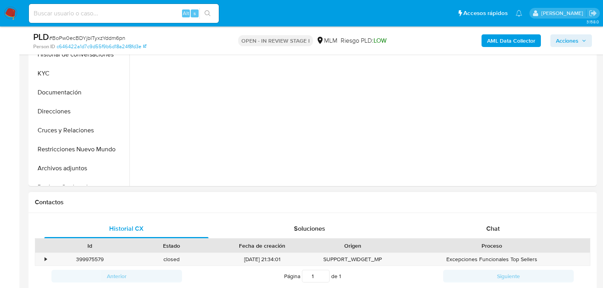
scroll to position [285, 0]
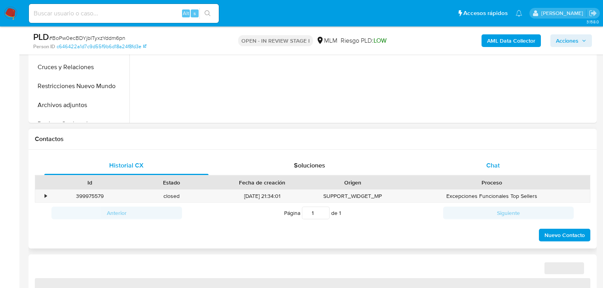
select select "10"
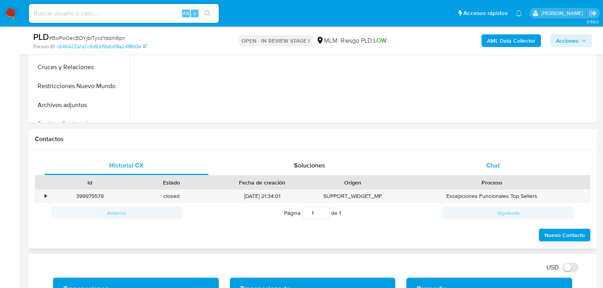
click at [492, 169] on span "Chat" at bounding box center [492, 165] width 13 height 9
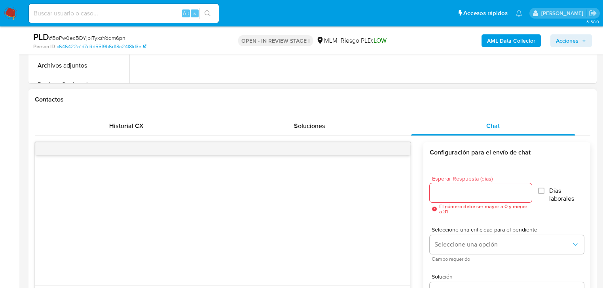
scroll to position [380, 0]
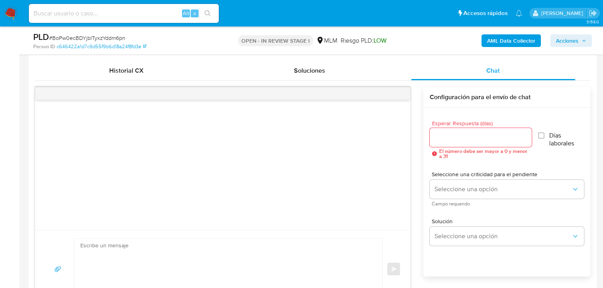
drag, startPoint x: 439, startPoint y: 117, endPoint x: 445, endPoint y: 135, distance: 18.4
click at [439, 121] on div "Esperar Respuesta (días) El número debe ser mayor a 0 y menor a 31 Días laboral…" at bounding box center [507, 139] width 154 height 51
click at [446, 137] on input "Esperar Respuesta (días)" at bounding box center [481, 138] width 102 height 10
type input "5"
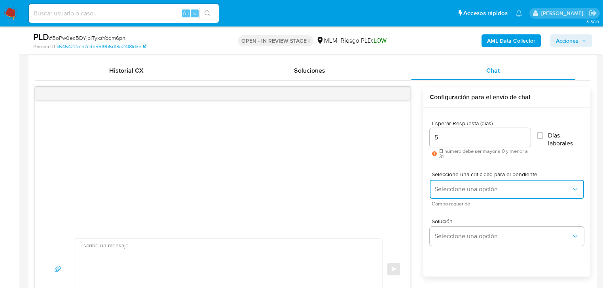
click at [436, 192] on span "Seleccione una opción" at bounding box center [502, 190] width 137 height 8
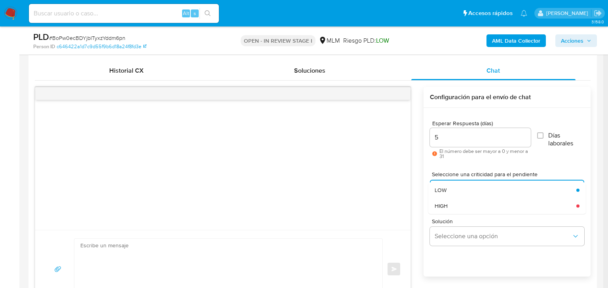
drag, startPoint x: 446, startPoint y: 206, endPoint x: 484, endPoint y: 255, distance: 61.8
click at [447, 206] on span "HIGH" at bounding box center [440, 206] width 13 height 7
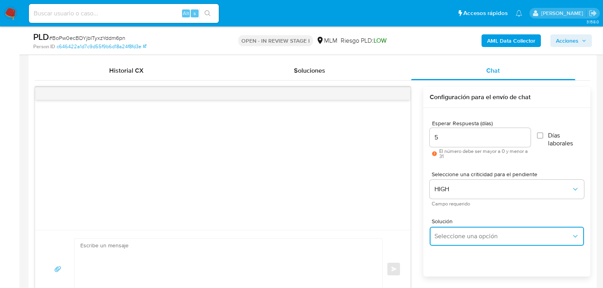
drag, startPoint x: 481, startPoint y: 242, endPoint x: 498, endPoint y: 228, distance: 22.2
click at [481, 242] on button "Seleccione una opción" at bounding box center [507, 236] width 154 height 19
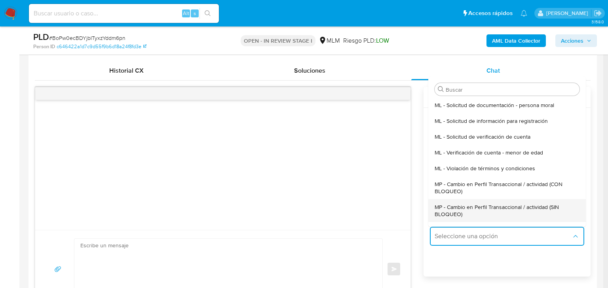
click at [507, 212] on span "MP - Cambio en Perfil Transaccional / actividad (SIN BLOQUEO)" at bounding box center [504, 211] width 140 height 14
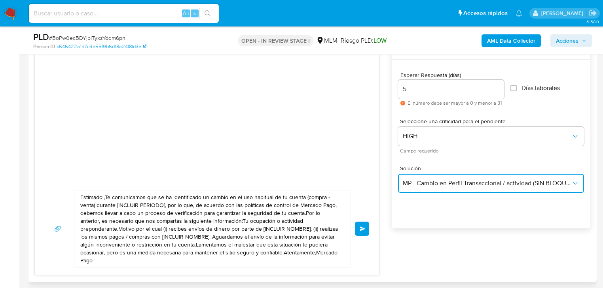
scroll to position [475, 0]
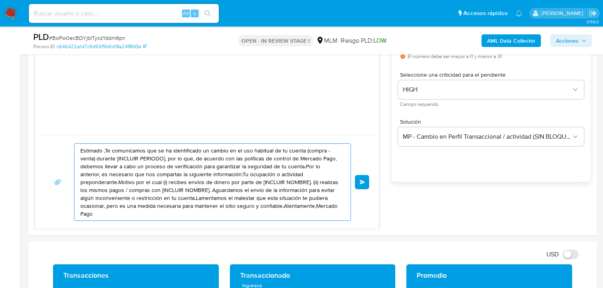
drag, startPoint x: 303, startPoint y: 205, endPoint x: -138, endPoint y: 35, distance: 473.0
paste textarea "jueves, 7 de agosto de 2025 05:38 p. m. Estimado Manuel se ha identificado un c…"
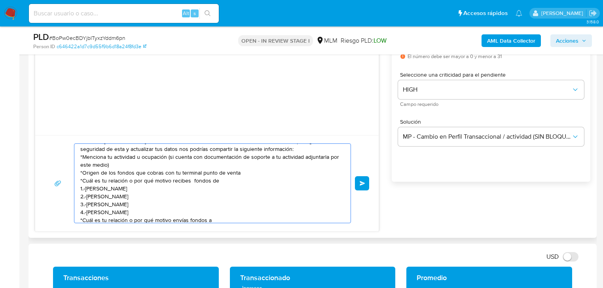
scroll to position [0, 0]
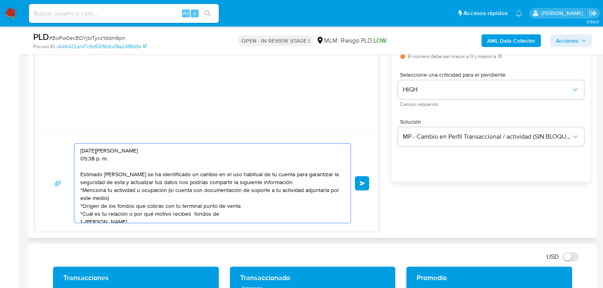
drag, startPoint x: 119, startPoint y: 161, endPoint x: 82, endPoint y: 146, distance: 40.0
click at [56, 136] on div "jueves, 7 de agosto de 2025 05:38 p. m. Estimado Manuel se ha identificado un c…" at bounding box center [206, 183] width 343 height 96
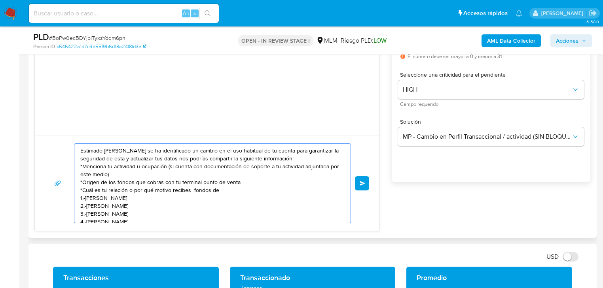
click at [85, 153] on textarea "Estimado Manuel se ha identificado un cambio en el uso habitual de tu cuenta pa…" at bounding box center [210, 183] width 260 height 79
click at [79, 158] on div "Estimado Manuel se ha identificado un cambio en el uso habitual de tu cuenta pa…" at bounding box center [210, 183] width 272 height 79
click at [84, 158] on textarea "Estimado Manuel se ha identificado un cambio en el uso habitual de tu cuenta pa…" at bounding box center [210, 183] width 260 height 79
click at [80, 158] on textarea "Estimado Manuel se ha identificado un cambio en el uso habitual de tu cuenta pa…" at bounding box center [210, 183] width 260 height 79
drag, startPoint x: 125, startPoint y: 159, endPoint x: 177, endPoint y: 160, distance: 52.2
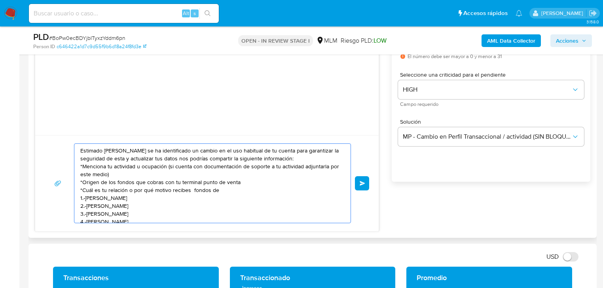
click at [177, 160] on textarea "Estimado Manuel se ha identificado un cambio en el uso habitual de tu cuenta pa…" at bounding box center [210, 183] width 260 height 79
drag, startPoint x: 244, startPoint y: 180, endPoint x: 54, endPoint y: 180, distance: 189.5
click at [54, 180] on div "Estimado Manuel se ha identificado un cambio en el uso habitual de tu cuenta pa…" at bounding box center [207, 184] width 324 height 80
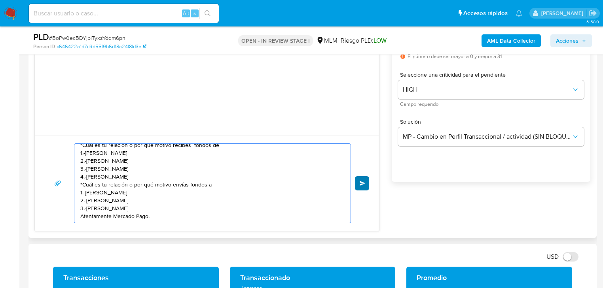
type textarea "Estimado Manuel se ha identificado un cambio en el uso habitual de tu cuenta pa…"
click at [363, 184] on span "Enviar" at bounding box center [363, 183] width 6 height 5
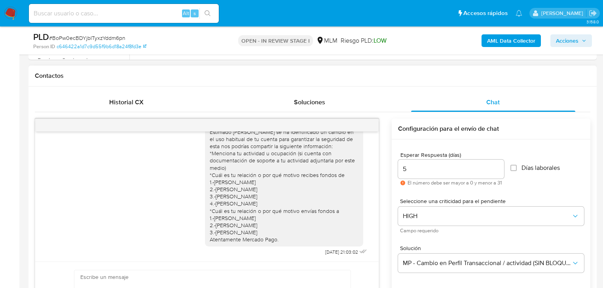
scroll to position [0, 0]
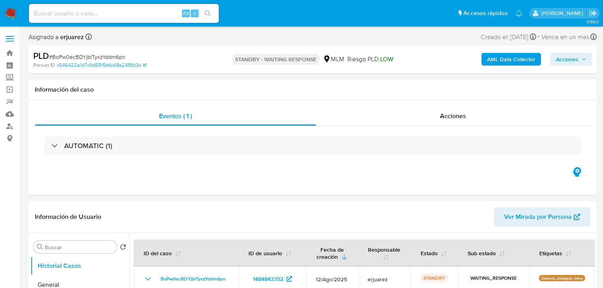
select select "10"
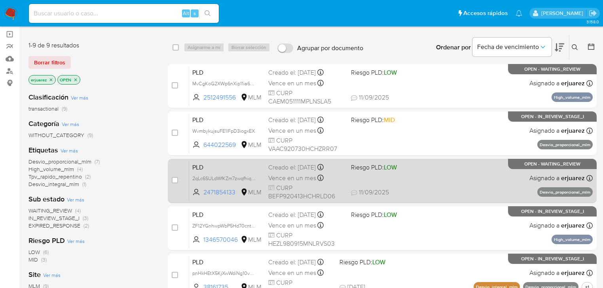
scroll to position [63, 0]
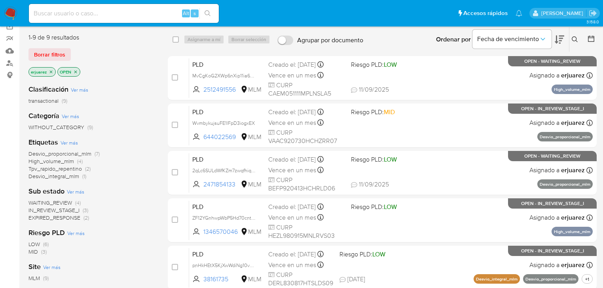
click at [62, 213] on span "IN_REVIEW_STAGE_I" at bounding box center [53, 211] width 51 height 8
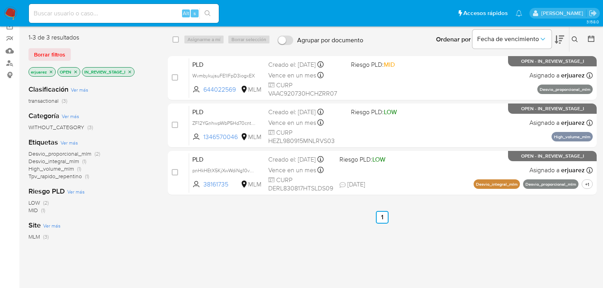
click at [131, 72] on icon "close-filter" at bounding box center [129, 72] width 5 height 5
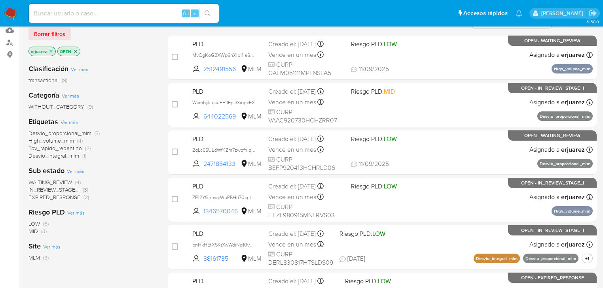
scroll to position [95, 0]
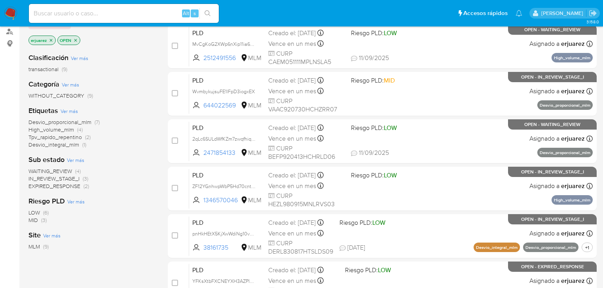
click at [60, 171] on span "WAITING_REVIEW" at bounding box center [50, 171] width 44 height 8
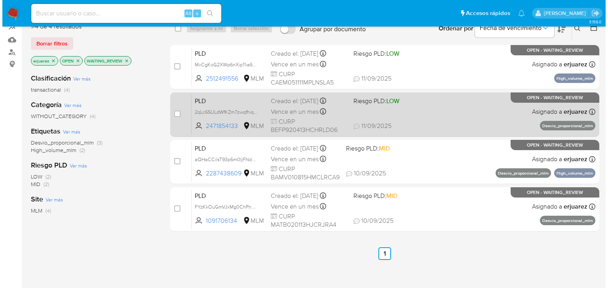
scroll to position [63, 0]
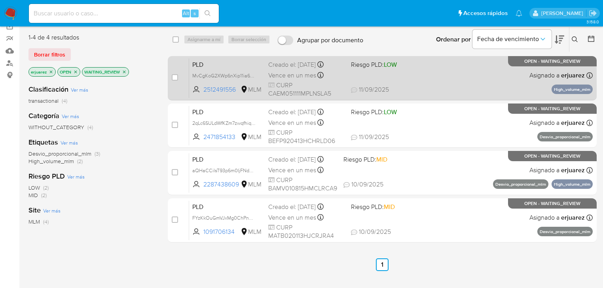
click at [399, 85] on span "11/09/2025 11/09/2025 09:05" at bounding box center [430, 89] width 159 height 9
click at [175, 79] on input "checkbox" at bounding box center [175, 77] width 6 height 6
checkbox input "true"
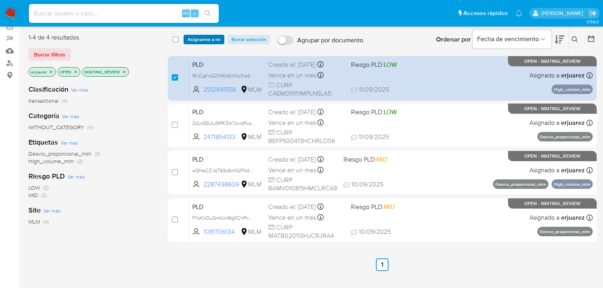
click at [201, 38] on span "Asignarme a mí" at bounding box center [204, 40] width 33 height 8
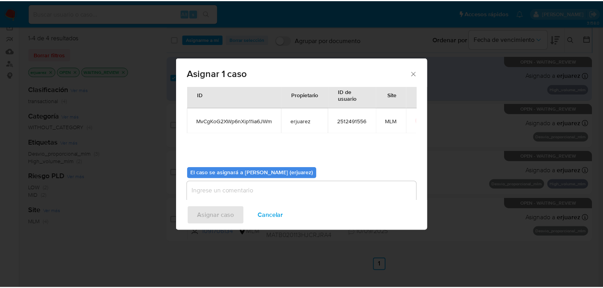
scroll to position [41, 0]
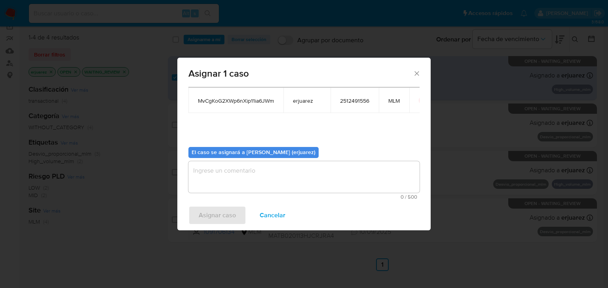
click at [244, 182] on textarea "assign-modal" at bounding box center [303, 177] width 231 height 32
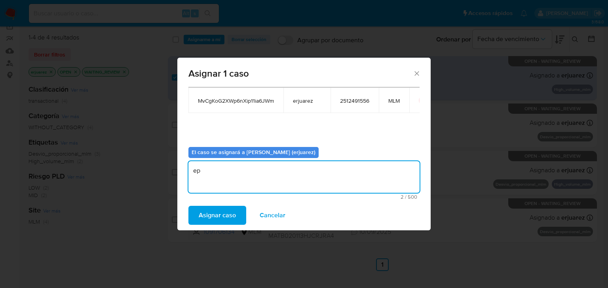
type textarea "e"
type textarea "EPJU"
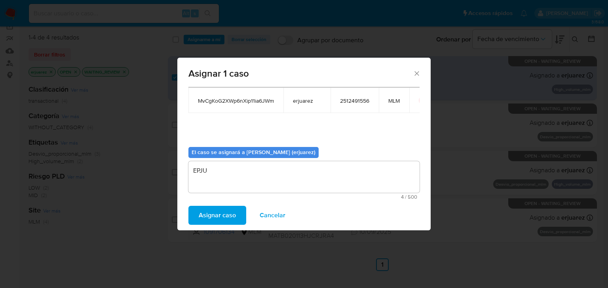
click at [213, 219] on span "Asignar caso" at bounding box center [217, 215] width 37 height 17
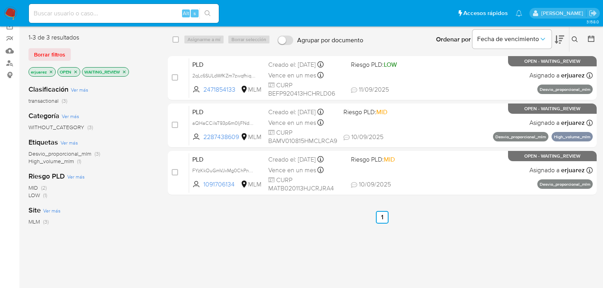
click at [124, 70] on icon "close-filter" at bounding box center [124, 72] width 5 height 5
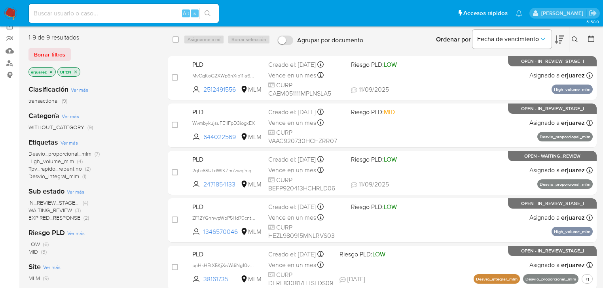
drag, startPoint x: 53, startPoint y: 202, endPoint x: 57, endPoint y: 201, distance: 4.1
click at [54, 202] on span "IN_REVIEW_STAGE_I" at bounding box center [53, 203] width 51 height 8
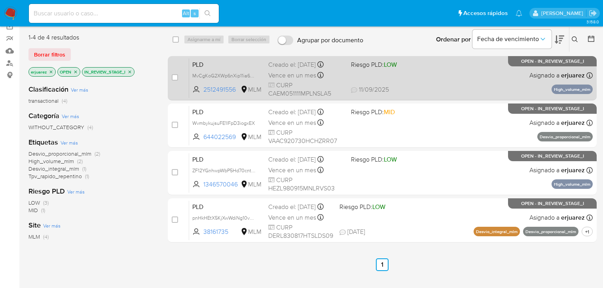
click at [307, 78] on span "Vence en un mes" at bounding box center [292, 75] width 48 height 9
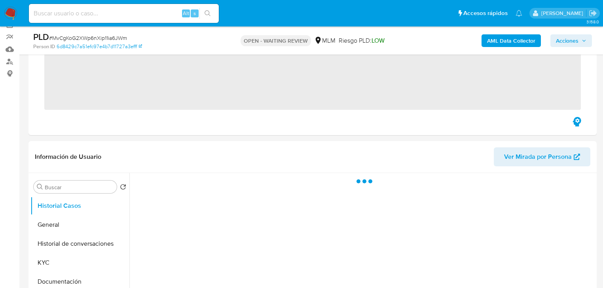
scroll to position [190, 0]
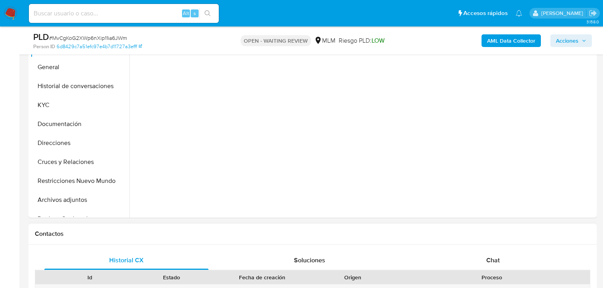
drag, startPoint x: 494, startPoint y: 259, endPoint x: 467, endPoint y: 229, distance: 40.1
click at [493, 259] on span "Chat" at bounding box center [492, 260] width 13 height 9
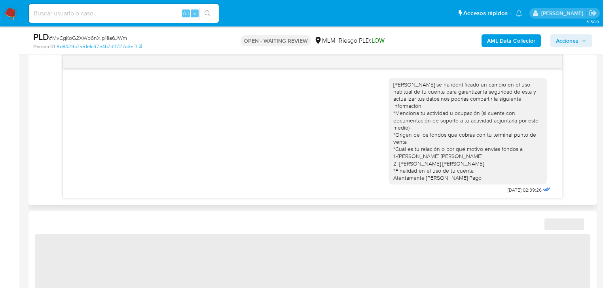
scroll to position [47, 0]
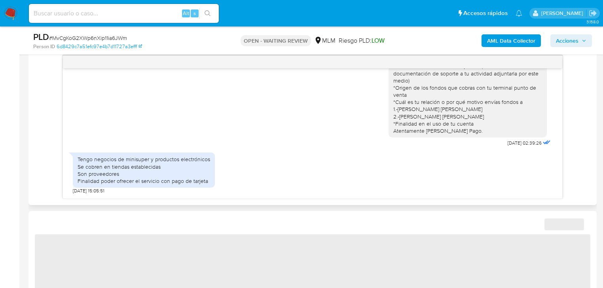
select select "10"
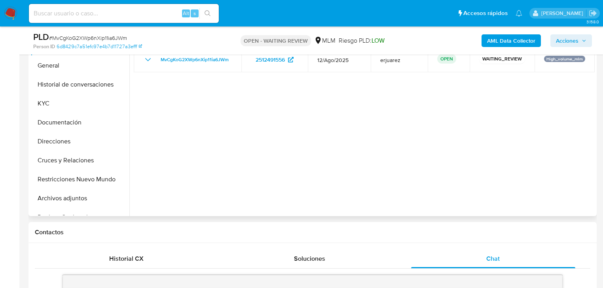
scroll to position [190, 0]
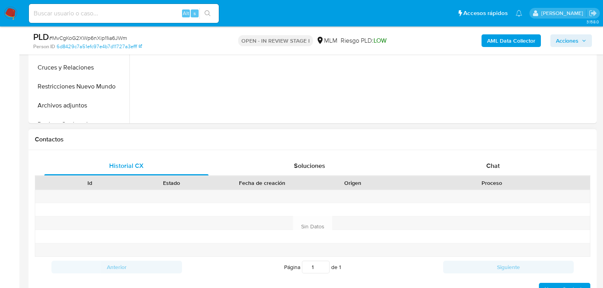
scroll to position [285, 0]
click at [491, 166] on span "Chat" at bounding box center [492, 165] width 13 height 9
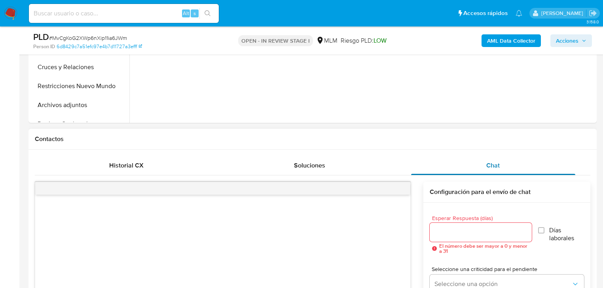
select select "10"
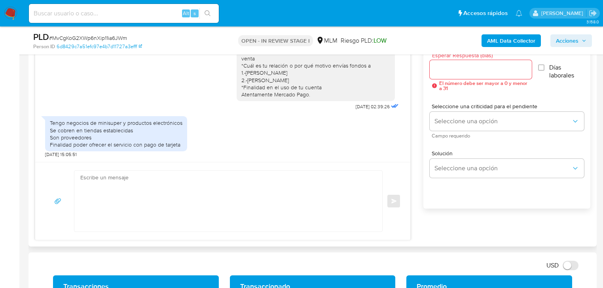
scroll to position [412, 0]
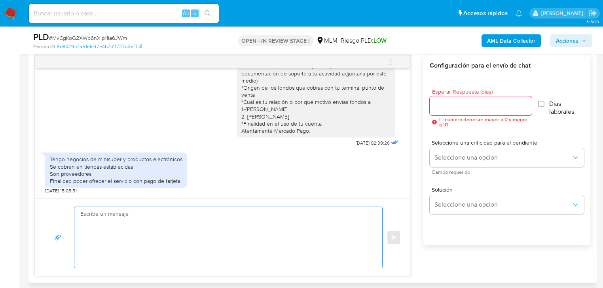
click at [176, 225] on textarea at bounding box center [226, 237] width 292 height 61
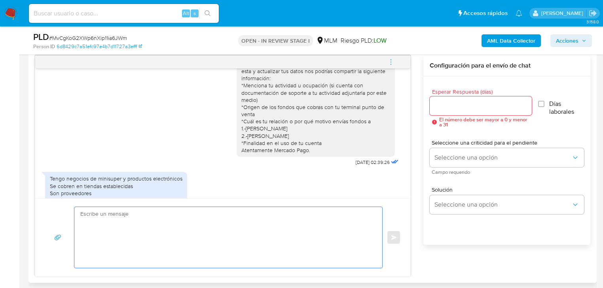
scroll to position [47, 0]
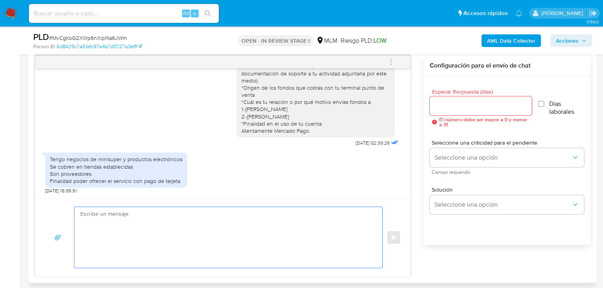
click at [149, 262] on textarea at bounding box center [226, 237] width 292 height 61
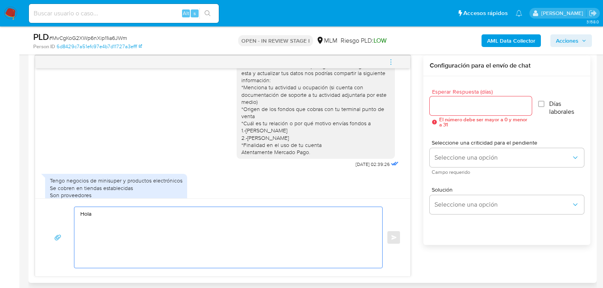
scroll to position [0, 0]
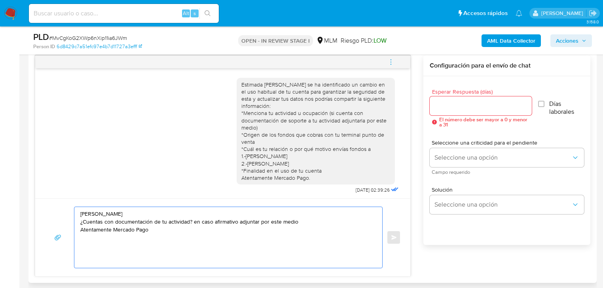
type textarea "[PERSON_NAME] ¿Cuentas con documentación de tu actividad? en caso afirmativo ad…"
drag, startPoint x: 108, startPoint y: 220, endPoint x: 25, endPoint y: 194, distance: 86.8
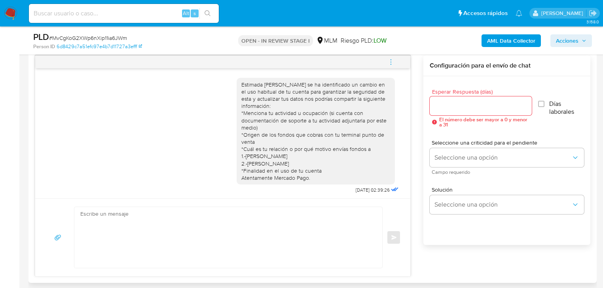
drag, startPoint x: 458, startPoint y: 112, endPoint x: 453, endPoint y: 103, distance: 10.6
click at [457, 109] on div at bounding box center [481, 106] width 102 height 19
click at [453, 103] on input "Esperar Respuesta (días)" at bounding box center [481, 106] width 102 height 10
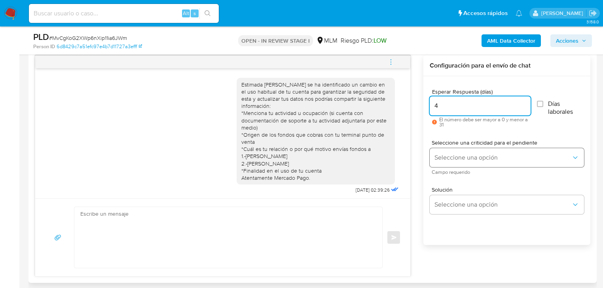
type input "4"
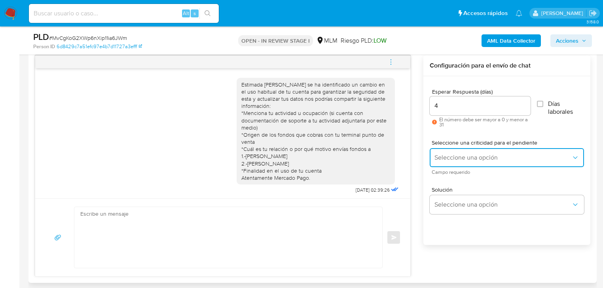
click at [448, 160] on span "Seleccione una opción" at bounding box center [502, 158] width 137 height 8
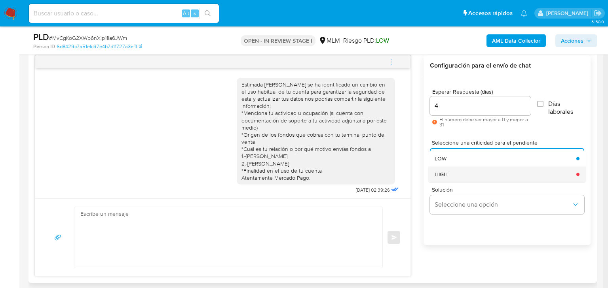
click at [459, 174] on div "HIGH" at bounding box center [502, 175] width 137 height 16
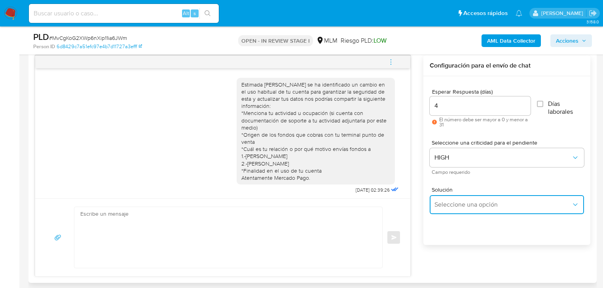
drag, startPoint x: 471, startPoint y: 204, endPoint x: 482, endPoint y: 195, distance: 14.6
click at [471, 203] on span "Seleccione una opción" at bounding box center [502, 205] width 137 height 8
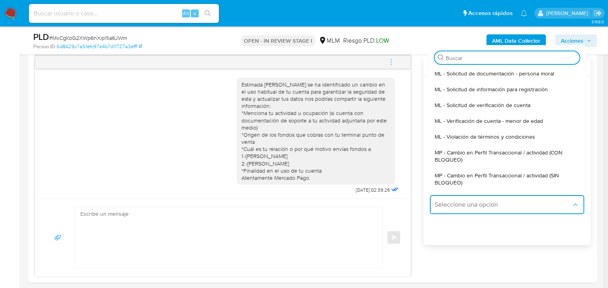
click at [517, 174] on span "MP - Cambio en Perfil Transaccional / actividad (SIN BLOQUEO)" at bounding box center [504, 179] width 140 height 14
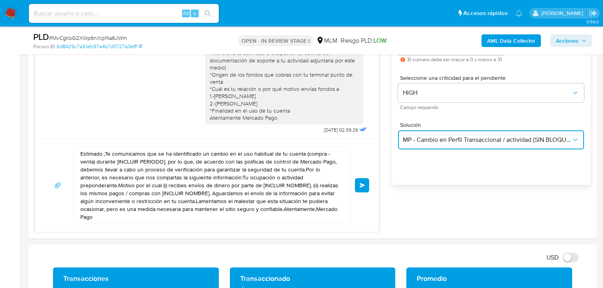
scroll to position [475, 0]
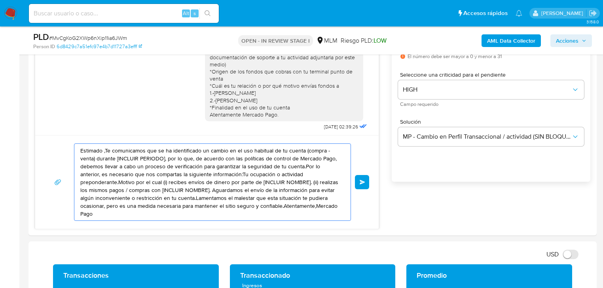
drag, startPoint x: 292, startPoint y: 206, endPoint x: 142, endPoint y: 145, distance: 161.7
paste textarea "[PERSON_NAME] ¿Cuentas con documentación de tu actividad? en caso afirmativo ad…"
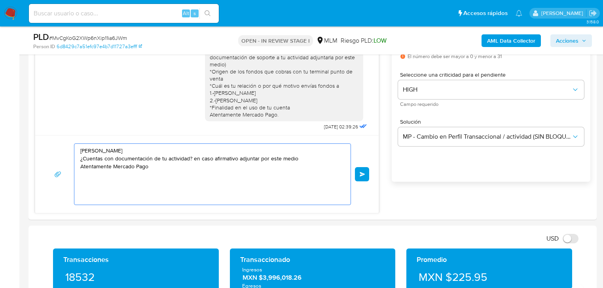
type textarea "[PERSON_NAME] ¿Cuentas con documentación de tu actividad? en caso afirmativo ad…"
click at [350, 171] on div "[PERSON_NAME] ¿Cuentas con documentación de tu actividad? en caso afirmativo ad…" at bounding box center [212, 175] width 277 height 62
click at [365, 170] on button "Enviar" at bounding box center [362, 174] width 14 height 14
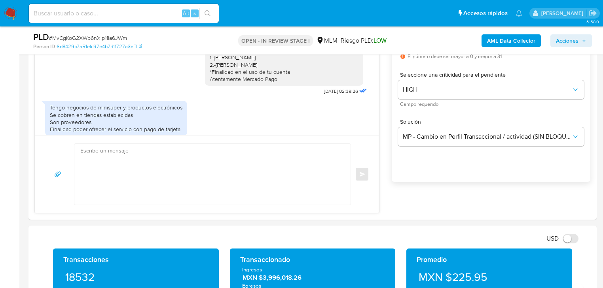
scroll to position [99, 0]
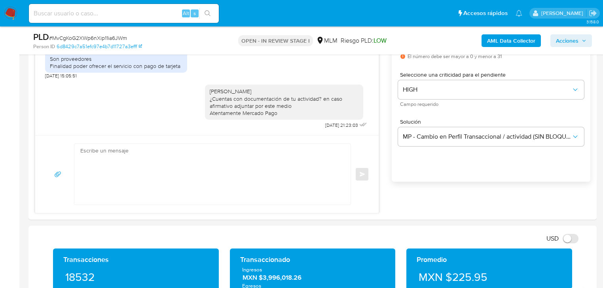
click at [11, 17] on img at bounding box center [10, 13] width 13 height 13
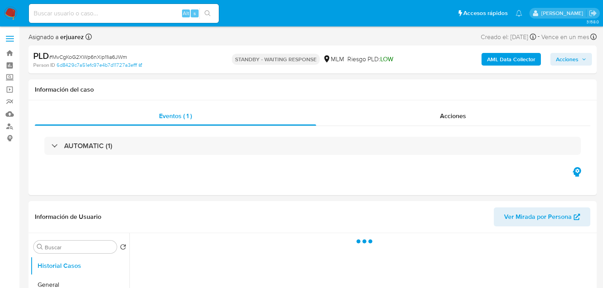
click at [9, 12] on img at bounding box center [10, 13] width 13 height 13
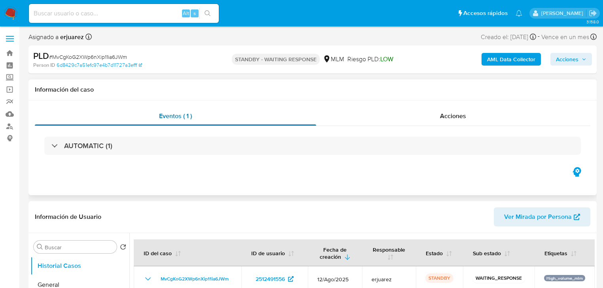
select select "10"
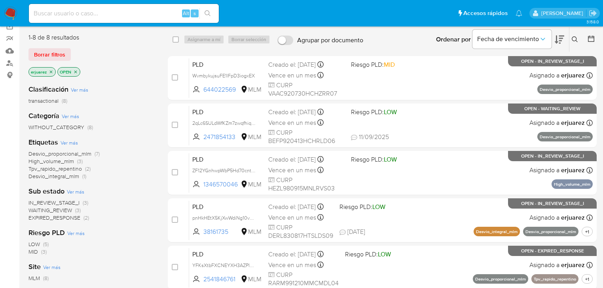
scroll to position [127, 0]
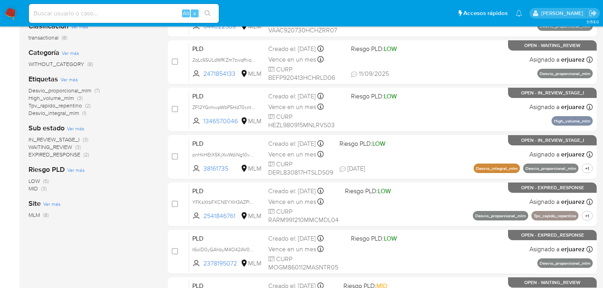
click at [62, 147] on span "WAITING_REVIEW" at bounding box center [50, 147] width 44 height 8
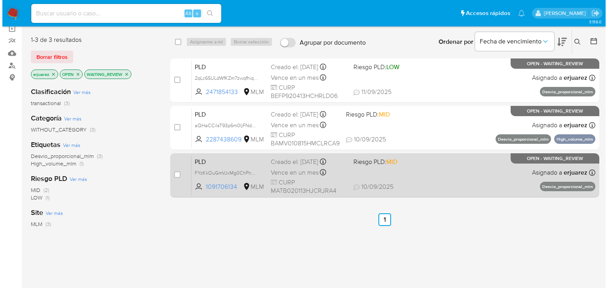
scroll to position [32, 0]
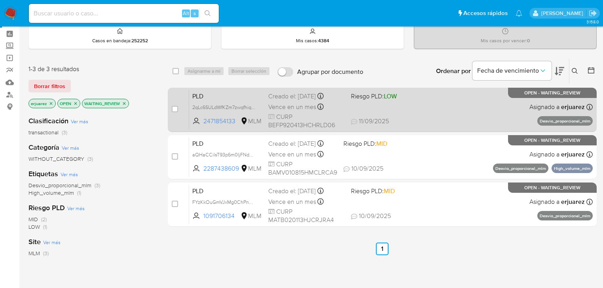
click at [399, 108] on div "PLD 2qLc6SULdWfKZm7zwqfhiqEz 2471854133 MLM Riesgo PLD: LOW Creado el: [DATE] C…" at bounding box center [391, 110] width 404 height 40
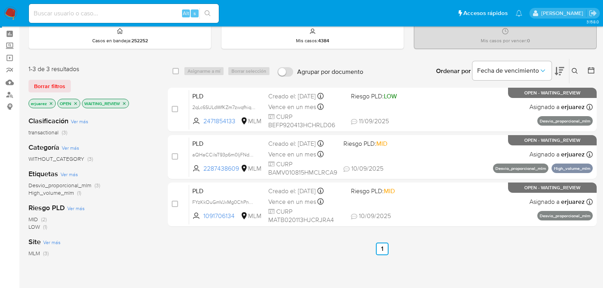
drag, startPoint x: 174, startPoint y: 108, endPoint x: 193, endPoint y: 79, distance: 34.8
click at [175, 108] on input "checkbox" at bounding box center [175, 109] width 6 height 6
checkbox input "true"
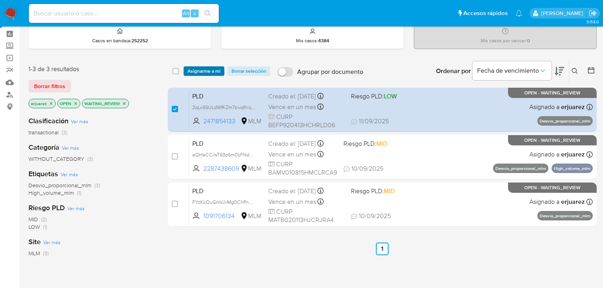
click at [196, 74] on span "Asignarme a mí" at bounding box center [204, 71] width 33 height 8
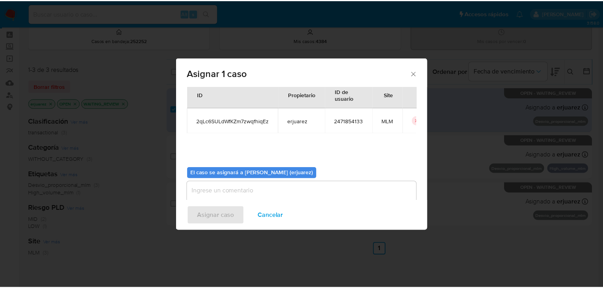
scroll to position [41, 0]
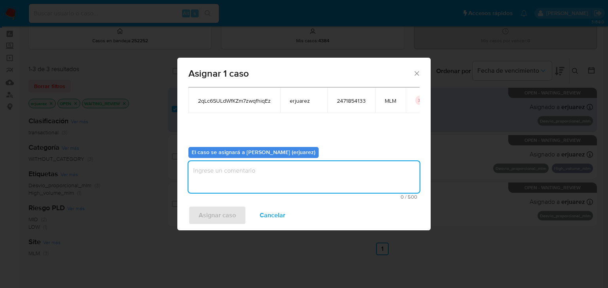
click at [252, 183] on textarea "assign-modal" at bounding box center [303, 177] width 231 height 32
type textarea "e"
type textarea "EPJU"
click at [222, 212] on span "Asignar caso" at bounding box center [217, 215] width 37 height 17
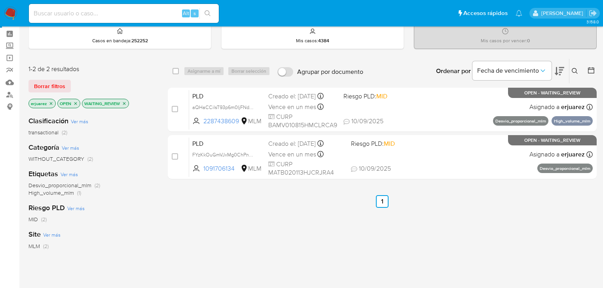
drag, startPoint x: 126, startPoint y: 103, endPoint x: 116, endPoint y: 106, distance: 10.8
click at [126, 103] on icon "close-filter" at bounding box center [124, 103] width 5 height 5
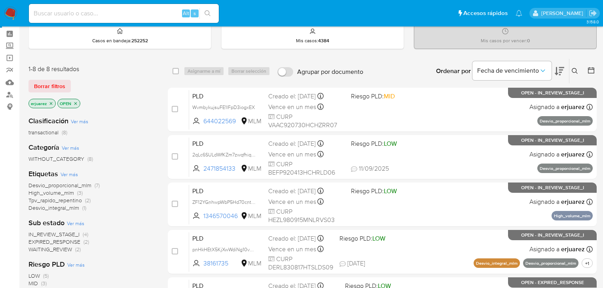
click at [46, 234] on span "IN_REVIEW_STAGE_I" at bounding box center [53, 235] width 51 height 8
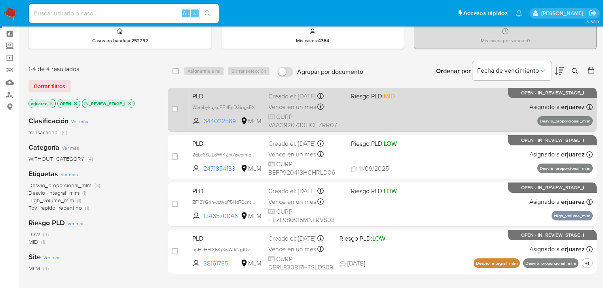
click at [367, 103] on div "PLD WvmbykujsuFE1lFpD3iogxEX 644022569 MLM Riesgo PLD: MID Creado el: [DATE] Cr…" at bounding box center [391, 110] width 404 height 40
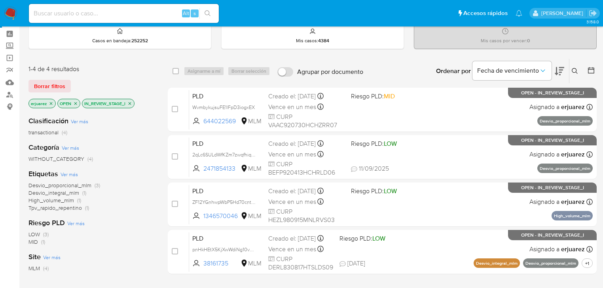
click at [127, 101] on icon "close-filter" at bounding box center [129, 103] width 5 height 5
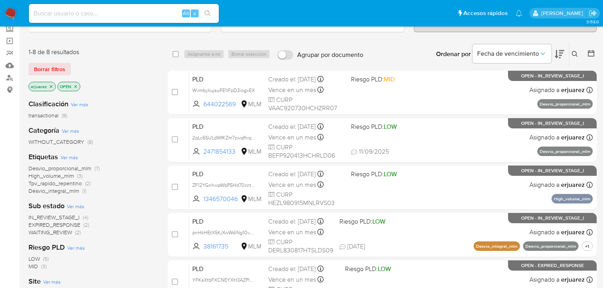
scroll to position [63, 0]
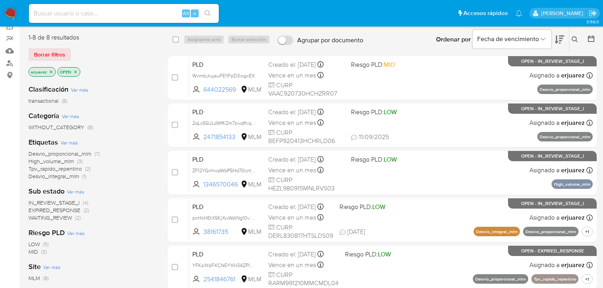
click at [59, 204] on span "IN_REVIEW_STAGE_I" at bounding box center [53, 203] width 51 height 8
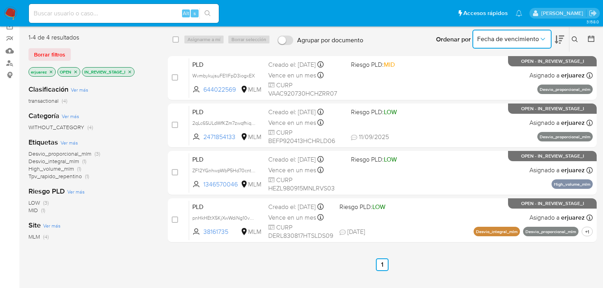
click at [529, 42] on span "Fecha de vencimiento" at bounding box center [508, 39] width 62 height 8
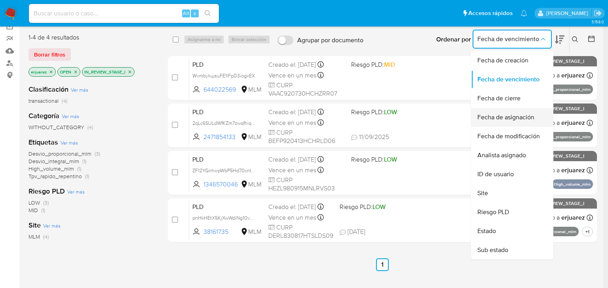
click at [520, 114] on span "Fecha de asignación" at bounding box center [505, 118] width 57 height 8
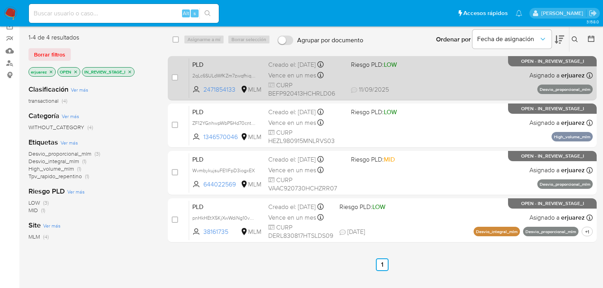
click at [295, 78] on span "Vence en un mes" at bounding box center [292, 75] width 48 height 9
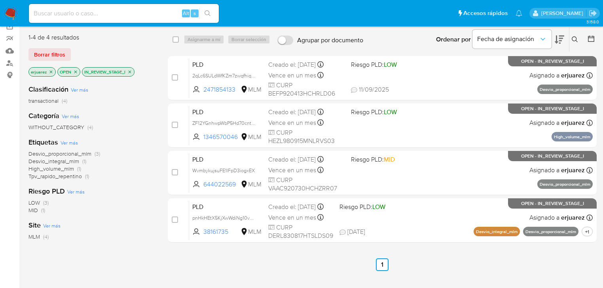
click at [12, 10] on img at bounding box center [10, 13] width 13 height 13
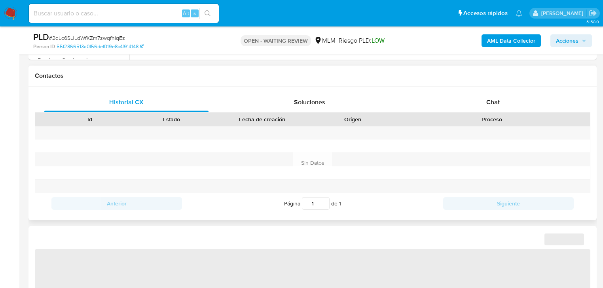
select select "10"
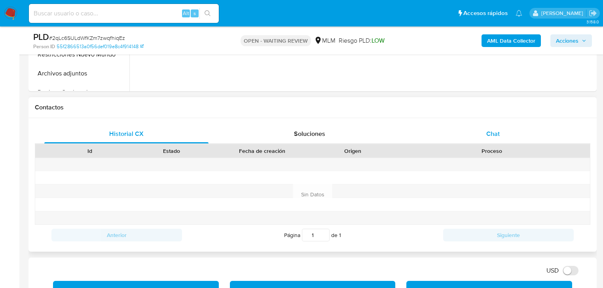
drag, startPoint x: 490, startPoint y: 133, endPoint x: 478, endPoint y: 131, distance: 11.6
click at [487, 133] on span "Chat" at bounding box center [492, 133] width 13 height 9
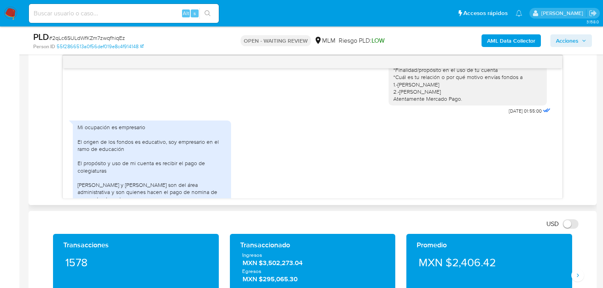
scroll to position [188, 0]
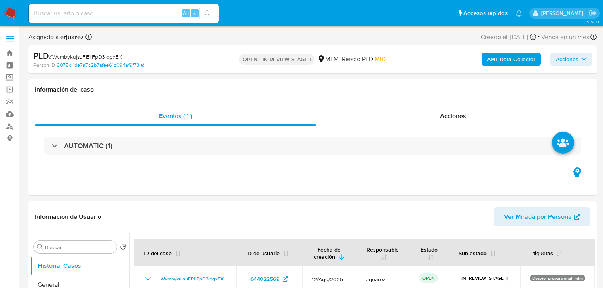
select select "10"
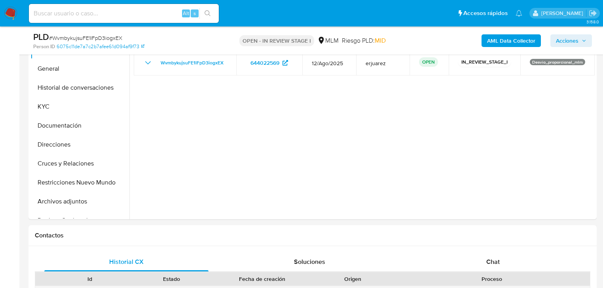
scroll to position [190, 0]
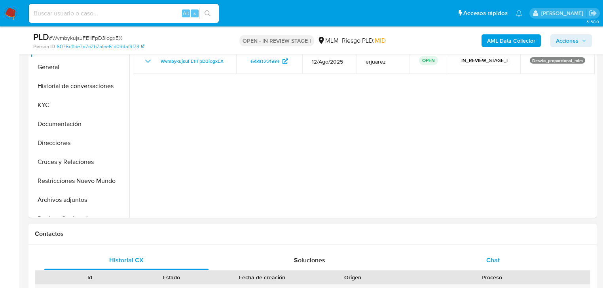
click at [487, 256] on div "Chat" at bounding box center [493, 260] width 164 height 19
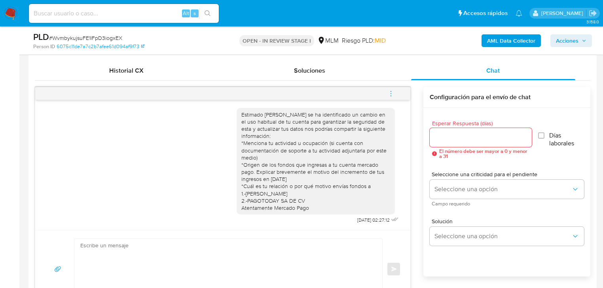
scroll to position [412, 0]
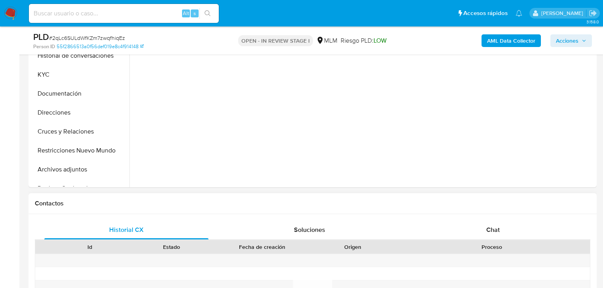
click at [486, 227] on div "Historial CX Soluciones Chat Id Estado Fecha de creación Origen Proceso Anterio…" at bounding box center [313, 291] width 556 height 140
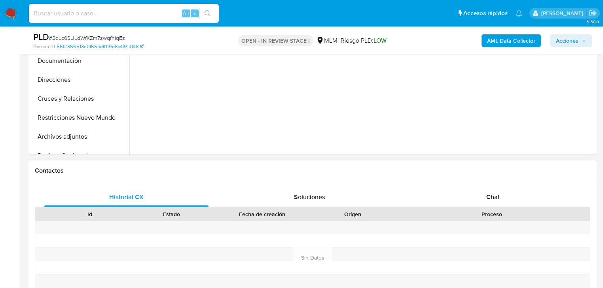
scroll to position [380, 0]
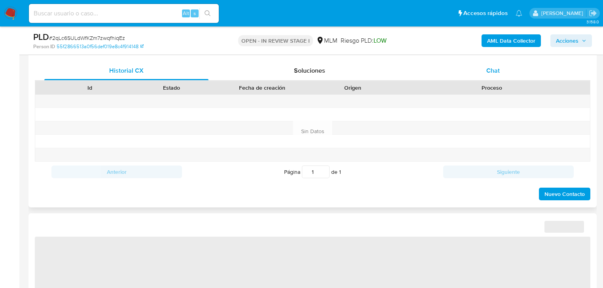
select select "10"
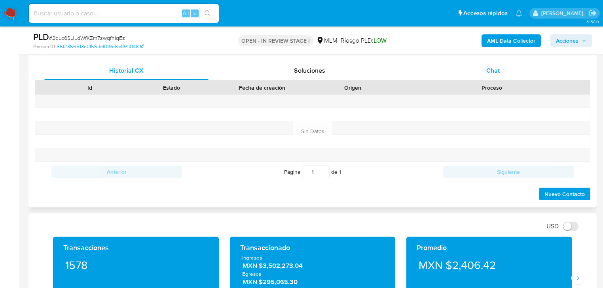
click at [480, 71] on div "Chat" at bounding box center [493, 70] width 164 height 19
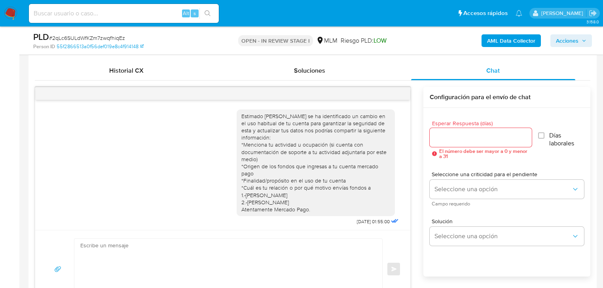
scroll to position [188, 0]
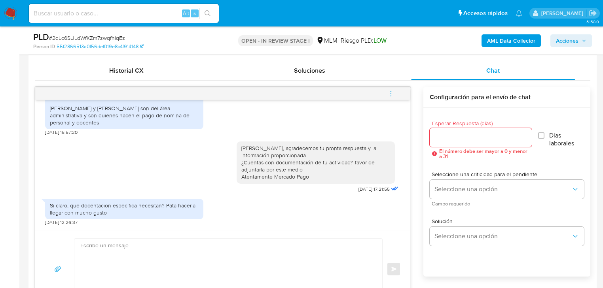
click at [141, 250] on textarea at bounding box center [226, 269] width 292 height 61
type textarea "n"
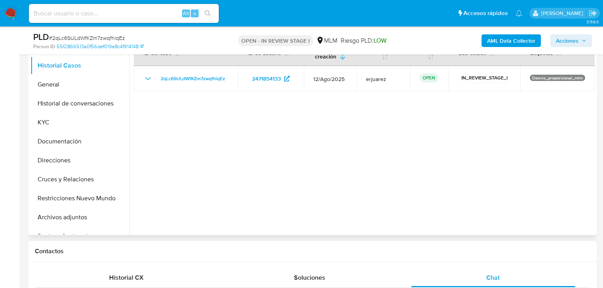
scroll to position [95, 0]
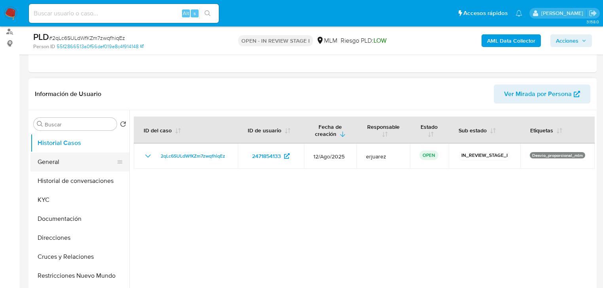
click at [60, 163] on button "General" at bounding box center [76, 162] width 93 height 19
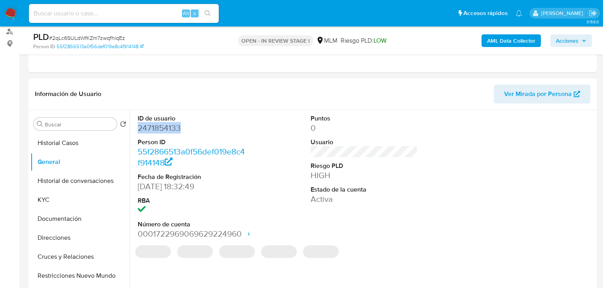
drag, startPoint x: 185, startPoint y: 126, endPoint x: 68, endPoint y: 133, distance: 117.3
click at [132, 126] on div "ID de usuario 2471854133 Person ID 55f2866513a0f56def019e8c4f914148 Fecha de Re…" at bounding box center [361, 211] width 465 height 203
copy dd "2471854133"
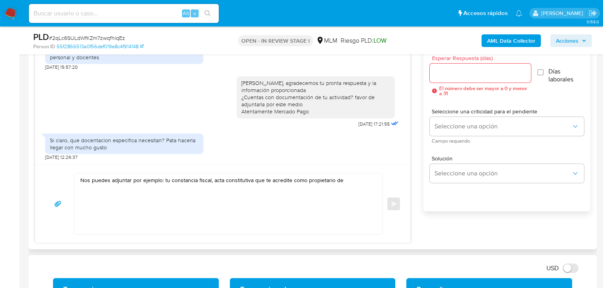
scroll to position [475, 0]
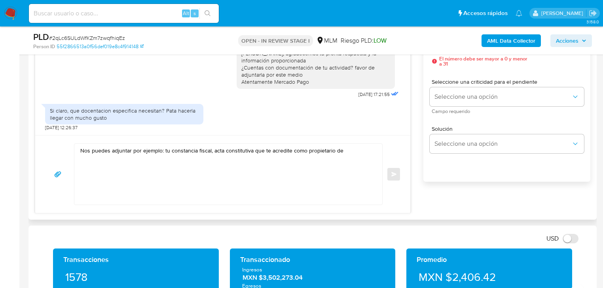
click at [357, 146] on textarea "Nos puedes adjuntar por ejemplo: tu constancia fiscal, acta constitutiva que te…" at bounding box center [226, 174] width 292 height 61
paste textarea "AULA TEC."
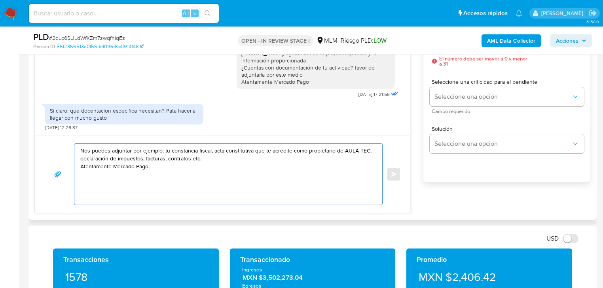
type textarea "Nos puedes adjuntar por ejemplo: tu constancia fiscal, acta constitutiva que te…"
drag, startPoint x: 196, startPoint y: 169, endPoint x: 36, endPoint y: 136, distance: 163.7
click at [36, 136] on div "Nos puedes adjuntar por ejemplo: tu constancia fiscal, acta constitutiva que te…" at bounding box center [222, 174] width 375 height 78
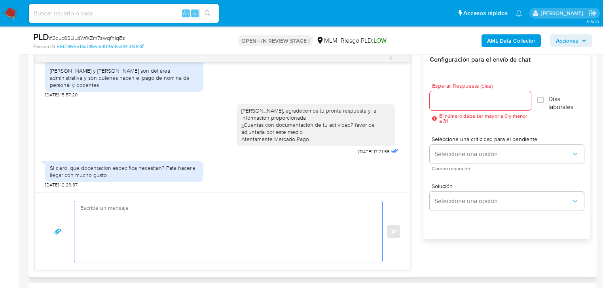
scroll to position [412, 0]
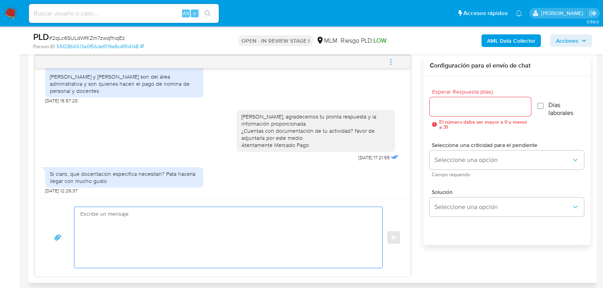
click at [452, 103] on input "Esperar Respuesta (días)" at bounding box center [480, 107] width 101 height 10
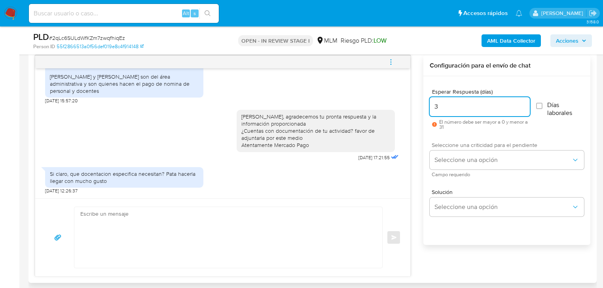
type input "3"
drag, startPoint x: 463, startPoint y: 169, endPoint x: 458, endPoint y: 163, distance: 8.2
click at [462, 169] on div "Seleccione una criticidad para el pendiente Seleccione una opción Campo requeri…" at bounding box center [507, 159] width 154 height 34
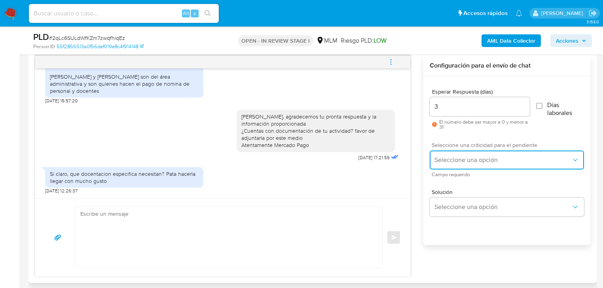
click at [458, 163] on span "Seleccione una opción" at bounding box center [502, 160] width 137 height 8
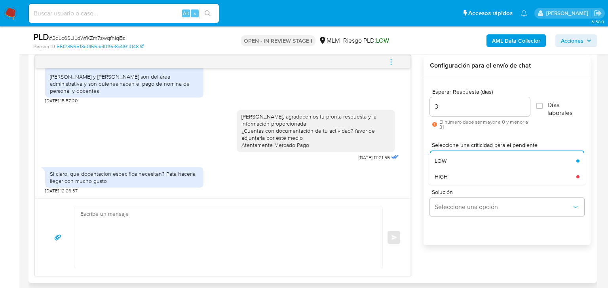
click at [472, 180] on div "HIGH" at bounding box center [505, 177] width 142 height 16
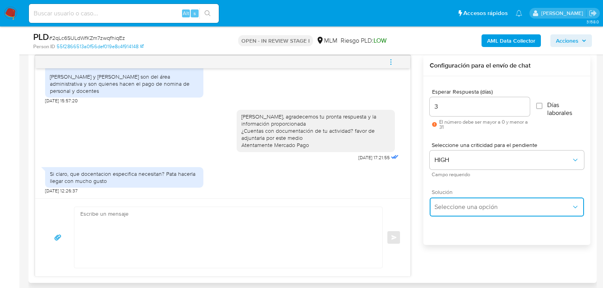
drag, startPoint x: 484, startPoint y: 211, endPoint x: 528, endPoint y: 198, distance: 45.7
click at [487, 210] on span "Seleccione una opción" at bounding box center [502, 207] width 137 height 8
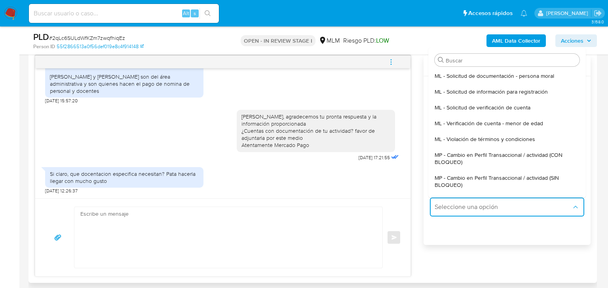
drag, startPoint x: 556, startPoint y: 179, endPoint x: 210, endPoint y: 186, distance: 345.9
click at [551, 179] on span "MP - Cambio en Perfil Transaccional / actividad (SIN BLOQUEO)" at bounding box center [506, 181] width 145 height 14
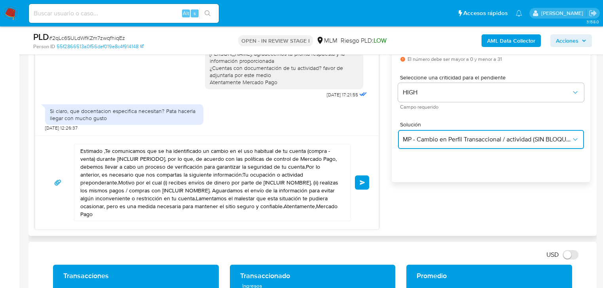
scroll to position [475, 0]
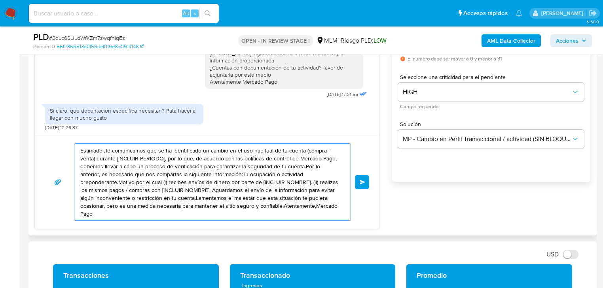
drag, startPoint x: 301, startPoint y: 203, endPoint x: 165, endPoint y: 150, distance: 146.1
paste textarea "Nos puedes adjuntar por ejemplo: tu constancia fiscal, acta constitutiva que te…"
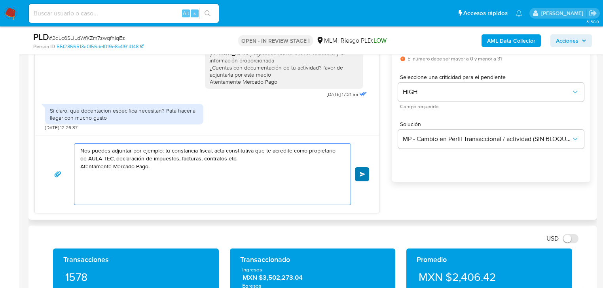
type textarea "Nos puedes adjuntar por ejemplo: tu constancia fiscal, acta constitutiva que te…"
click at [360, 172] on span "Enviar" at bounding box center [363, 174] width 6 height 5
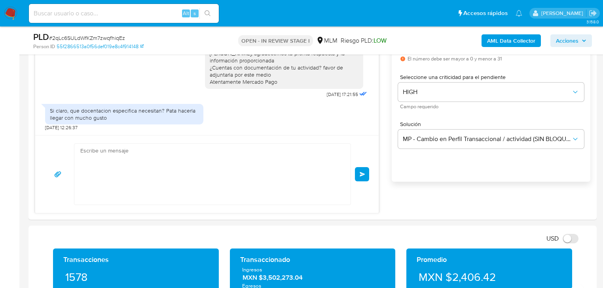
scroll to position [239, 0]
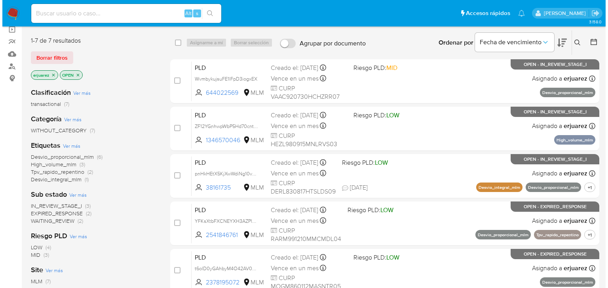
scroll to position [63, 0]
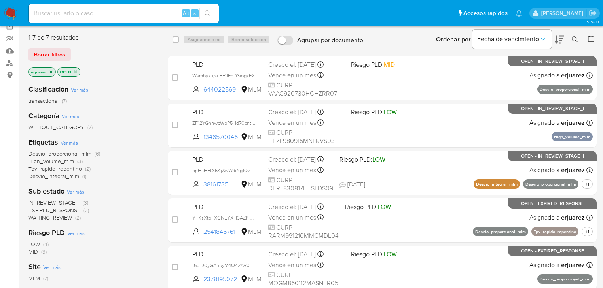
click at [57, 204] on span "IN_REVIEW_STAGE_I" at bounding box center [53, 203] width 51 height 8
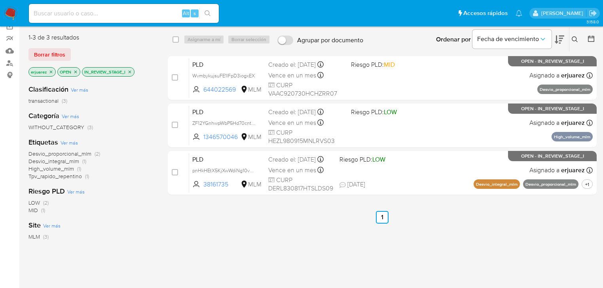
click at [128, 71] on icon "close-filter" at bounding box center [129, 72] width 5 height 5
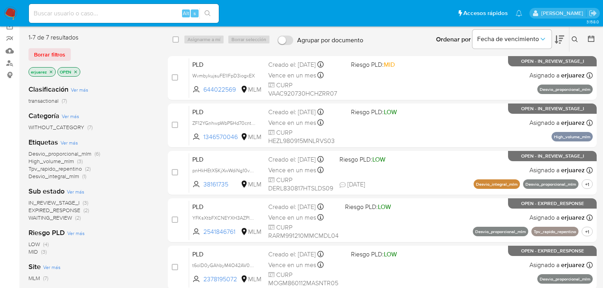
click at [59, 217] on span "WAITING_REVIEW" at bounding box center [50, 218] width 44 height 8
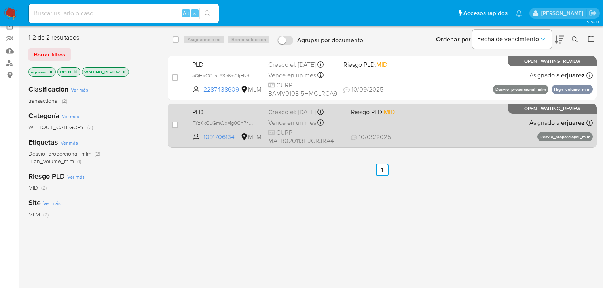
click at [446, 138] on span "10/09/2025 10/09/2025 14:12" at bounding box center [430, 137] width 159 height 9
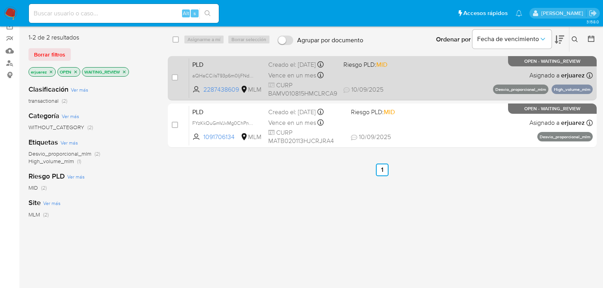
click at [364, 63] on span "Riesgo PLD: MID" at bounding box center [365, 64] width 44 height 9
click at [174, 78] on input "checkbox" at bounding box center [175, 77] width 6 height 6
checkbox input "true"
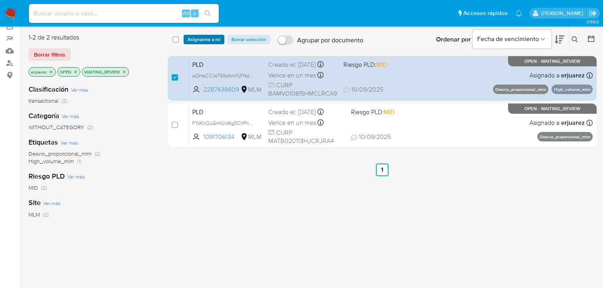
click at [206, 38] on span "Asignarme a mí" at bounding box center [204, 40] width 33 height 8
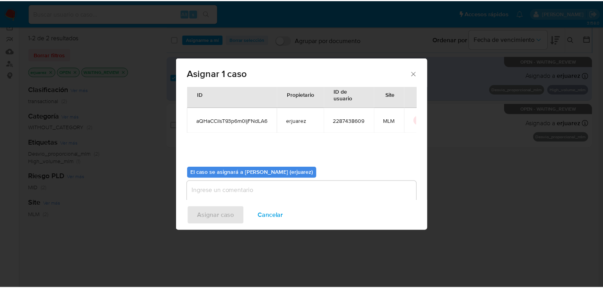
scroll to position [41, 0]
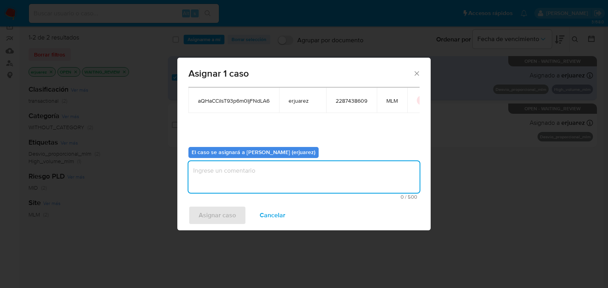
drag, startPoint x: 236, startPoint y: 185, endPoint x: 228, endPoint y: 184, distance: 7.7
click at [235, 184] on textarea "assign-modal" at bounding box center [303, 177] width 231 height 32
type textarea "e"
type textarea "EPJU"
click at [218, 209] on span "Asignar caso" at bounding box center [217, 215] width 37 height 17
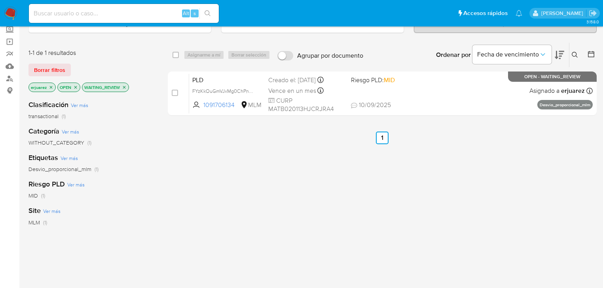
scroll to position [32, 0]
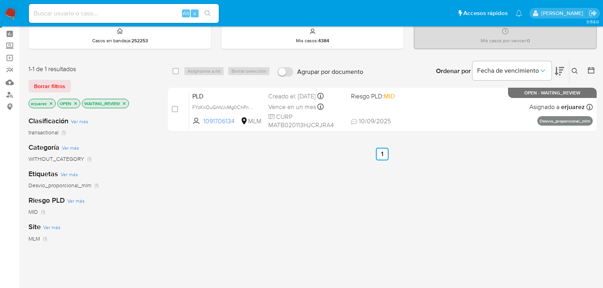
drag, startPoint x: 124, startPoint y: 104, endPoint x: 117, endPoint y: 107, distance: 7.8
click at [124, 103] on icon "close-filter" at bounding box center [124, 103] width 5 height 5
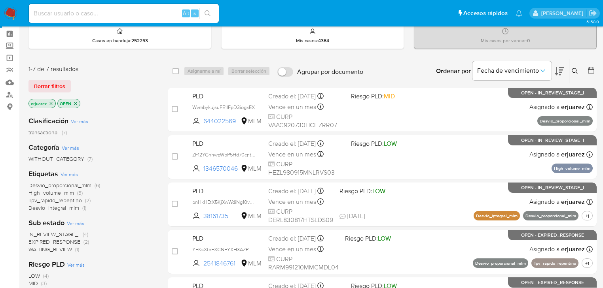
click at [47, 234] on span "IN_REVIEW_STAGE_I" at bounding box center [53, 235] width 51 height 8
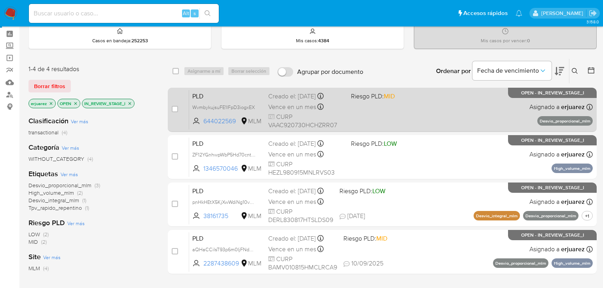
scroll to position [63, 0]
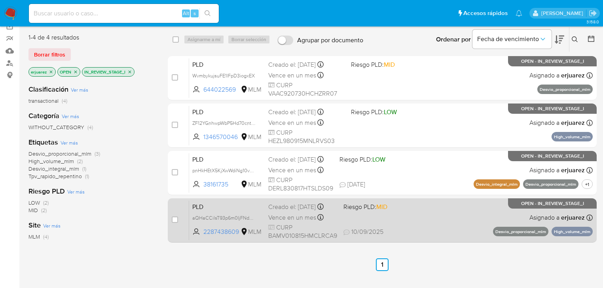
click at [429, 216] on div "PLD aQHaCCilsT93p6m0IjFNdLA6 2287438609 MLM Riesgo PLD: MID Creado el: 12/08/20…" at bounding box center [391, 221] width 404 height 40
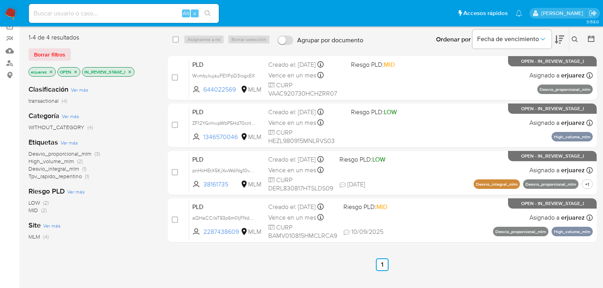
click at [9, 9] on img at bounding box center [10, 13] width 13 height 13
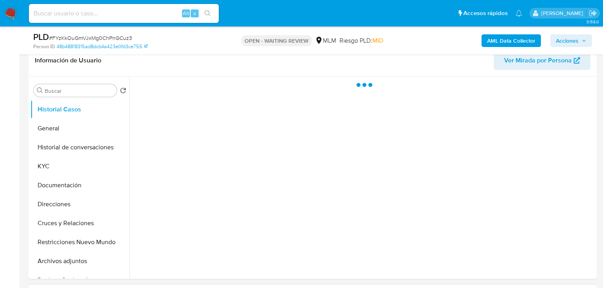
scroll to position [253, 0]
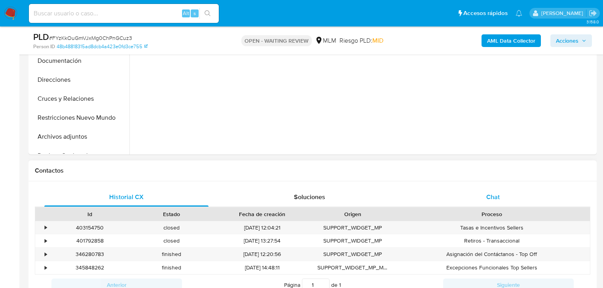
click at [484, 196] on div "Chat" at bounding box center [493, 197] width 164 height 19
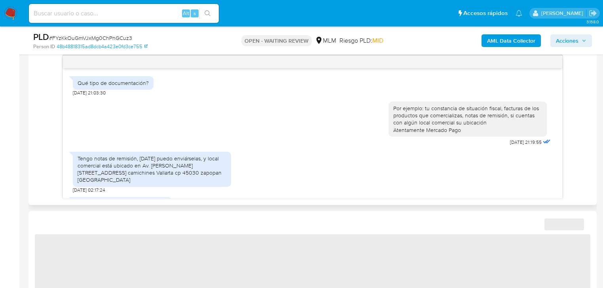
scroll to position [291, 0]
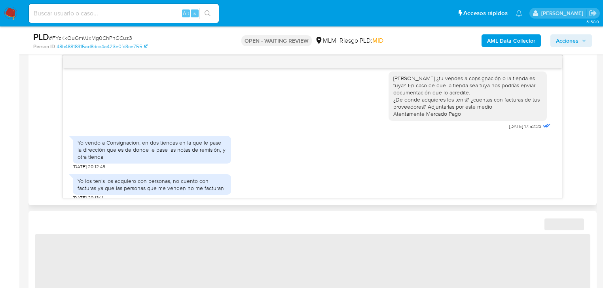
select select "10"
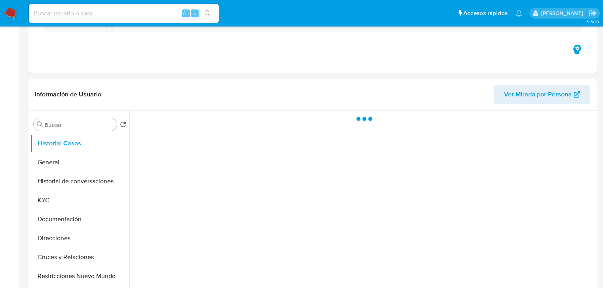
scroll to position [222, 0]
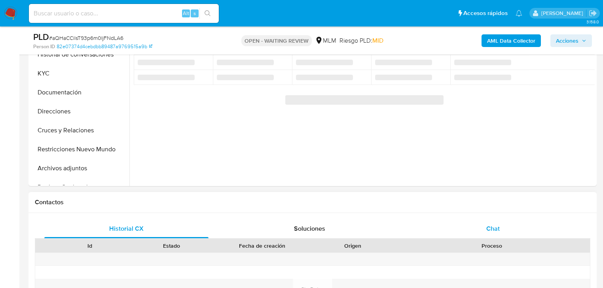
click at [494, 226] on span "Chat" at bounding box center [492, 228] width 13 height 9
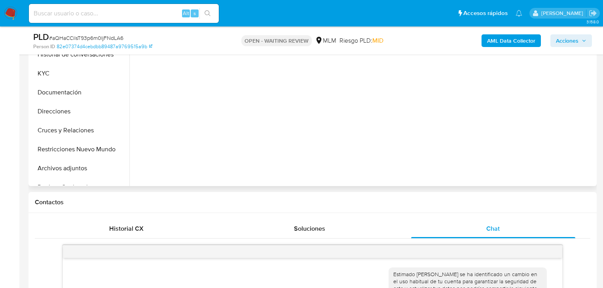
select select "10"
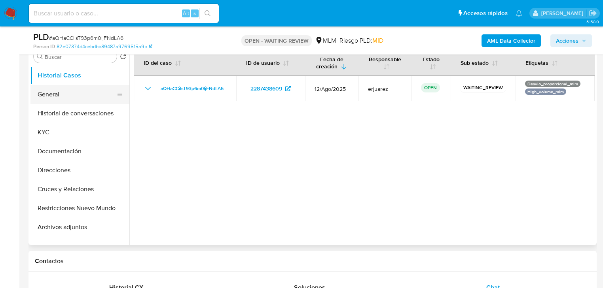
scroll to position [158, 0]
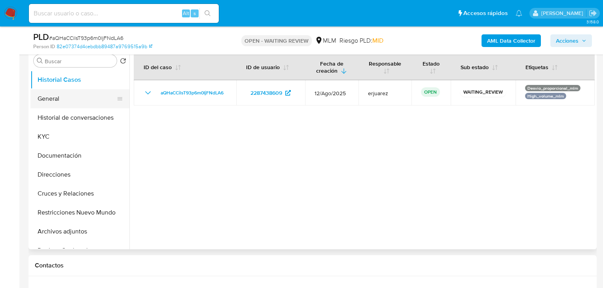
click at [61, 101] on button "General" at bounding box center [76, 98] width 93 height 19
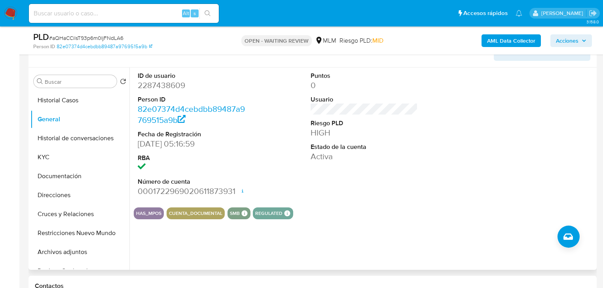
scroll to position [127, 0]
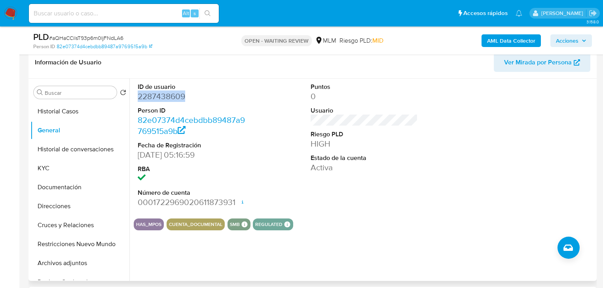
drag, startPoint x: 195, startPoint y: 97, endPoint x: 133, endPoint y: 97, distance: 62.5
click at [133, 97] on div "ID de usuario 2287438609 Person ID 82e07374d4cebdbb89487a9769515a9b Fecha de Re…" at bounding box center [361, 180] width 465 height 203
copy dd "2287438609"
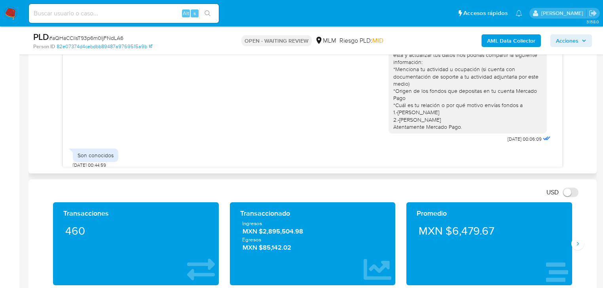
scroll to position [18, 0]
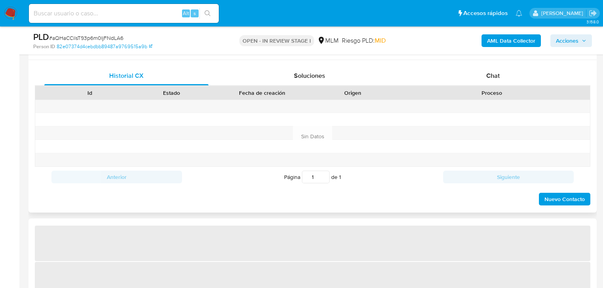
scroll to position [317, 0]
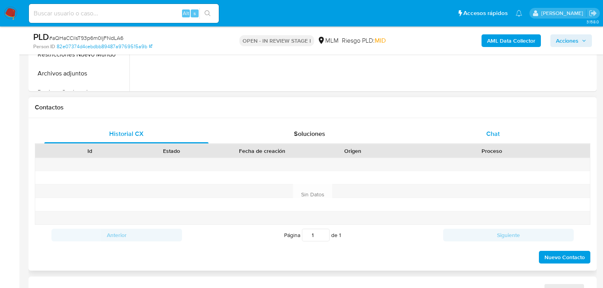
click at [482, 130] on div "Chat" at bounding box center [493, 134] width 164 height 19
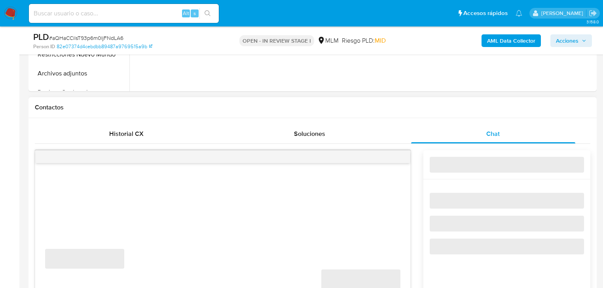
select select "10"
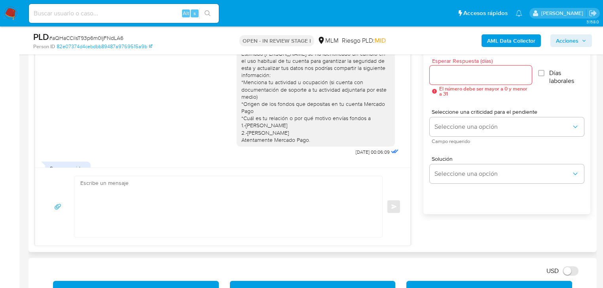
scroll to position [443, 0]
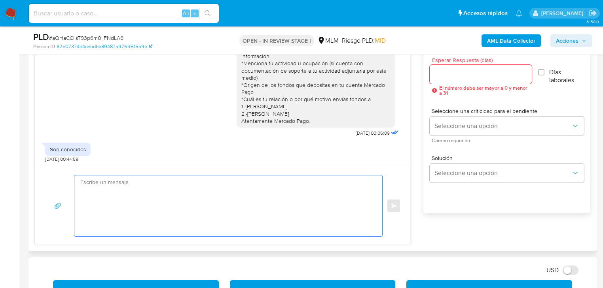
click at [179, 188] on textarea at bounding box center [226, 206] width 292 height 61
type textarea "v"
type textarea "N"
click at [241, 62] on div "Estimado [PERSON_NAME] se ha identificado un cambio en el uso habitual de tu cu…" at bounding box center [315, 77] width 149 height 93
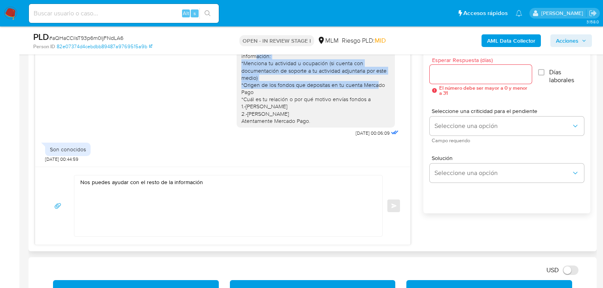
drag, startPoint x: 237, startPoint y: 62, endPoint x: 158, endPoint y: 144, distance: 113.3
click at [255, 89] on div "Estimado [PERSON_NAME] se ha identificado un cambio en el uso habitual de tu cu…" at bounding box center [315, 77] width 149 height 93
copy div "*Menciona tu actividad u ocupación (si cuenta con documentación de soporte a tu…"
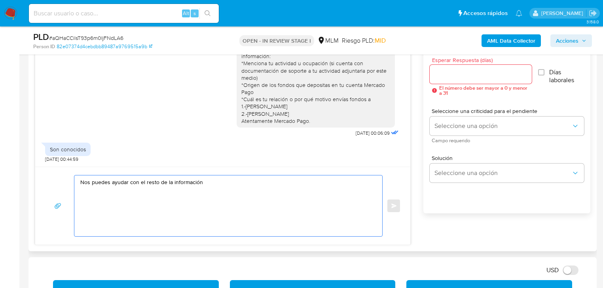
click at [134, 191] on textarea "Nos puedes ayudar con el resto de la información" at bounding box center [226, 206] width 292 height 61
drag, startPoint x: 195, startPoint y: 184, endPoint x: 214, endPoint y: 185, distance: 19.0
click at [214, 185] on textarea "Nos puedes ayudar con el resto de la información" at bounding box center [226, 206] width 292 height 61
click at [207, 181] on textarea "Nos puedes ayudar con el resto de la información" at bounding box center [226, 206] width 292 height 61
paste textarea "*Menciona tu actividad u ocupación (si cuenta con documentación de soporte a tu…"
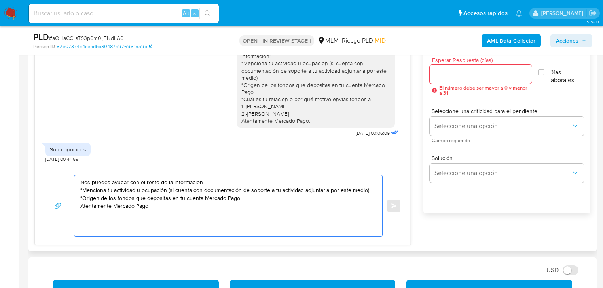
type textarea "Nos puedes ayudar con el resto de la información *Menciona tu actividad u ocupa…"
drag, startPoint x: 220, startPoint y: 214, endPoint x: 20, endPoint y: 162, distance: 206.8
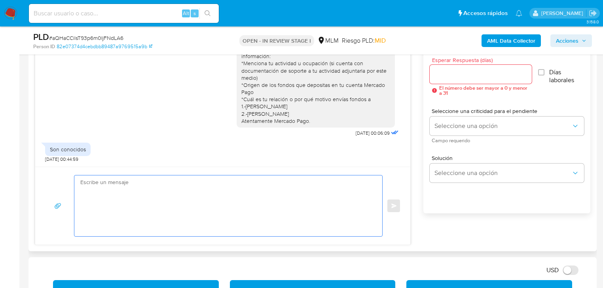
click at [447, 71] on input "Esperar Respuesta (días)" at bounding box center [481, 74] width 102 height 10
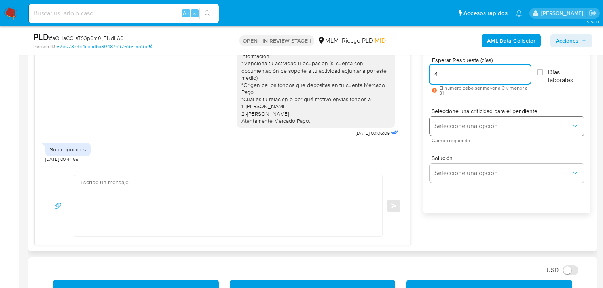
type input "4"
click at [450, 122] on button "Seleccione una opción" at bounding box center [507, 126] width 154 height 19
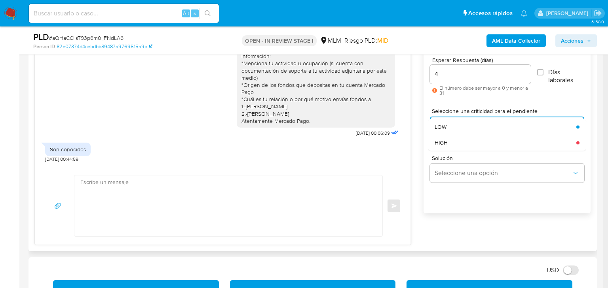
drag, startPoint x: 459, startPoint y: 136, endPoint x: 465, endPoint y: 154, distance: 18.5
click at [459, 136] on div "HIGH" at bounding box center [502, 143] width 137 height 16
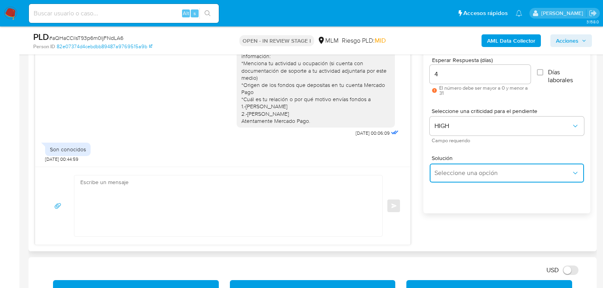
click at [472, 170] on span "Seleccione una opción" at bounding box center [502, 173] width 137 height 8
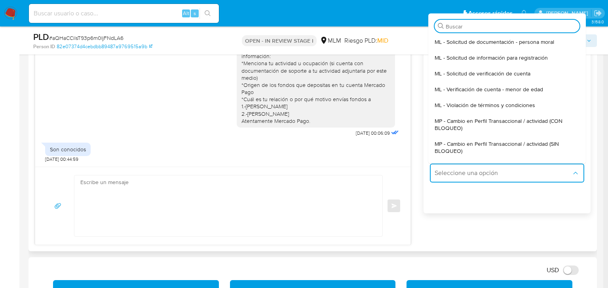
click at [537, 145] on span "MP - Cambio en Perfil Transaccional / actividad (SIN BLOQUEO)" at bounding box center [504, 147] width 140 height 14
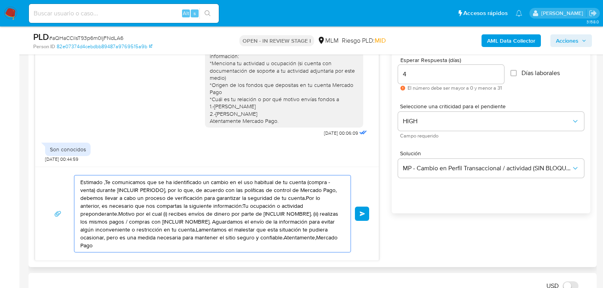
drag, startPoint x: 299, startPoint y: 235, endPoint x: 78, endPoint y: 172, distance: 230.2
paste textarea "Nos puedes ayudar con el resto de la información *Menciona tu actividad u ocupa…"
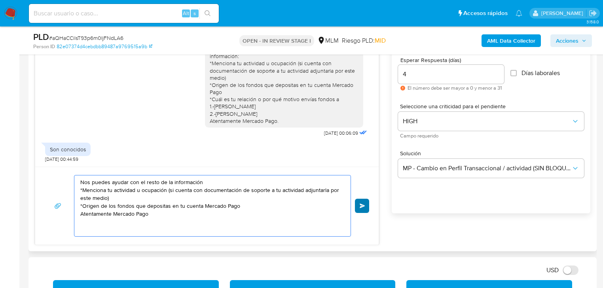
type textarea "Nos puedes ayudar con el resto de la información *Menciona tu actividad u ocupa…"
drag, startPoint x: 357, startPoint y: 204, endPoint x: 352, endPoint y: 190, distance: 14.9
click at [357, 203] on button "Enviar" at bounding box center [362, 206] width 14 height 14
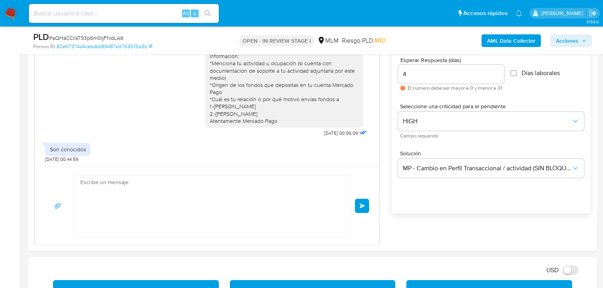
scroll to position [92, 0]
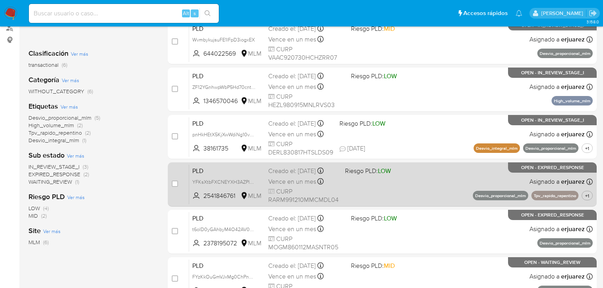
scroll to position [158, 0]
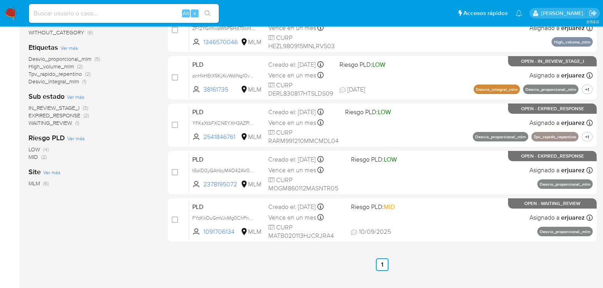
click at [63, 123] on span "WAITING_REVIEW" at bounding box center [50, 123] width 44 height 8
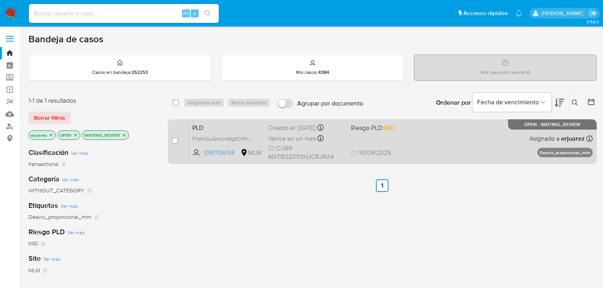
click at [447, 152] on span "[DATE] [DATE] 14:12" at bounding box center [430, 153] width 159 height 9
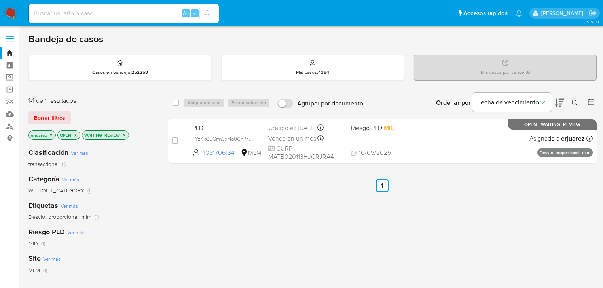
click at [126, 134] on icon "close-filter" at bounding box center [124, 135] width 5 height 5
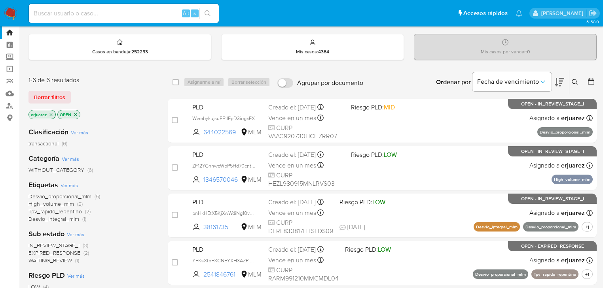
scroll to position [127, 0]
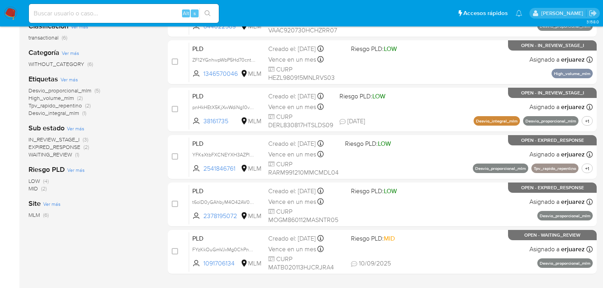
click at [58, 148] on span "EXPIRED_RESPONSE" at bounding box center [54, 147] width 52 height 8
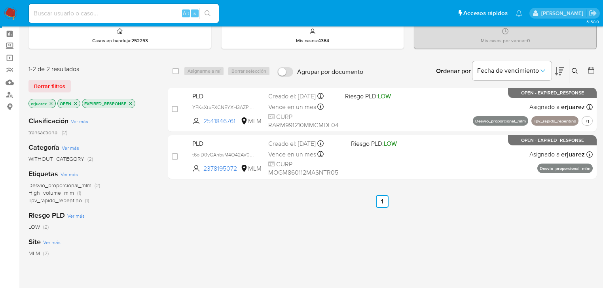
scroll to position [32, 0]
click at [131, 103] on icon "close-filter" at bounding box center [130, 103] width 3 height 3
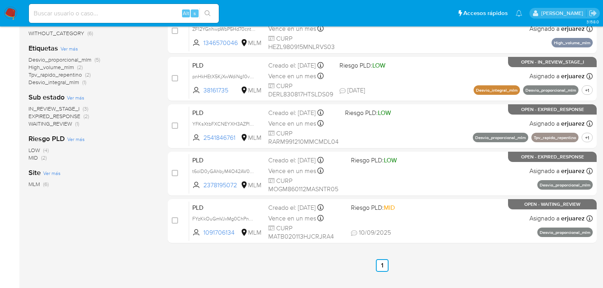
scroll to position [158, 0]
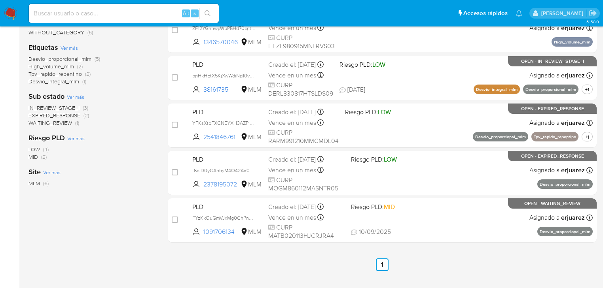
click at [74, 111] on span "IN_REVIEW_STAGE_I" at bounding box center [53, 108] width 51 height 8
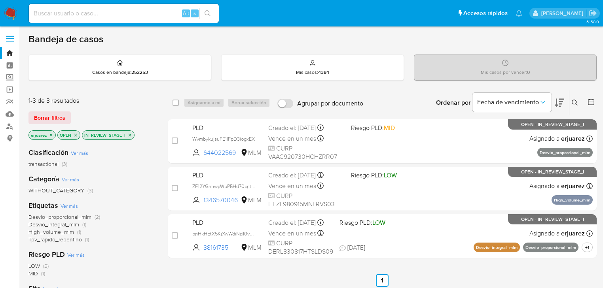
drag, startPoint x: 130, startPoint y: 133, endPoint x: 82, endPoint y: 133, distance: 47.9
click at [130, 133] on icon "close-filter" at bounding box center [129, 135] width 5 height 5
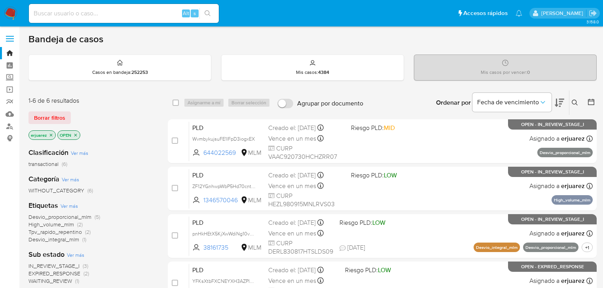
click at [51, 134] on icon "close-filter" at bounding box center [51, 135] width 5 height 5
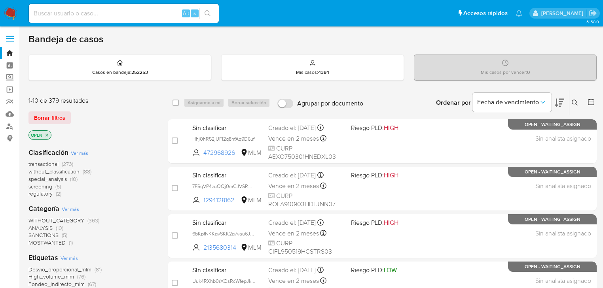
drag, startPoint x: 575, startPoint y: 101, endPoint x: 563, endPoint y: 103, distance: 11.7
click at [573, 101] on icon at bounding box center [575, 103] width 6 height 6
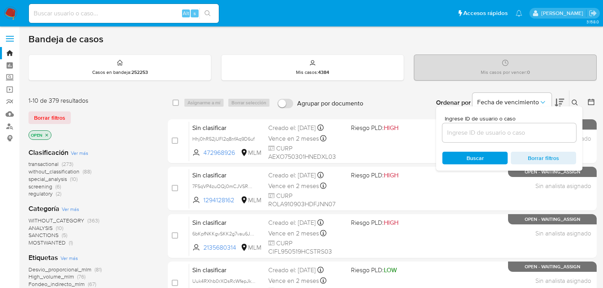
click at [474, 133] on input at bounding box center [509, 133] width 134 height 10
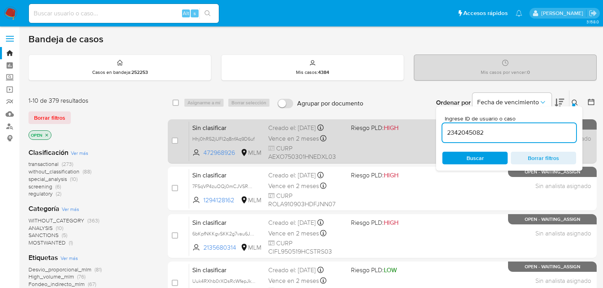
type input "2342045082"
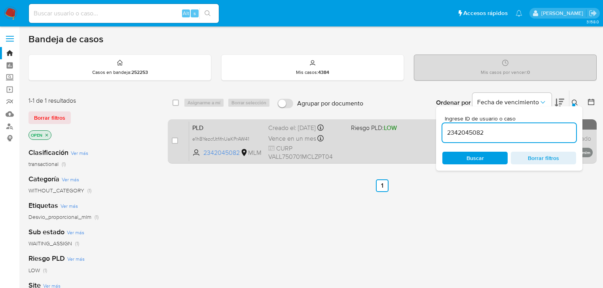
click at [340, 148] on span "CURP VALL750701MCLZPT04" at bounding box center [306, 152] width 76 height 17
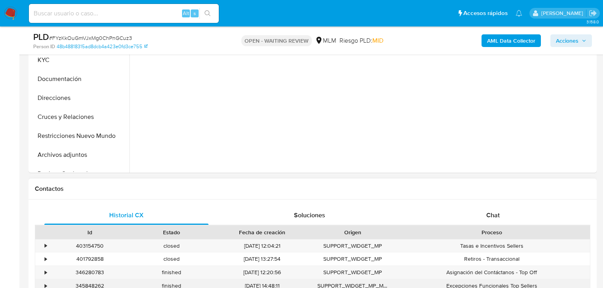
scroll to position [317, 0]
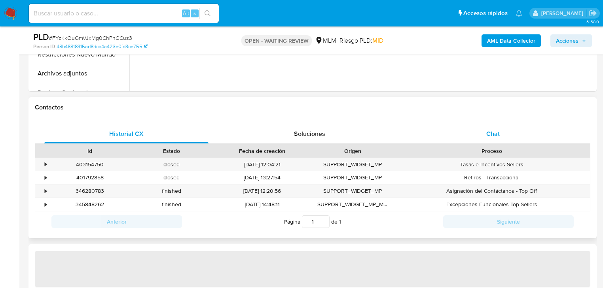
click at [499, 138] on div "Chat" at bounding box center [493, 134] width 164 height 19
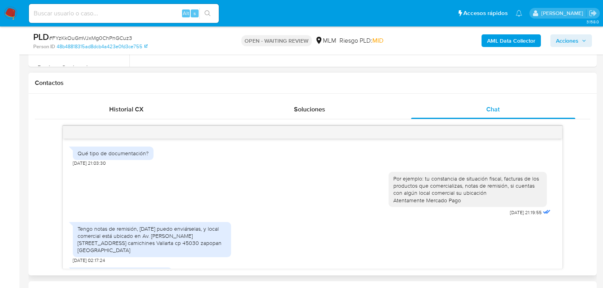
scroll to position [291, 0]
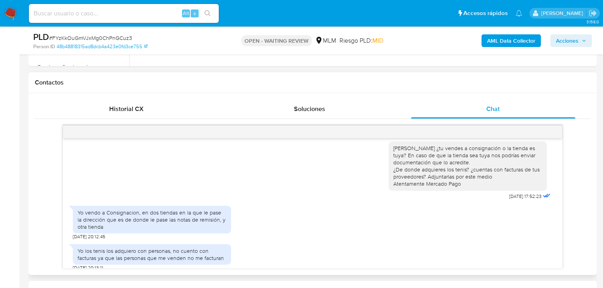
select select "10"
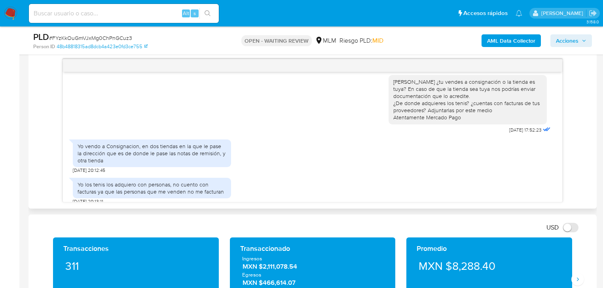
scroll to position [412, 0]
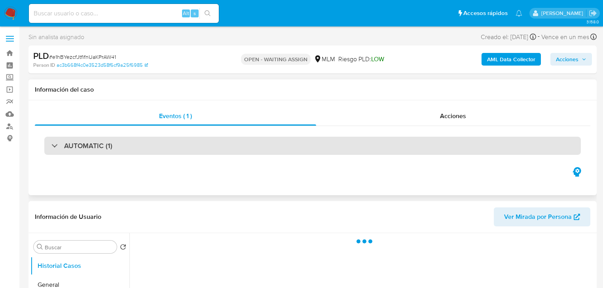
scroll to position [95, 0]
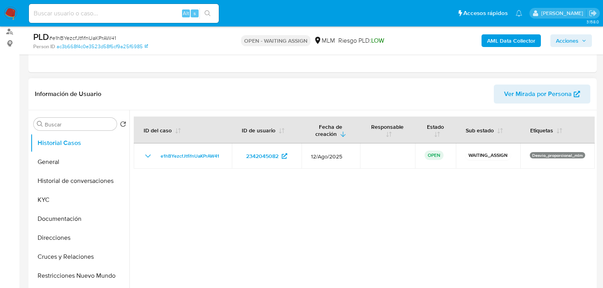
select select "10"
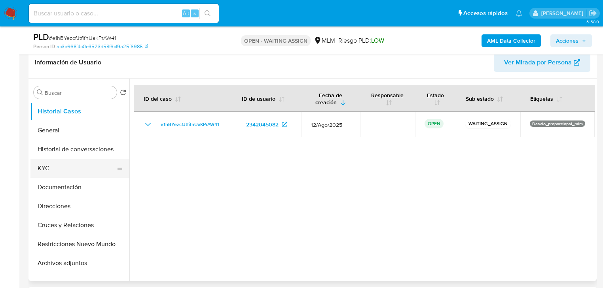
click at [47, 160] on button "KYC" at bounding box center [76, 168] width 93 height 19
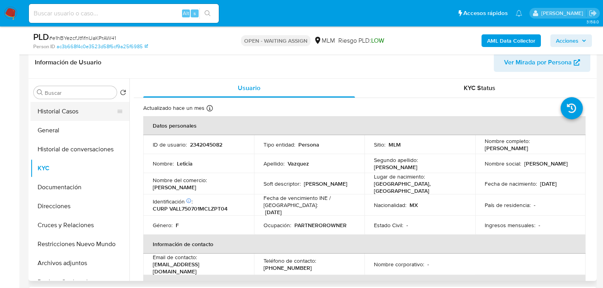
click at [77, 114] on button "Historial Casos" at bounding box center [76, 111] width 93 height 19
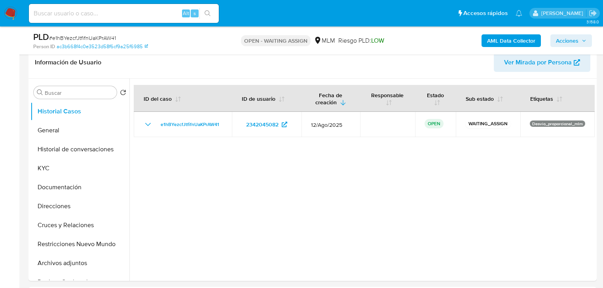
click at [98, 5] on div "Alt s" at bounding box center [124, 13] width 190 height 22
click at [97, 10] on input at bounding box center [124, 13] width 190 height 10
paste input "2342045082"
type input "2342045082"
click at [207, 11] on icon "search-icon" at bounding box center [208, 13] width 6 height 6
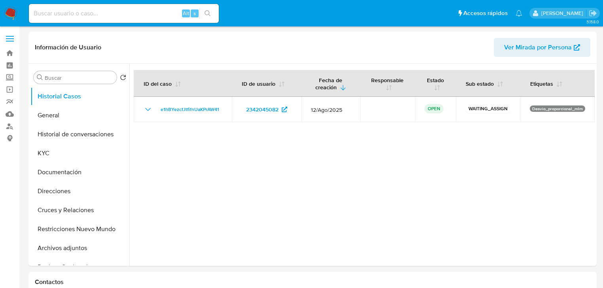
select select "10"
click at [36, 114] on button "General" at bounding box center [76, 115] width 93 height 19
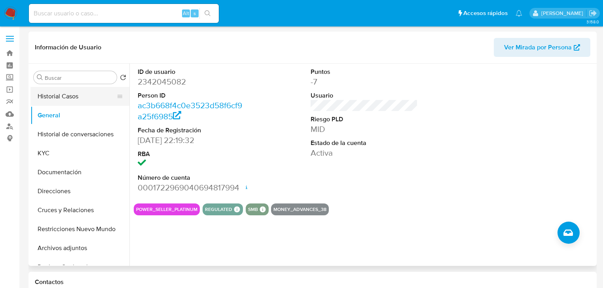
click at [82, 107] on button "General" at bounding box center [79, 115] width 99 height 19
click at [81, 95] on button "Historial Casos" at bounding box center [76, 96] width 93 height 19
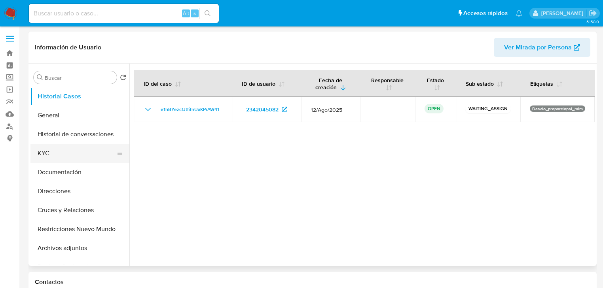
drag, startPoint x: 52, startPoint y: 157, endPoint x: 44, endPoint y: 157, distance: 7.9
click at [51, 157] on button "KYC" at bounding box center [76, 153] width 93 height 19
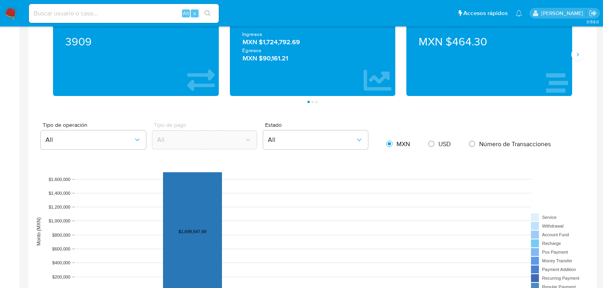
scroll to position [348, 0]
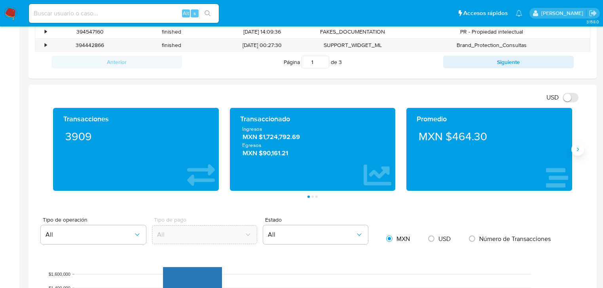
click at [578, 149] on icon "Siguiente" at bounding box center [578, 149] width 6 height 6
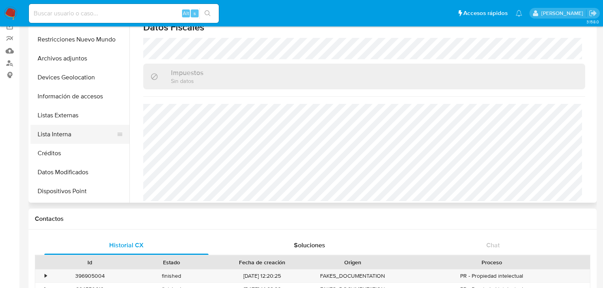
scroll to position [127, 0]
drag, startPoint x: 80, startPoint y: 120, endPoint x: 42, endPoint y: 123, distance: 38.1
click at [80, 119] on button "Listas Externas" at bounding box center [76, 115] width 93 height 19
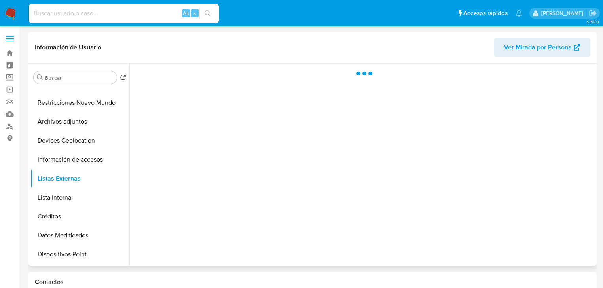
scroll to position [0, 0]
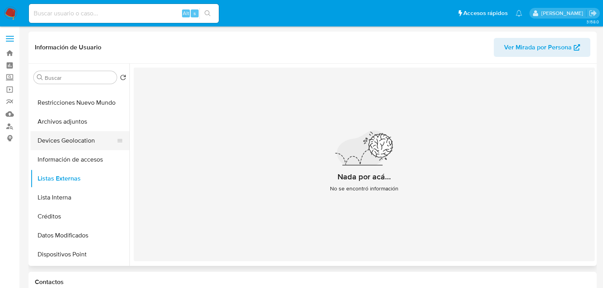
click at [68, 142] on button "Devices Geolocation" at bounding box center [76, 140] width 93 height 19
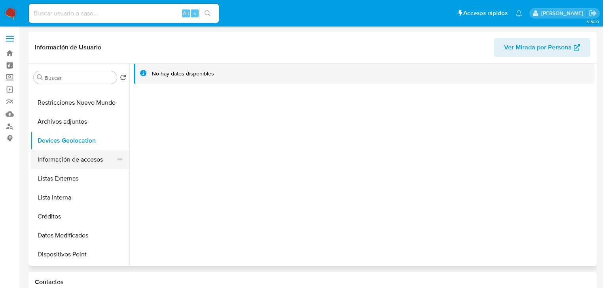
click at [66, 166] on button "Información de accesos" at bounding box center [76, 159] width 93 height 19
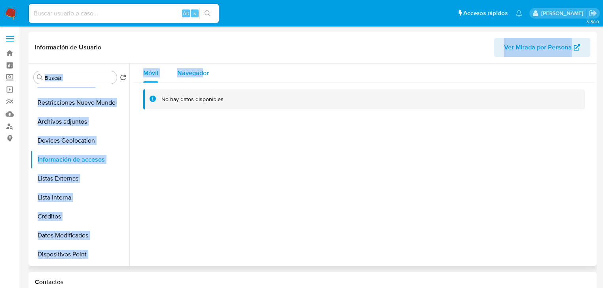
click at [204, 66] on div "Información de Usuario Ver Mirada por Persona Buscar Volver al orden por defect…" at bounding box center [312, 149] width 568 height 235
click at [201, 70] on span "Navegador" at bounding box center [193, 72] width 32 height 9
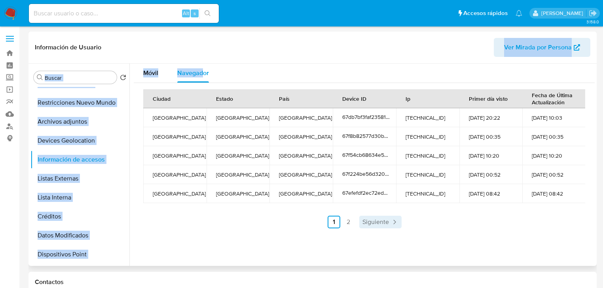
click at [364, 222] on span "Siguiente" at bounding box center [375, 222] width 27 height 6
click at [372, 220] on link "1" at bounding box center [378, 222] width 13 height 13
click at [150, 72] on span "Móvil" at bounding box center [150, 72] width 15 height 9
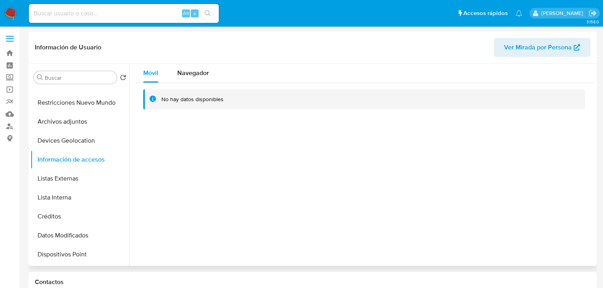
drag, startPoint x: 252, startPoint y: 220, endPoint x: 246, endPoint y: 222, distance: 6.0
click at [252, 219] on div "Móvil Navegador No hay datos disponibles" at bounding box center [361, 165] width 465 height 203
click at [221, 226] on div "Móvil Navegador No hay datos disponibles" at bounding box center [361, 165] width 465 height 203
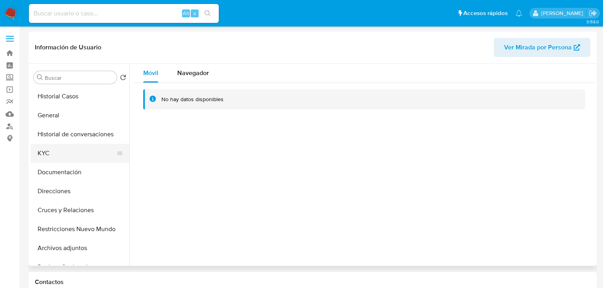
click at [49, 154] on button "KYC" at bounding box center [76, 153] width 93 height 19
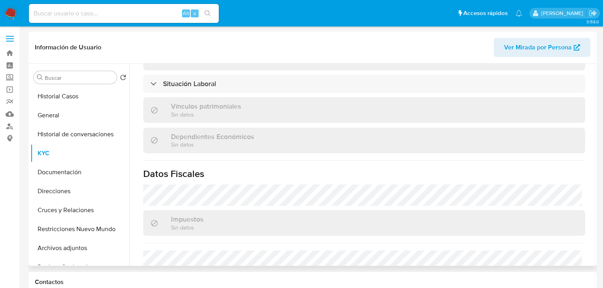
scroll to position [500, 0]
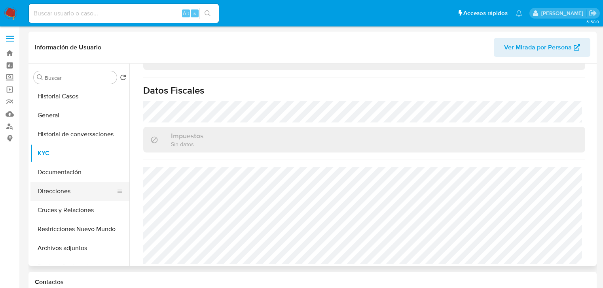
click at [56, 198] on button "Direcciones" at bounding box center [76, 191] width 93 height 19
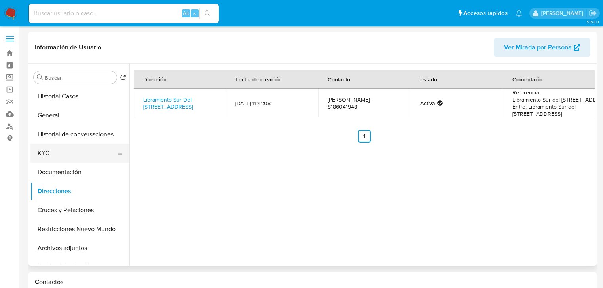
drag, startPoint x: 54, startPoint y: 152, endPoint x: 87, endPoint y: 147, distance: 33.3
click at [54, 152] on button "KYC" at bounding box center [76, 153] width 93 height 19
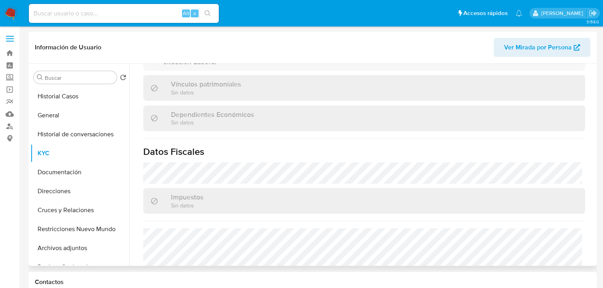
scroll to position [500, 0]
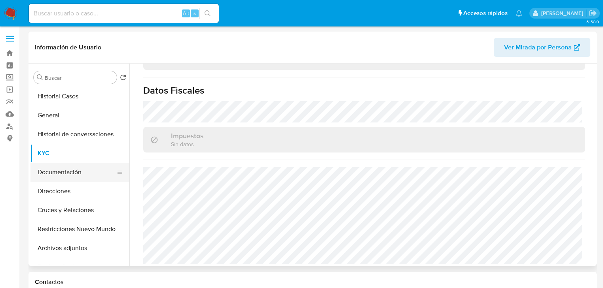
click at [62, 166] on button "Documentación" at bounding box center [76, 172] width 93 height 19
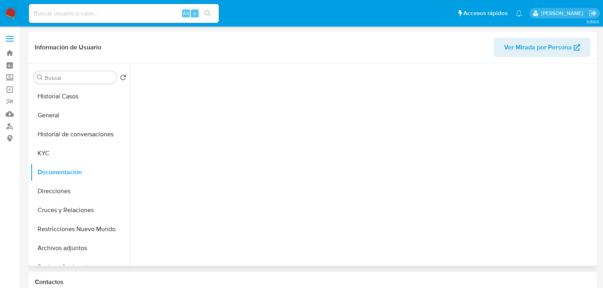
scroll to position [0, 0]
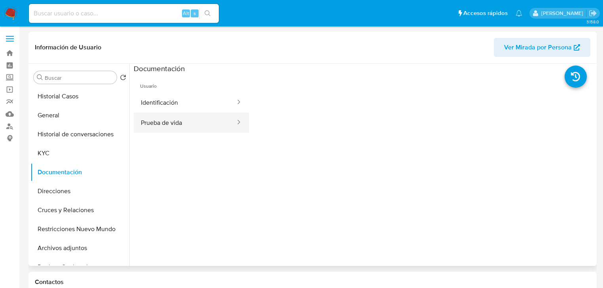
drag, startPoint x: 169, startPoint y: 125, endPoint x: 216, endPoint y: 118, distance: 48.4
click at [169, 124] on button "Prueba de vida" at bounding box center [185, 123] width 102 height 20
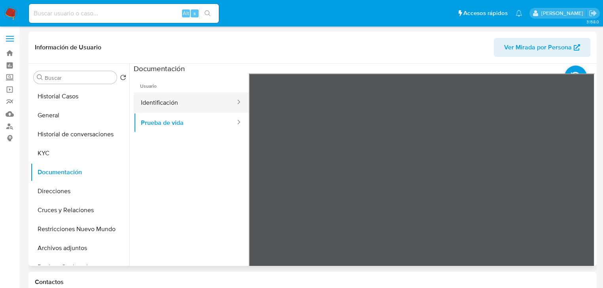
click at [190, 109] on button "Identificación" at bounding box center [185, 103] width 102 height 20
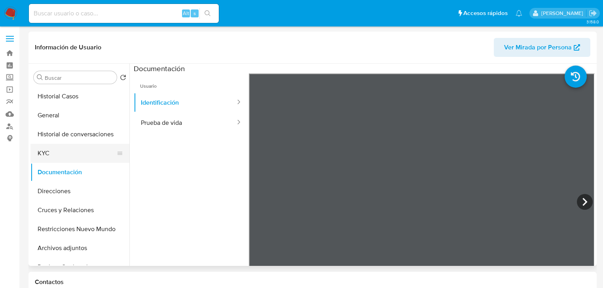
click at [36, 152] on button "KYC" at bounding box center [76, 153] width 93 height 19
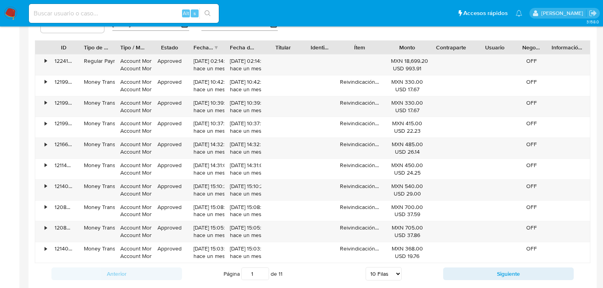
scroll to position [791, 0]
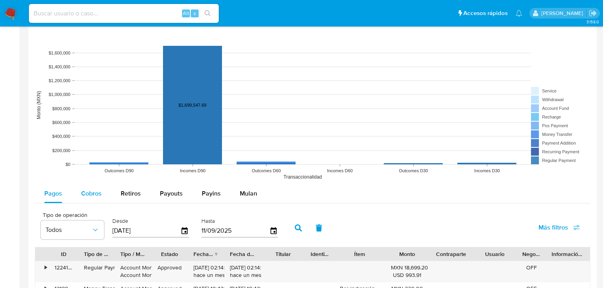
drag, startPoint x: 94, startPoint y: 190, endPoint x: 101, endPoint y: 184, distance: 9.8
click at [94, 191] on span "Cobros" at bounding box center [91, 193] width 21 height 9
select select "10"
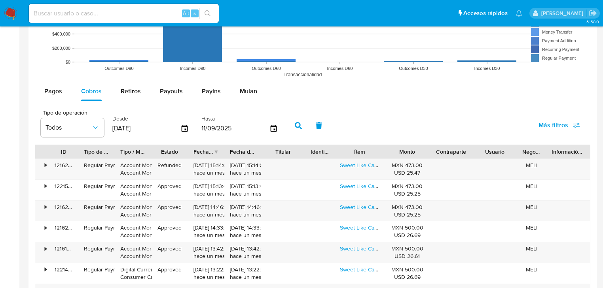
scroll to position [665, 0]
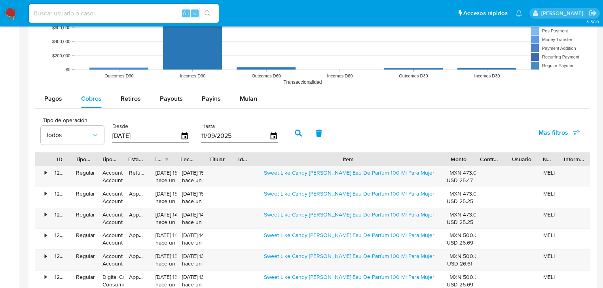
drag, startPoint x: 383, startPoint y: 160, endPoint x: 502, endPoint y: 159, distance: 118.7
click at [503, 159] on div "ID Tipo de operación Tipo / Método Estado Fecha de creación Fecha de aprobación…" at bounding box center [312, 159] width 555 height 13
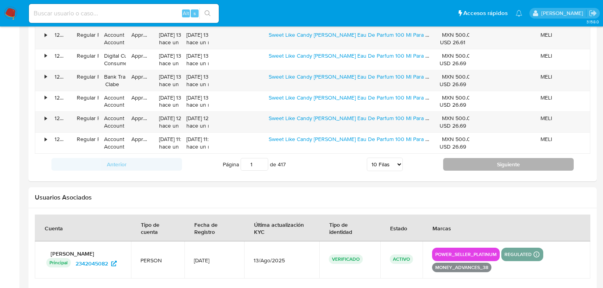
click at [488, 167] on button "Siguiente" at bounding box center [508, 164] width 131 height 13
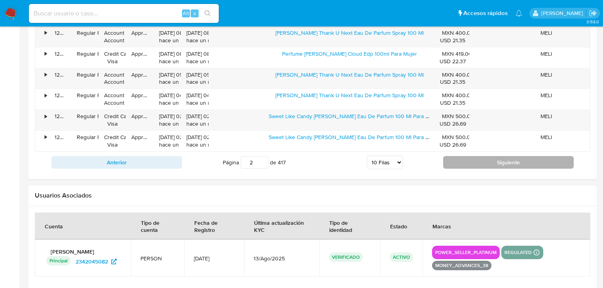
click at [468, 159] on button "Siguiente" at bounding box center [508, 162] width 131 height 13
type input "3"
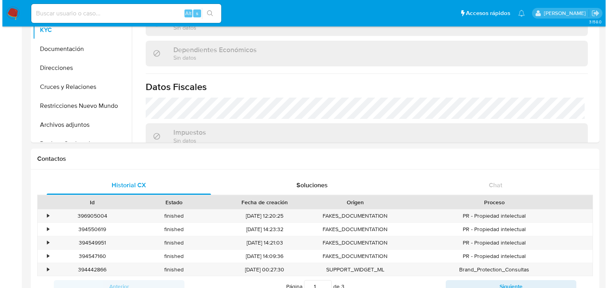
scroll to position [207, 0]
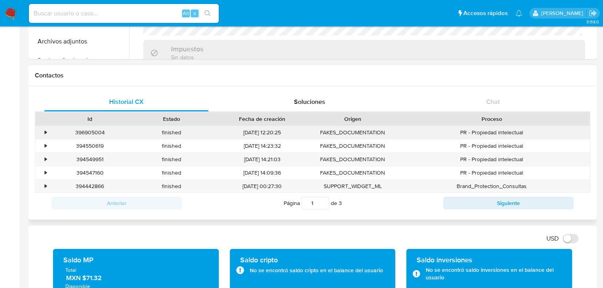
click at [42, 131] on div "•" at bounding box center [42, 132] width 14 height 13
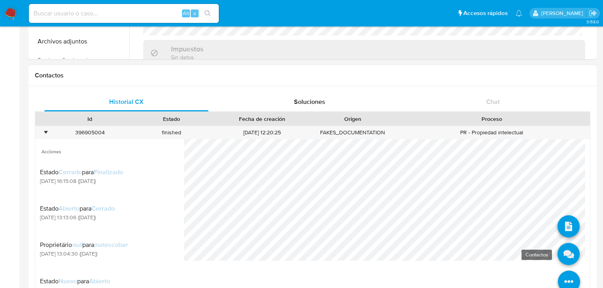
click at [561, 256] on icon at bounding box center [569, 254] width 22 height 22
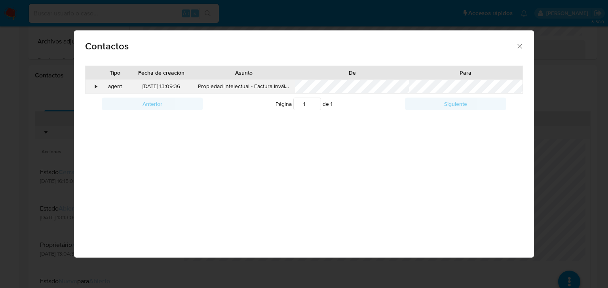
click at [96, 87] on div "•" at bounding box center [96, 87] width 2 height 8
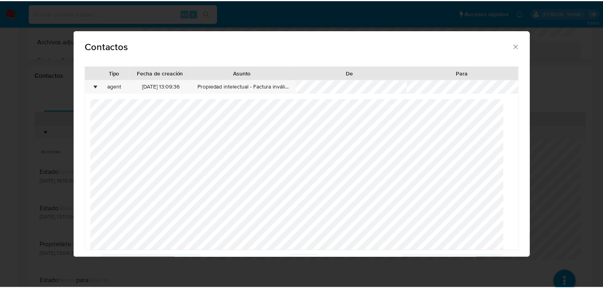
scroll to position [17, 0]
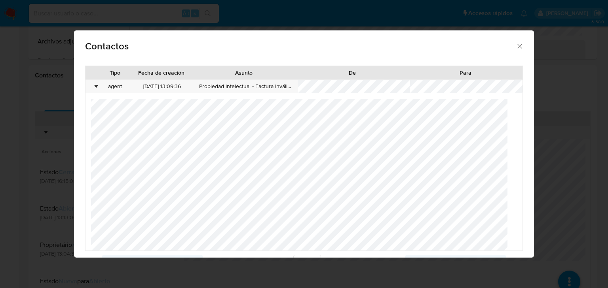
click at [577, 108] on div "Contactos Tipo Fecha de creación Asunto De Para • agent 24/07/2025 13:09:36 Pro…" at bounding box center [304, 144] width 608 height 288
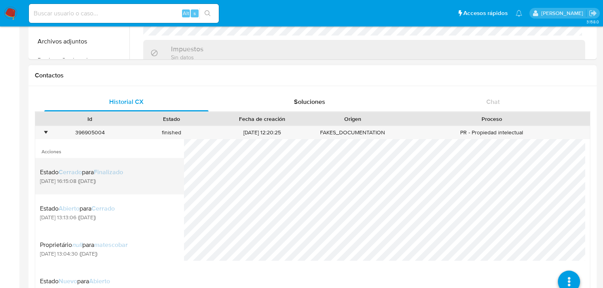
scroll to position [239, 0]
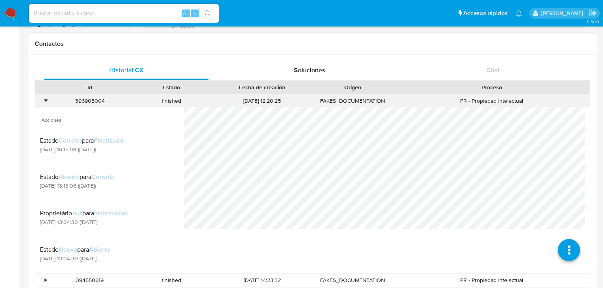
click at [40, 101] on div "•" at bounding box center [42, 101] width 14 height 13
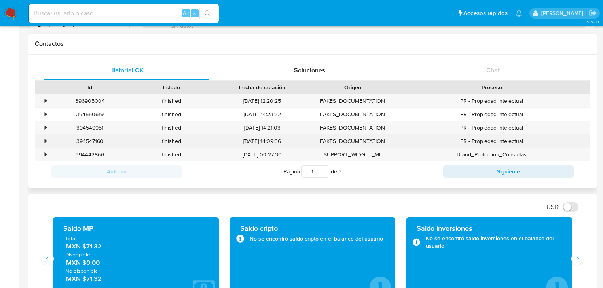
click at [57, 145] on div "394547160" at bounding box center [90, 141] width 82 height 13
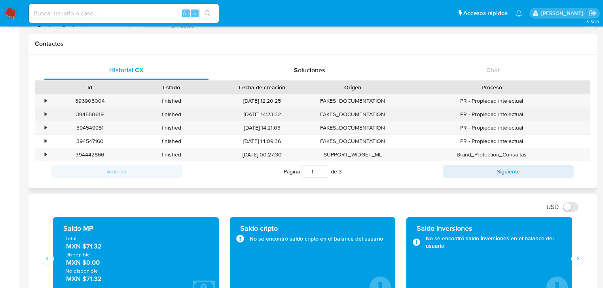
click at [43, 113] on div "•" at bounding box center [42, 114] width 14 height 13
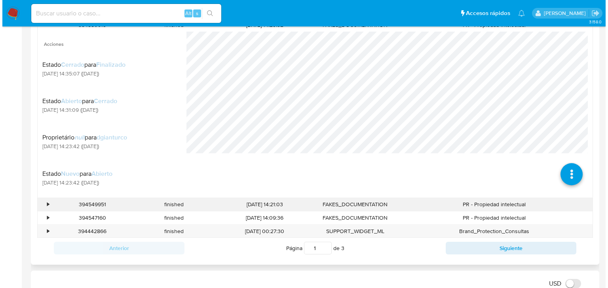
scroll to position [334, 0]
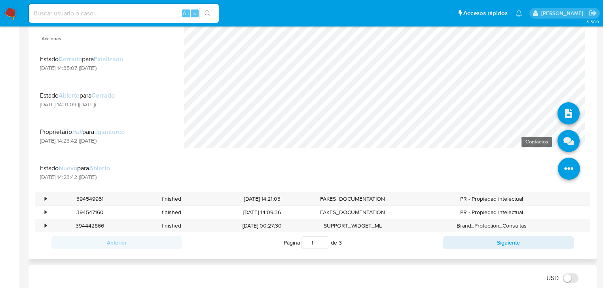
click at [562, 150] on icon at bounding box center [569, 141] width 22 height 22
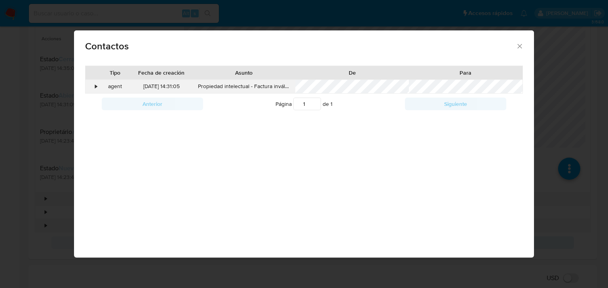
click at [89, 86] on div "•" at bounding box center [92, 86] width 14 height 13
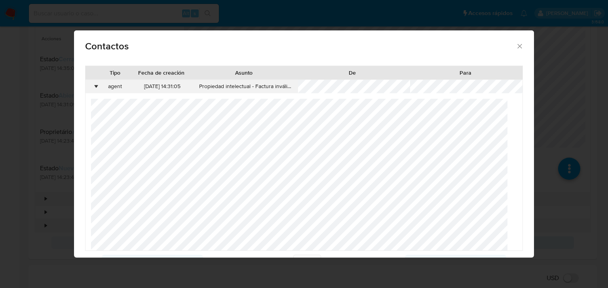
click at [93, 86] on div "•" at bounding box center [92, 86] width 14 height 13
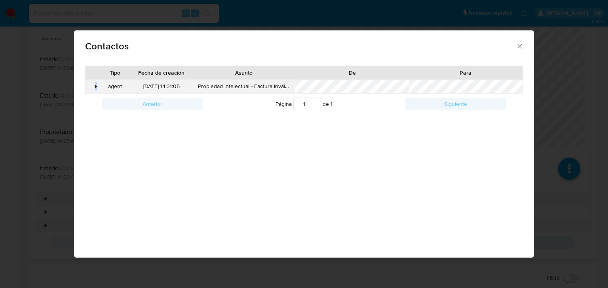
click at [93, 86] on div "•" at bounding box center [92, 86] width 14 height 13
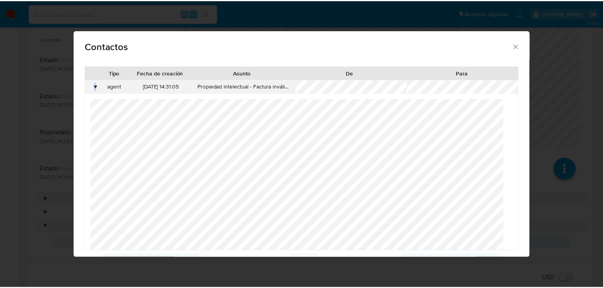
scroll to position [0, 0]
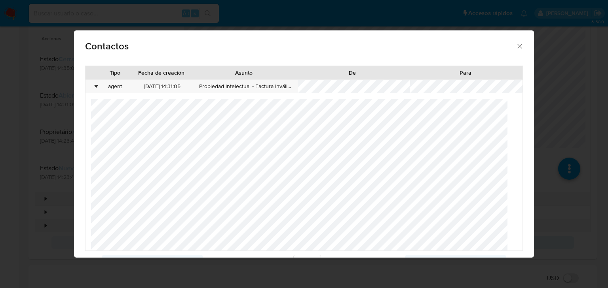
click at [11, 192] on div "Contactos Tipo Fecha de creación Asunto De Para • agent 10/07/2025 14:31:05 Pro…" at bounding box center [304, 144] width 608 height 288
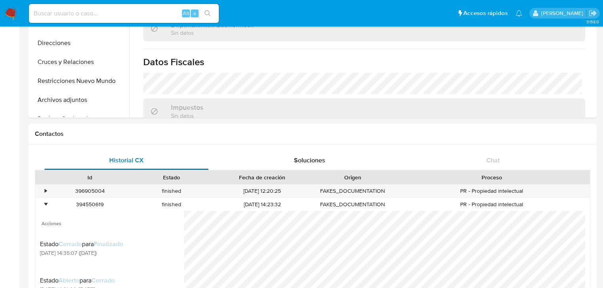
scroll to position [144, 0]
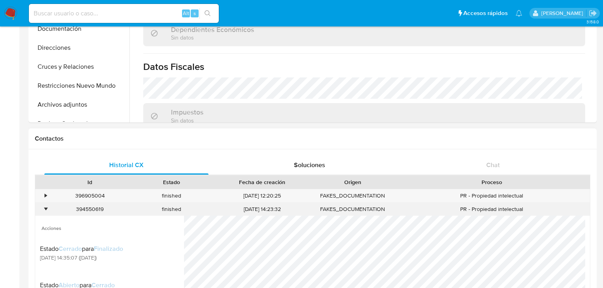
click at [45, 207] on div "•" at bounding box center [46, 210] width 2 height 8
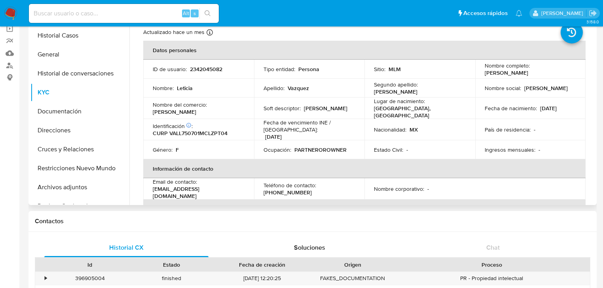
scroll to position [0, 0]
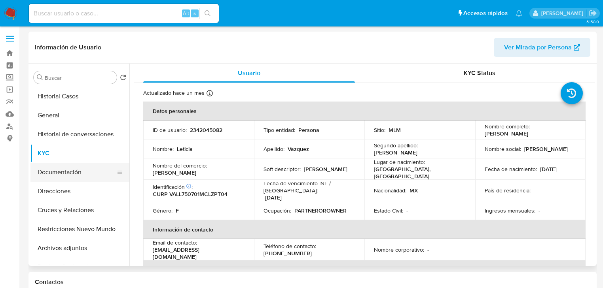
click at [80, 173] on button "Documentación" at bounding box center [76, 172] width 93 height 19
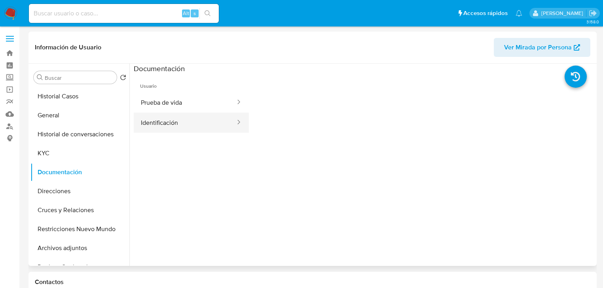
click at [167, 128] on button "Identificación" at bounding box center [185, 123] width 102 height 20
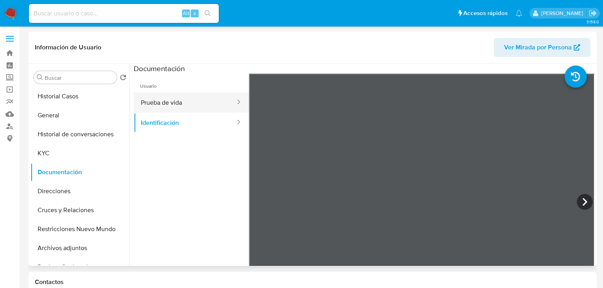
drag, startPoint x: 189, startPoint y: 106, endPoint x: 194, endPoint y: 107, distance: 4.8
click at [189, 106] on button "Prueba de vida" at bounding box center [185, 103] width 102 height 20
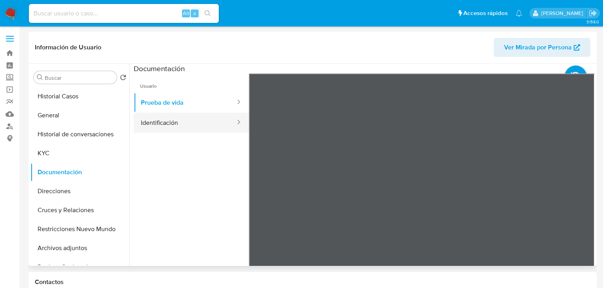
click at [170, 119] on button "Identificación" at bounding box center [185, 123] width 102 height 20
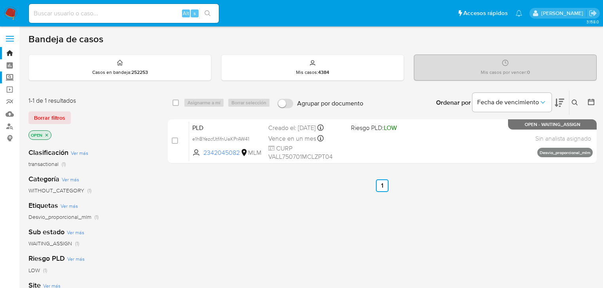
click at [8, 76] on label "Screening" at bounding box center [47, 78] width 94 height 12
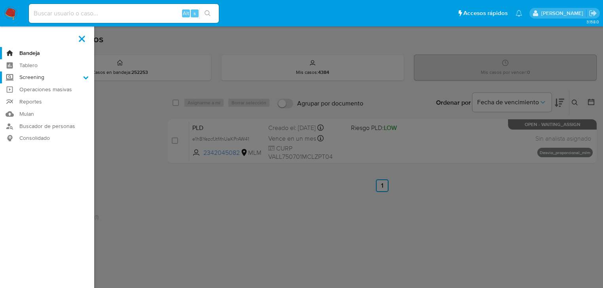
click at [0, 0] on input "Screening" at bounding box center [0, 0] width 0 height 0
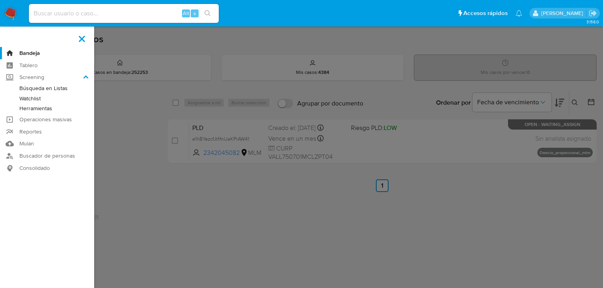
click at [36, 110] on link "Herramientas" at bounding box center [47, 109] width 94 height 10
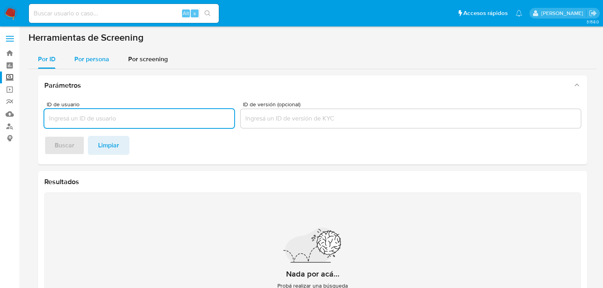
click at [95, 61] on span "Por persona" at bounding box center [91, 59] width 35 height 9
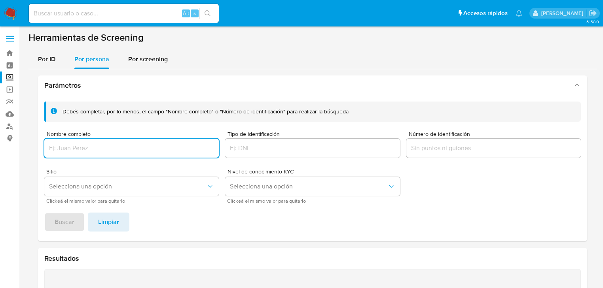
click at [74, 144] on input "Nombre completo" at bounding box center [131, 148] width 174 height 10
type input "m"
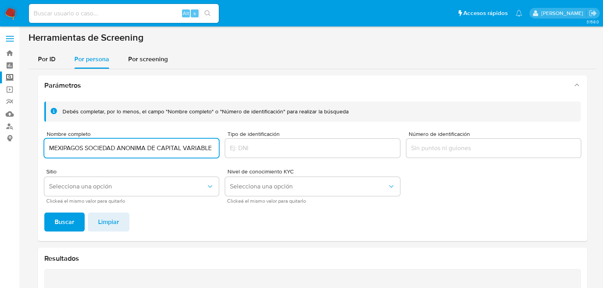
type input "MEXIPAGOS SOCIEDAD ANONIMA DE CAPITAL VARIABLE"
click at [44, 213] on button "Buscar" at bounding box center [64, 222] width 40 height 19
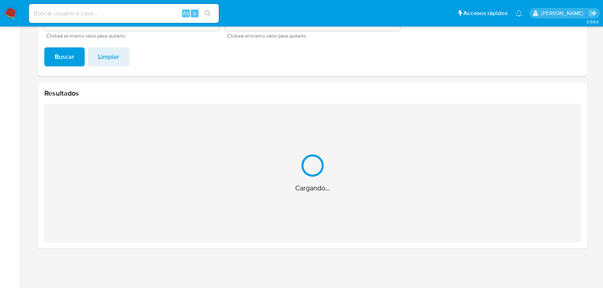
scroll to position [40, 0]
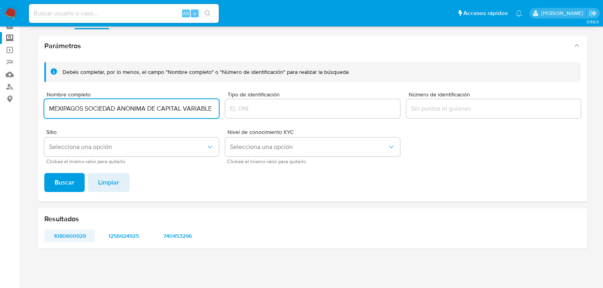
click at [63, 234] on span "1080600929" at bounding box center [70, 236] width 40 height 11
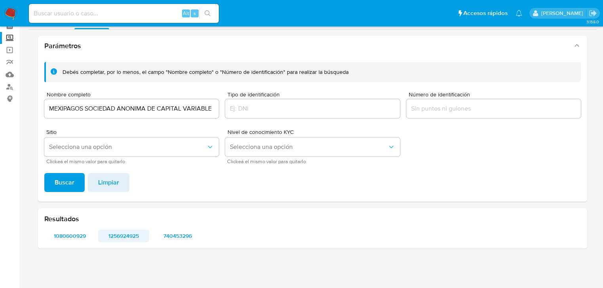
click at [123, 237] on span "1256924925" at bounding box center [124, 236] width 40 height 11
click at [168, 234] on span "740453296" at bounding box center [178, 236] width 40 height 11
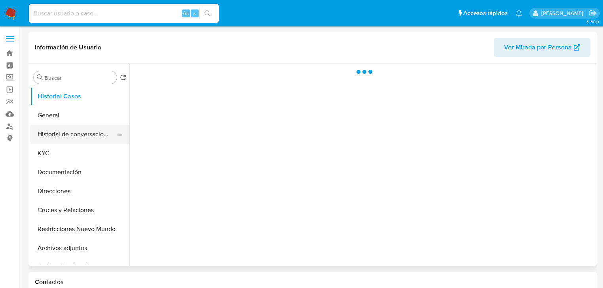
click at [78, 135] on button "Historial de conversaciones" at bounding box center [76, 134] width 93 height 19
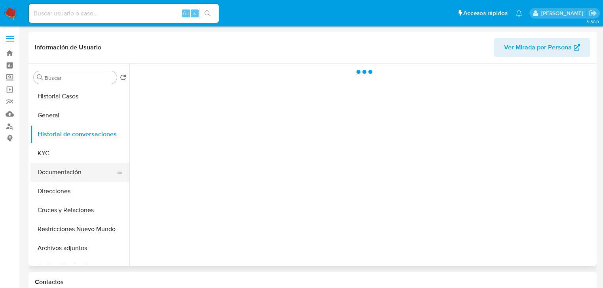
drag, startPoint x: 70, startPoint y: 176, endPoint x: 94, endPoint y: 168, distance: 25.0
click at [70, 176] on button "Documentación" at bounding box center [76, 172] width 93 height 19
select select "10"
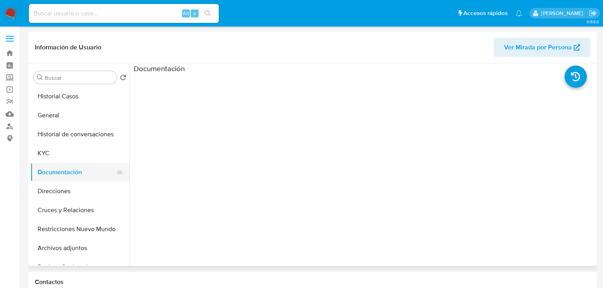
click at [71, 173] on button "Documentación" at bounding box center [76, 172] width 93 height 19
drag, startPoint x: 152, startPoint y: 114, endPoint x: 92, endPoint y: 71, distance: 73.7
click at [152, 115] on ul at bounding box center [191, 188] width 115 height 228
click at [73, 174] on button "Documentación" at bounding box center [76, 172] width 93 height 19
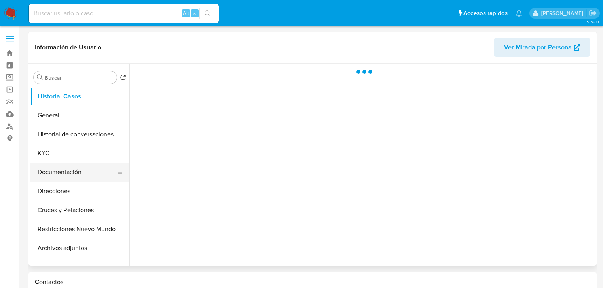
click at [70, 174] on button "Documentación" at bounding box center [76, 172] width 93 height 19
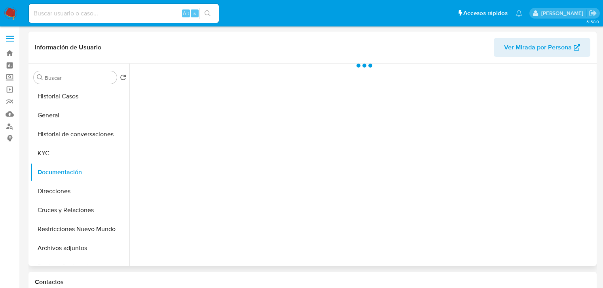
select select "10"
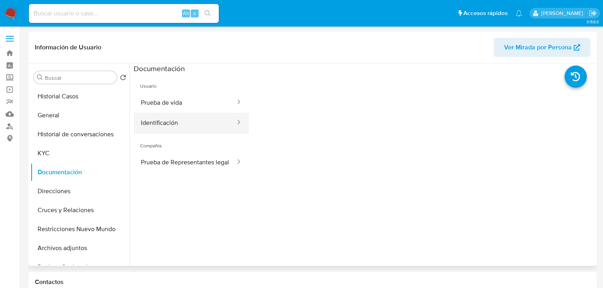
click at [175, 120] on button "Identificación" at bounding box center [185, 123] width 102 height 20
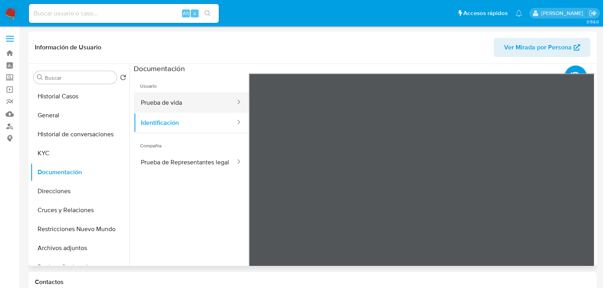
click at [174, 111] on button "Prueba de vida" at bounding box center [185, 103] width 102 height 20
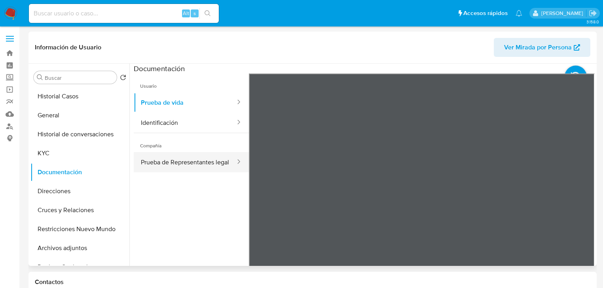
drag, startPoint x: 152, startPoint y: 144, endPoint x: 152, endPoint y: 159, distance: 15.0
click at [151, 148] on span "Compañía" at bounding box center [191, 142] width 115 height 19
drag, startPoint x: 155, startPoint y: 165, endPoint x: 195, endPoint y: 174, distance: 40.8
click at [157, 166] on button "Prueba de Representantes legal" at bounding box center [185, 162] width 102 height 20
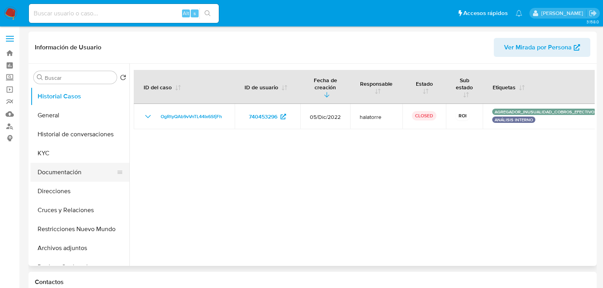
click at [80, 178] on button "Documentación" at bounding box center [76, 172] width 93 height 19
select select "10"
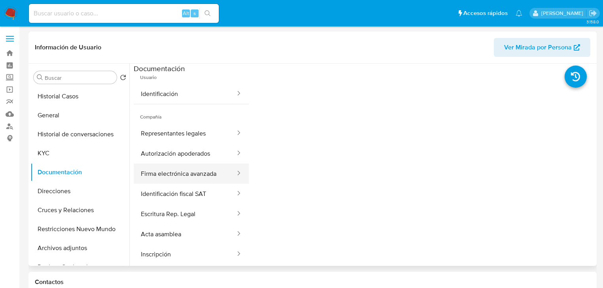
scroll to position [11, 0]
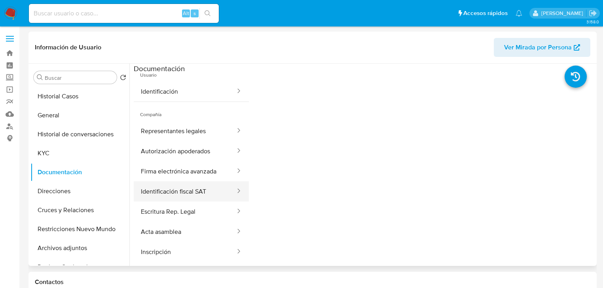
click at [178, 193] on button "Identificación fiscal SAT" at bounding box center [185, 192] width 102 height 20
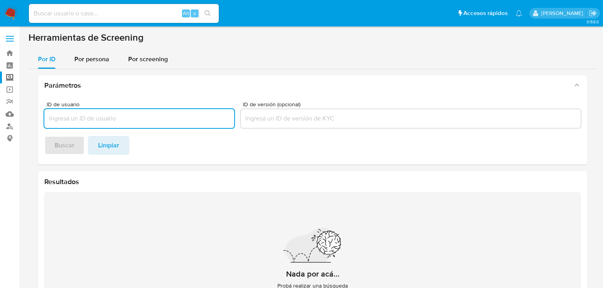
click at [11, 13] on img at bounding box center [10, 13] width 13 height 13
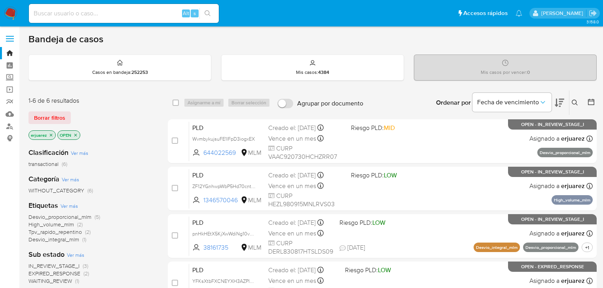
drag, startPoint x: 89, startPoint y: 17, endPoint x: 92, endPoint y: 12, distance: 5.5
click at [92, 12] on input at bounding box center [124, 13] width 190 height 10
paste input "2342045082"
type input "2342045082"
click at [207, 8] on button "search-icon" at bounding box center [207, 13] width 16 height 11
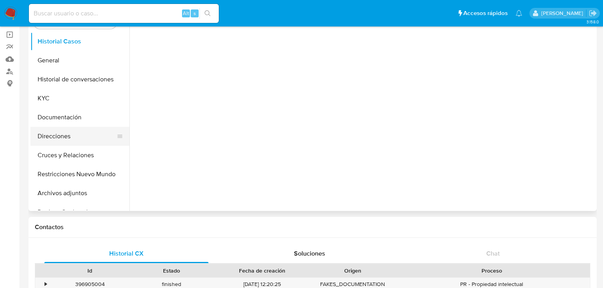
scroll to position [32, 0]
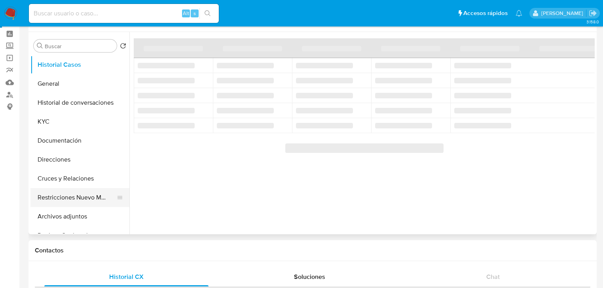
click at [72, 196] on button "Restricciones Nuevo Mundo" at bounding box center [76, 197] width 93 height 19
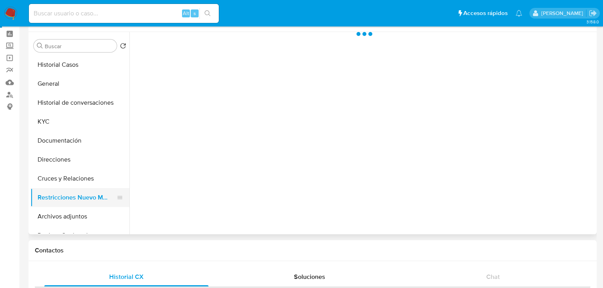
select select "10"
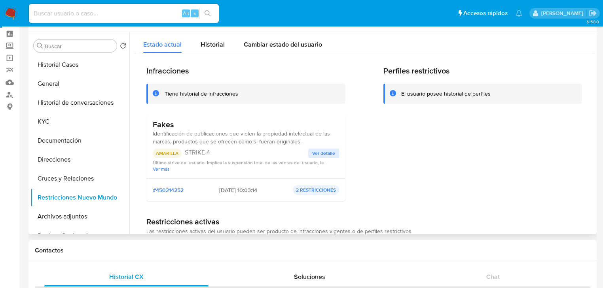
click at [315, 154] on span "Ver detalle" at bounding box center [323, 154] width 23 height 8
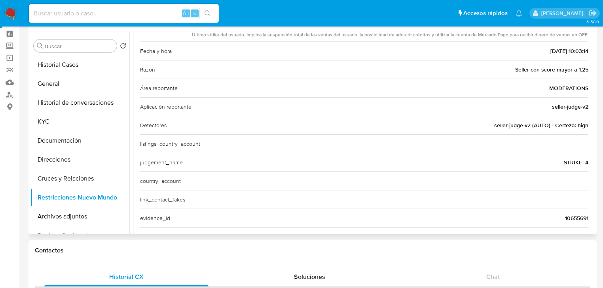
scroll to position [140, 0]
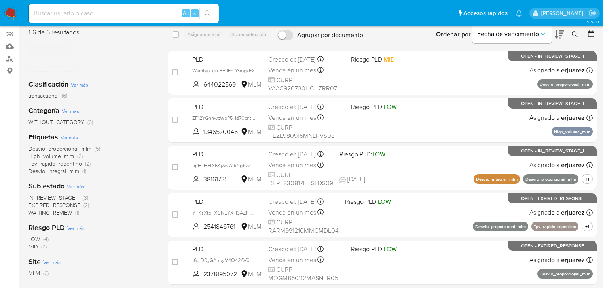
scroll to position [32, 0]
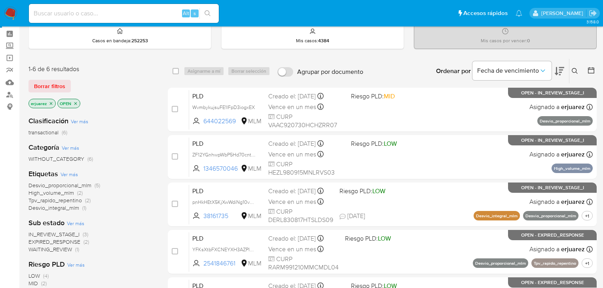
click at [571, 66] on div "Ingrese ID de usuario o caso Buscar Borrar filtros" at bounding box center [575, 71] width 13 height 25
drag, startPoint x: 572, startPoint y: 68, endPoint x: 520, endPoint y: 76, distance: 52.4
click at [572, 68] on icon at bounding box center [575, 71] width 6 height 6
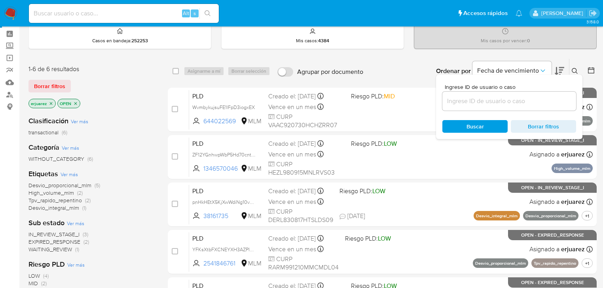
click at [459, 103] on input at bounding box center [509, 101] width 134 height 10
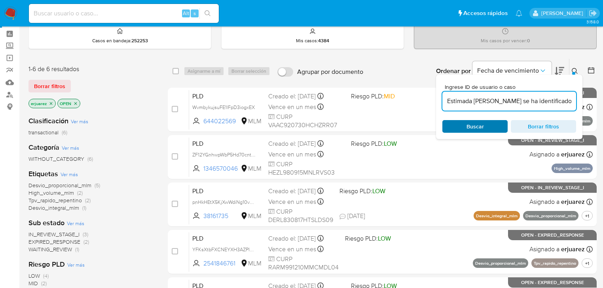
scroll to position [0, 204]
type input "Estimada Leticia se ha identificado un cambio en el uso habitual de tu cuenta p…"
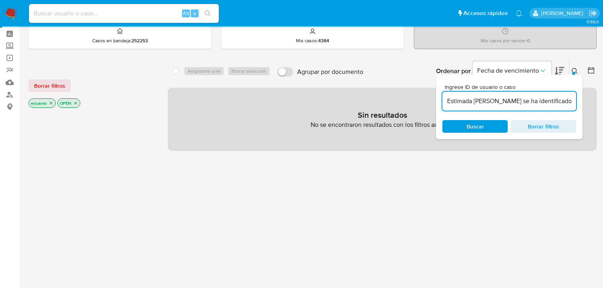
drag, startPoint x: 548, startPoint y: 128, endPoint x: 607, endPoint y: 133, distance: 59.5
click at [548, 128] on span "Borrar filtros" at bounding box center [543, 126] width 54 height 11
click at [513, 98] on input at bounding box center [509, 101] width 134 height 10
type input "2342045082"
click at [52, 103] on icon "close-filter" at bounding box center [51, 103] width 5 height 5
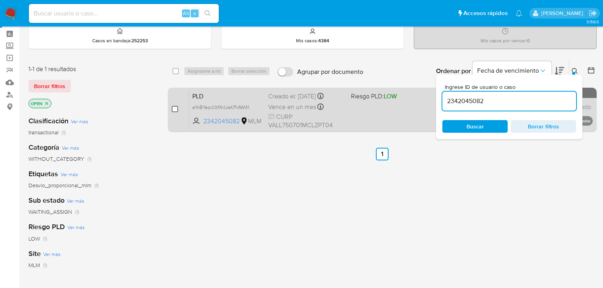
click at [172, 112] on input "checkbox" at bounding box center [175, 109] width 6 height 6
checkbox input "true"
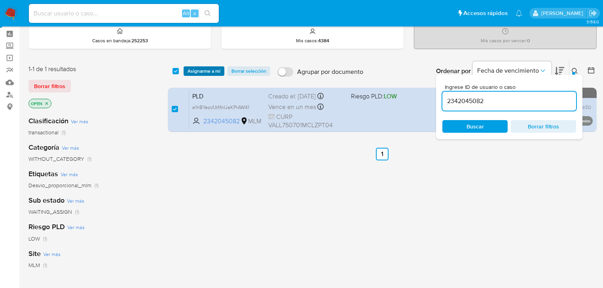
click at [209, 70] on span "Asignarme a mí" at bounding box center [204, 71] width 33 height 8
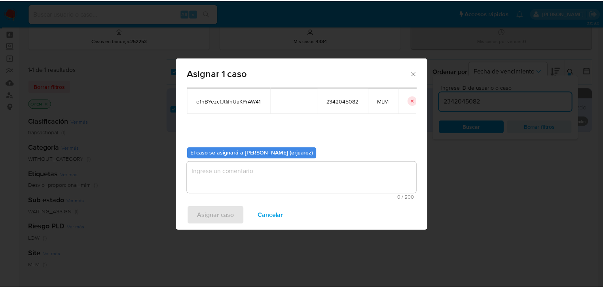
scroll to position [41, 0]
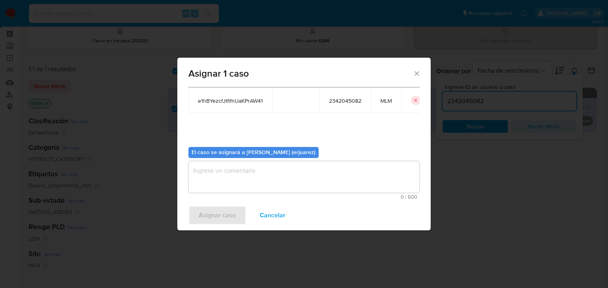
drag, startPoint x: 206, startPoint y: 196, endPoint x: 211, endPoint y: 187, distance: 10.3
click at [206, 195] on span "0 / 500" at bounding box center [304, 197] width 226 height 5
click at [223, 173] on textarea "assign-modal" at bounding box center [303, 177] width 231 height 32
type textarea "e"
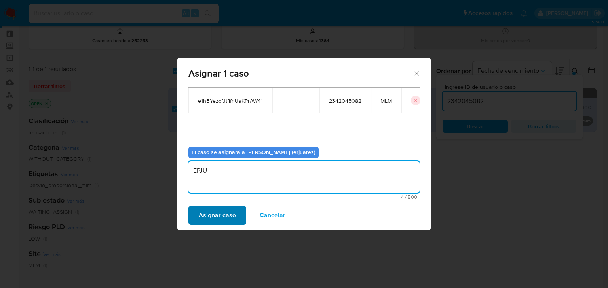
type textarea "EPJU"
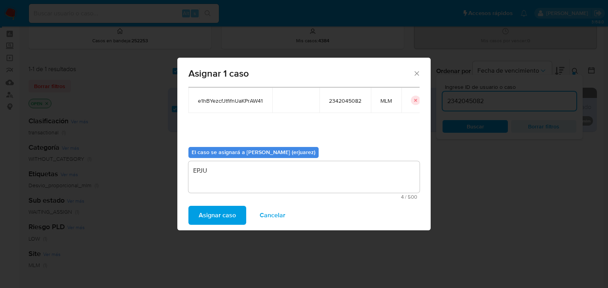
click at [215, 215] on span "Asignar caso" at bounding box center [217, 215] width 37 height 17
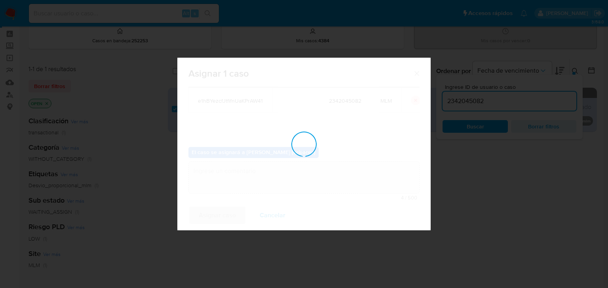
checkbox input "false"
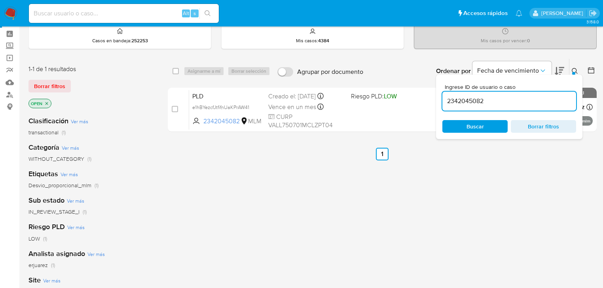
click at [533, 195] on div "select-all-cases-checkbox Asignarme a mí Borrar selección Agrupar por documento…" at bounding box center [382, 238] width 429 height 358
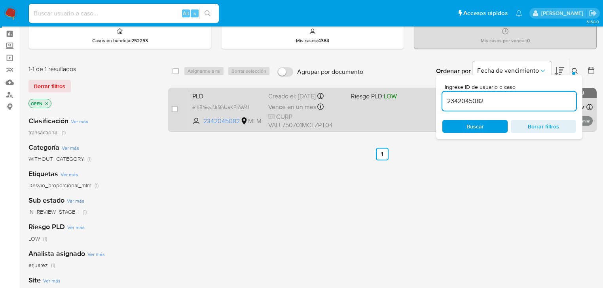
click at [378, 116] on div "PLD e1hBYezcfJtfifnUaKPrAW41 2342045082 MLM Riesgo PLD: LOW Creado el: 12/08/20…" at bounding box center [391, 110] width 404 height 40
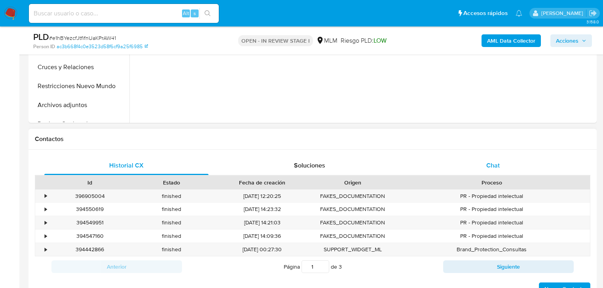
click at [491, 161] on span "Chat" at bounding box center [492, 165] width 13 height 9
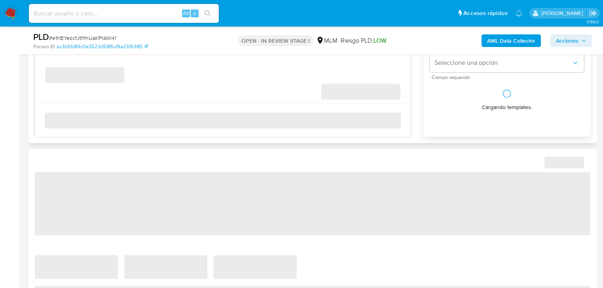
select select "10"
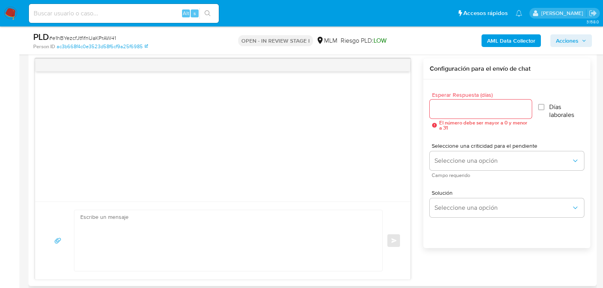
scroll to position [380, 0]
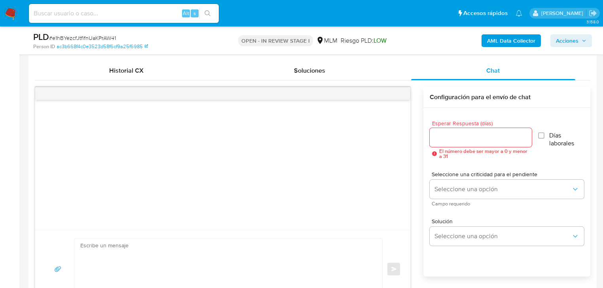
click at [448, 132] on div at bounding box center [481, 137] width 102 height 19
click at [450, 136] on input "Esperar Respuesta (días)" at bounding box center [481, 138] width 102 height 10
type input "5"
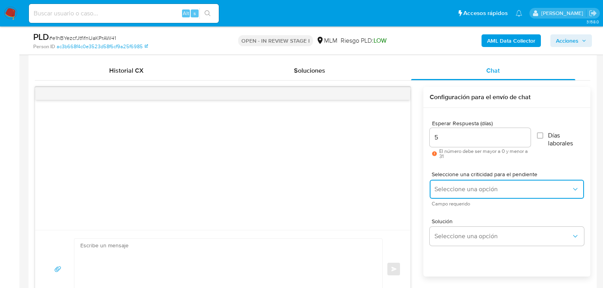
click at [435, 184] on button "Seleccione una opción" at bounding box center [507, 189] width 154 height 19
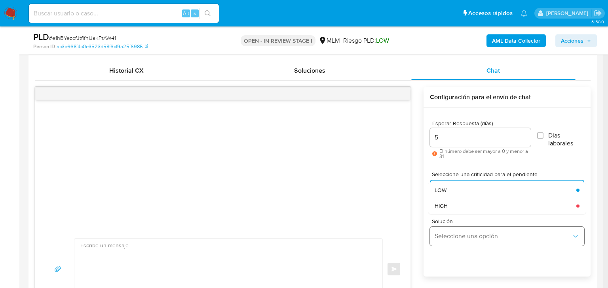
drag, startPoint x: 477, startPoint y: 201, endPoint x: 495, endPoint y: 237, distance: 40.5
click at [477, 203] on div "HIGH" at bounding box center [502, 206] width 137 height 16
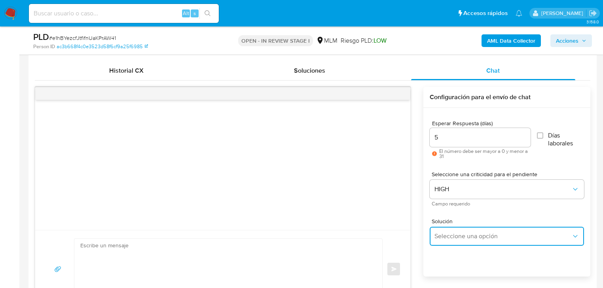
drag, startPoint x: 491, startPoint y: 241, endPoint x: 519, endPoint y: 231, distance: 30.3
click at [491, 241] on button "Seleccione una opción" at bounding box center [507, 236] width 154 height 19
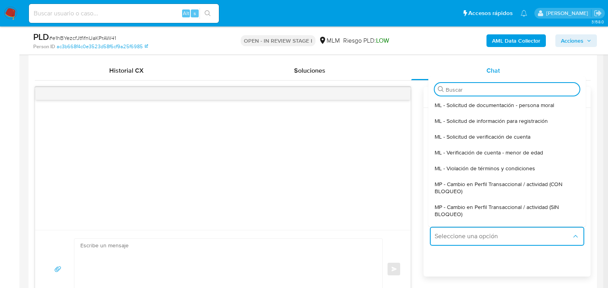
drag, startPoint x: 539, startPoint y: 207, endPoint x: 236, endPoint y: 207, distance: 303.5
click at [538, 207] on span "MP - Cambio en Perfil Transaccional / actividad (SIN BLOQUEO)" at bounding box center [504, 211] width 140 height 14
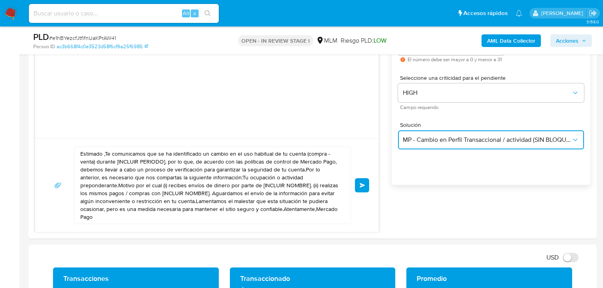
scroll to position [475, 0]
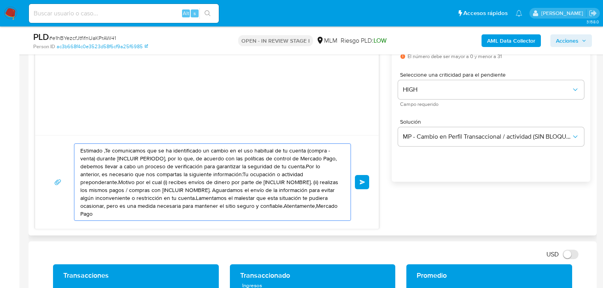
drag, startPoint x: 303, startPoint y: 203, endPoint x: 214, endPoint y: 178, distance: 93.3
paste textarea "a Leticia se ha identificado un cambio en el uso habitual de tu cuenta para gar…"
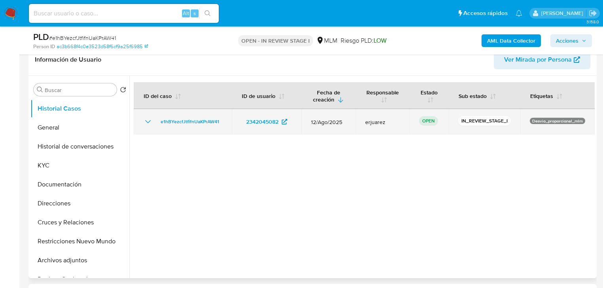
scroll to position [127, 0]
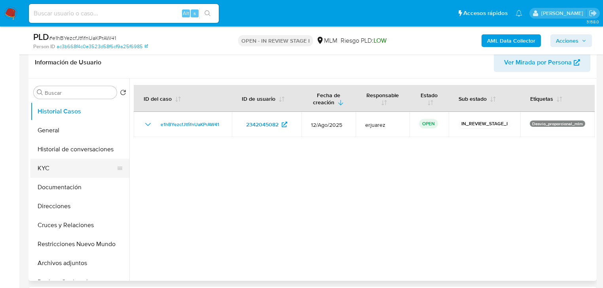
type textarea "Estimada Leticia se ha identificado un cambio en el uso habitual de tu cuenta p…"
click at [40, 165] on button "KYC" at bounding box center [76, 168] width 93 height 19
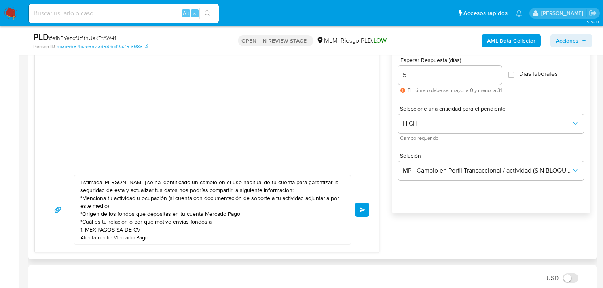
scroll to position [506, 0]
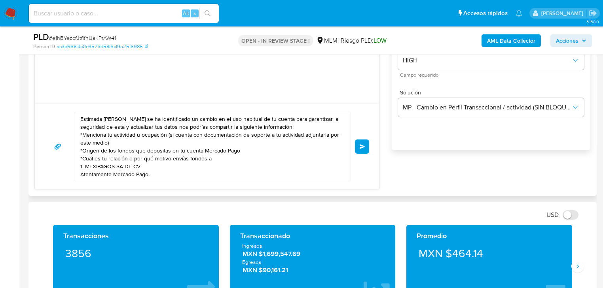
click at [366, 144] on button "Enviar" at bounding box center [362, 147] width 14 height 14
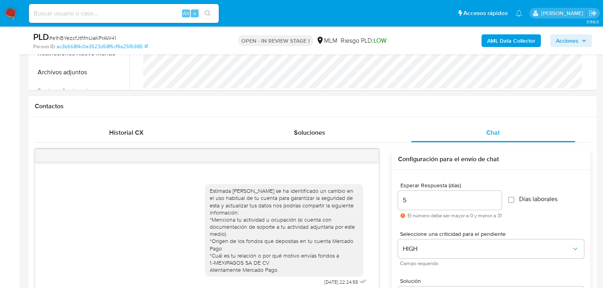
scroll to position [317, 0]
click at [13, 11] on img at bounding box center [10, 13] width 13 height 13
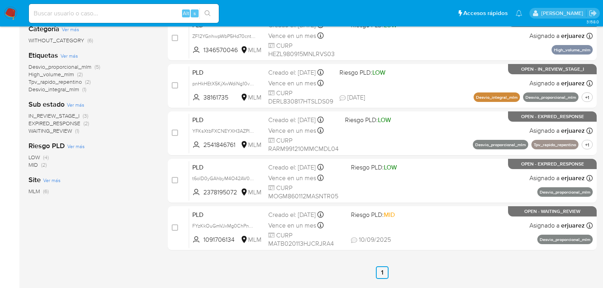
scroll to position [158, 0]
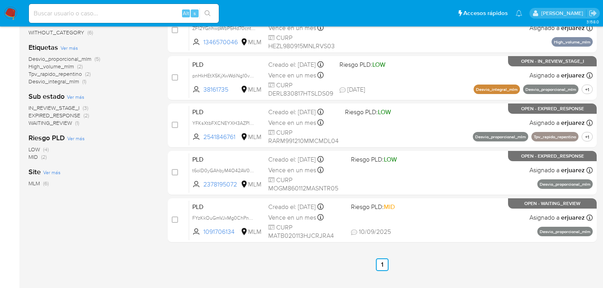
click at [98, 17] on input at bounding box center [124, 13] width 190 height 10
paste input "2342045082"
type input "2342045082"
click at [205, 11] on icon "search-icon" at bounding box center [208, 13] width 6 height 6
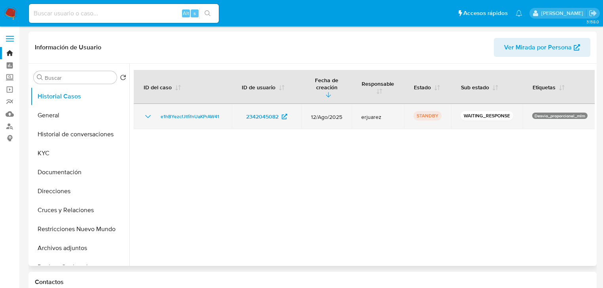
select select "10"
drag, startPoint x: 226, startPoint y: 109, endPoint x: 23, endPoint y: 108, distance: 203.8
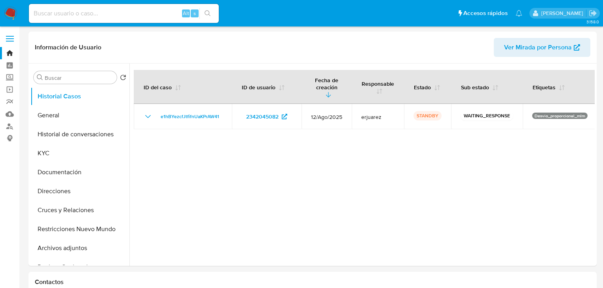
click at [140, 109] on td "e1hBYezcfJtfifnUaKPrAW41" at bounding box center [183, 116] width 98 height 25
drag, startPoint x: 82, startPoint y: 9, endPoint x: 87, endPoint y: 12, distance: 6.0
click at [82, 9] on input at bounding box center [124, 13] width 190 height 10
paste input "2356013961"
type input "2356013961"
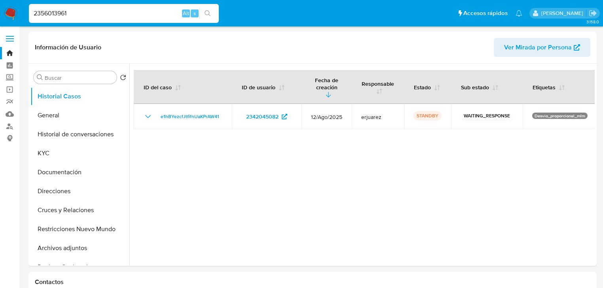
click at [206, 11] on icon "search-icon" at bounding box center [208, 13] width 6 height 6
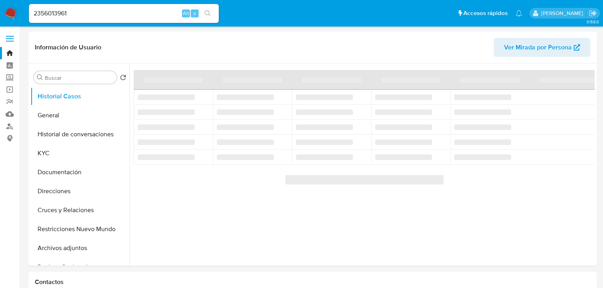
select select "10"
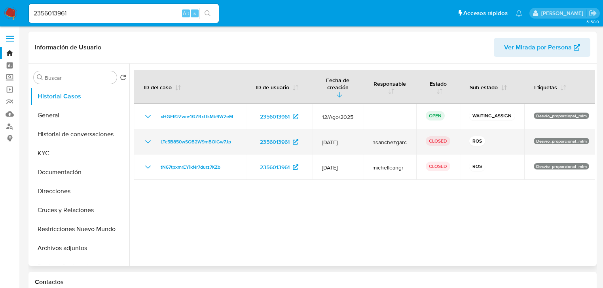
click at [148, 137] on icon "Mostrar/Ocultar" at bounding box center [147, 141] width 9 height 9
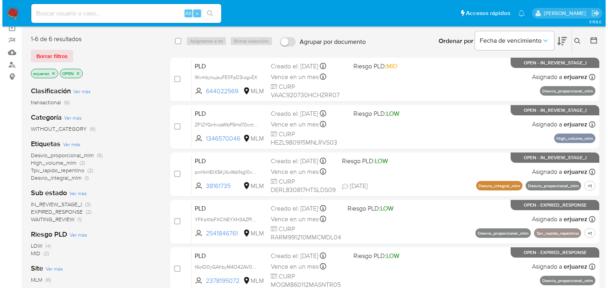
scroll to position [32, 0]
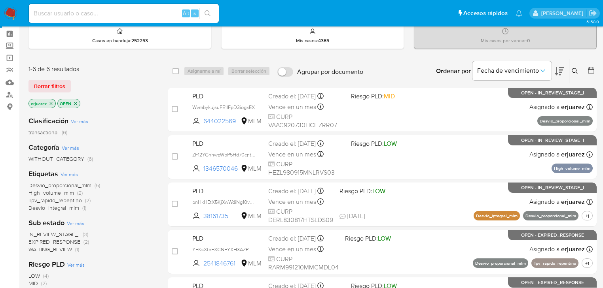
click at [51, 101] on icon "close-filter" at bounding box center [51, 103] width 5 height 5
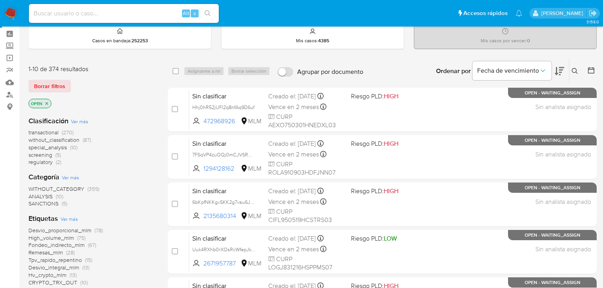
click at [575, 70] on icon at bounding box center [575, 71] width 6 height 6
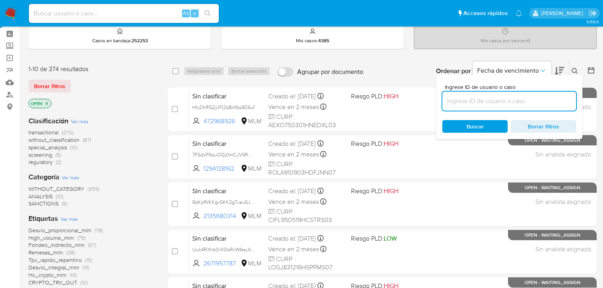
click at [503, 103] on input at bounding box center [509, 101] width 134 height 10
type input "2356013961"
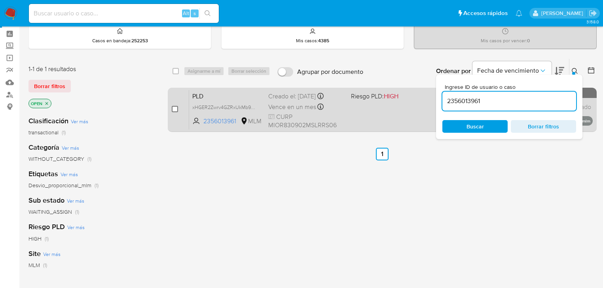
click at [174, 112] on input "checkbox" at bounding box center [175, 109] width 6 height 6
checkbox input "true"
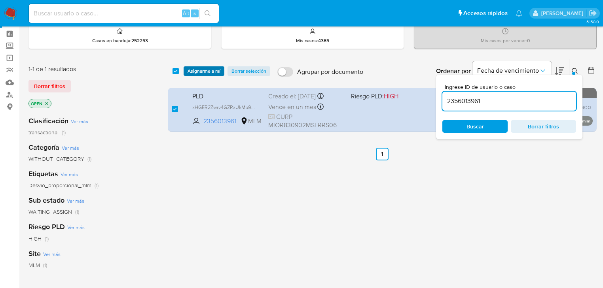
click at [195, 74] on span "Asignarme a mí" at bounding box center [204, 71] width 33 height 8
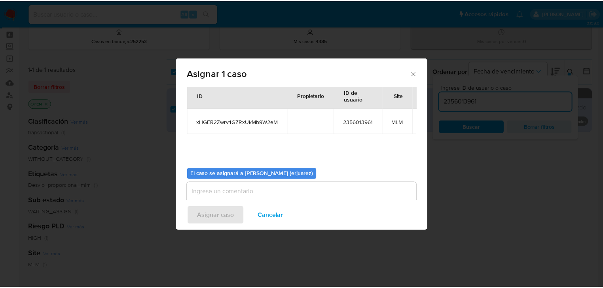
scroll to position [41, 0]
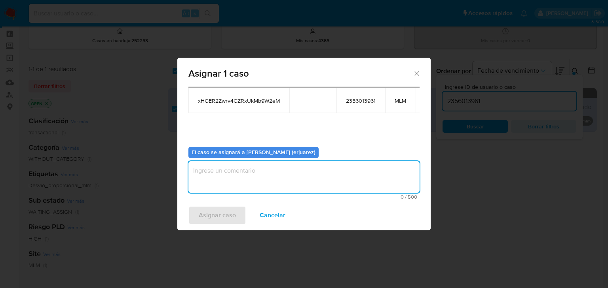
click at [206, 189] on textarea "assign-modal" at bounding box center [303, 177] width 231 height 32
type textarea "EPJU"
click at [213, 212] on span "Asignar caso" at bounding box center [217, 215] width 37 height 17
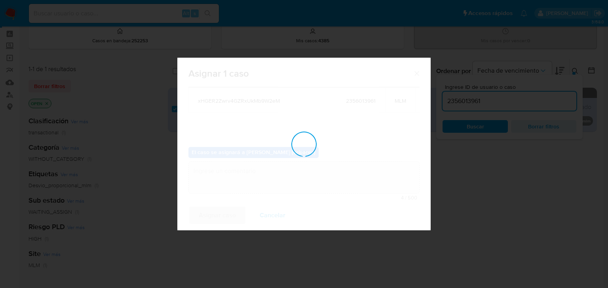
checkbox input "false"
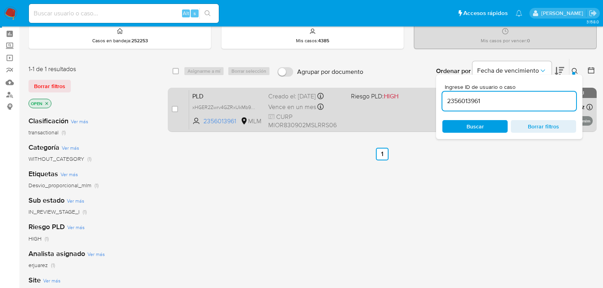
click at [310, 110] on span "Vence en un mes" at bounding box center [292, 107] width 48 height 9
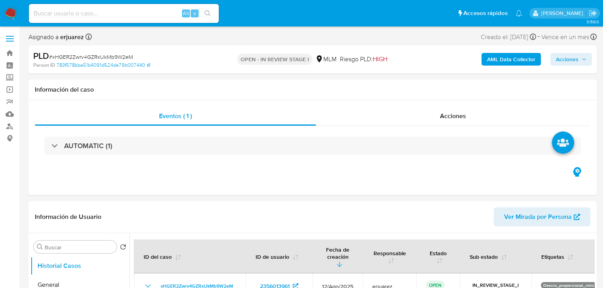
select select "10"
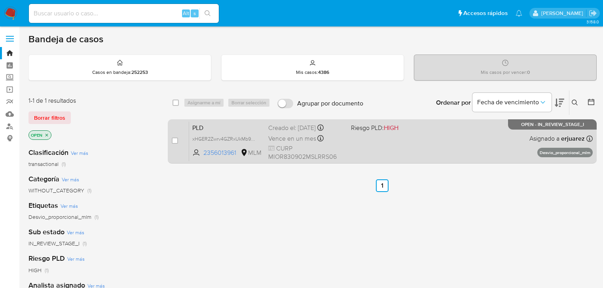
click at [393, 144] on div "PLD xHGER2Zwrv4GZRxUkMb9W2eM 2356013961 MLM Riesgo PLD: HIGH Creado el: [DATE] …" at bounding box center [391, 141] width 404 height 40
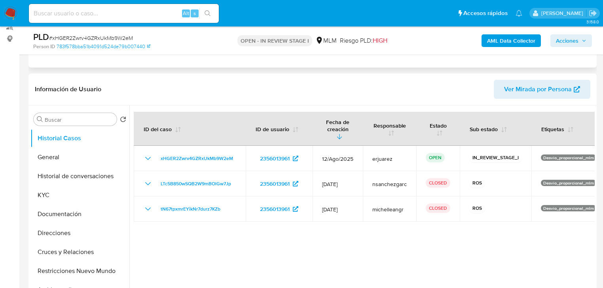
scroll to position [127, 0]
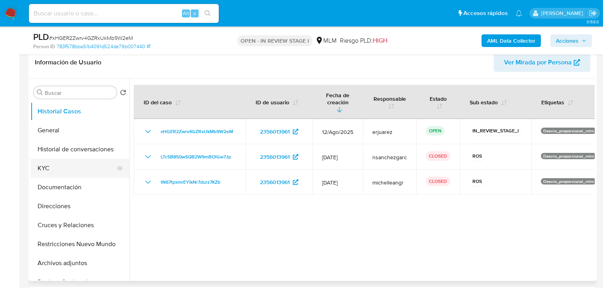
select select "10"
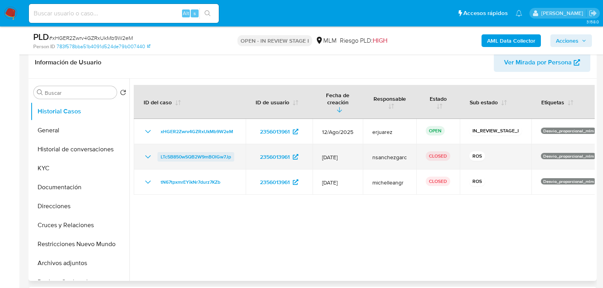
drag, startPoint x: 150, startPoint y: 150, endPoint x: 185, endPoint y: 145, distance: 36.0
click at [149, 152] on icon "Mostrar/Ocultar" at bounding box center [147, 156] width 9 height 9
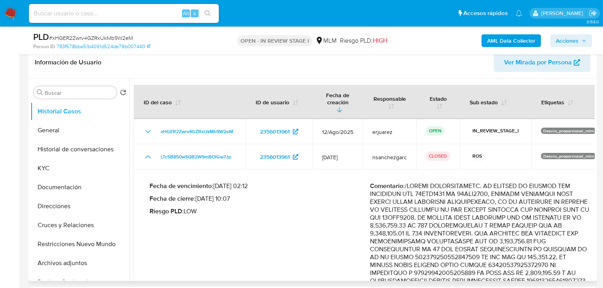
drag, startPoint x: 484, startPoint y: 210, endPoint x: 553, endPoint y: 225, distance: 70.4
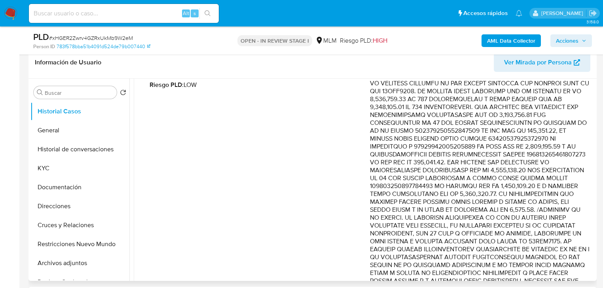
drag, startPoint x: 512, startPoint y: 156, endPoint x: 415, endPoint y: 111, distance: 106.4
click at [415, 111] on p "Comentario :" at bounding box center [480, 190] width 220 height 269
click at [527, 160] on p "Comentario :" at bounding box center [480, 190] width 220 height 269
drag, startPoint x: 522, startPoint y: 156, endPoint x: 535, endPoint y: 182, distance: 28.8
click at [535, 182] on p "Comentario :" at bounding box center [480, 190] width 220 height 269
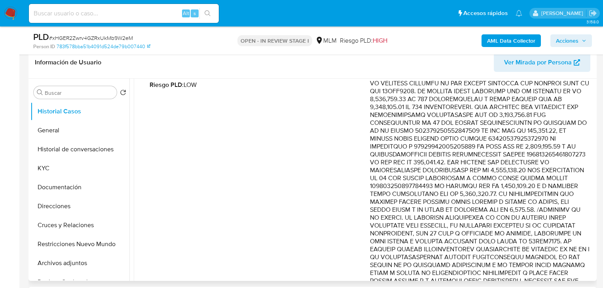
scroll to position [158, 0]
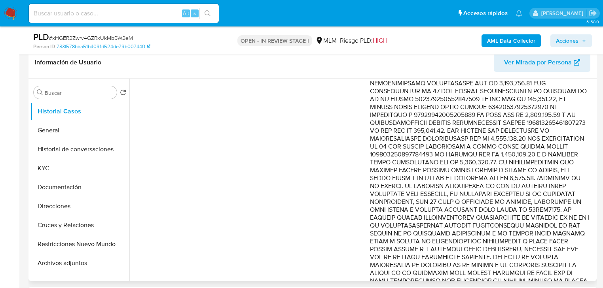
drag, startPoint x: 456, startPoint y: 164, endPoint x: 502, endPoint y: 176, distance: 47.1
click at [502, 176] on p "Comentario :" at bounding box center [480, 158] width 220 height 269
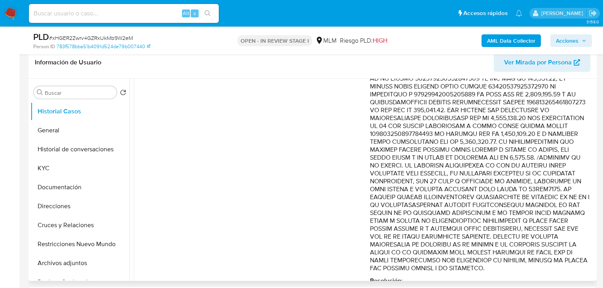
scroll to position [190, 0]
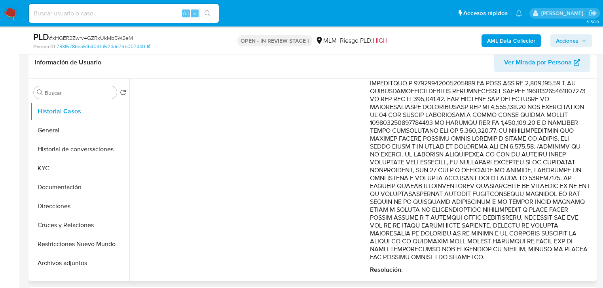
click at [512, 157] on p "Comentario :" at bounding box center [480, 126] width 220 height 269
drag, startPoint x: 512, startPoint y: 152, endPoint x: 572, endPoint y: 197, distance: 74.6
click at [572, 199] on p "Comentario :" at bounding box center [480, 126] width 220 height 269
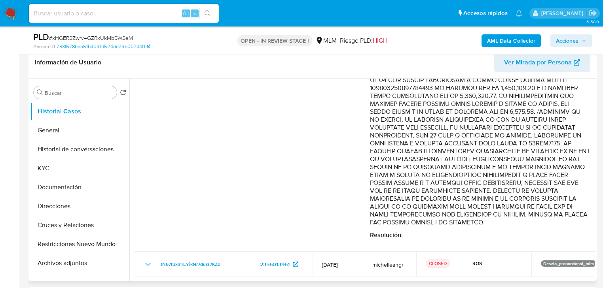
scroll to position [226, 0]
drag, startPoint x: 428, startPoint y: 173, endPoint x: 477, endPoint y: 215, distance: 65.1
click at [477, 215] on p "Comentario :" at bounding box center [480, 92] width 220 height 269
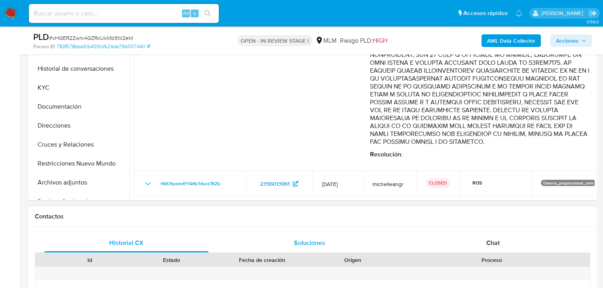
scroll to position [253, 0]
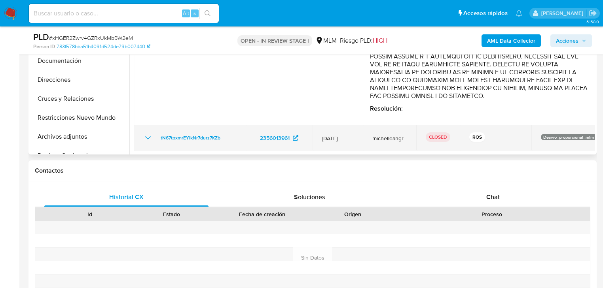
click at [144, 137] on icon "Mostrar/Ocultar" at bounding box center [147, 137] width 9 height 9
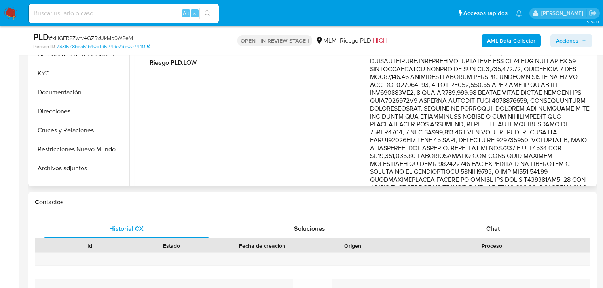
scroll to position [416, 0]
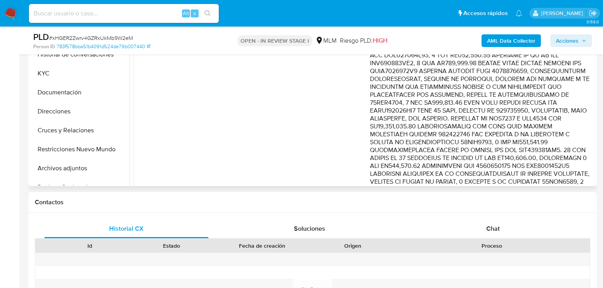
drag, startPoint x: 478, startPoint y: 69, endPoint x: 529, endPoint y: 92, distance: 56.3
click at [551, 98] on p "Comentario :" at bounding box center [480, 241] width 220 height 475
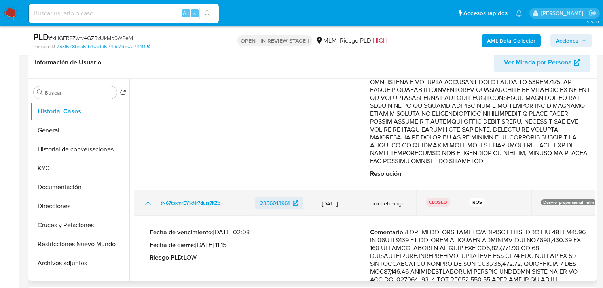
scroll to position [367, 0]
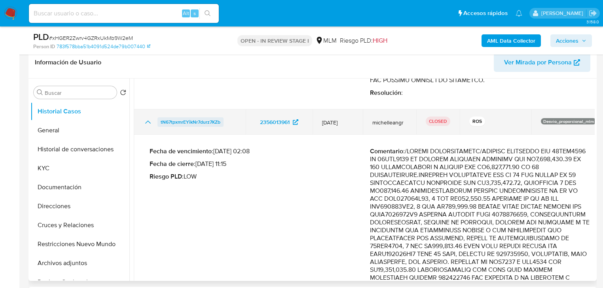
click at [203, 122] on span "tN67tpxmrEYikNr7durz7KZb" at bounding box center [191, 122] width 60 height 9
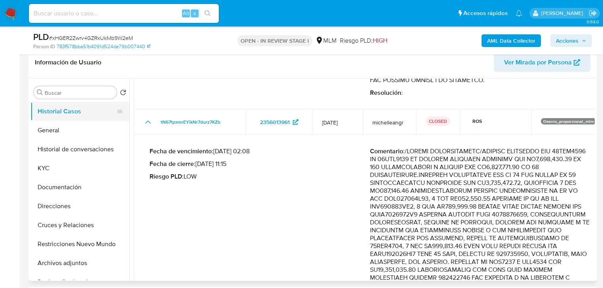
drag, startPoint x: 49, startPoint y: 128, endPoint x: 120, endPoint y: 120, distance: 71.2
click at [57, 126] on button "General" at bounding box center [79, 130] width 99 height 19
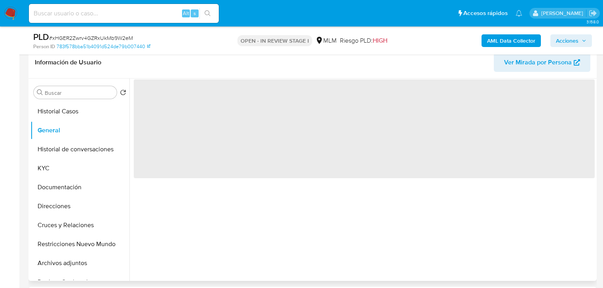
scroll to position [0, 0]
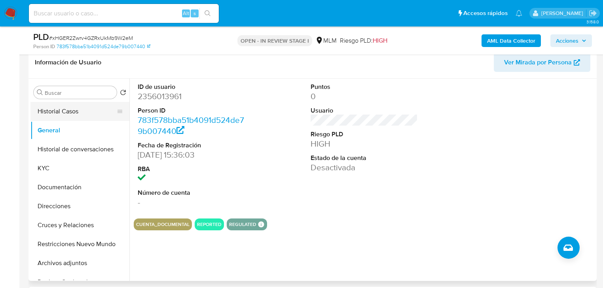
click at [78, 112] on button "Historial Casos" at bounding box center [76, 111] width 93 height 19
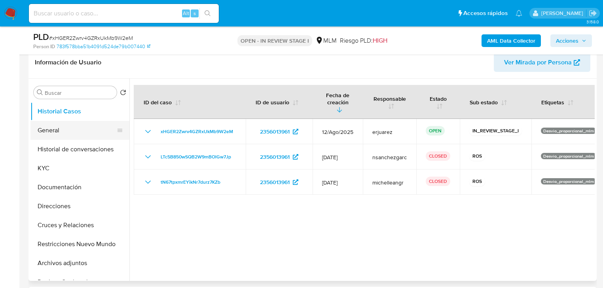
click at [71, 138] on button "General" at bounding box center [76, 130] width 93 height 19
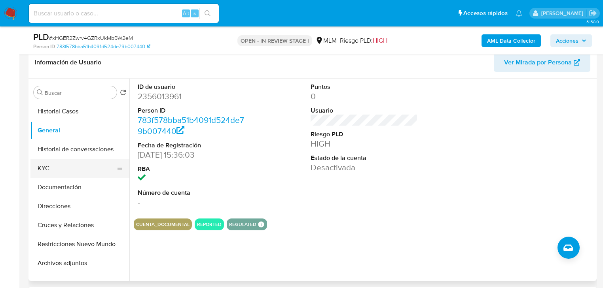
click at [66, 165] on button "KYC" at bounding box center [76, 168] width 93 height 19
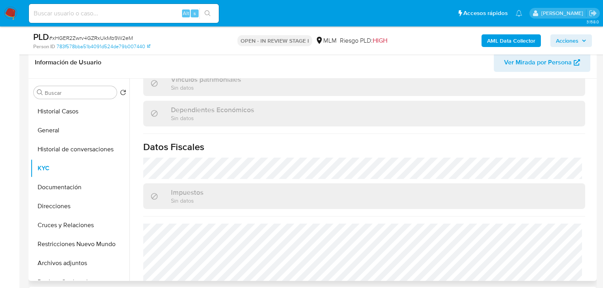
scroll to position [494, 0]
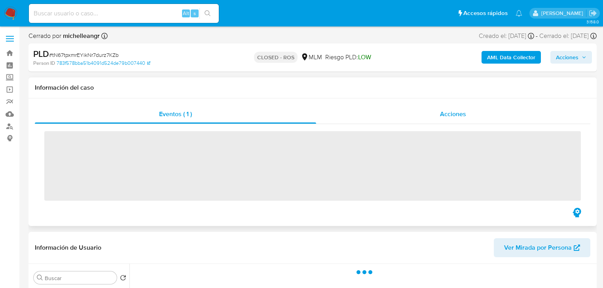
click at [435, 115] on div "Acciones" at bounding box center [453, 114] width 275 height 19
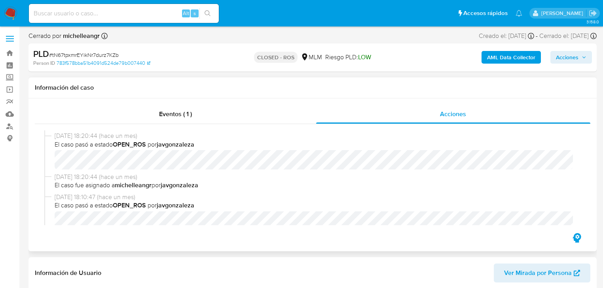
select select "10"
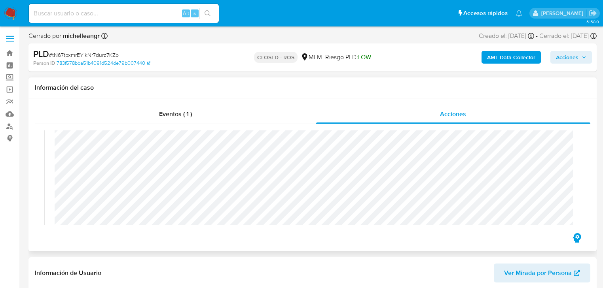
scroll to position [575, 0]
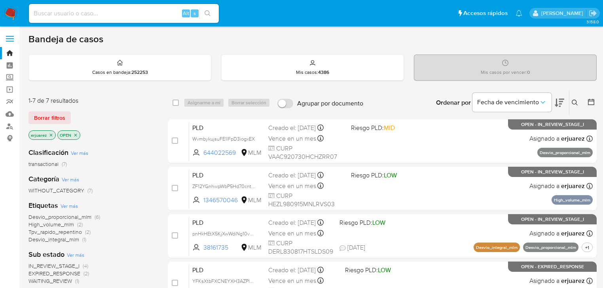
click at [575, 105] on icon at bounding box center [575, 103] width 6 height 6
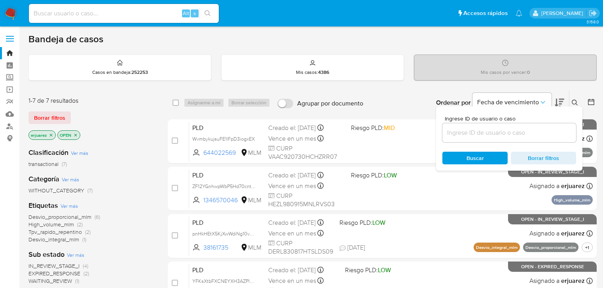
click at [455, 138] on div at bounding box center [509, 132] width 134 height 19
click at [455, 135] on input at bounding box center [509, 133] width 134 height 10
paste input "2356013961"
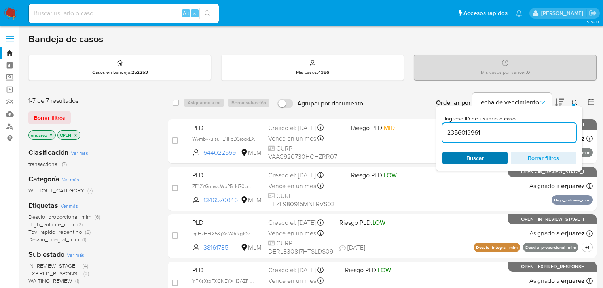
type input "2356013961"
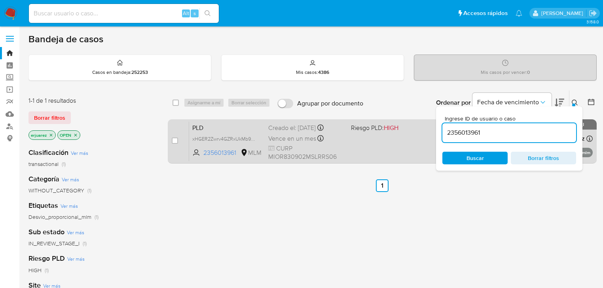
click at [341, 147] on span "CURP MIOR830902MSLRRS06" at bounding box center [306, 152] width 76 height 17
click at [262, 140] on div "PLD xHGER2Zwrv4GZRxUkMb9W2eM 2356013961 MLM Riesgo PLD: HIGH Creado el: [DATE] …" at bounding box center [391, 141] width 404 height 40
click at [205, 137] on span "xHGER2Zwrv4GZRxUkMb9W2eM" at bounding box center [228, 138] width 72 height 9
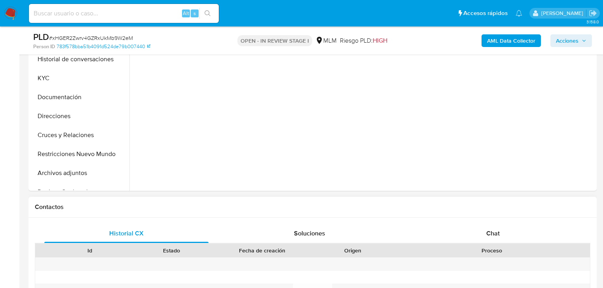
scroll to position [285, 0]
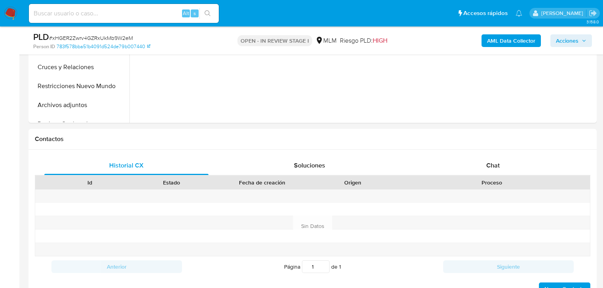
select select "10"
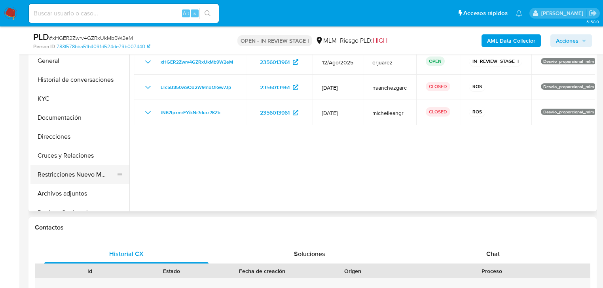
scroll to position [190, 0]
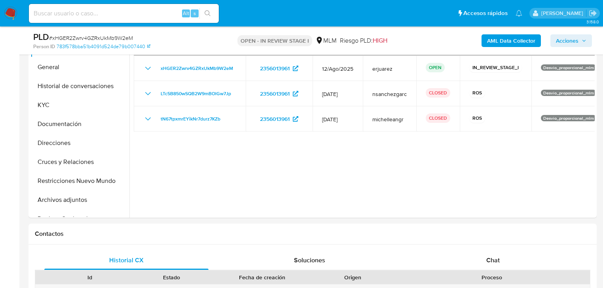
drag, startPoint x: 95, startPoint y: 180, endPoint x: 10, endPoint y: 161, distance: 86.9
click at [92, 180] on button "Restricciones Nuevo Mundo" at bounding box center [79, 181] width 99 height 19
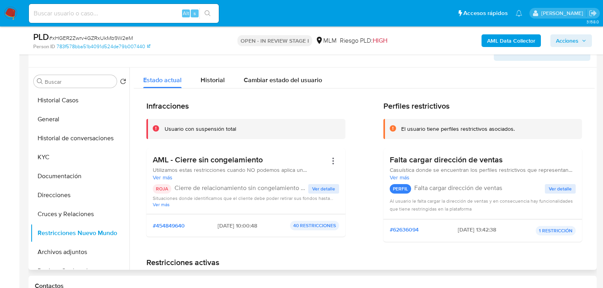
scroll to position [127, 0]
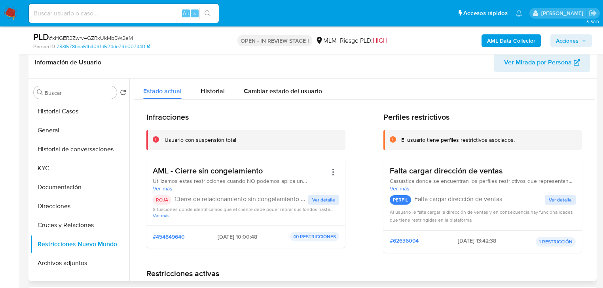
click at [163, 224] on div "AML - Cierre sin congelamiento Utilizamos estas restricciones cuando NO podemos…" at bounding box center [245, 193] width 199 height 66
click at [163, 216] on span "Ver más" at bounding box center [246, 216] width 186 height 6
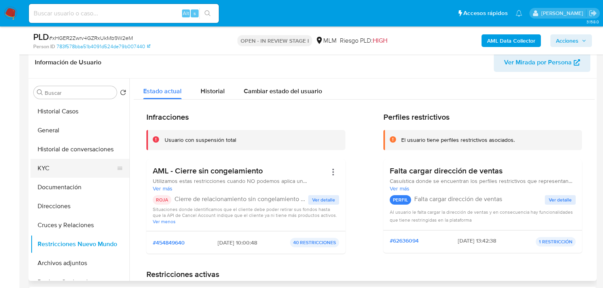
drag, startPoint x: 35, startPoint y: 170, endPoint x: 46, endPoint y: 166, distance: 11.4
click at [36, 170] on button "KYC" at bounding box center [76, 168] width 93 height 19
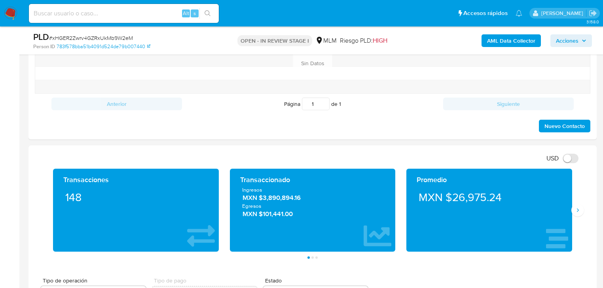
scroll to position [506, 0]
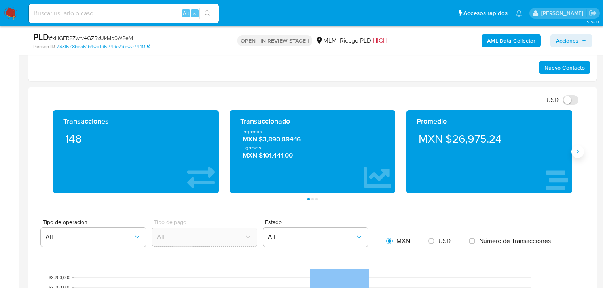
click at [580, 153] on button "Siguiente" at bounding box center [577, 152] width 13 height 13
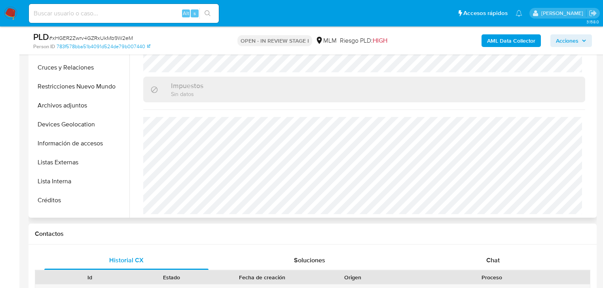
scroll to position [95, 0]
click at [76, 164] on button "Listas Externas" at bounding box center [76, 162] width 93 height 19
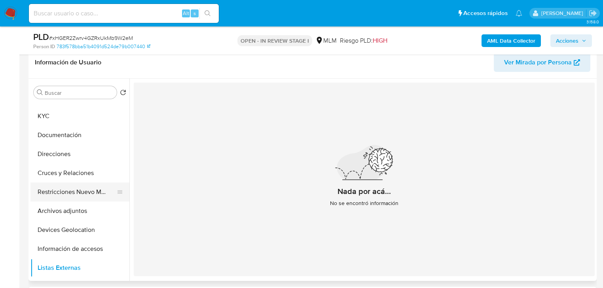
scroll to position [63, 0]
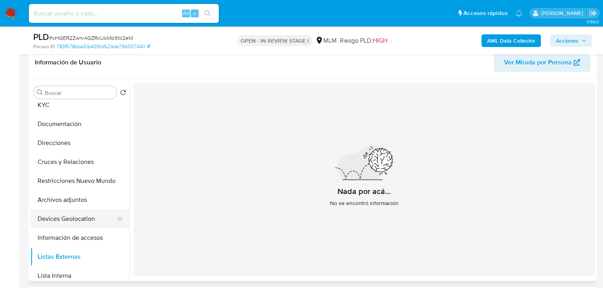
click at [75, 223] on button "Devices Geolocation" at bounding box center [76, 219] width 93 height 19
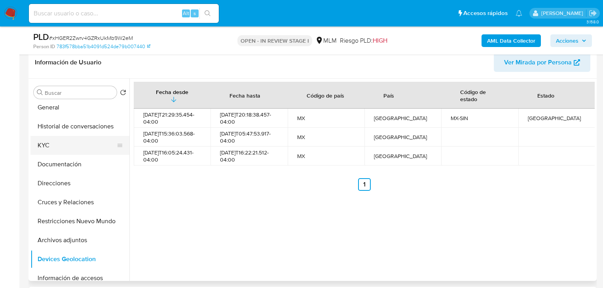
scroll to position [0, 0]
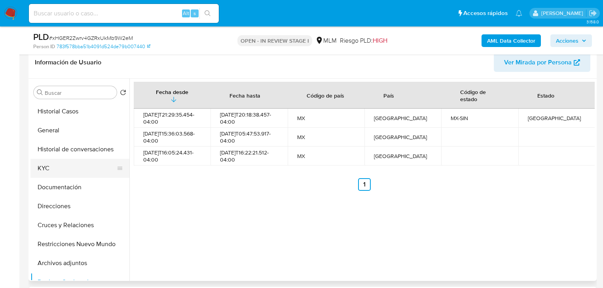
drag, startPoint x: 44, startPoint y: 171, endPoint x: 66, endPoint y: 177, distance: 22.7
click at [47, 173] on button "KYC" at bounding box center [76, 168] width 93 height 19
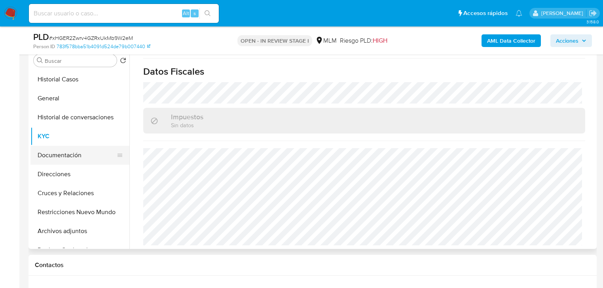
scroll to position [158, 0]
click at [65, 152] on button "Documentación" at bounding box center [76, 155] width 93 height 19
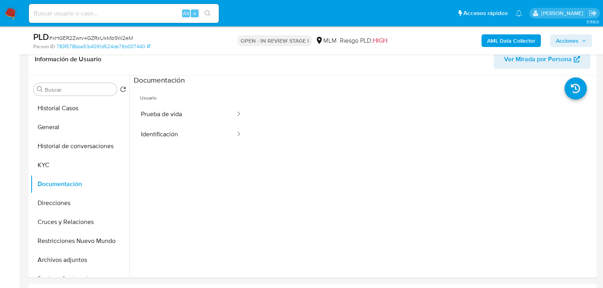
scroll to position [95, 0]
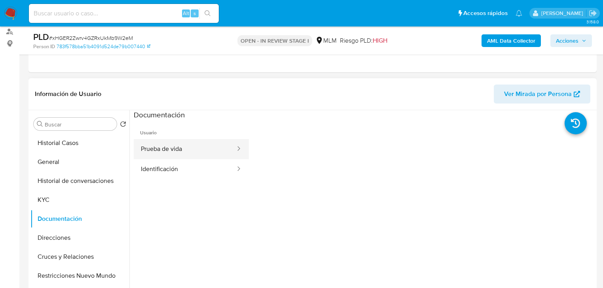
drag, startPoint x: 179, startPoint y: 149, endPoint x: 217, endPoint y: 155, distance: 38.5
click at [183, 152] on button "Prueba de vida" at bounding box center [185, 149] width 102 height 20
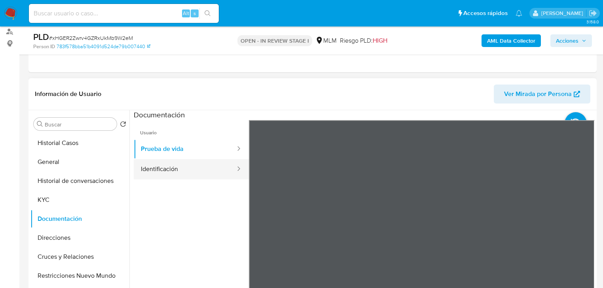
click at [166, 167] on button "Identificación" at bounding box center [185, 169] width 102 height 20
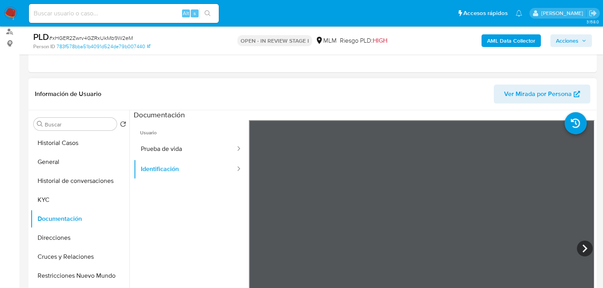
scroll to position [0, 0]
click at [60, 16] on input at bounding box center [124, 13] width 190 height 10
paste input "660533355"
click at [34, 16] on input "660533355" at bounding box center [124, 13] width 190 height 10
click at [80, 15] on input "660533355" at bounding box center [124, 13] width 190 height 10
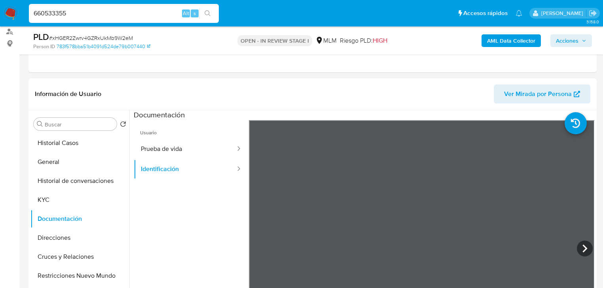
type input "660533355"
click at [207, 11] on icon "search-icon" at bounding box center [208, 13] width 6 height 6
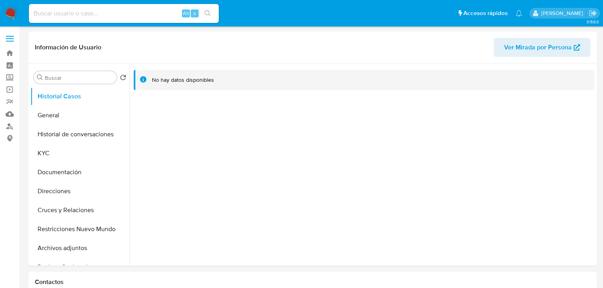
select select "10"
drag, startPoint x: 43, startPoint y: 116, endPoint x: 49, endPoint y: 113, distance: 6.8
click at [43, 116] on button "General" at bounding box center [76, 115] width 93 height 19
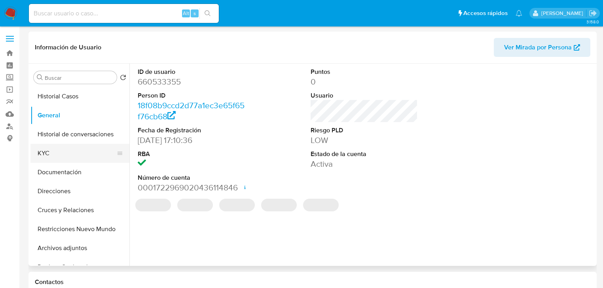
click at [65, 149] on button "KYC" at bounding box center [76, 153] width 93 height 19
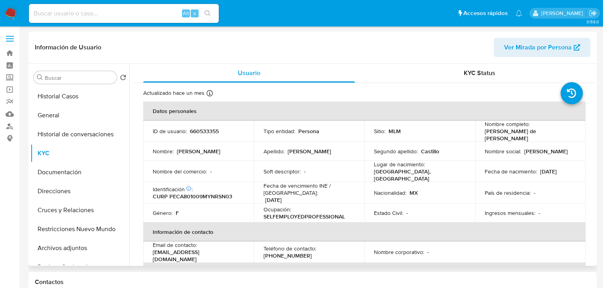
click at [417, 185] on td "Lugar de nacimiento : MEXICO, YUCATÁN" at bounding box center [419, 195] width 111 height 21
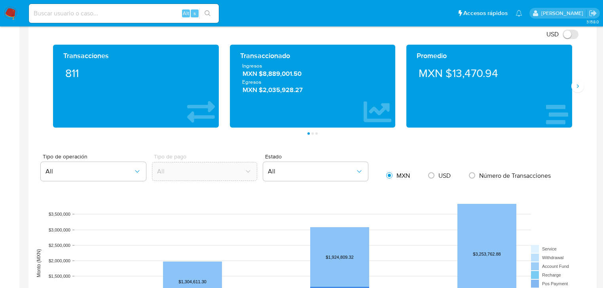
scroll to position [538, 0]
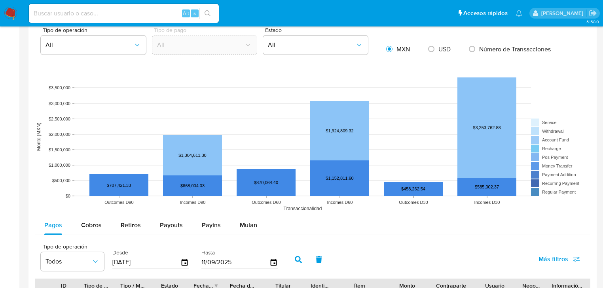
click at [90, 228] on span "Cobros" at bounding box center [91, 225] width 21 height 9
select select "10"
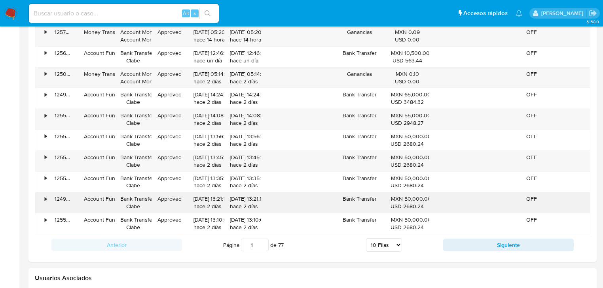
scroll to position [823, 0]
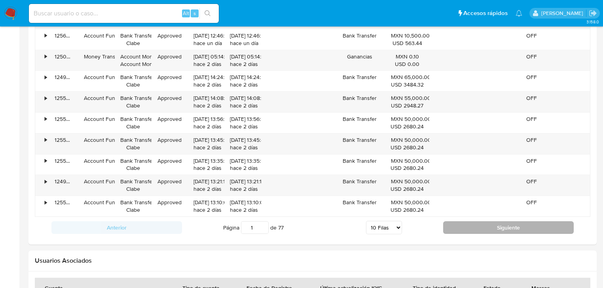
click at [498, 223] on button "Siguiente" at bounding box center [508, 228] width 131 height 13
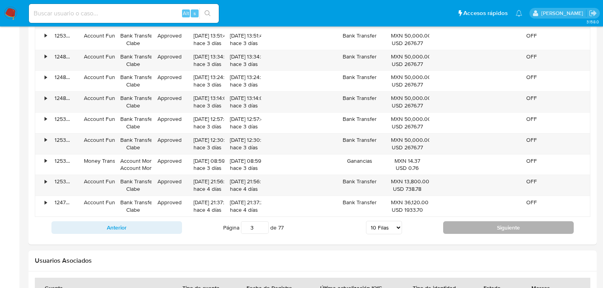
click at [498, 223] on button "Siguiente" at bounding box center [508, 228] width 131 height 13
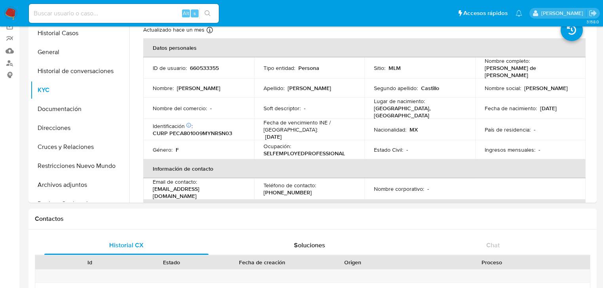
scroll to position [0, 0]
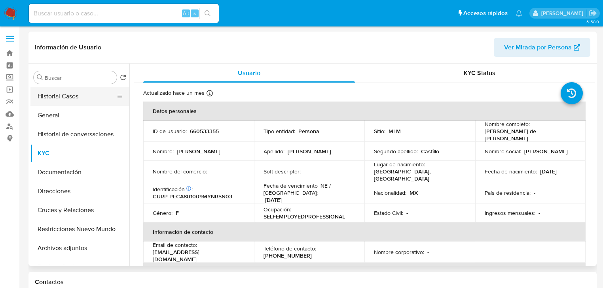
click at [78, 95] on button "Historial Casos" at bounding box center [76, 96] width 93 height 19
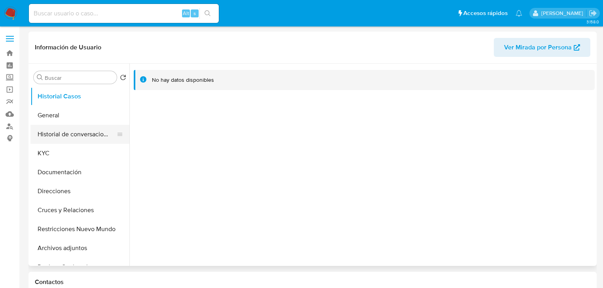
click at [82, 125] on button "Historial de conversaciones" at bounding box center [76, 134] width 93 height 19
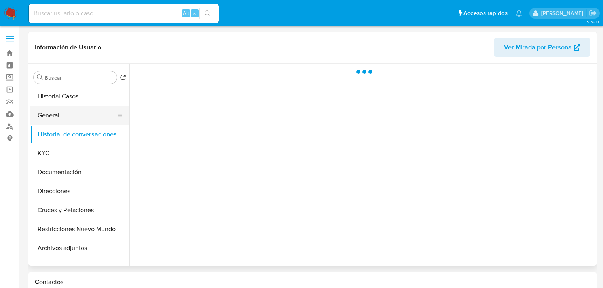
click at [85, 114] on button "General" at bounding box center [76, 115] width 93 height 19
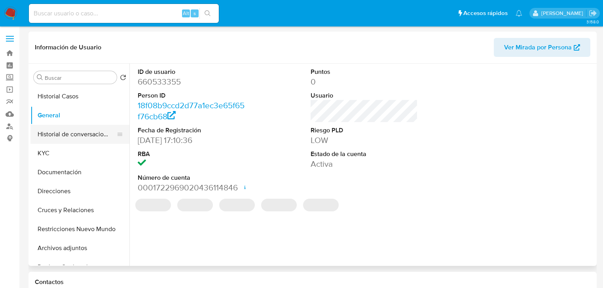
click at [79, 137] on button "Historial de conversaciones" at bounding box center [76, 134] width 93 height 19
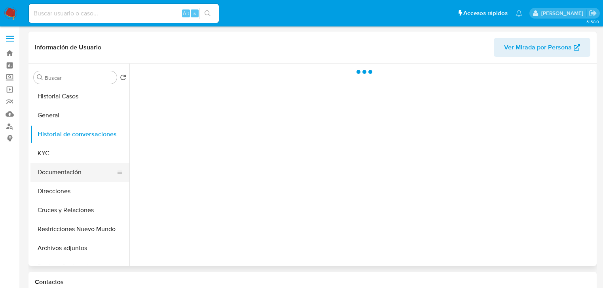
drag, startPoint x: 56, startPoint y: 177, endPoint x: 72, endPoint y: 175, distance: 15.5
click at [57, 177] on button "Documentación" at bounding box center [76, 172] width 93 height 19
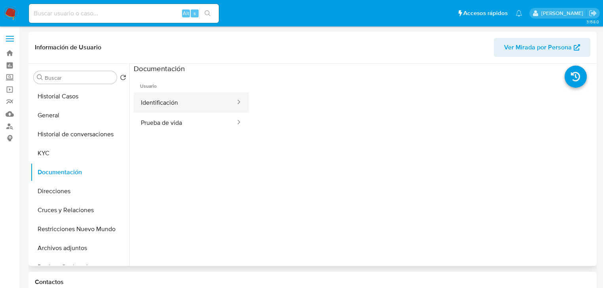
click at [158, 106] on button "Identificación" at bounding box center [185, 103] width 102 height 20
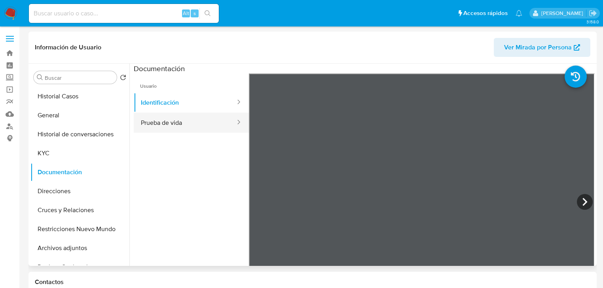
click at [193, 122] on button "Prueba de vida" at bounding box center [185, 123] width 102 height 20
click at [181, 122] on button "Prueba de vida" at bounding box center [185, 123] width 102 height 20
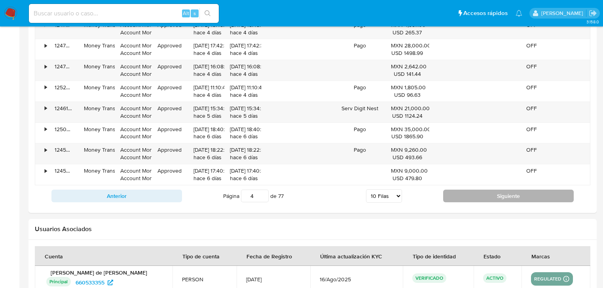
click at [502, 195] on button "Siguiente" at bounding box center [508, 196] width 131 height 13
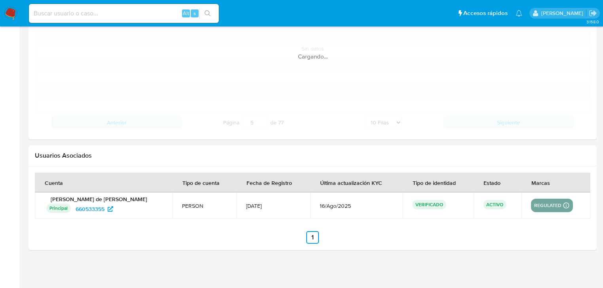
scroll to position [855, 0]
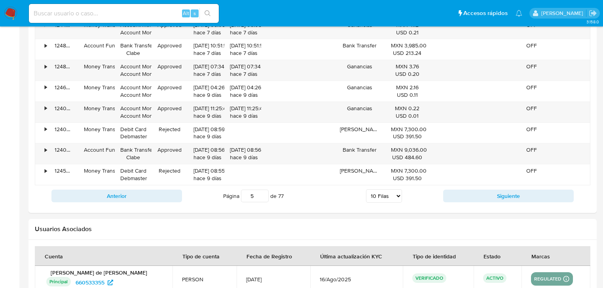
click at [501, 196] on button "Siguiente" at bounding box center [508, 196] width 131 height 13
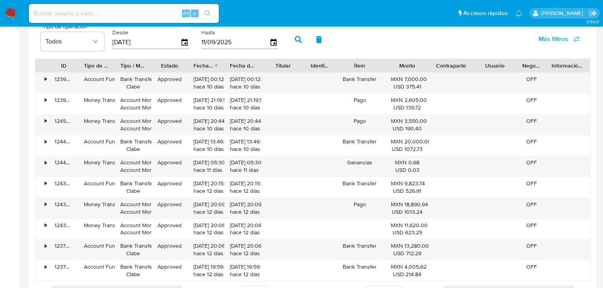
scroll to position [790, 0]
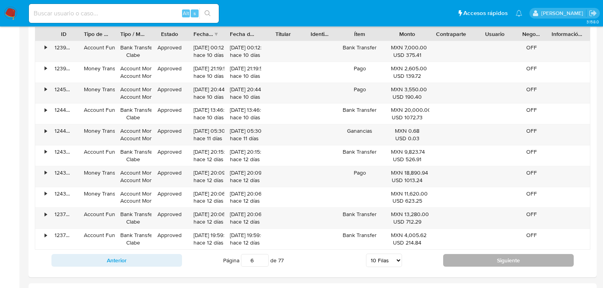
click at [482, 264] on button "Siguiente" at bounding box center [508, 260] width 131 height 13
type input "8"
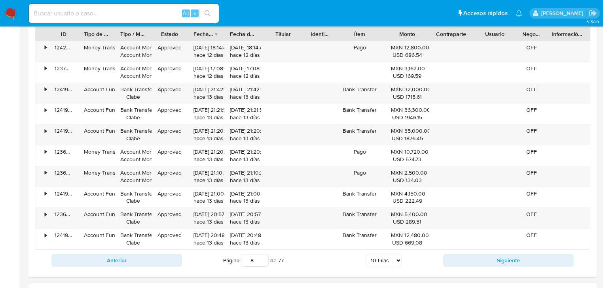
scroll to position [600, 0]
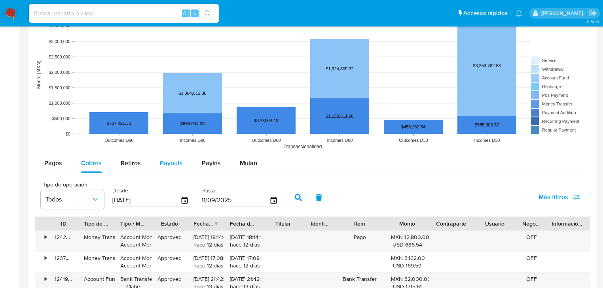
click at [172, 168] on div "Payouts" at bounding box center [171, 163] width 23 height 19
select select "10"
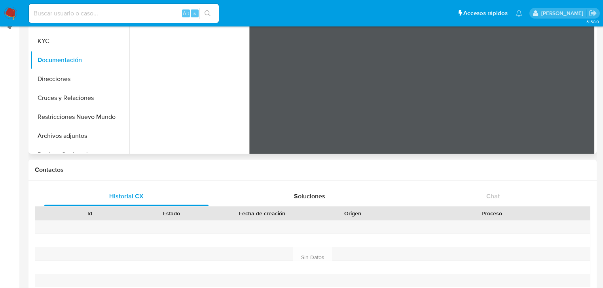
scroll to position [30, 0]
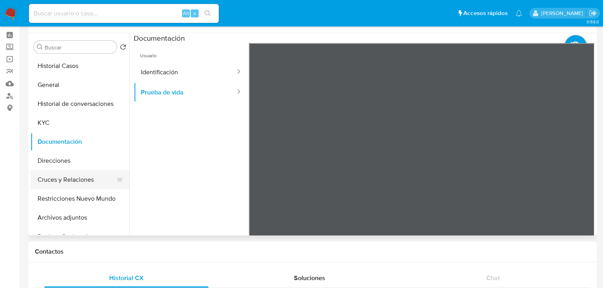
click at [68, 183] on button "Cruces y Relaciones" at bounding box center [76, 180] width 93 height 19
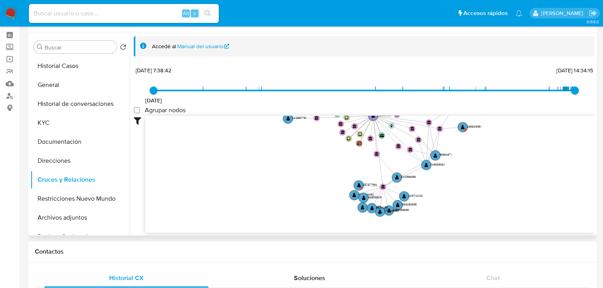
drag, startPoint x: 258, startPoint y: 132, endPoint x: 260, endPoint y: 96, distance: 36.1
click at [260, 96] on div "18/10/2021 18/10/2021, 7:38:42 10/9/2025, 14:34:15 Agrupar nodos Filtros Confia…" at bounding box center [364, 163] width 461 height 197
drag, startPoint x: 62, startPoint y: 11, endPoint x: 81, endPoint y: 11, distance: 19.0
click at [61, 11] on input at bounding box center [124, 13] width 190 height 10
paste input "56564671"
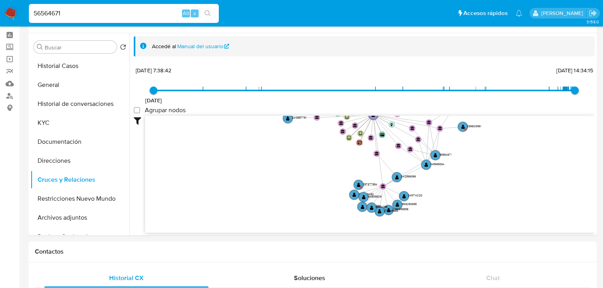
click at [33, 16] on input "56564671" at bounding box center [124, 13] width 190 height 10
type input "56564671"
click at [207, 16] on icon "search-icon" at bounding box center [208, 13] width 6 height 6
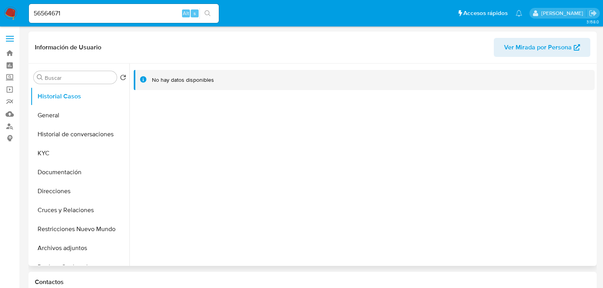
select select "10"
click at [70, 118] on button "General" at bounding box center [76, 115] width 93 height 19
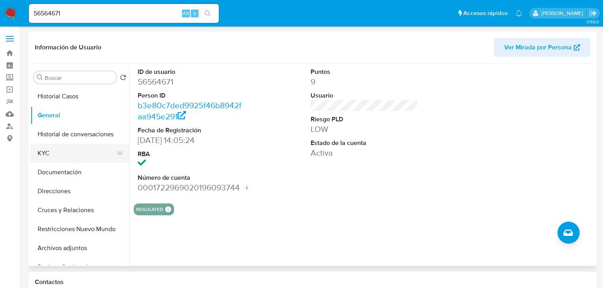
click at [57, 149] on button "KYC" at bounding box center [76, 153] width 93 height 19
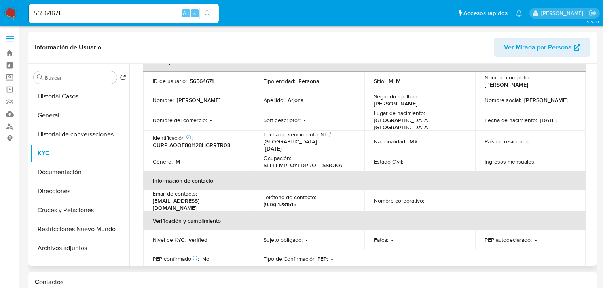
scroll to position [49, 0]
click at [80, 17] on input "56564671" at bounding box center [124, 13] width 190 height 10
drag, startPoint x: 83, startPoint y: 13, endPoint x: 5, endPoint y: 6, distance: 78.7
click at [5, 6] on nav "Pausado Ver notificaciones 56564671 Alt s Accesos rápidos Presiona las siguient…" at bounding box center [301, 13] width 603 height 27
paste input "648010069"
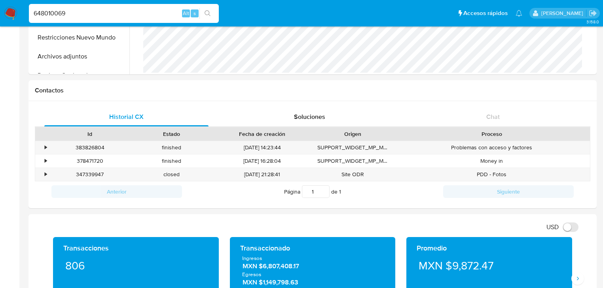
scroll to position [348, 0]
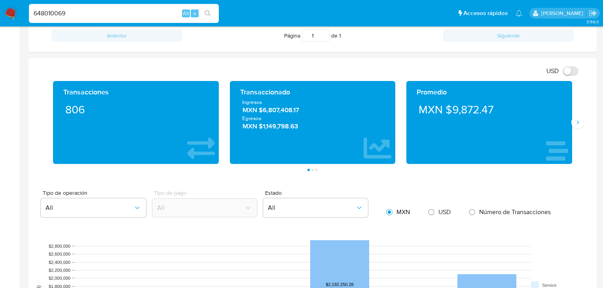
type input "648010069"
drag, startPoint x: 63, startPoint y: 15, endPoint x: 8, endPoint y: 6, distance: 56.1
click at [0, 5] on html "Pausado Ver notificaciones 648010069 Alt s Accesos rápidos Presiona las siguien…" at bounding box center [301, 247] width 603 height 1191
drag, startPoint x: 78, startPoint y: 10, endPoint x: 23, endPoint y: 5, distance: 55.6
click at [22, 5] on nav "Pausado Ver notificaciones 648010069 Alt s Accesos rápidos Presiona las siguien…" at bounding box center [301, 13] width 603 height 27
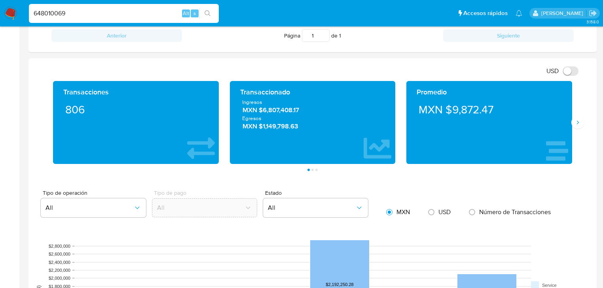
click at [208, 13] on icon "search-icon" at bounding box center [208, 13] width 6 height 6
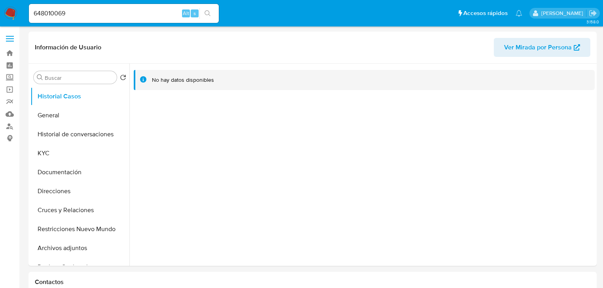
select select "10"
click at [73, 114] on button "General" at bounding box center [76, 115] width 93 height 19
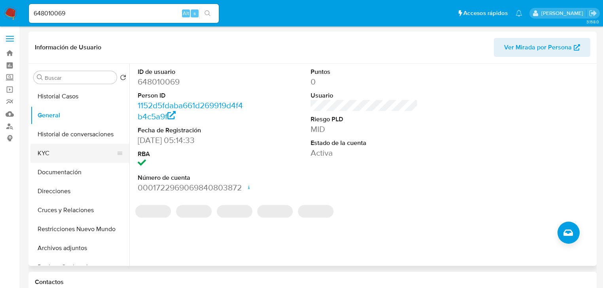
drag, startPoint x: 62, startPoint y: 157, endPoint x: 91, endPoint y: 157, distance: 28.9
click at [62, 157] on button "KYC" at bounding box center [76, 153] width 93 height 19
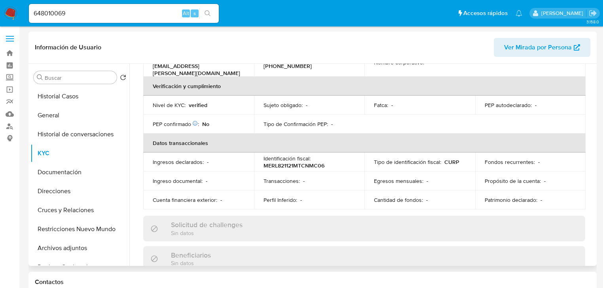
scroll to position [57, 0]
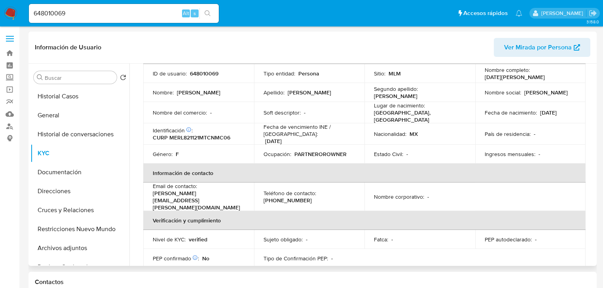
click at [432, 166] on th "Información de contacto" at bounding box center [364, 175] width 442 height 19
drag, startPoint x: 80, startPoint y: 12, endPoint x: -2, endPoint y: 12, distance: 81.5
paste input "56564671"
type input "56564671"
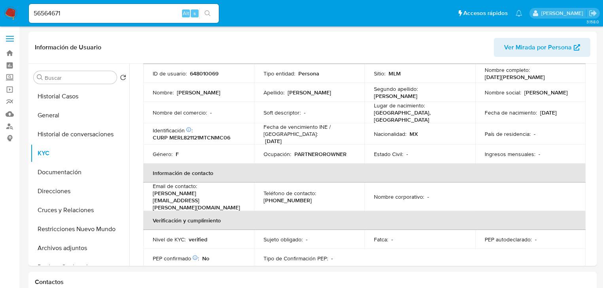
click at [211, 13] on button "search-icon" at bounding box center [207, 13] width 16 height 11
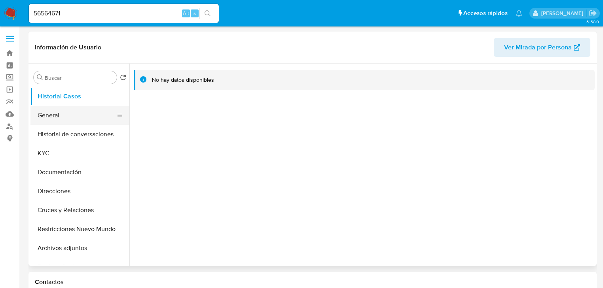
select select "10"
click at [65, 123] on button "General" at bounding box center [76, 115] width 93 height 19
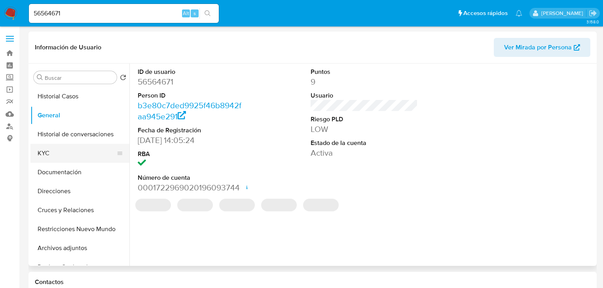
click at [60, 157] on button "KYC" at bounding box center [76, 153] width 93 height 19
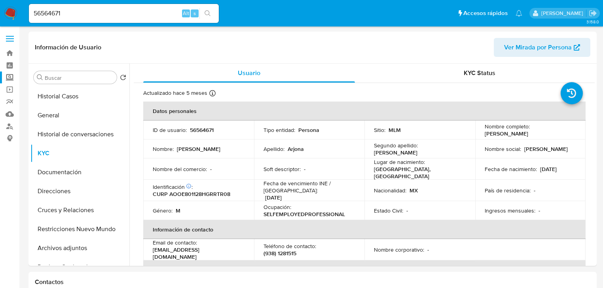
click at [11, 78] on label "Screening" at bounding box center [47, 78] width 94 height 12
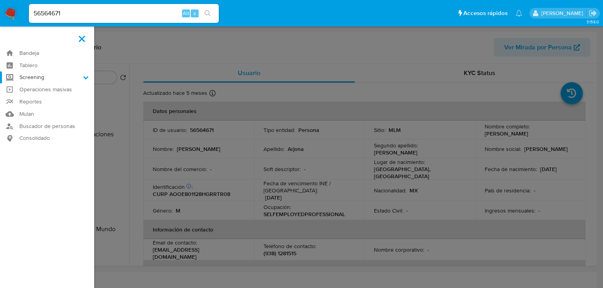
click at [0, 0] on input "Screening" at bounding box center [0, 0] width 0 height 0
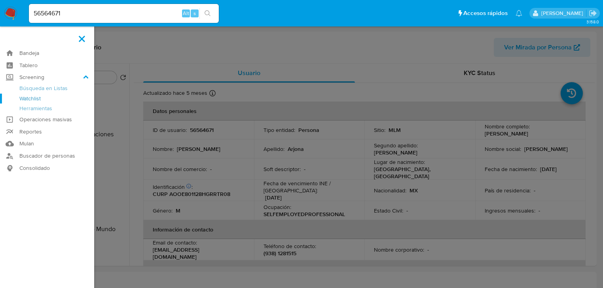
click at [35, 103] on link "Watchlist" at bounding box center [47, 99] width 94 height 10
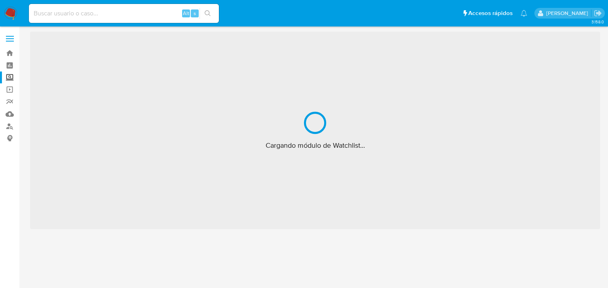
drag, startPoint x: 9, startPoint y: 76, endPoint x: 35, endPoint y: 95, distance: 31.4
click at [9, 77] on label "Screening" at bounding box center [47, 78] width 94 height 12
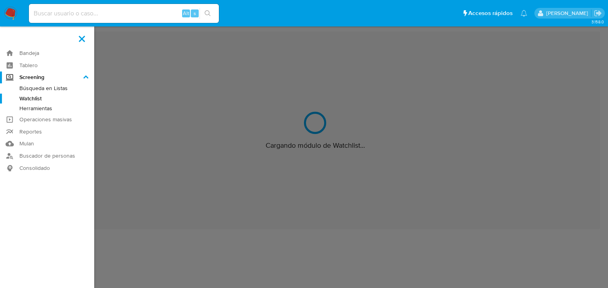
click at [0, 0] on input "Screening" at bounding box center [0, 0] width 0 height 0
click at [37, 110] on link "Herramientas" at bounding box center [47, 109] width 94 height 10
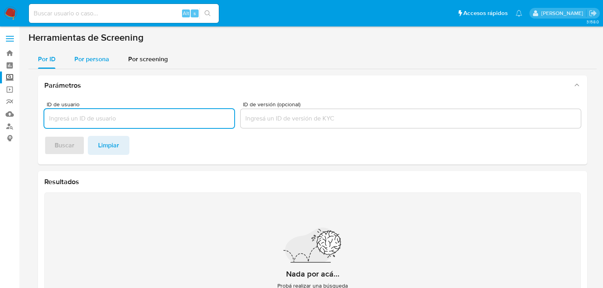
click at [104, 63] on span "Por persona" at bounding box center [91, 59] width 35 height 9
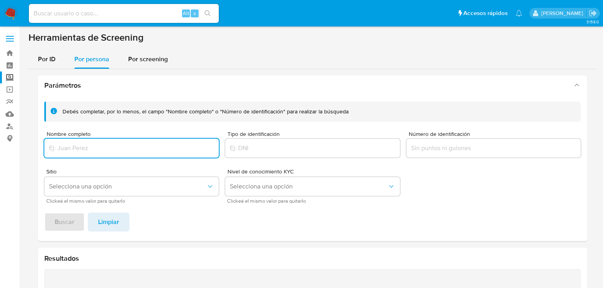
click at [95, 148] on input "Nombre completo" at bounding box center [131, 148] width 174 height 10
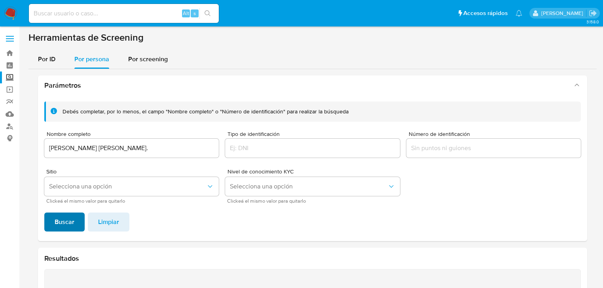
click at [60, 218] on span "Buscar" at bounding box center [65, 222] width 20 height 17
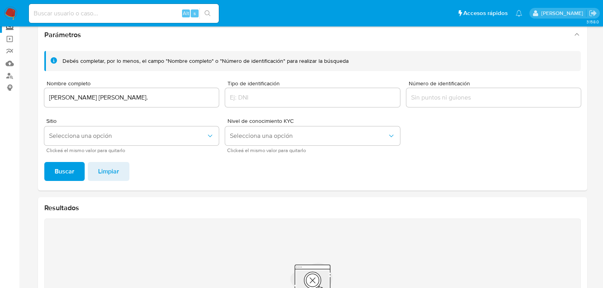
scroll to position [39, 0]
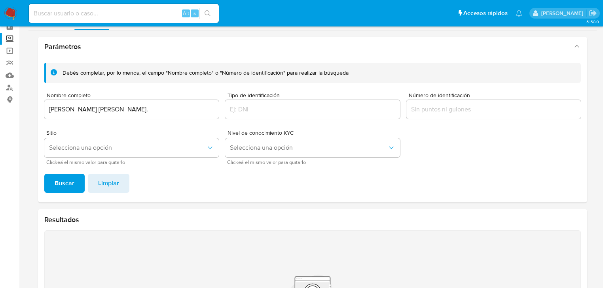
click at [170, 112] on input "[PERSON_NAME] [PERSON_NAME]." at bounding box center [131, 109] width 174 height 10
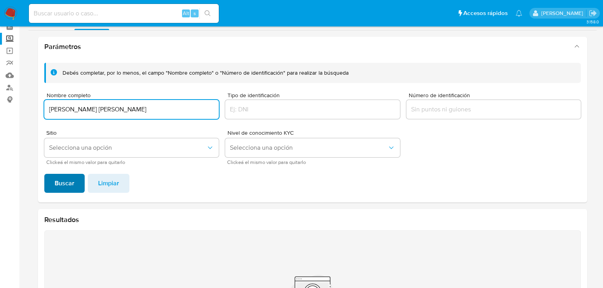
click at [68, 184] on span "Buscar" at bounding box center [65, 183] width 20 height 17
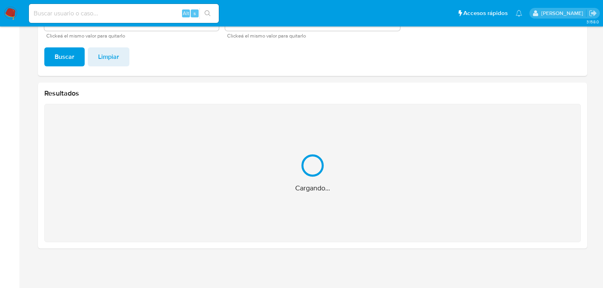
scroll to position [40, 0]
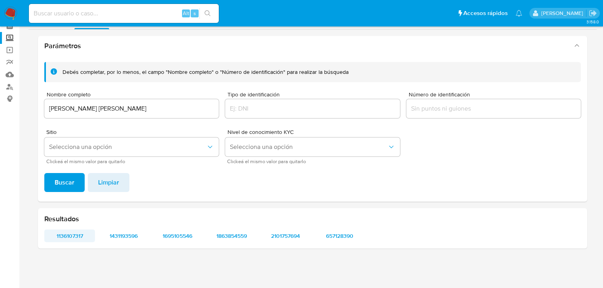
click at [57, 232] on span "1136107317" at bounding box center [70, 236] width 40 height 11
click at [128, 235] on span "1431193596" at bounding box center [124, 236] width 40 height 11
click at [166, 236] on span "1695105546" at bounding box center [178, 236] width 40 height 11
drag, startPoint x: 285, startPoint y: 236, endPoint x: 157, endPoint y: 79, distance: 202.5
click at [182, 213] on div "Resultados 1136107317 1431193596 1695105546 1863854559 2101757694 657128390" at bounding box center [312, 229] width 549 height 40
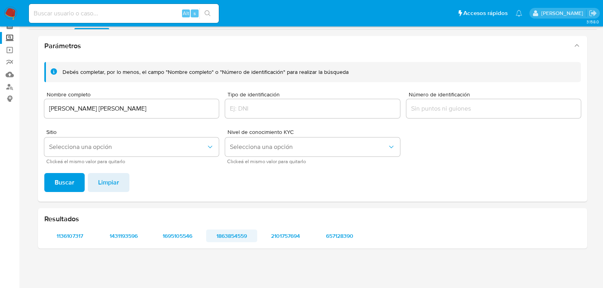
click at [237, 234] on span "1863854559" at bounding box center [232, 236] width 40 height 11
click at [294, 236] on span "2101757694" at bounding box center [286, 236] width 40 height 11
click at [344, 239] on span "657128390" at bounding box center [340, 236] width 40 height 11
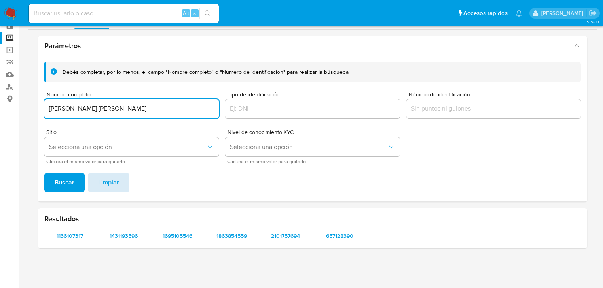
drag, startPoint x: 168, startPoint y: 107, endPoint x: 95, endPoint y: 173, distance: 97.8
click at [4, 109] on section "Bandeja Tablero Screening Búsqueda en Listas Watchlist Herramientas Operaciones…" at bounding box center [301, 124] width 603 height 328
click at [67, 177] on span "Buscar" at bounding box center [65, 182] width 20 height 17
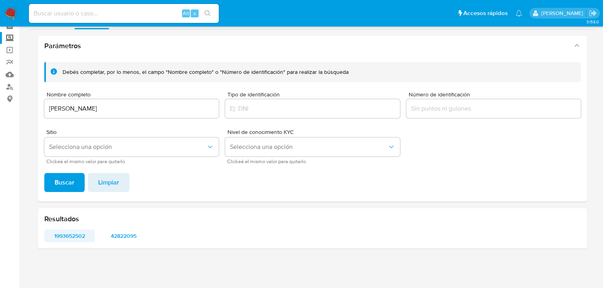
click at [69, 233] on span "1993652502" at bounding box center [70, 236] width 40 height 11
click at [122, 239] on span "42822095" at bounding box center [124, 236] width 40 height 11
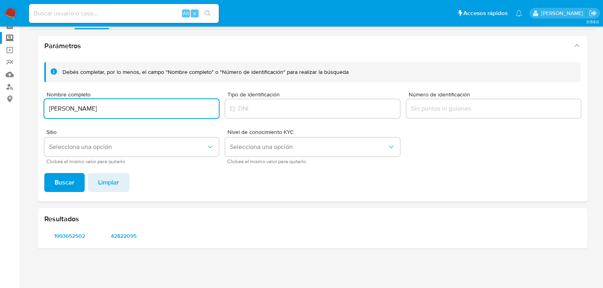
drag, startPoint x: 156, startPoint y: 110, endPoint x: 46, endPoint y: 115, distance: 110.5
click at [16, 95] on section "Bandeja Tablero Screening Búsqueda en Listas Watchlist Herramientas Operaciones…" at bounding box center [301, 124] width 603 height 328
type input "[PERSON_NAME] [PERSON_NAME]"
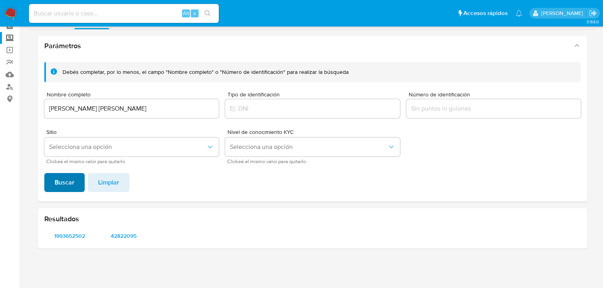
click at [58, 183] on span "Buscar" at bounding box center [65, 182] width 20 height 17
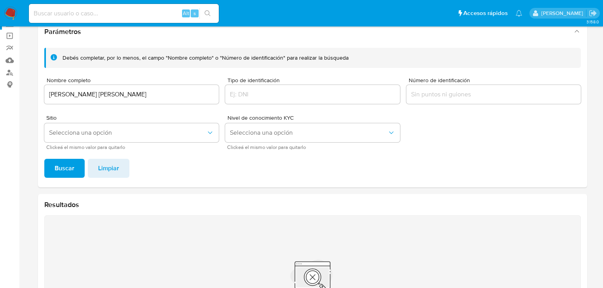
scroll to position [165, 0]
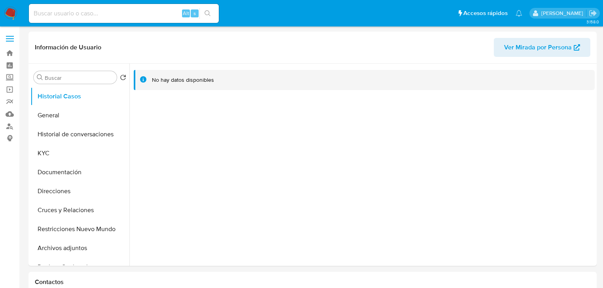
select select "10"
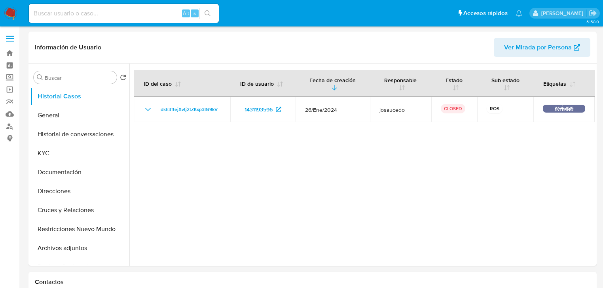
select select "10"
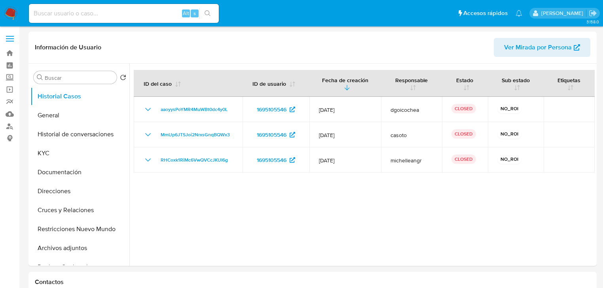
select select "10"
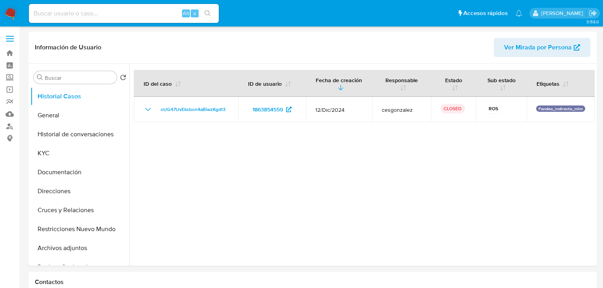
select select "10"
click at [47, 155] on button "KYC" at bounding box center [76, 153] width 93 height 19
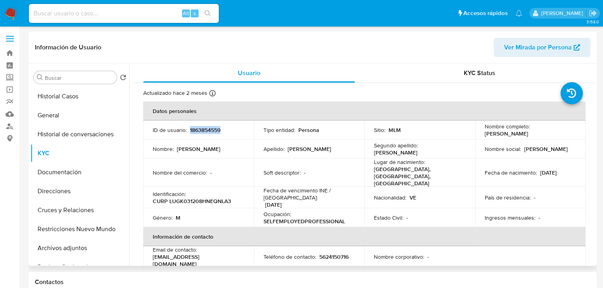
drag, startPoint x: 188, startPoint y: 130, endPoint x: 238, endPoint y: 131, distance: 49.9
click at [238, 131] on div "ID de usuario : 1863854559" at bounding box center [199, 130] width 92 height 7
copy p "1863854559"
click at [250, 212] on td "Género : M" at bounding box center [198, 218] width 111 height 19
click at [191, 129] on p "1863854559" at bounding box center [205, 130] width 30 height 7
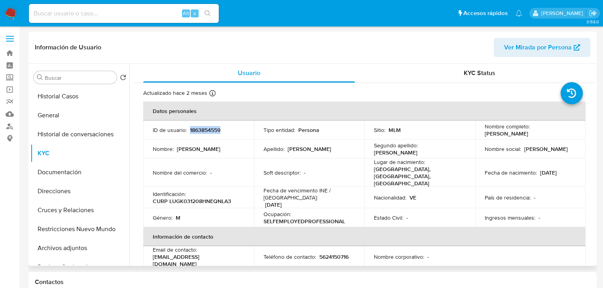
click at [245, 133] on td "ID de usuario : 1863854559" at bounding box center [198, 130] width 111 height 19
copy p "1863854559"
drag, startPoint x: 537, startPoint y: 226, endPoint x: 527, endPoint y: 220, distance: 12.0
click at [533, 228] on th "Información de contacto" at bounding box center [364, 237] width 442 height 19
click at [87, 100] on button "Historial Casos" at bounding box center [76, 96] width 93 height 19
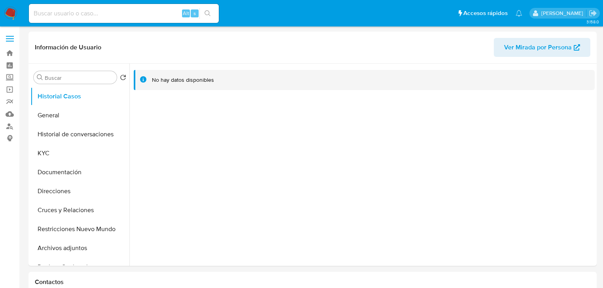
select select "10"
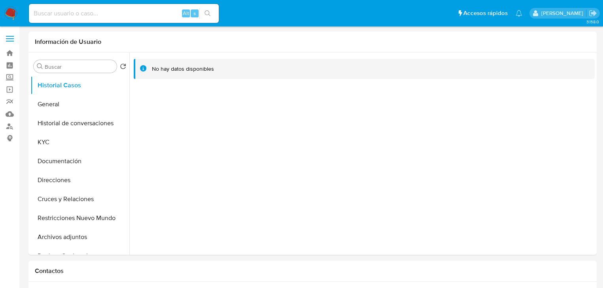
select select "10"
click at [58, 109] on button "General" at bounding box center [76, 104] width 93 height 19
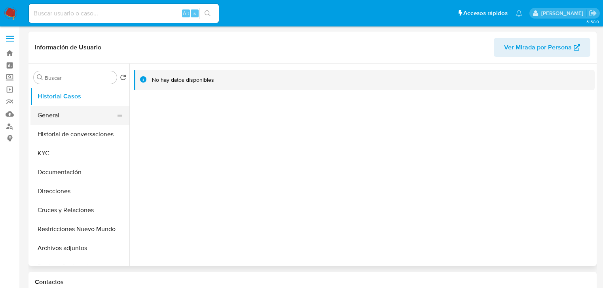
click at [43, 118] on button "General" at bounding box center [76, 115] width 93 height 19
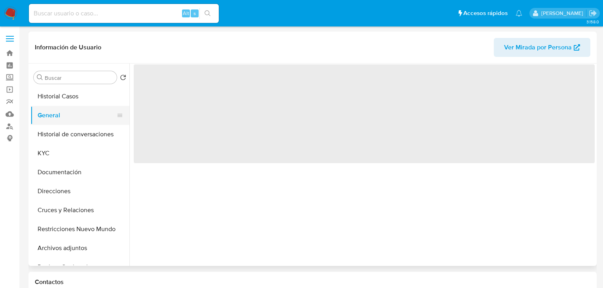
select select "10"
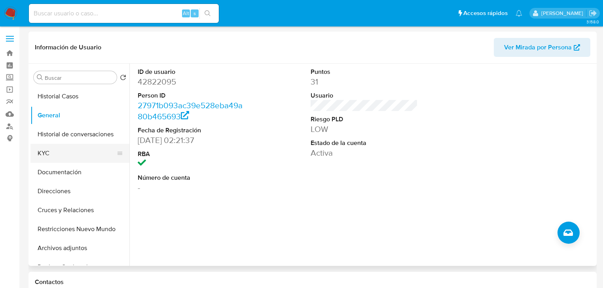
click at [45, 149] on button "KYC" at bounding box center [76, 153] width 93 height 19
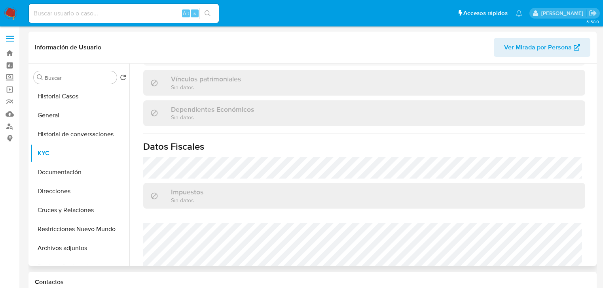
scroll to position [500, 0]
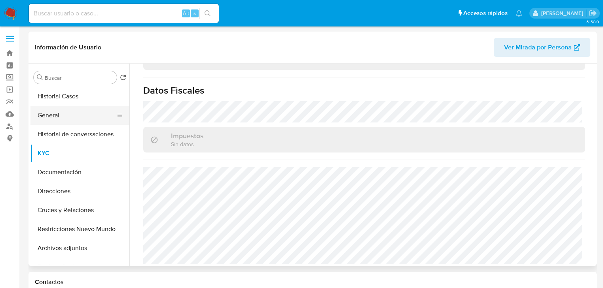
drag, startPoint x: 59, startPoint y: 116, endPoint x: 88, endPoint y: 124, distance: 29.9
click at [59, 116] on button "General" at bounding box center [76, 115] width 93 height 19
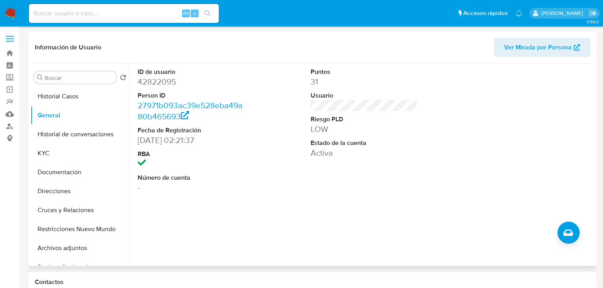
click at [140, 192] on dd "-" at bounding box center [191, 187] width 107 height 11
click at [43, 150] on button "KYC" at bounding box center [76, 153] width 93 height 19
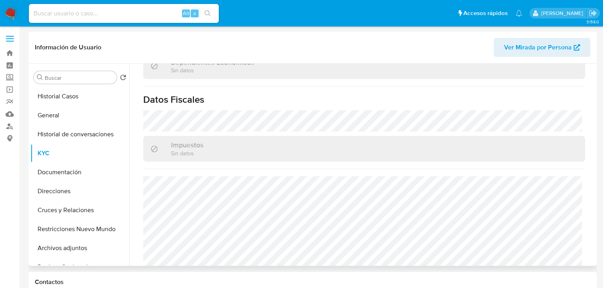
scroll to position [500, 0]
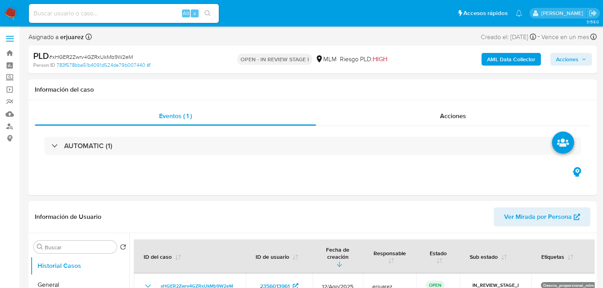
select select "10"
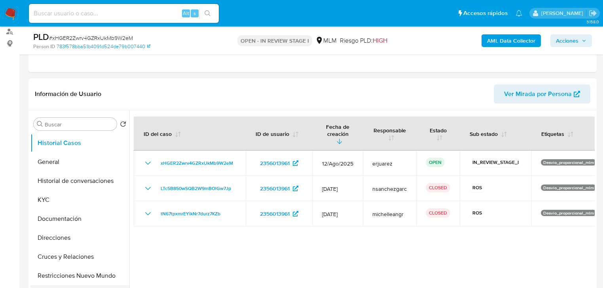
scroll to position [95, 0]
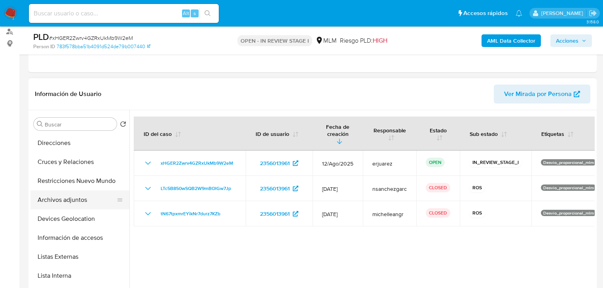
drag, startPoint x: 70, startPoint y: 203, endPoint x: 45, endPoint y: 197, distance: 25.9
click at [70, 202] on button "Archivos adjuntos" at bounding box center [76, 200] width 93 height 19
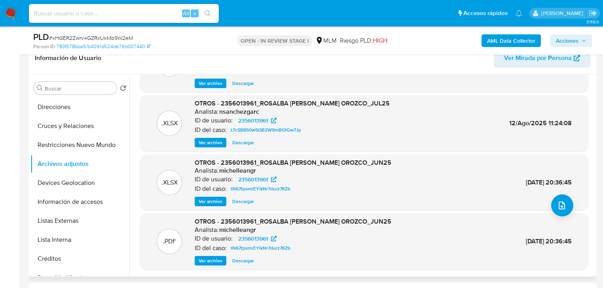
scroll to position [190, 0]
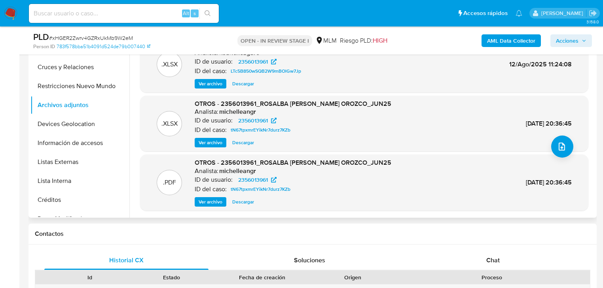
click at [216, 201] on span "Ver archivo" at bounding box center [211, 202] width 24 height 8
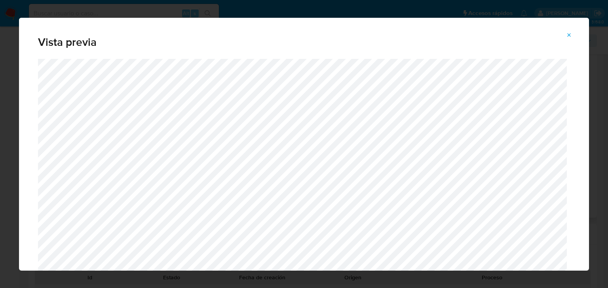
drag, startPoint x: 570, startPoint y: 37, endPoint x: 554, endPoint y: 53, distance: 22.7
click at [571, 37] on icon "Attachment preview" at bounding box center [569, 35] width 6 height 6
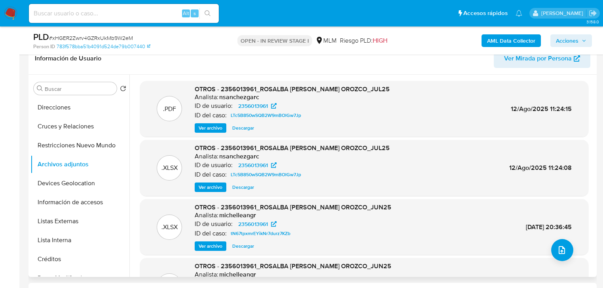
scroll to position [127, 0]
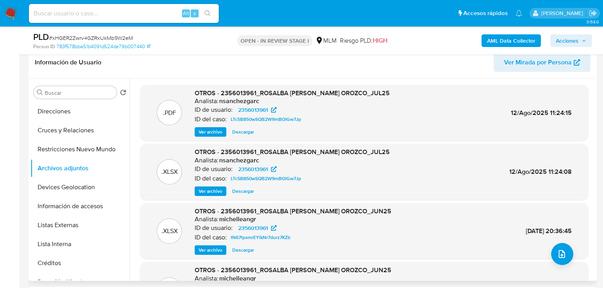
click at [214, 133] on span "Ver archivo" at bounding box center [211, 132] width 24 height 8
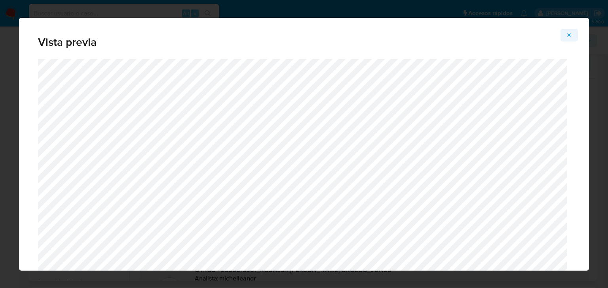
click at [569, 37] on icon "Attachment preview" at bounding box center [569, 35] width 6 height 6
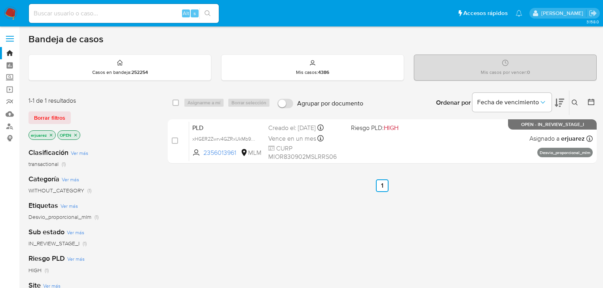
click at [298, 212] on div "select-all-cases-checkbox Asignarme a mí Borrar selección Agrupar por documento…" at bounding box center [382, 269] width 429 height 358
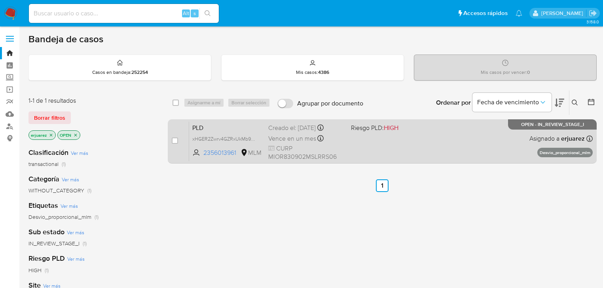
click at [463, 143] on div "PLD xHGER2Zwrv4GZRxUkMb9W2eM 2356013961 MLM Riesgo PLD: HIGH Creado el: [DATE] …" at bounding box center [391, 141] width 404 height 40
drag, startPoint x: 421, startPoint y: 139, endPoint x: 412, endPoint y: 138, distance: 9.2
click at [412, 138] on div "PLD xHGER2Zwrv4GZRxUkMb9W2eM 2356013961 MLM Riesgo PLD: HIGH Creado el: 12/08/2…" at bounding box center [391, 141] width 404 height 40
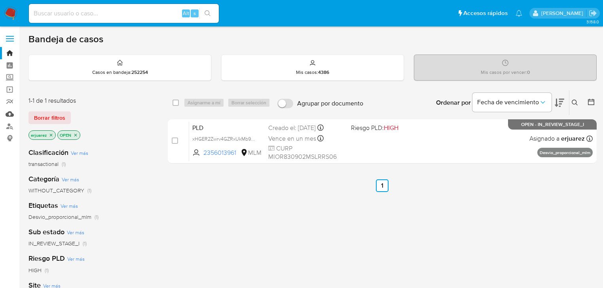
click at [9, 114] on link "Mulan" at bounding box center [47, 114] width 94 height 12
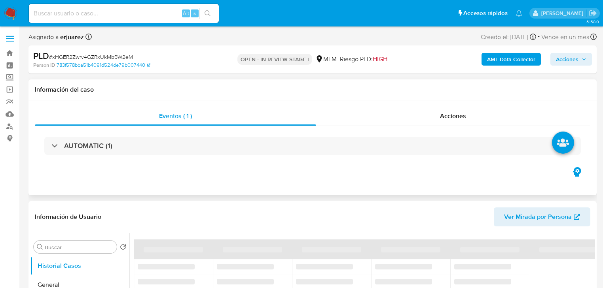
select select "10"
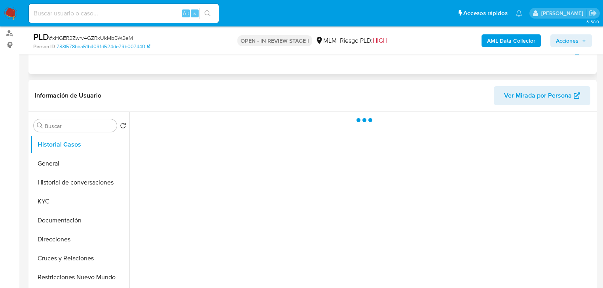
scroll to position [95, 0]
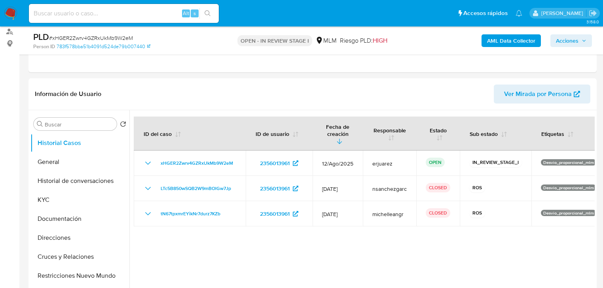
select select "10"
click at [71, 274] on button "Restricciones Nuevo Mundo" at bounding box center [76, 276] width 93 height 19
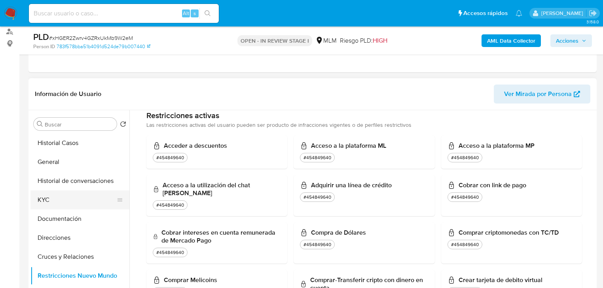
click at [41, 194] on button "KYC" at bounding box center [76, 200] width 93 height 19
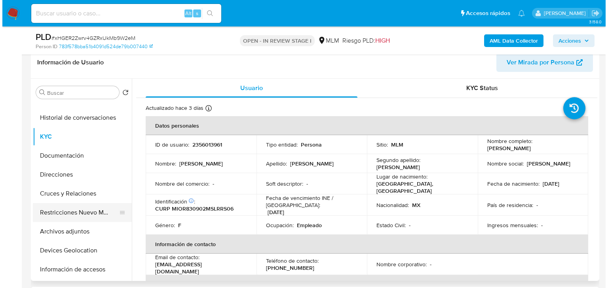
scroll to position [63, 0]
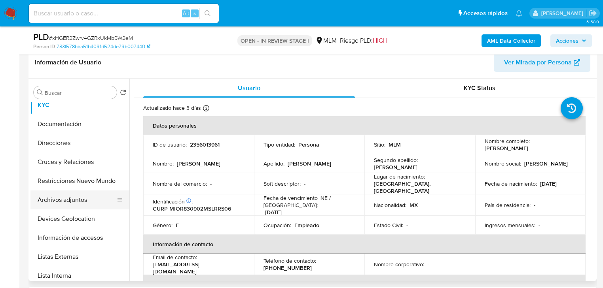
click at [75, 203] on button "Archivos adjuntos" at bounding box center [76, 200] width 93 height 19
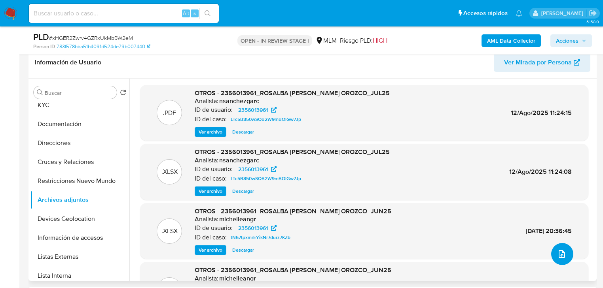
click at [561, 256] on icon "upload-file" at bounding box center [561, 254] width 9 height 9
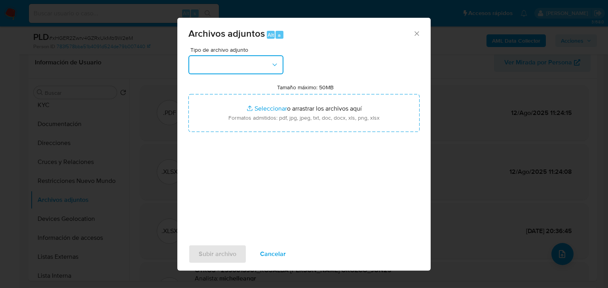
click at [204, 63] on button "button" at bounding box center [235, 64] width 95 height 19
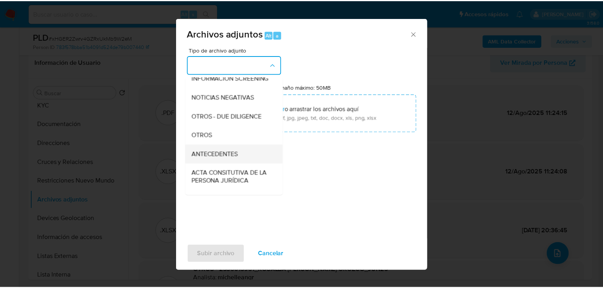
scroll to position [95, 0]
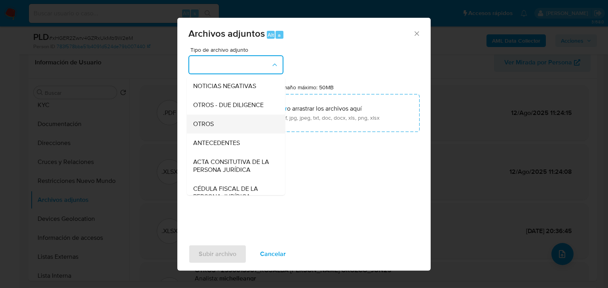
click at [201, 128] on span "OTROS" at bounding box center [203, 124] width 21 height 8
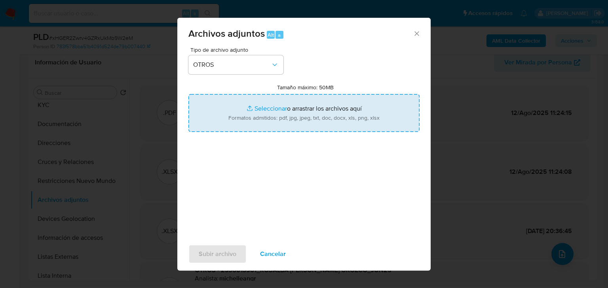
click at [257, 109] on input "Tamaño máximo: 50MB Seleccionar archivos" at bounding box center [303, 113] width 231 height 38
type input "C:\fakepath\2356013961_Rosalba [PERSON_NAME] Orozco_Ago25.pdf"
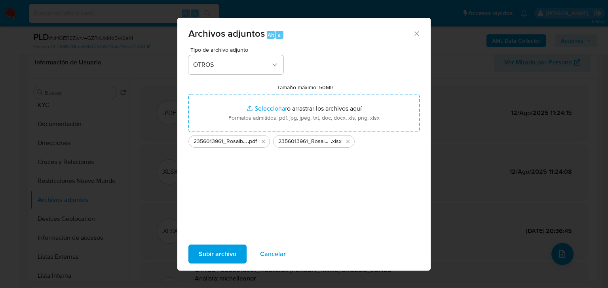
click at [210, 251] on span "Subir archivo" at bounding box center [218, 254] width 38 height 17
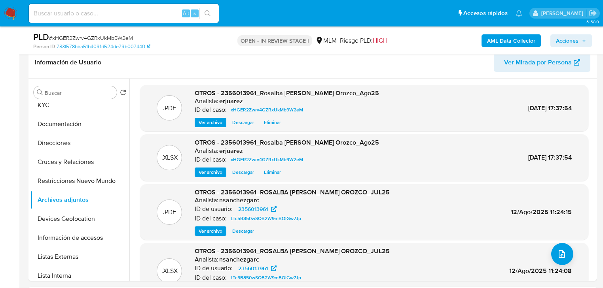
click at [569, 42] on span "Acciones" at bounding box center [567, 40] width 23 height 13
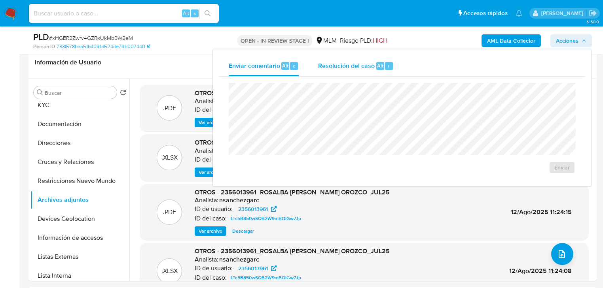
click at [371, 61] on div "Resolución del caso Alt r" at bounding box center [356, 66] width 76 height 21
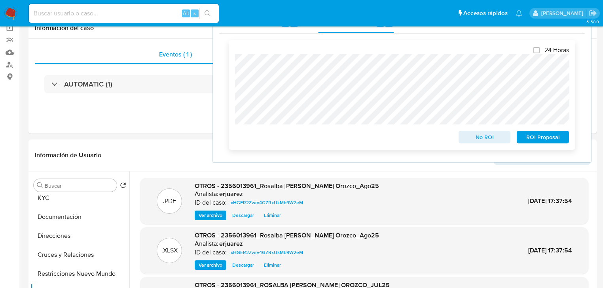
scroll to position [0, 0]
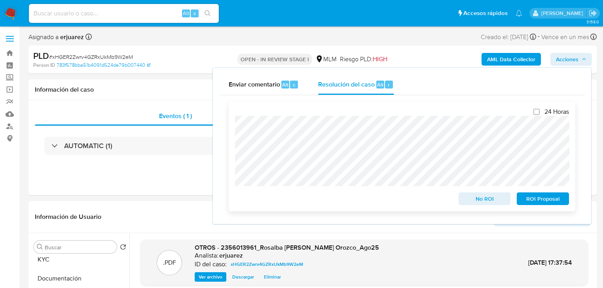
click at [472, 199] on span "No ROI" at bounding box center [484, 198] width 41 height 11
click at [161, 175] on div "Eventos ( 1 ) Acciones AUTOMATIC (1)" at bounding box center [312, 148] width 568 height 95
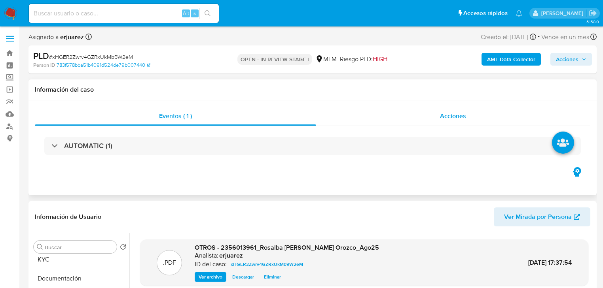
click at [424, 121] on div "Acciones" at bounding box center [453, 116] width 275 height 19
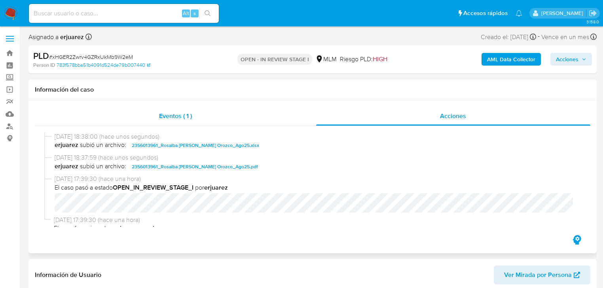
drag, startPoint x: 182, startPoint y: 116, endPoint x: 258, endPoint y: 119, distance: 76.1
click at [183, 116] on span "Eventos ( 1 )" at bounding box center [175, 116] width 33 height 9
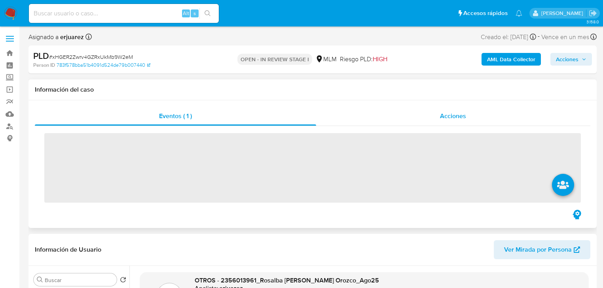
click at [397, 118] on div "Acciones" at bounding box center [453, 116] width 275 height 19
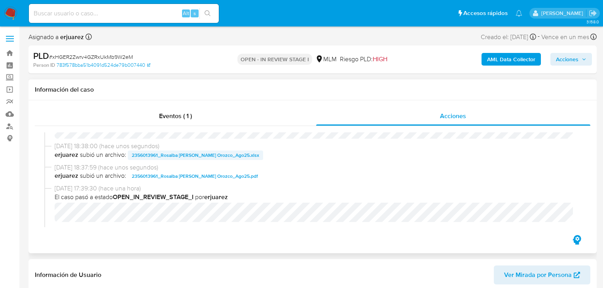
scroll to position [158, 0]
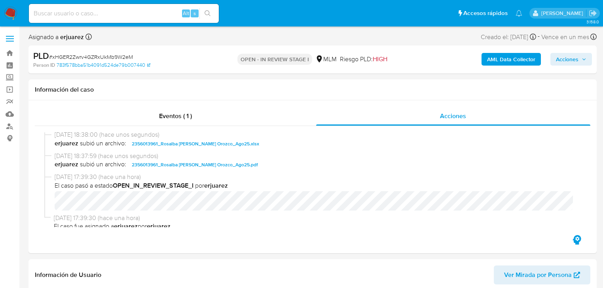
click at [10, 9] on img at bounding box center [10, 13] width 13 height 13
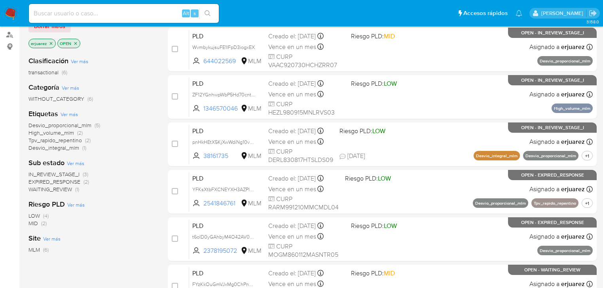
scroll to position [95, 0]
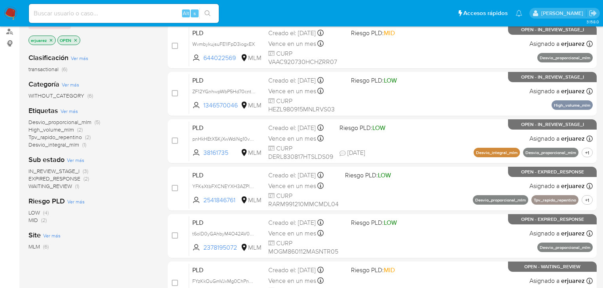
click at [50, 41] on icon "close-filter" at bounding box center [51, 40] width 5 height 5
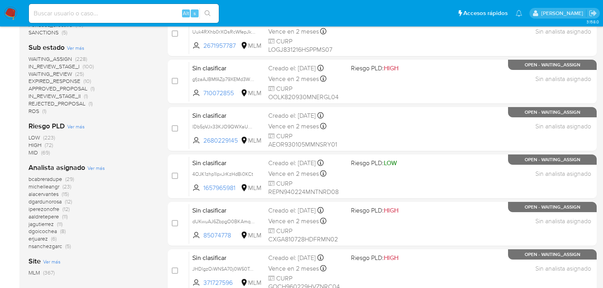
scroll to position [317, 0]
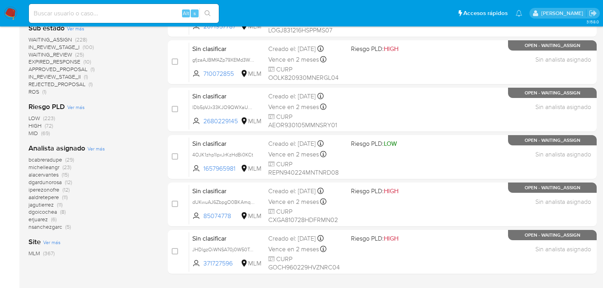
click at [59, 161] on span "bcabreradupe" at bounding box center [45, 160] width 34 height 8
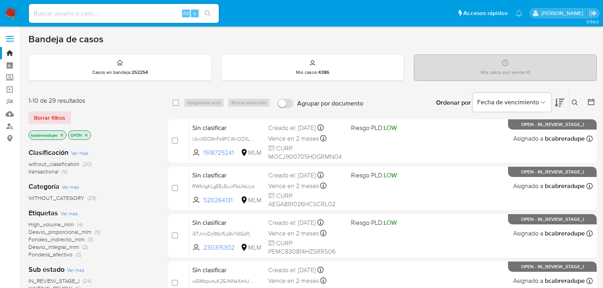
click at [87, 134] on icon "close-filter" at bounding box center [86, 135] width 3 height 3
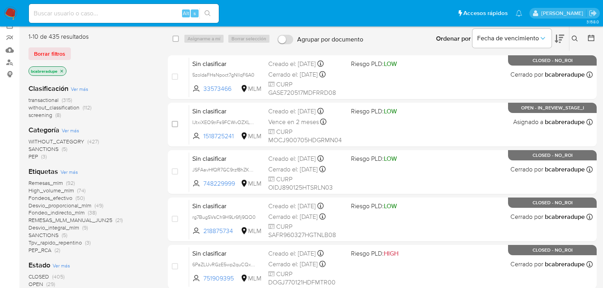
scroll to position [190, 0]
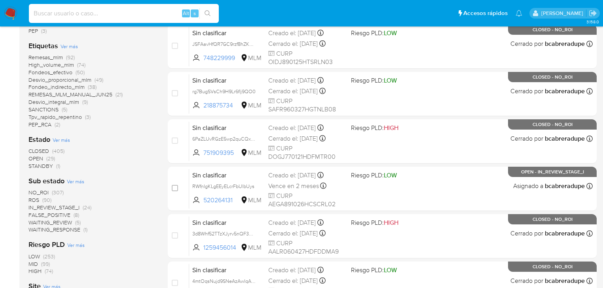
drag, startPoint x: 93, startPoint y: 15, endPoint x: 210, endPoint y: 14, distance: 117.1
click at [93, 16] on input at bounding box center [124, 13] width 190 height 10
paste input "2356013961"
type input "2356013961"
click at [205, 10] on icon "search-icon" at bounding box center [208, 13] width 6 height 6
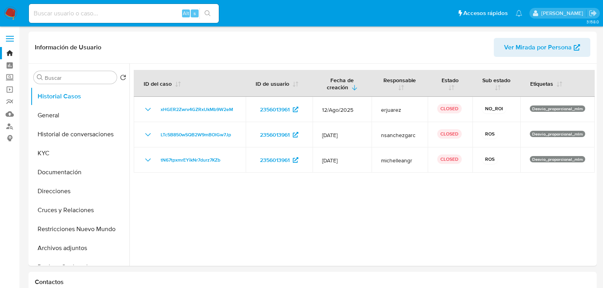
select select "10"
click at [9, 12] on img at bounding box center [10, 13] width 13 height 13
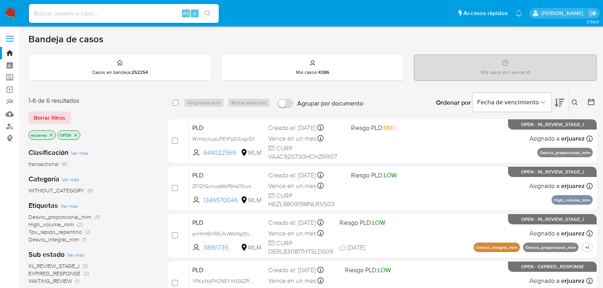
drag, startPoint x: 142, startPoint y: 211, endPoint x: 118, endPoint y: 179, distance: 40.0
click at [142, 211] on div "Etiquetas Ver más Desvio_proporcional_mlm (5) High_volume_mlm (2) Tpv_rapido_re…" at bounding box center [91, 222] width 127 height 43
click at [51, 134] on icon "close-filter" at bounding box center [51, 135] width 5 height 5
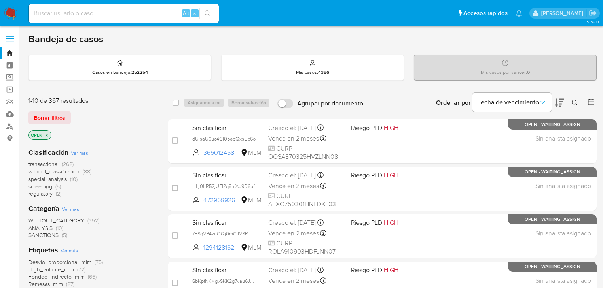
click at [572, 101] on icon at bounding box center [575, 103] width 6 height 6
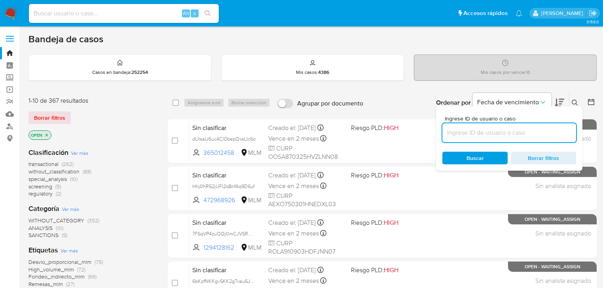
click at [474, 136] on input at bounding box center [509, 133] width 134 height 10
type input "1186982160"
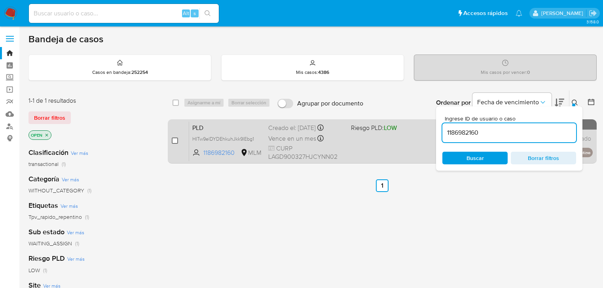
click at [173, 142] on input "checkbox" at bounding box center [175, 141] width 6 height 6
checkbox input "true"
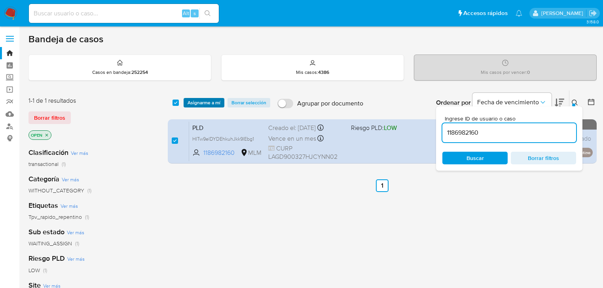
click at [197, 103] on span "Asignarme a mí" at bounding box center [204, 103] width 33 height 8
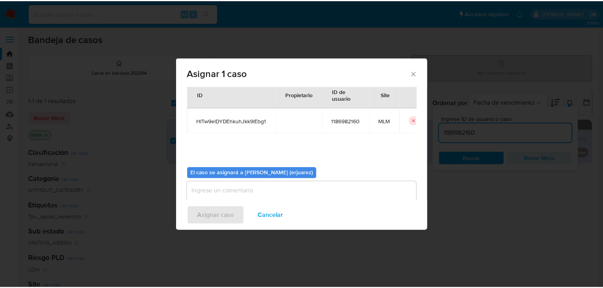
scroll to position [41, 0]
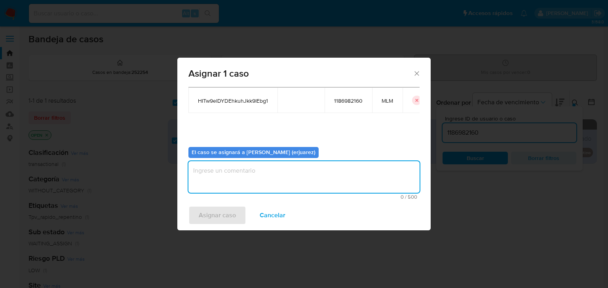
click at [231, 188] on textarea "assign-modal" at bounding box center [303, 177] width 231 height 32
type textarea "EPJU"
click at [212, 222] on span "Asignar caso" at bounding box center [217, 215] width 37 height 17
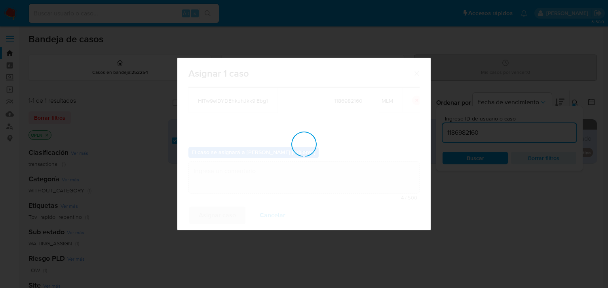
checkbox input "false"
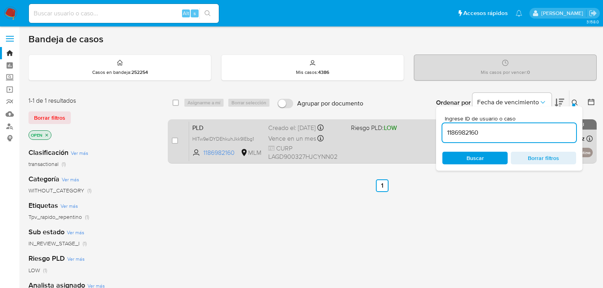
click at [301, 136] on span "Vence en un mes" at bounding box center [292, 139] width 48 height 9
click at [269, 139] on span "Vence en un mes" at bounding box center [292, 139] width 48 height 9
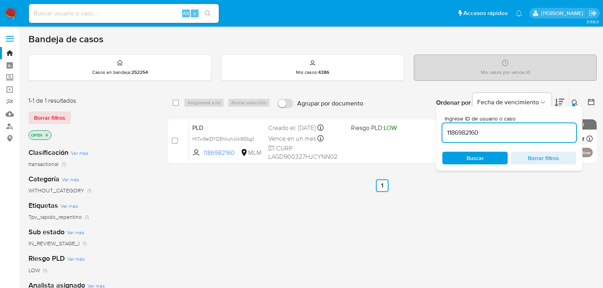
drag, startPoint x: 310, startPoint y: 132, endPoint x: 599, endPoint y: 102, distance: 290.0
click at [603, 127] on html "Pausado Ver notificaciones Alt s Accesos rápidos Presiona las siguientes teclas…" at bounding box center [301, 241] width 603 height 482
click at [574, 101] on icon at bounding box center [575, 103] width 6 height 6
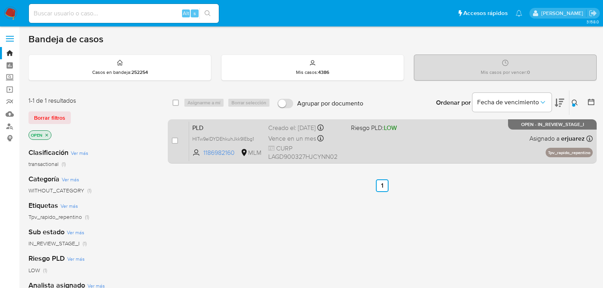
click at [424, 150] on div "PLD HITw9elDYDEhkuhJkk9lEbg1 1186982160 MLM Riesgo PLD: LOW Creado el: 12/08/20…" at bounding box center [391, 141] width 404 height 40
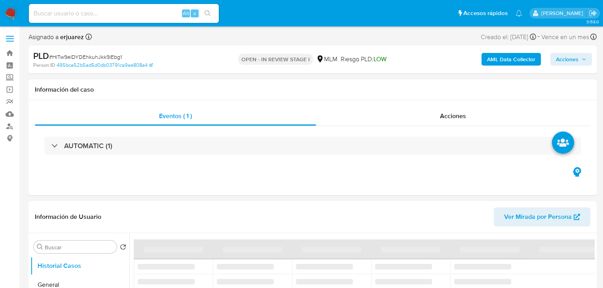
select select "10"
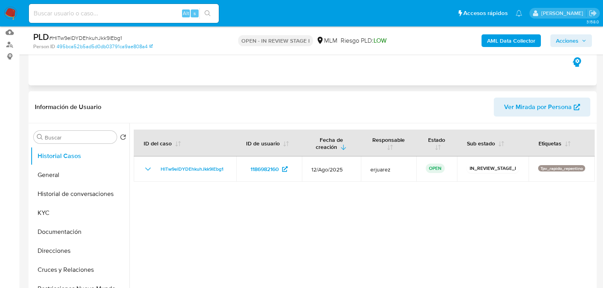
scroll to position [127, 0]
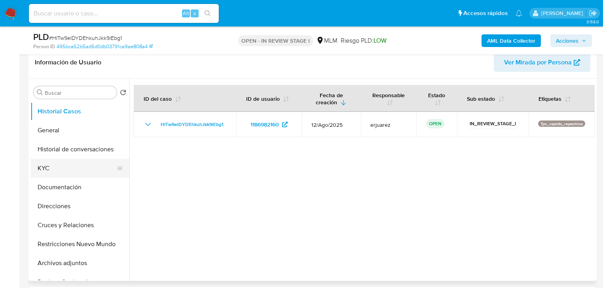
drag, startPoint x: 42, startPoint y: 170, endPoint x: 49, endPoint y: 164, distance: 9.3
click at [42, 170] on button "KYC" at bounding box center [76, 168] width 93 height 19
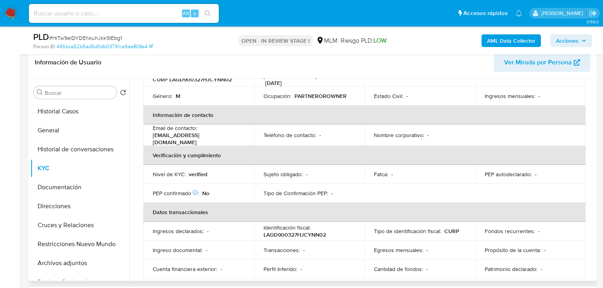
scroll to position [125, 0]
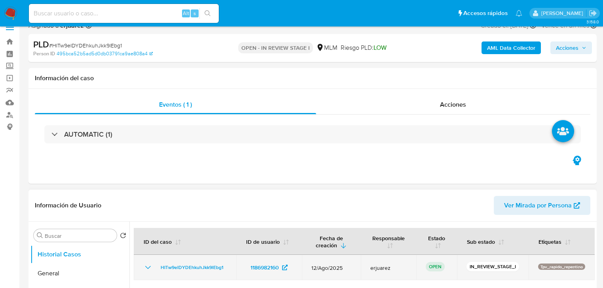
select select "10"
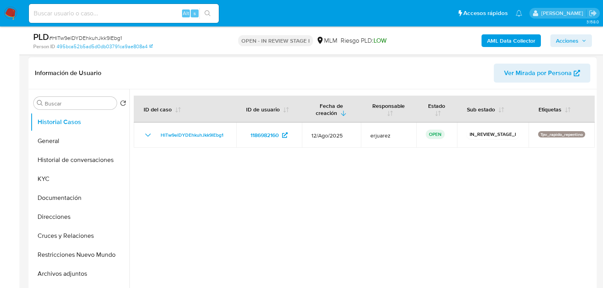
scroll to position [127, 0]
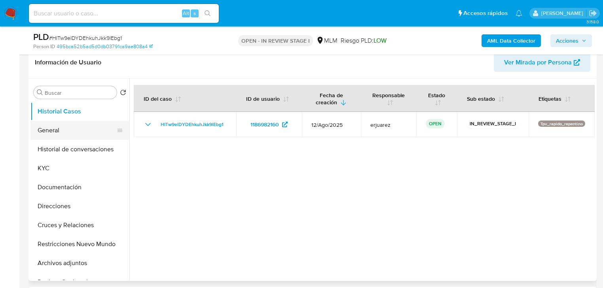
click at [59, 134] on button "General" at bounding box center [76, 130] width 93 height 19
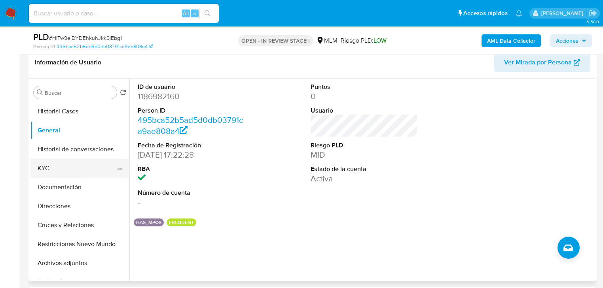
click at [59, 166] on button "KYC" at bounding box center [76, 168] width 93 height 19
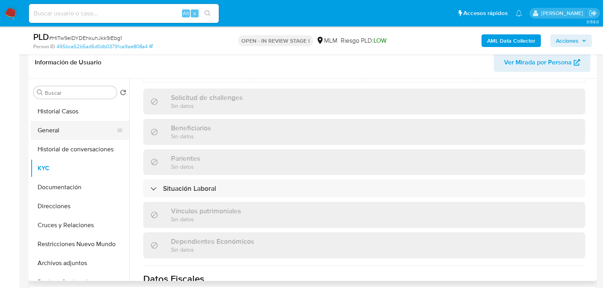
scroll to position [315, 0]
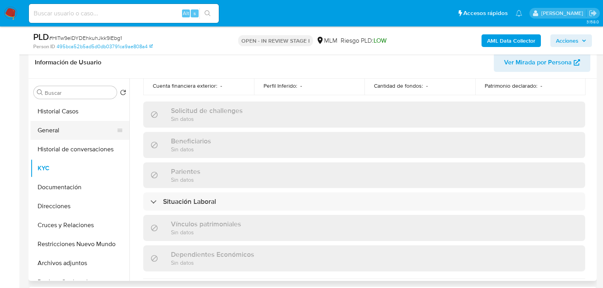
drag, startPoint x: 57, startPoint y: 133, endPoint x: 117, endPoint y: 128, distance: 60.8
click at [57, 132] on button "General" at bounding box center [76, 130] width 93 height 19
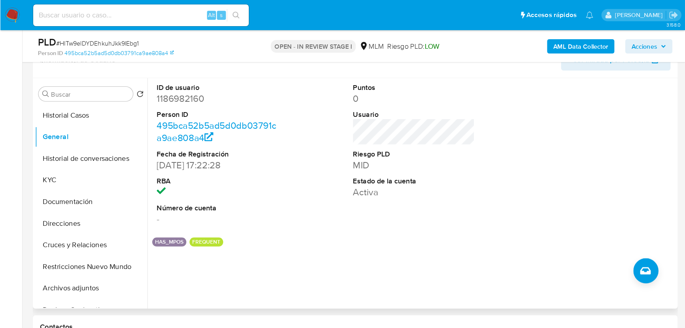
scroll to position [127, 0]
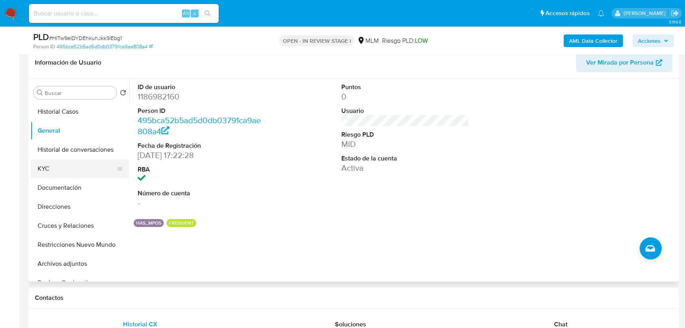
click at [46, 168] on button "KYC" at bounding box center [76, 168] width 93 height 19
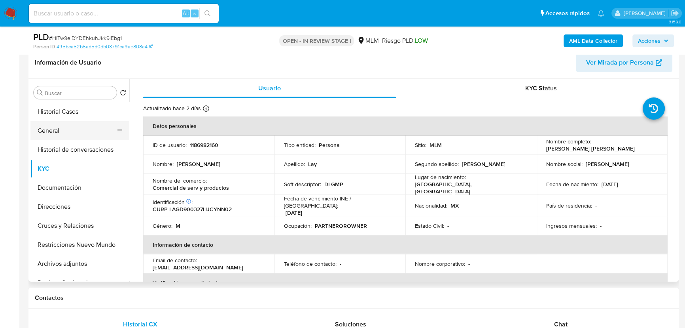
drag, startPoint x: 56, startPoint y: 133, endPoint x: 107, endPoint y: 134, distance: 51.1
click at [55, 133] on button "General" at bounding box center [76, 130] width 93 height 19
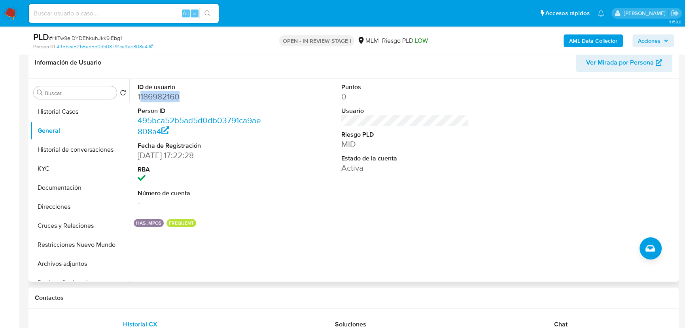
drag, startPoint x: 139, startPoint y: 99, endPoint x: 191, endPoint y: 99, distance: 51.8
click at [191, 99] on dd "1186982160" at bounding box center [202, 96] width 128 height 11
drag, startPoint x: 137, startPoint y: 97, endPoint x: 204, endPoint y: 98, distance: 67.3
click at [204, 98] on div "ID de usuario 1186982160 Person ID 495bca52b5ad5d0db03791ca9ae808a4 Fecha de Re…" at bounding box center [202, 146] width 136 height 134
copy dd "1186982160"
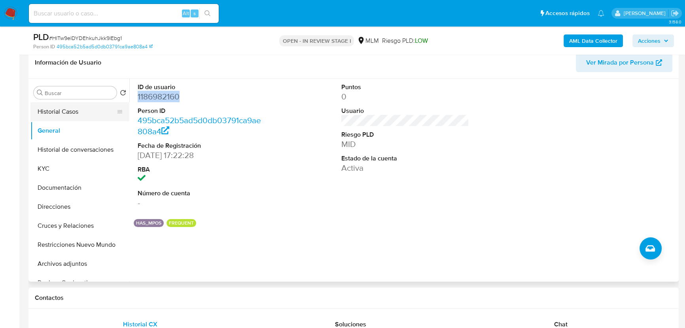
click at [64, 112] on button "Historial Casos" at bounding box center [76, 111] width 93 height 19
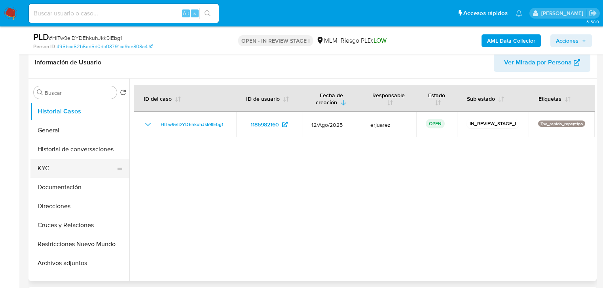
click at [48, 168] on button "KYC" at bounding box center [76, 168] width 93 height 19
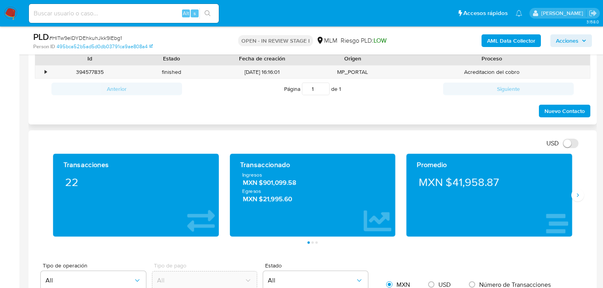
scroll to position [475, 0]
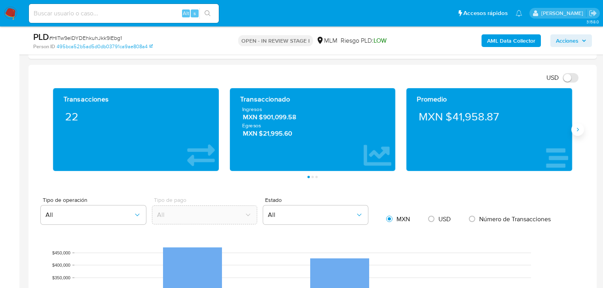
click at [577, 131] on icon "Siguiente" at bounding box center [578, 130] width 2 height 4
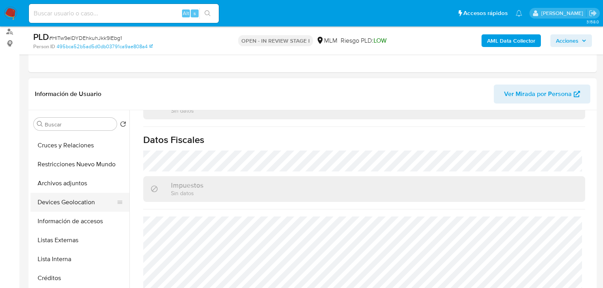
scroll to position [127, 0]
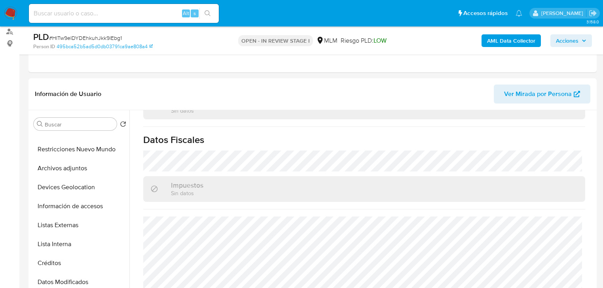
drag, startPoint x: 70, startPoint y: 227, endPoint x: 10, endPoint y: 226, distance: 59.8
click at [61, 226] on button "Listas Externas" at bounding box center [79, 225] width 99 height 19
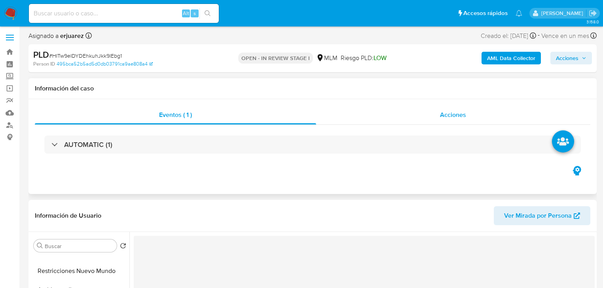
scroll to position [0, 0]
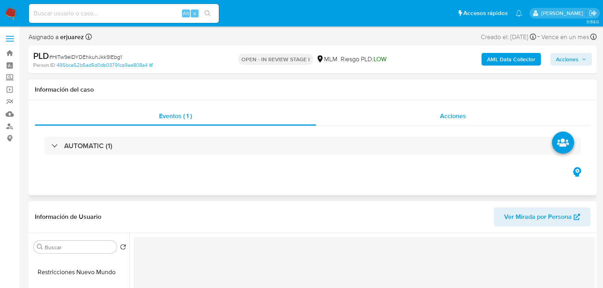
click at [417, 113] on div "Acciones" at bounding box center [453, 116] width 275 height 19
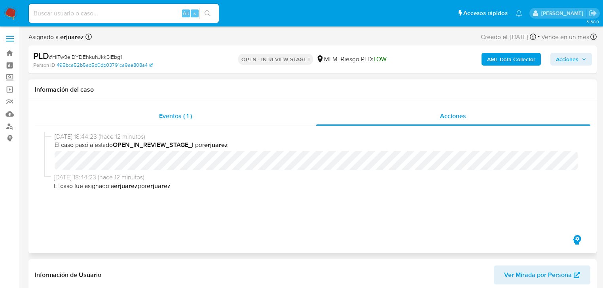
click at [165, 112] on span "Eventos ( 1 )" at bounding box center [175, 116] width 33 height 9
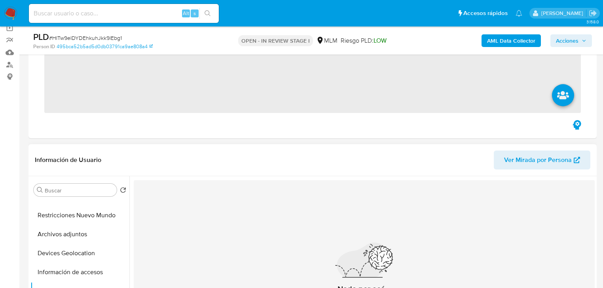
scroll to position [158, 0]
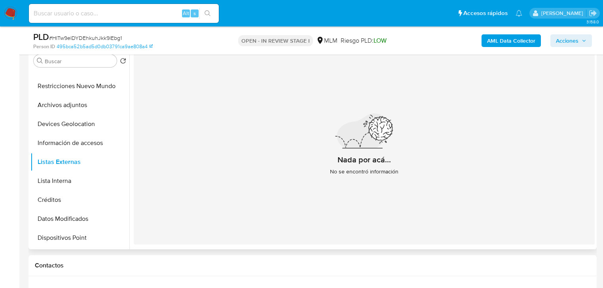
click at [274, 162] on div "Nada por acá... No se encontró información" at bounding box center [364, 148] width 461 height 194
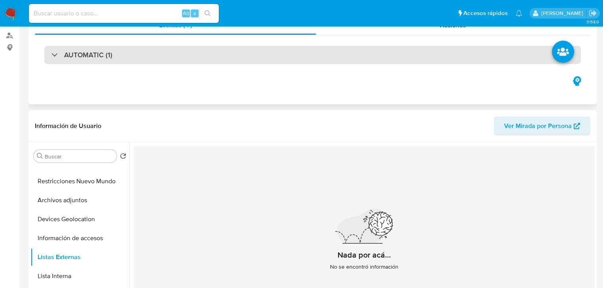
scroll to position [0, 0]
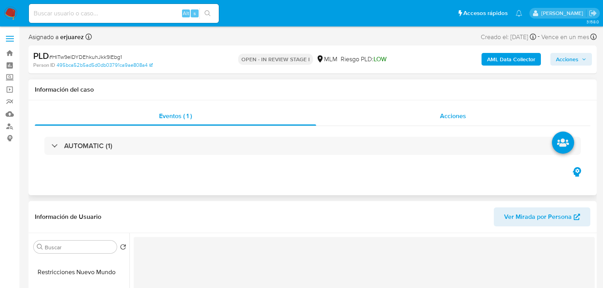
click at [439, 121] on div "Acciones" at bounding box center [453, 116] width 275 height 19
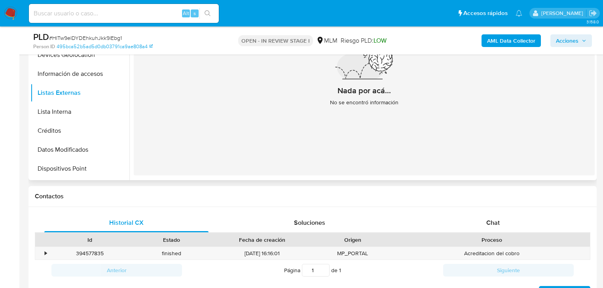
scroll to position [222, 0]
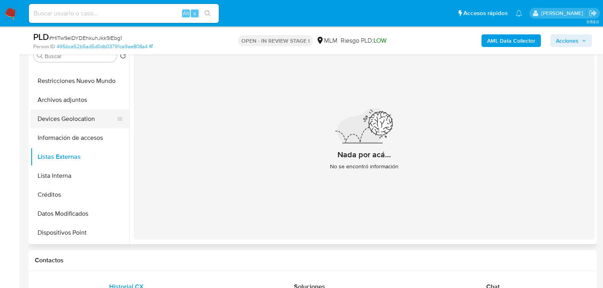
click at [81, 114] on button "Devices Geolocation" at bounding box center [76, 119] width 93 height 19
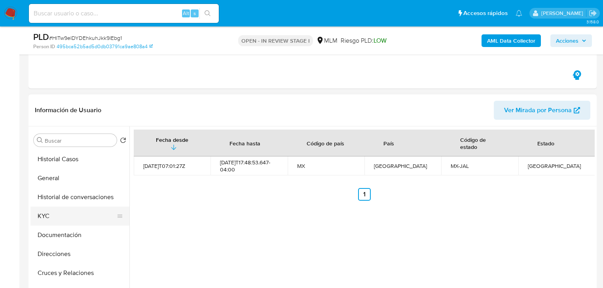
scroll to position [190, 0]
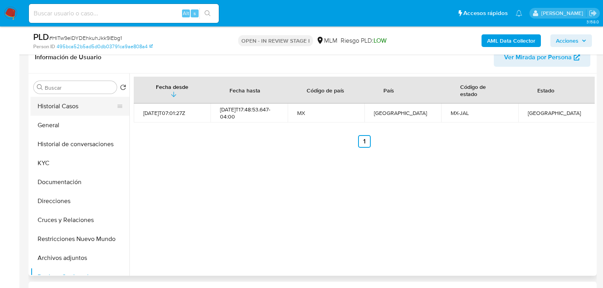
click at [69, 103] on button "Historial Casos" at bounding box center [76, 106] width 93 height 19
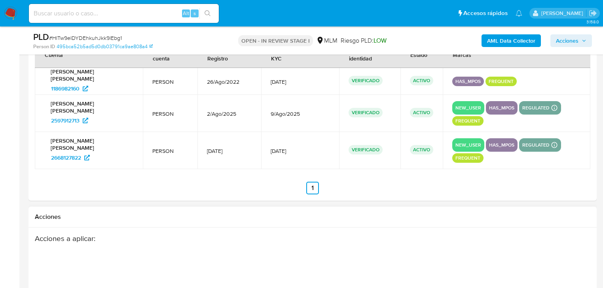
scroll to position [1045, 0]
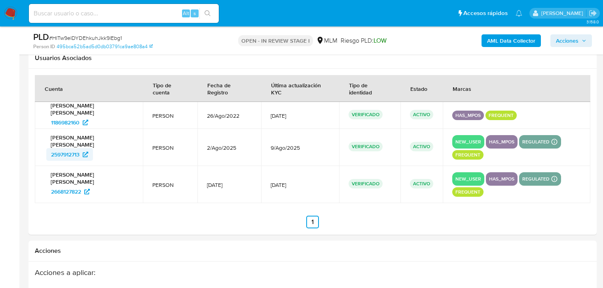
click at [64, 148] on span "2597912713" at bounding box center [65, 154] width 28 height 13
click at [74, 186] on span "2668127822" at bounding box center [66, 192] width 30 height 13
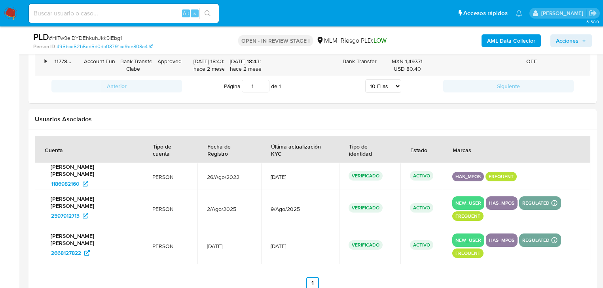
scroll to position [981, 0]
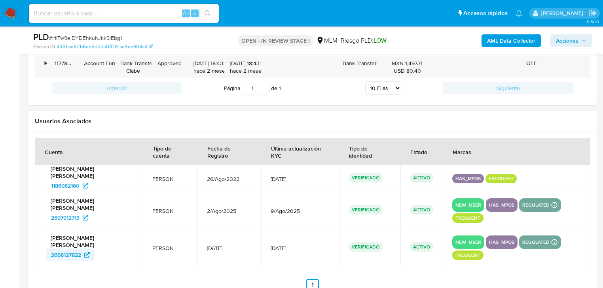
click at [74, 249] on span "2668127822" at bounding box center [66, 255] width 30 height 13
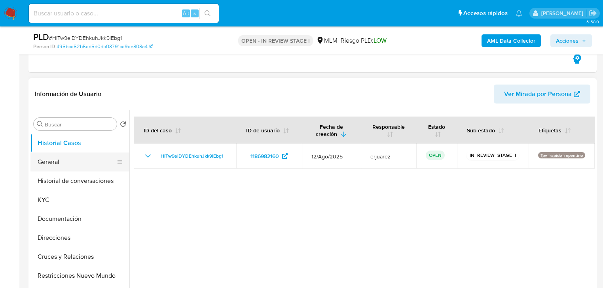
scroll to position [190, 0]
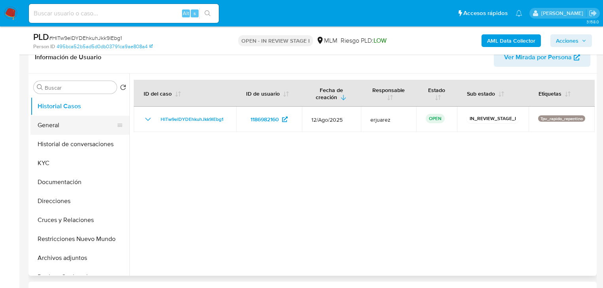
click at [68, 122] on button "General" at bounding box center [76, 125] width 93 height 19
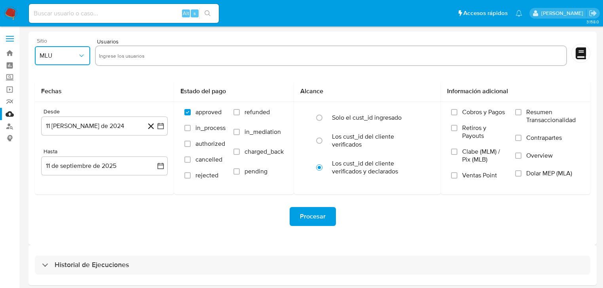
click at [74, 52] on span "MLU" at bounding box center [59, 56] width 38 height 8
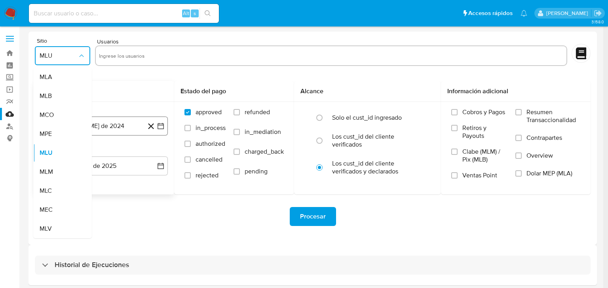
click at [54, 174] on div "MLM" at bounding box center [60, 172] width 41 height 19
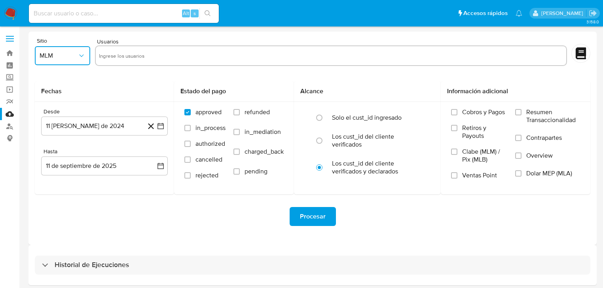
click at [118, 58] on input "text" at bounding box center [331, 55] width 464 height 13
type input "1186982160"
click at [159, 125] on icon "button" at bounding box center [160, 126] width 6 height 6
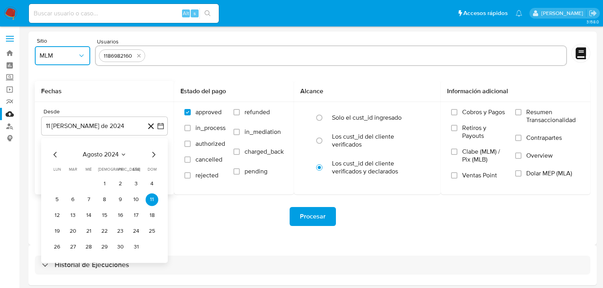
click at [55, 154] on icon "Mes anterior" at bounding box center [55, 154] width 9 height 9
click at [54, 155] on icon "Mes anterior" at bounding box center [55, 154] width 9 height 9
click at [154, 154] on icon "Mes siguiente" at bounding box center [153, 155] width 3 height 6
click at [157, 154] on icon "Mes siguiente" at bounding box center [153, 154] width 9 height 9
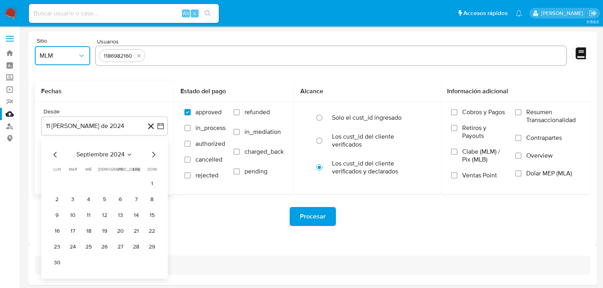
click at [156, 154] on icon "Mes siguiente" at bounding box center [153, 154] width 9 height 9
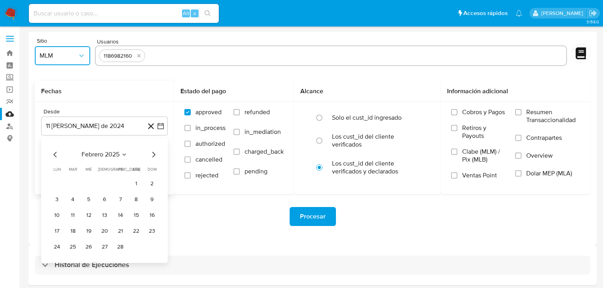
click at [136, 186] on button "1" at bounding box center [136, 184] width 13 height 13
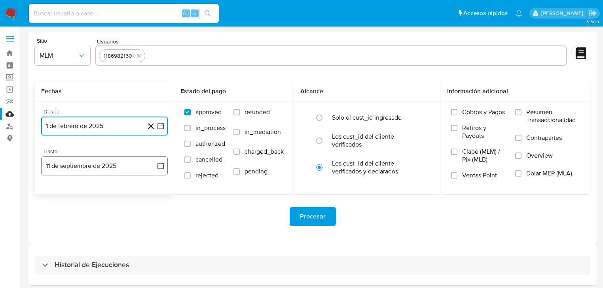
click at [159, 167] on icon "button" at bounding box center [161, 166] width 8 height 8
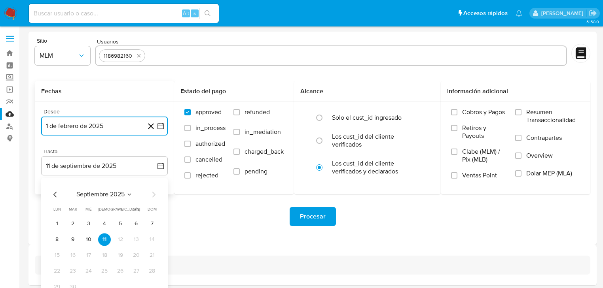
click at [55, 196] on icon "Mes anterior" at bounding box center [54, 195] width 3 height 6
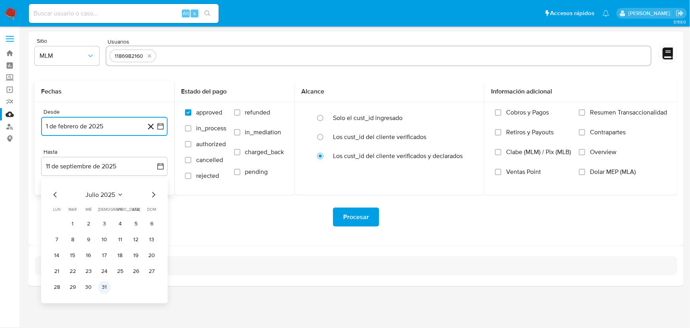
click at [104, 285] on button "31" at bounding box center [104, 287] width 13 height 13
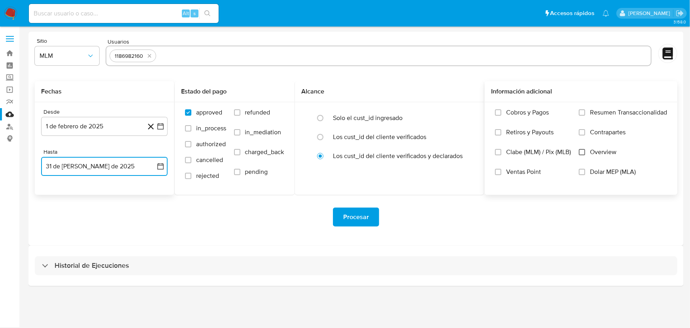
click at [582, 151] on input "Overview" at bounding box center [582, 152] width 6 height 6
click at [362, 217] on span "Procesar" at bounding box center [356, 216] width 26 height 17
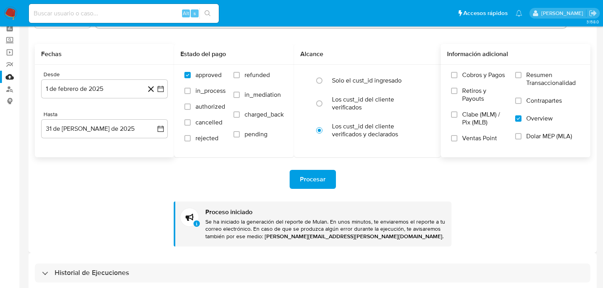
scroll to position [76, 0]
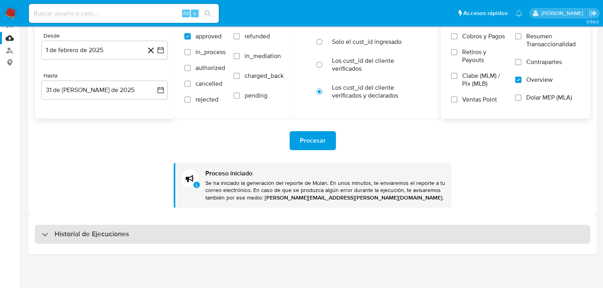
click at [78, 240] on div "Historial de Ejecuciones" at bounding box center [313, 234] width 556 height 19
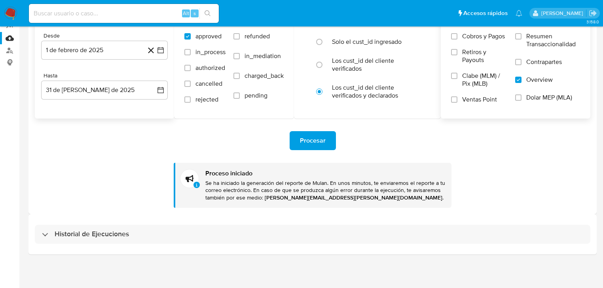
select select "10"
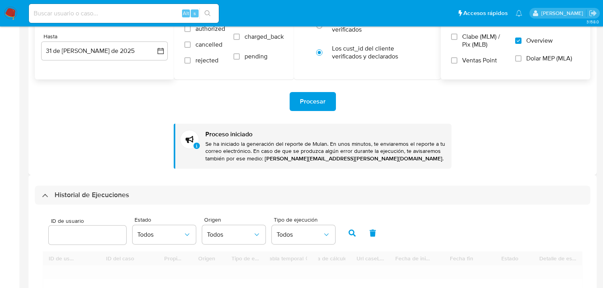
scroll to position [171, 0]
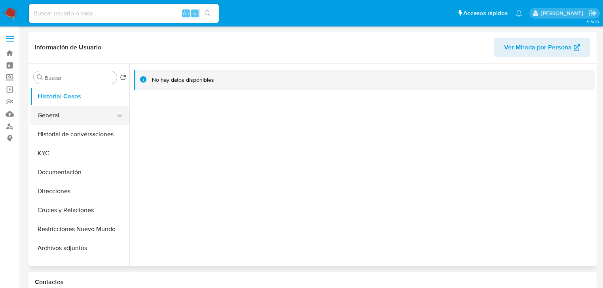
click at [66, 122] on button "General" at bounding box center [76, 115] width 93 height 19
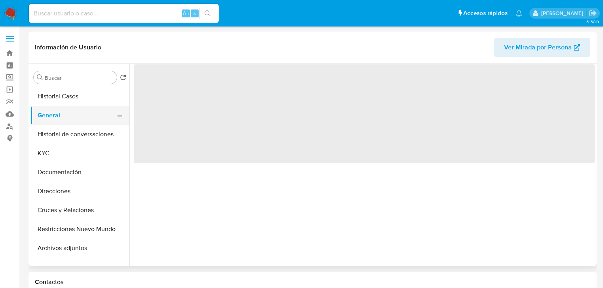
select select "10"
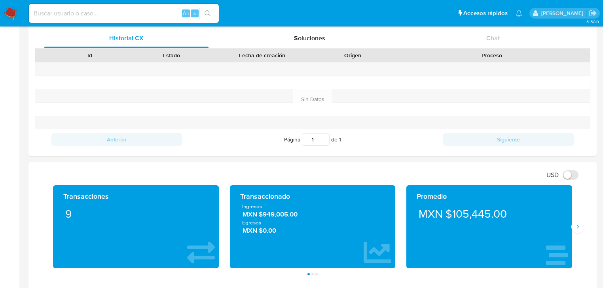
scroll to position [348, 0]
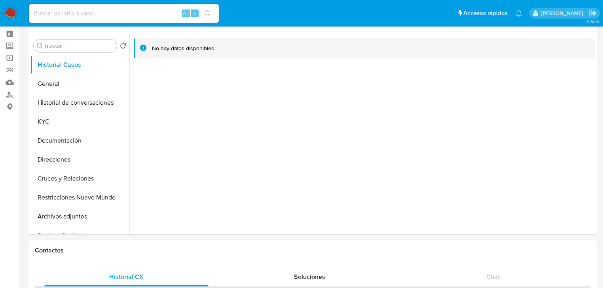
select select "10"
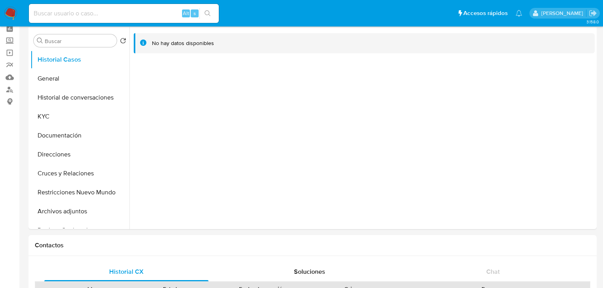
scroll to position [32, 0]
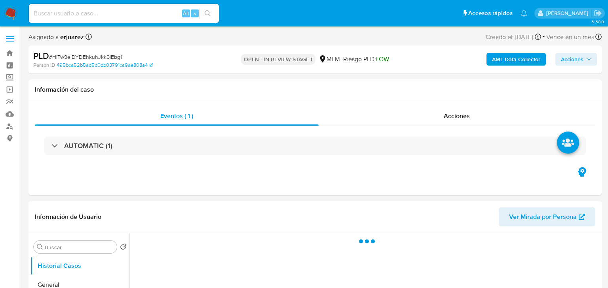
select select "10"
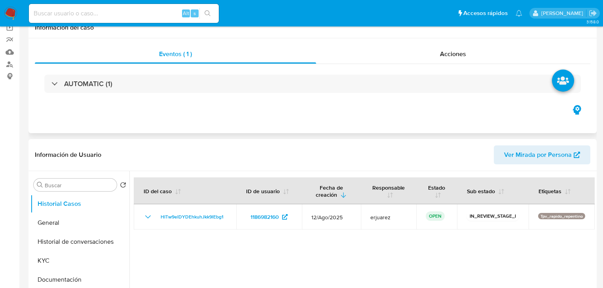
scroll to position [127, 0]
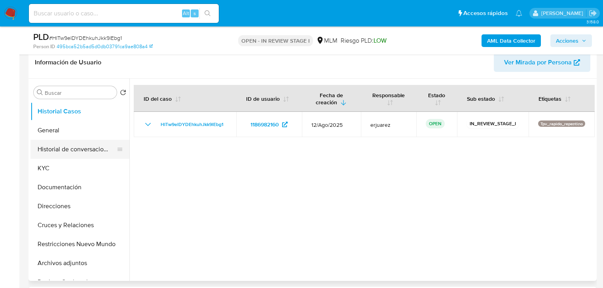
drag, startPoint x: 43, startPoint y: 167, endPoint x: 69, endPoint y: 150, distance: 31.5
click at [43, 167] on button "KYC" at bounding box center [79, 168] width 99 height 19
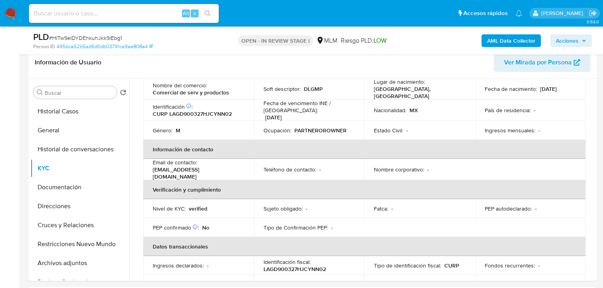
drag, startPoint x: 151, startPoint y: 169, endPoint x: 205, endPoint y: 188, distance: 57.1
click at [153, 169] on td "Email de contacto : lay_69_@hotmail.com" at bounding box center [198, 169] width 111 height 21
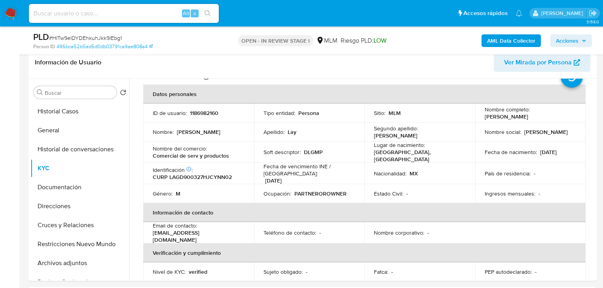
scroll to position [0, 0]
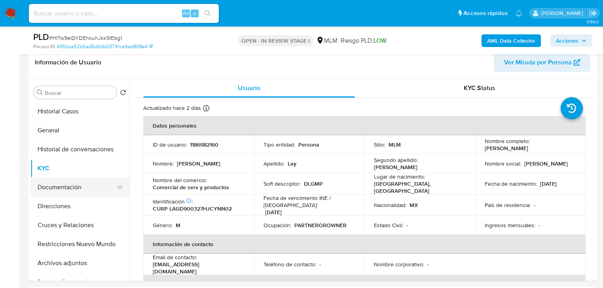
drag, startPoint x: 70, startPoint y: 184, endPoint x: 106, endPoint y: 175, distance: 37.0
click at [71, 184] on button "Documentación" at bounding box center [79, 187] width 99 height 19
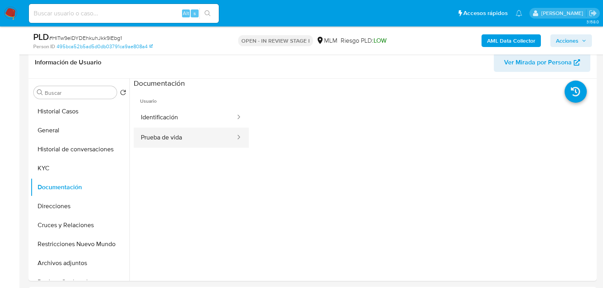
click at [177, 130] on button "Prueba de vida" at bounding box center [185, 138] width 102 height 20
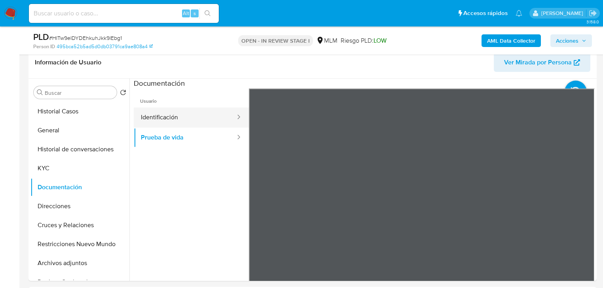
click at [166, 119] on button "Identificación" at bounding box center [185, 118] width 102 height 20
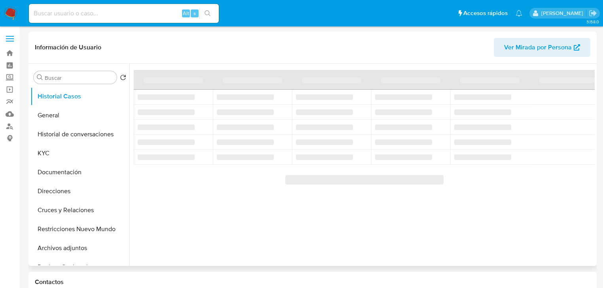
select select "10"
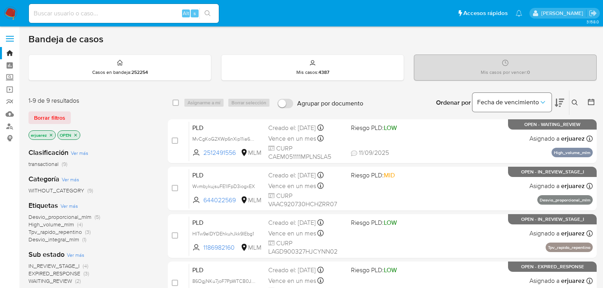
drag, startPoint x: 571, startPoint y: 99, endPoint x: 518, endPoint y: 109, distance: 54.4
click at [568, 100] on div "Ordenar por Fecha de vencimiento No es posible ordenar los resultados mientras …" at bounding box center [481, 103] width 229 height 25
drag, startPoint x: 574, startPoint y: 103, endPoint x: 497, endPoint y: 123, distance: 79.4
click at [573, 103] on icon at bounding box center [575, 103] width 6 height 6
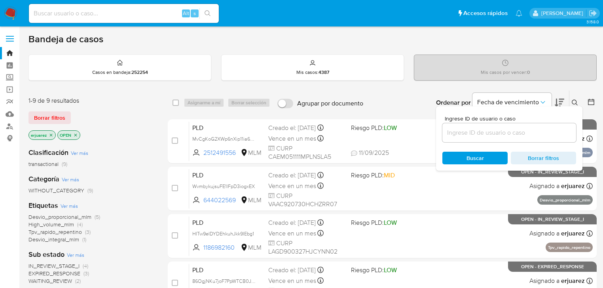
click at [495, 124] on div at bounding box center [509, 132] width 134 height 19
click at [493, 136] on input at bounding box center [509, 133] width 134 height 10
paste input "1186982160"
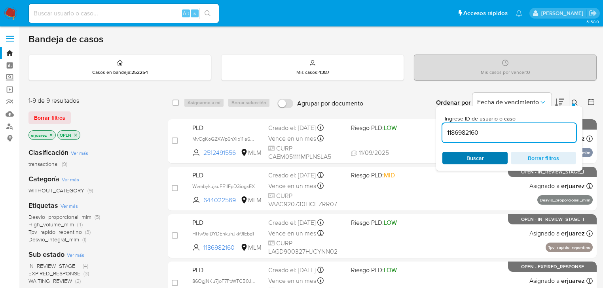
type input "1186982160"
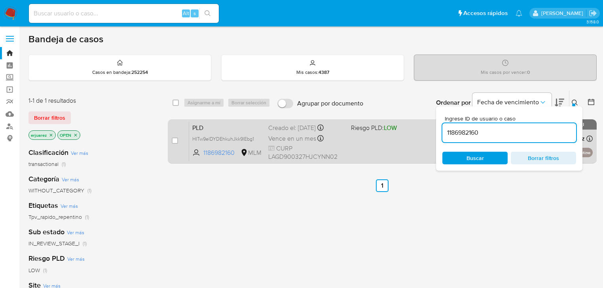
click at [407, 149] on div "PLD HITw9elDYDEhkuhJkk9lEbg1 1186982160 MLM Riesgo PLD: LOW Creado el: [DATE] C…" at bounding box center [391, 141] width 404 height 40
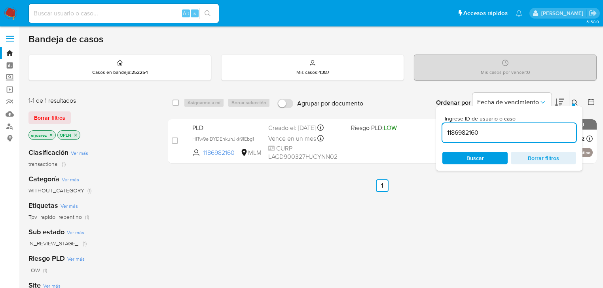
click at [8, 14] on img at bounding box center [10, 13] width 13 height 13
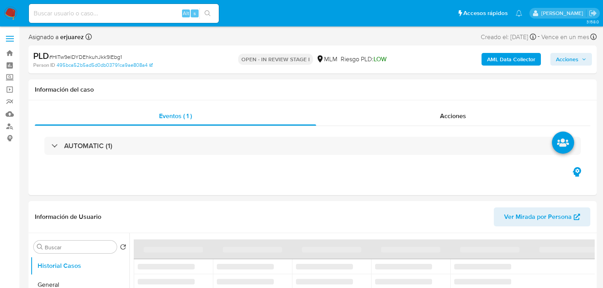
select select "10"
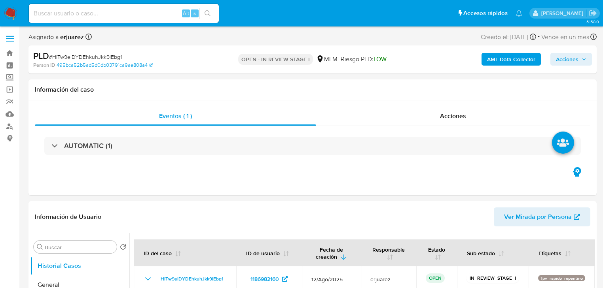
scroll to position [190, 0]
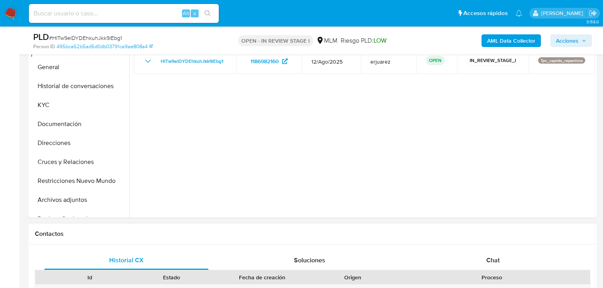
drag, startPoint x: 585, startPoint y: 220, endPoint x: 537, endPoint y: 231, distance: 49.1
click at [496, 260] on span "Chat" at bounding box center [492, 260] width 13 height 9
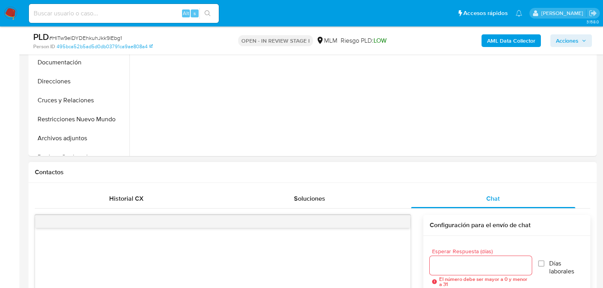
scroll to position [380, 0]
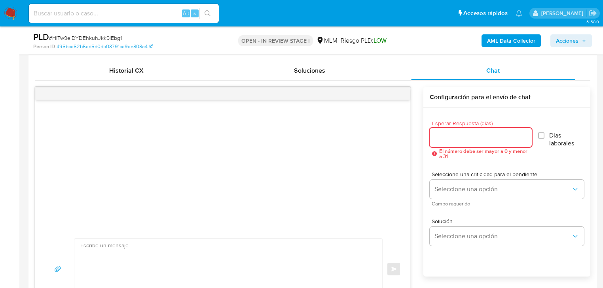
click at [437, 141] on input "Esperar Respuesta (días)" at bounding box center [481, 138] width 102 height 10
type input "5"
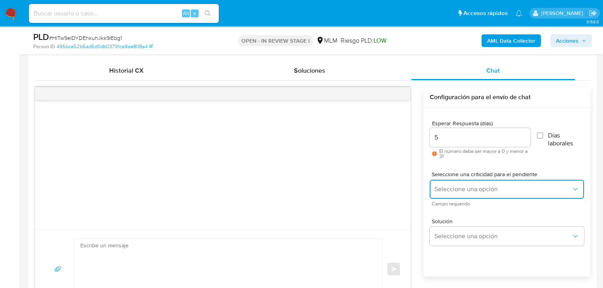
click at [443, 184] on button "Seleccione una opción" at bounding box center [507, 189] width 154 height 19
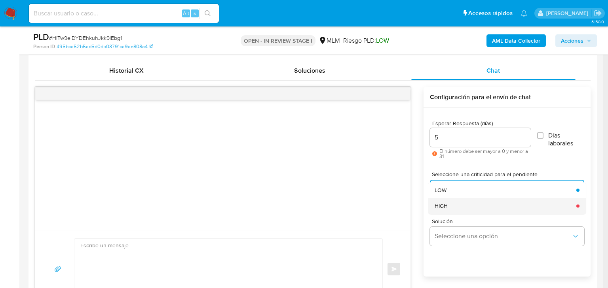
click at [457, 204] on div "HIGH" at bounding box center [502, 206] width 137 height 16
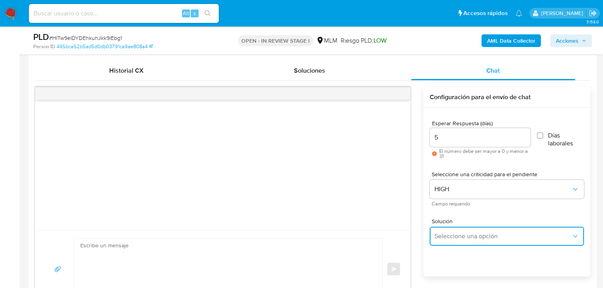
drag, startPoint x: 456, startPoint y: 233, endPoint x: 516, endPoint y: 226, distance: 59.7
click at [462, 233] on span "Seleccione una opción" at bounding box center [502, 237] width 137 height 8
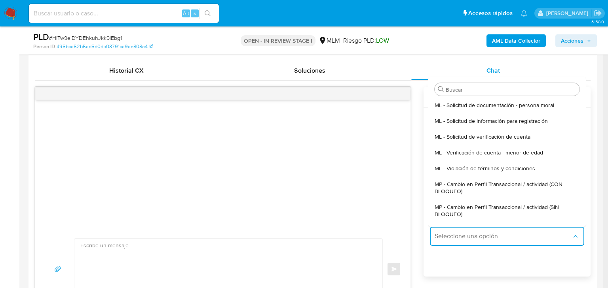
drag, startPoint x: 539, startPoint y: 208, endPoint x: 226, endPoint y: 242, distance: 314.5
click at [539, 208] on span "MP - Cambio en Perfil Transaccional / actividad (SIN BLOQUEO)" at bounding box center [504, 211] width 140 height 14
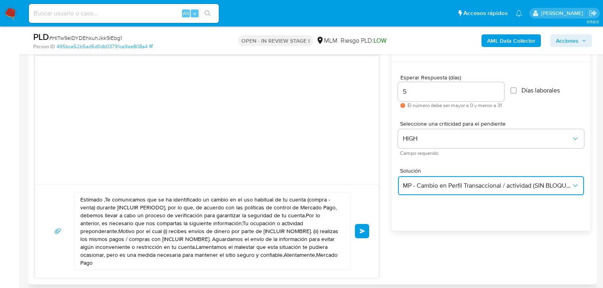
scroll to position [475, 0]
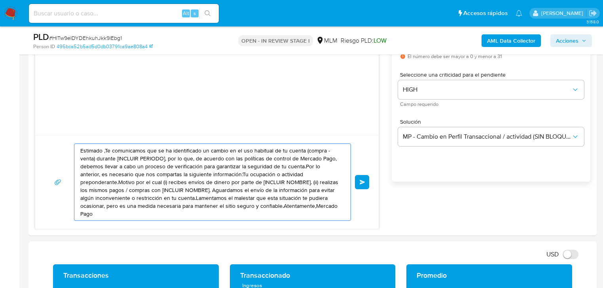
drag, startPoint x: 304, startPoint y: 207, endPoint x: 12, endPoint y: 129, distance: 302.0
paste textarea "[PERSON_NAME] ha identificado un cambio en el uso habitual de tu cuenta para ga…"
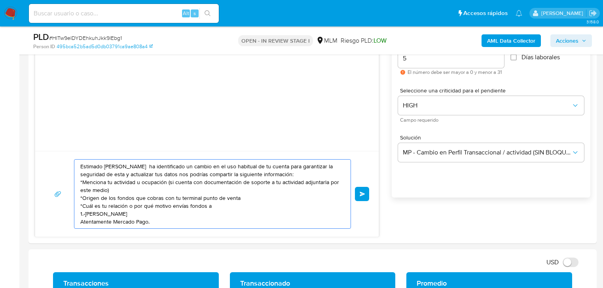
scroll to position [506, 0]
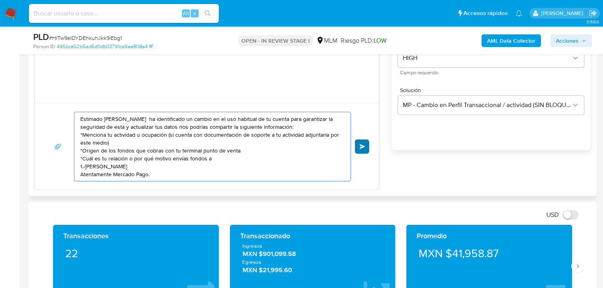
type textarea "Estimado [PERSON_NAME] ha identificado un cambio en el uso habitual de tu cuent…"
click at [362, 148] on span "Enviar" at bounding box center [363, 146] width 6 height 5
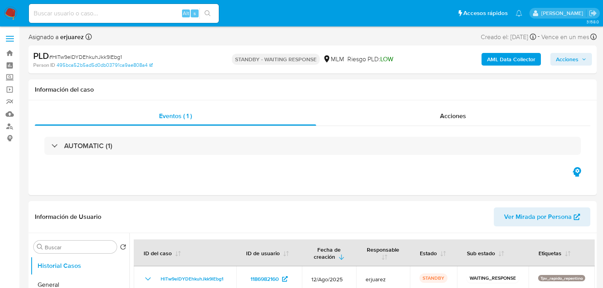
select select "10"
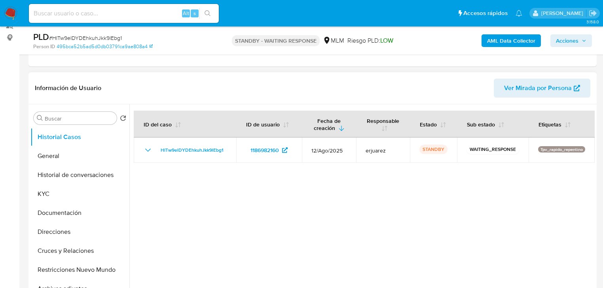
scroll to position [127, 0]
